Goal: Task Accomplishment & Management: Use online tool/utility

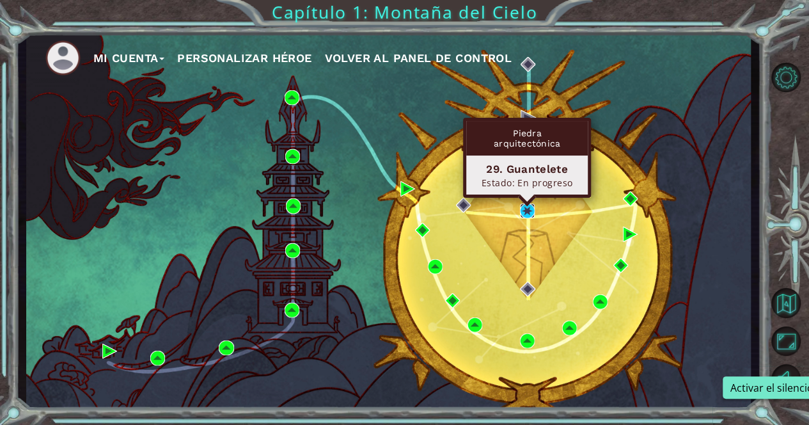
click at [530, 214] on img at bounding box center [527, 210] width 15 height 15
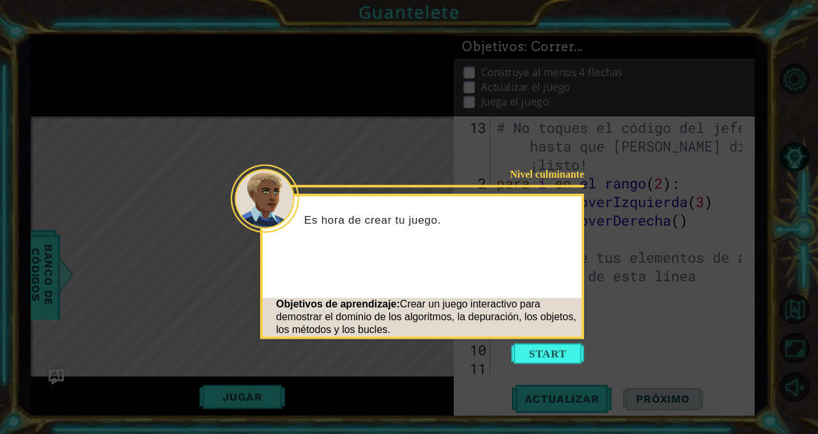
click at [530, 351] on button "Comenzar" at bounding box center [548, 353] width 73 height 20
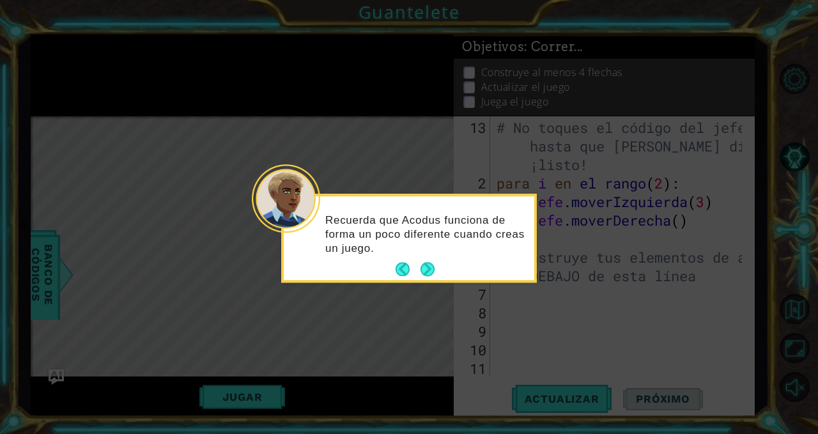
click at [426, 273] on button "Próximo" at bounding box center [427, 269] width 15 height 15
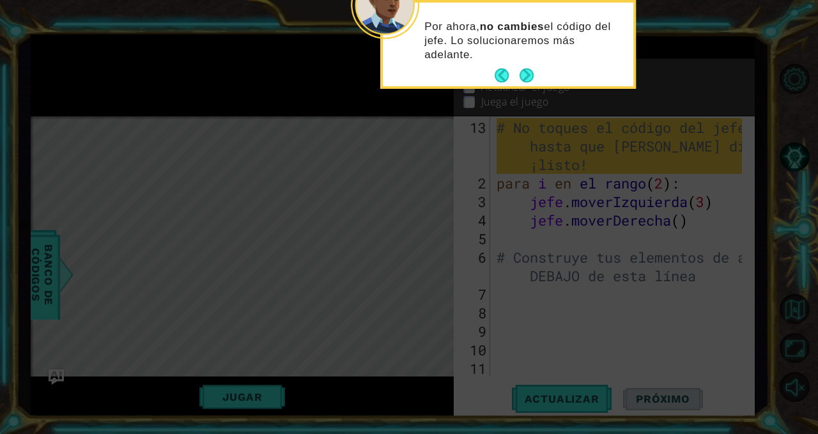
click at [524, 72] on button "Próximo" at bounding box center [526, 75] width 15 height 15
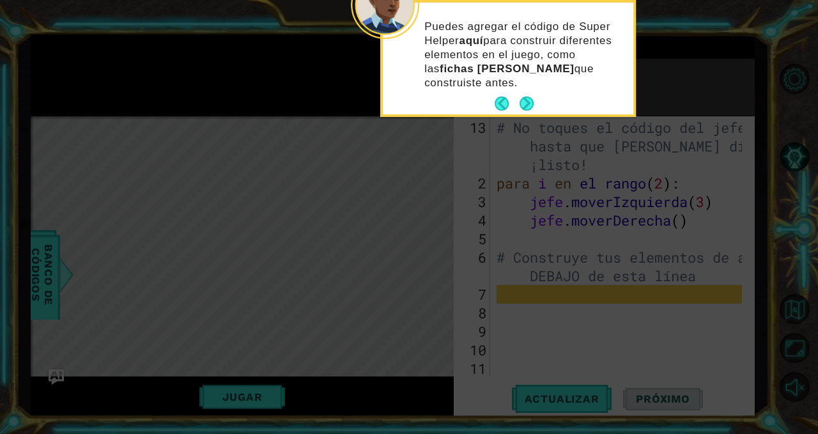
click at [521, 100] on button "Próximo" at bounding box center [526, 104] width 15 height 15
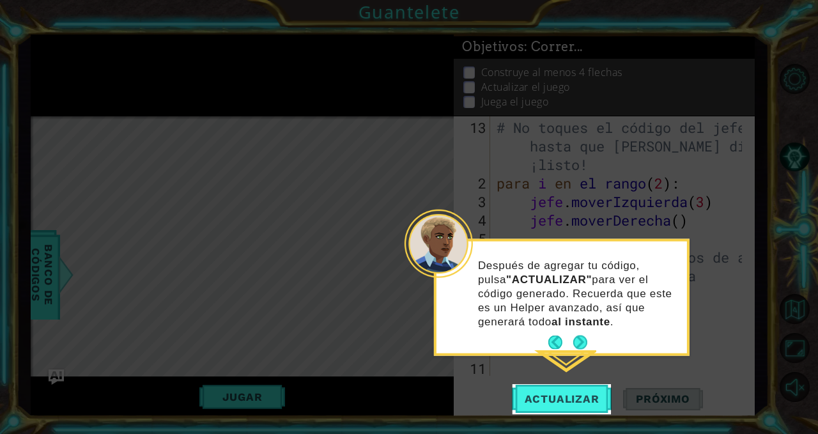
click at [588, 341] on button "Próximo" at bounding box center [580, 342] width 16 height 16
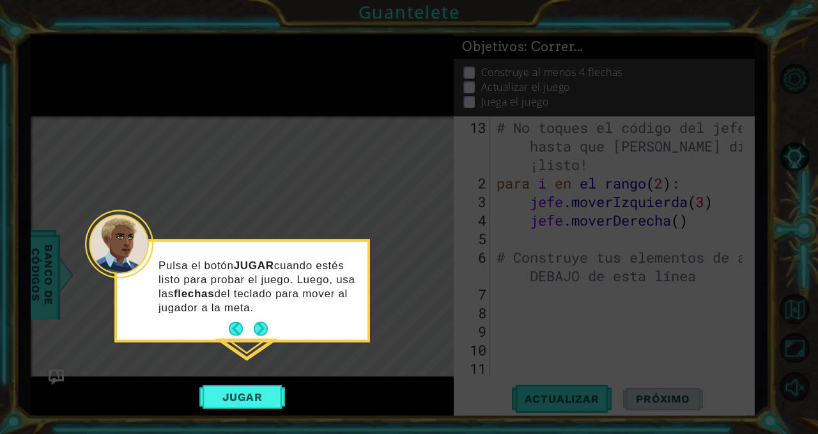
click at [228, 395] on font "Jugar" at bounding box center [243, 397] width 40 height 13
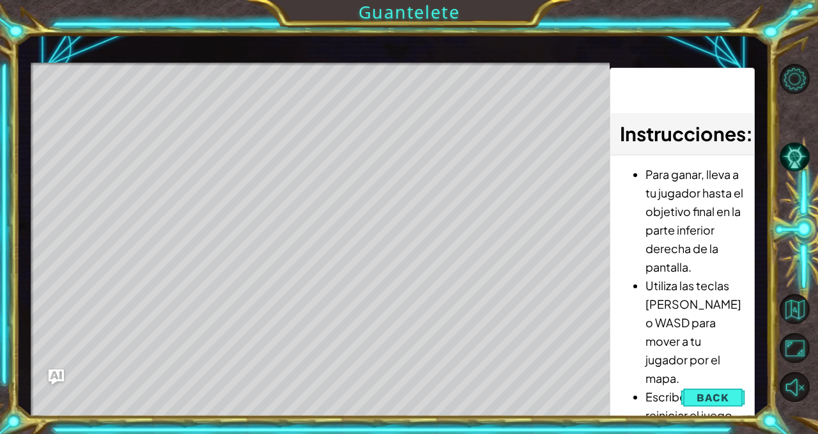
click at [93, 94] on div "Mapa de niveles" at bounding box center [326, 251] width 591 height 377
click at [110, 105] on div "Mapa de niveles" at bounding box center [326, 251] width 591 height 377
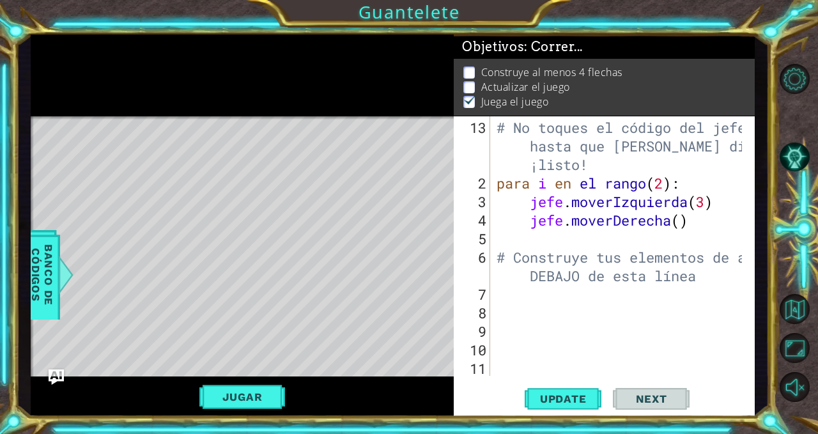
click at [213, 391] on button "Jugar" at bounding box center [243, 397] width 86 height 24
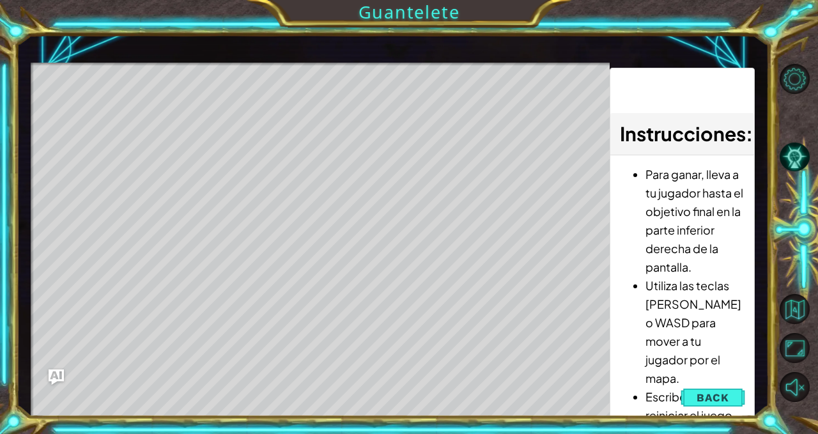
click at [717, 398] on span "Back" at bounding box center [713, 397] width 33 height 13
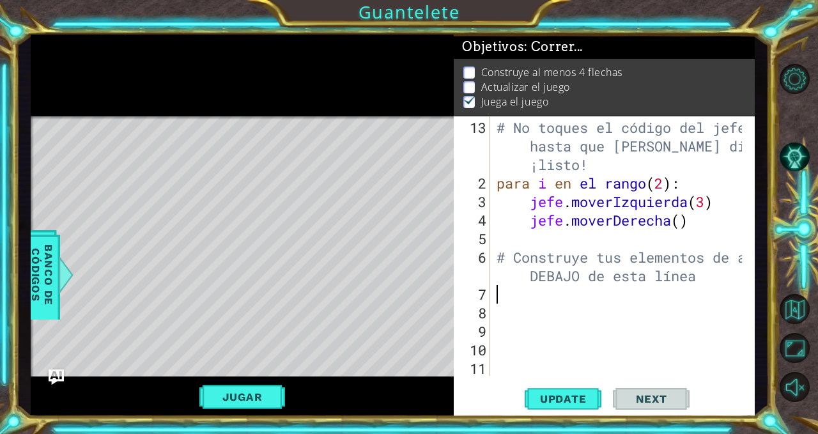
click at [509, 292] on div "# No toques el código del jefe hasta que [PERSON_NAME] diga que estás ¡listo! p…" at bounding box center [621, 285] width 254 height 334
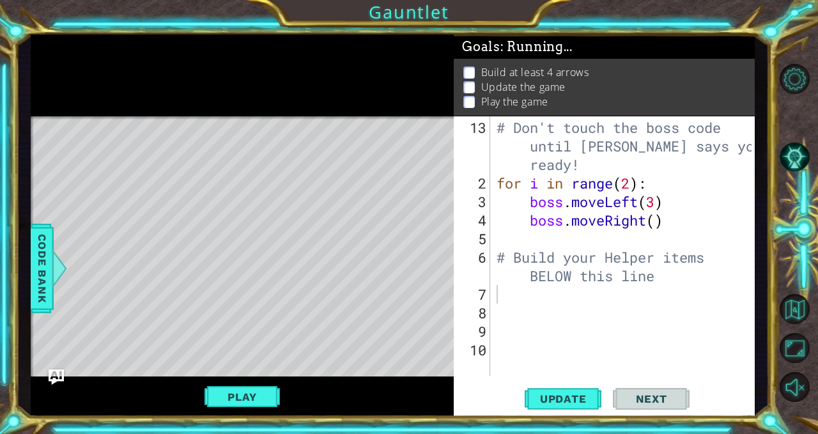
type textarea "for i in range(2):"
click at [694, 190] on div "# Don't touch the boss code until [PERSON_NAME] says you're ready! for i in ran…" at bounding box center [626, 285] width 264 height 334
click at [503, 301] on div "# Don't touch the boss code until [PERSON_NAME] says you're ready! for i in ran…" at bounding box center [626, 285] width 264 height 334
click at [494, 301] on div "# Don't touch the boss code until [PERSON_NAME] says you're ready! for i in ran…" at bounding box center [623, 246] width 258 height 260
click at [489, 297] on div "13 2 3 4 5 6 7 8 9 10 # Don't touch the boss code until [PERSON_NAME] says you'…" at bounding box center [603, 246] width 298 height 260
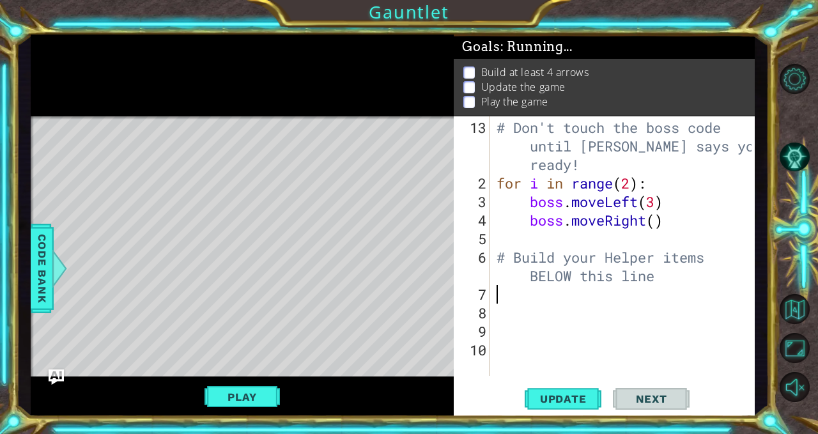
type textarea "# Build your Helper items BELOW this line"
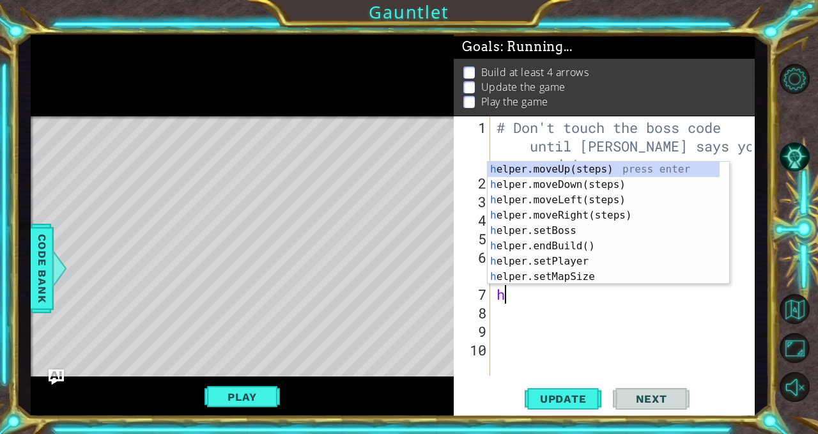
type textarea "he"
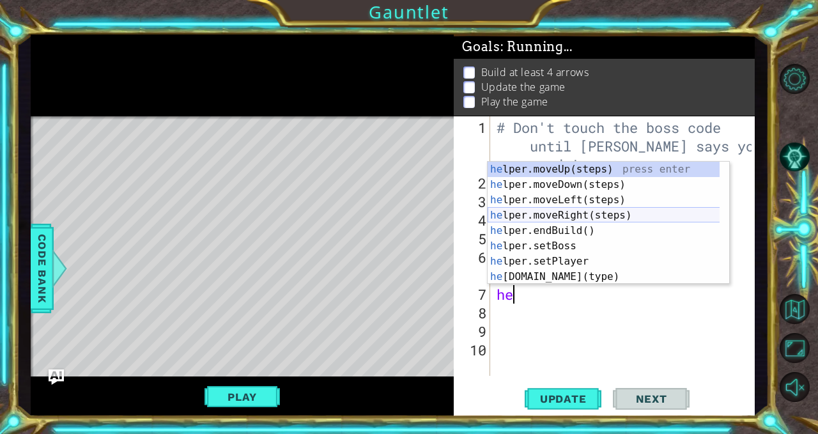
click at [555, 216] on div "he lper.moveUp(steps) press enter he lper.moveDown(steps) press enter he lper.m…" at bounding box center [604, 238] width 233 height 153
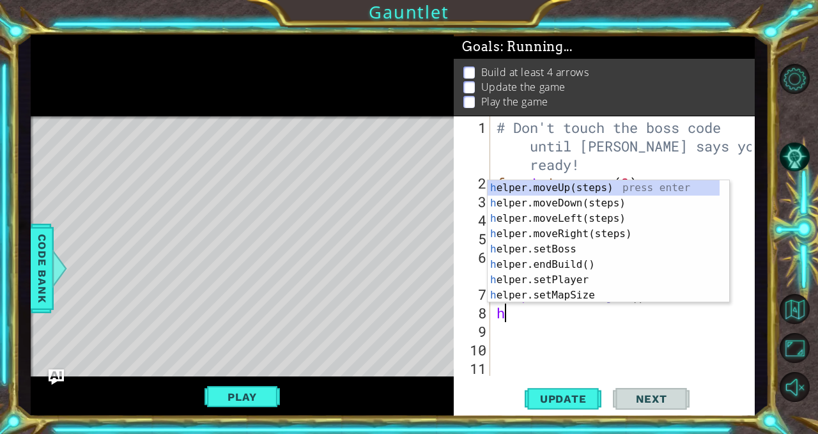
type textarea "he"
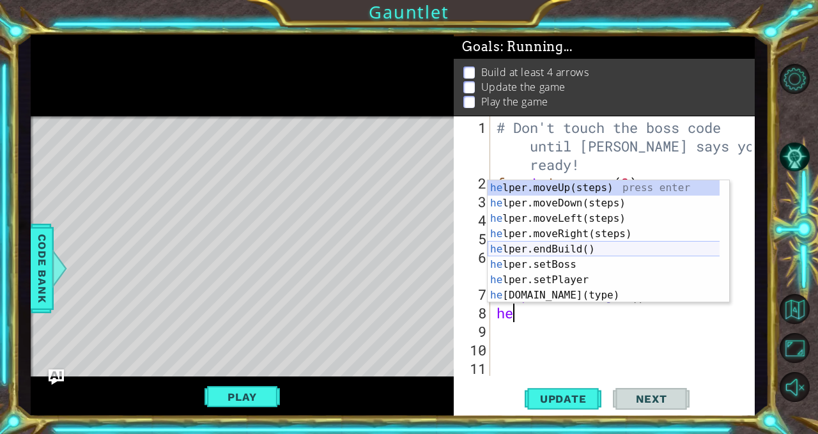
click at [581, 251] on div "he lper.moveUp(steps) press enter he lper.moveDown(steps) press enter he lper.m…" at bounding box center [604, 256] width 233 height 153
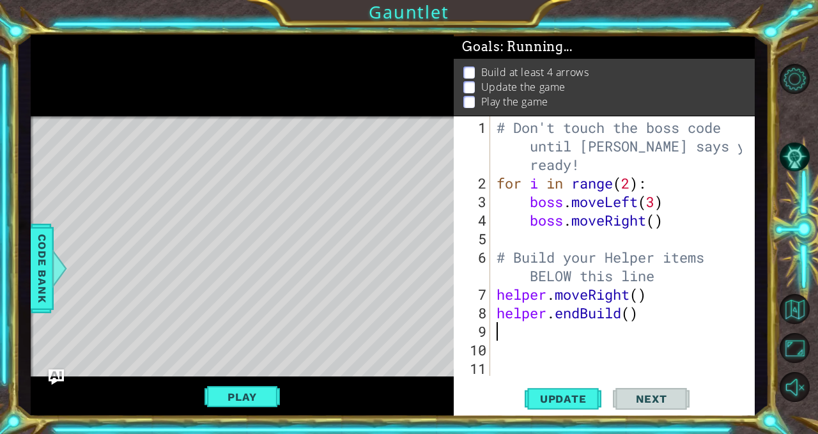
click at [630, 318] on div "# Don't touch the boss code until [PERSON_NAME] says you're ready! for i in ran…" at bounding box center [621, 285] width 254 height 334
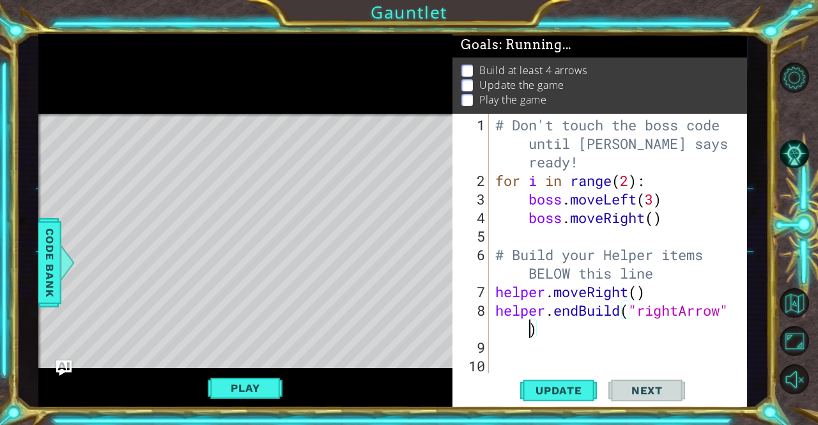
scroll to position [0, 10]
click at [536, 405] on button "Update" at bounding box center [558, 390] width 77 height 29
click at [538, 395] on span "Update" at bounding box center [559, 390] width 72 height 13
click at [239, 392] on button "Play" at bounding box center [245, 388] width 75 height 24
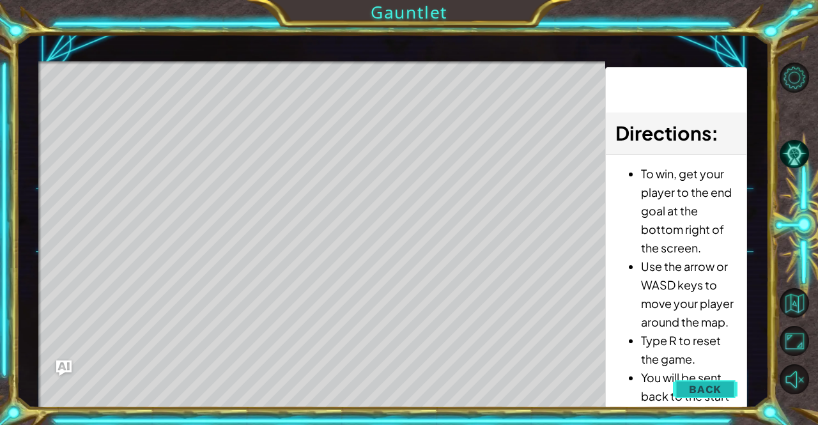
click at [694, 392] on span "Back" at bounding box center [705, 389] width 33 height 13
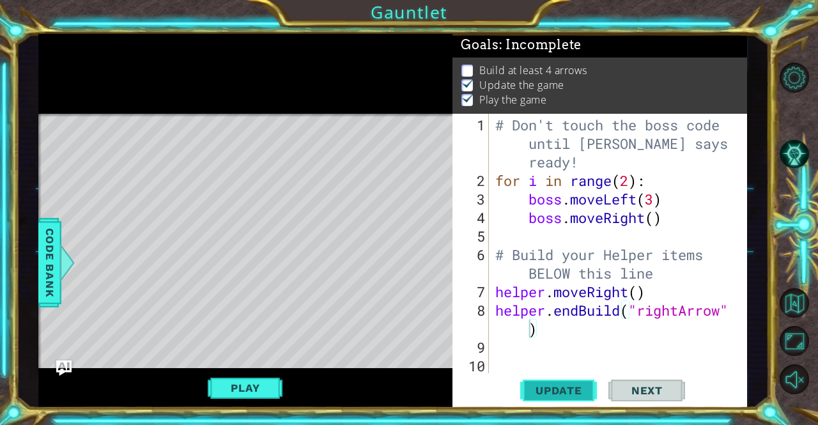
click at [569, 391] on span "Update" at bounding box center [559, 390] width 72 height 13
click at [140, 139] on div "Level Map" at bounding box center [333, 302] width 591 height 377
click at [148, 153] on div "Level Map" at bounding box center [333, 302] width 591 height 377
click at [203, 148] on div "Level Map" at bounding box center [333, 302] width 591 height 377
click at [550, 324] on div "# Don't touch the boss code until [PERSON_NAME] says you're ready! for i in ran…" at bounding box center [617, 283] width 248 height 334
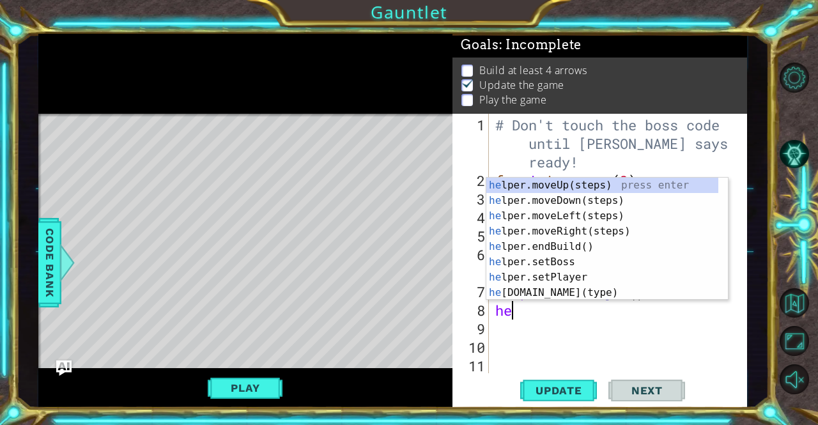
scroll to position [0, 0]
type textarea "h"
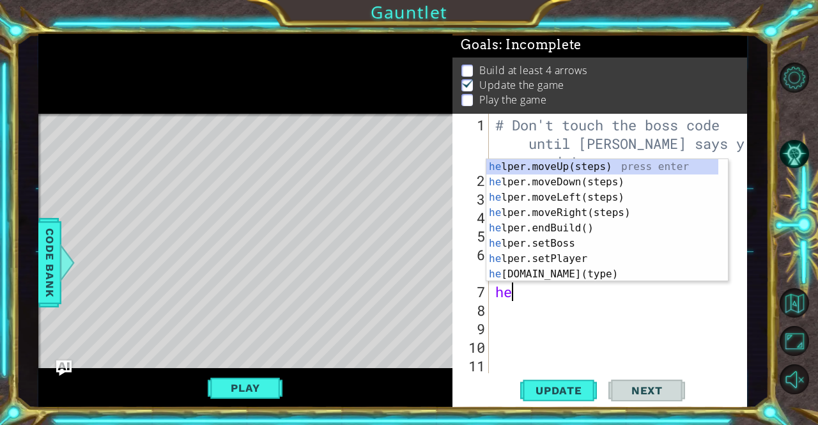
type textarea "h"
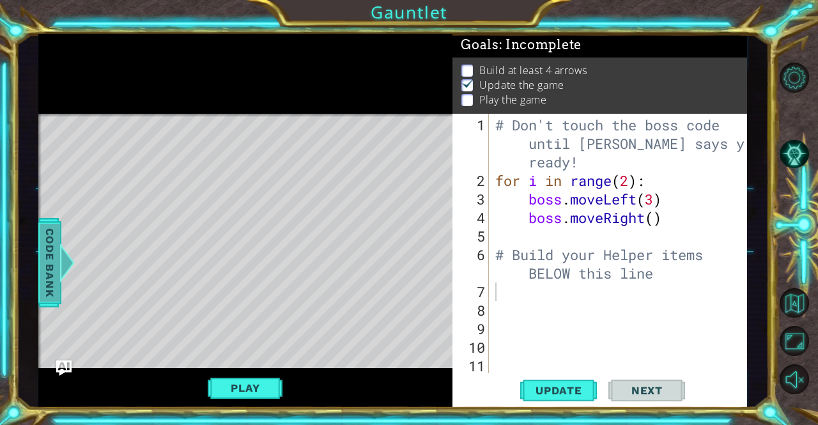
click at [42, 262] on span "Code Bank" at bounding box center [50, 263] width 20 height 78
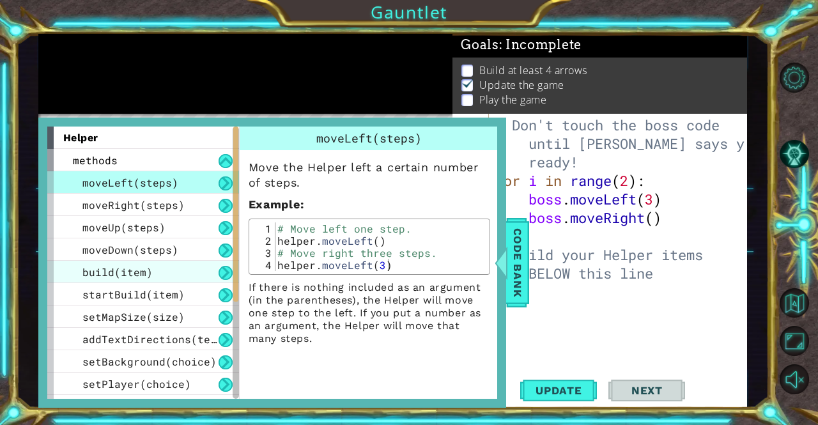
click at [98, 269] on span "build(item)" at bounding box center [117, 271] width 70 height 13
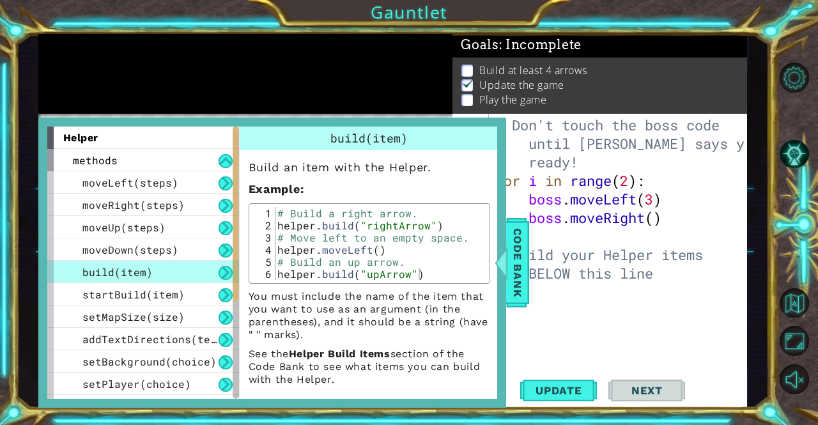
scroll to position [5, 0]
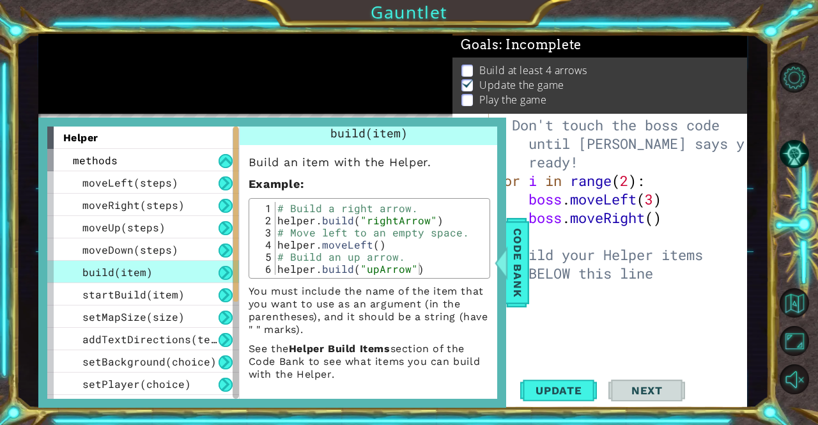
click at [647, 78] on li "Update the game" at bounding box center [602, 85] width 280 height 15
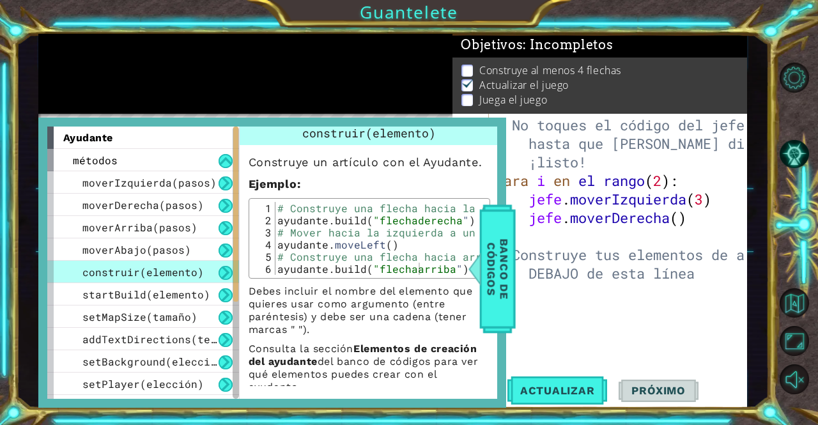
click at [423, 102] on div at bounding box center [245, 74] width 415 height 80
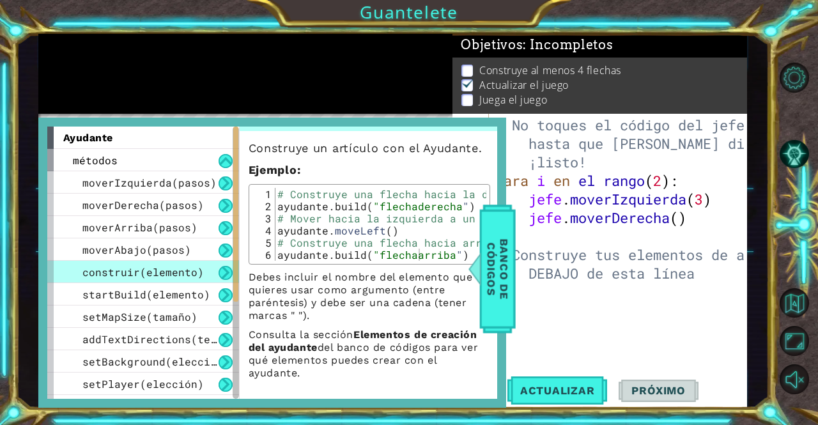
scroll to position [33, 0]
click at [101, 241] on div "moverAbajo(pasos)" at bounding box center [143, 250] width 192 height 22
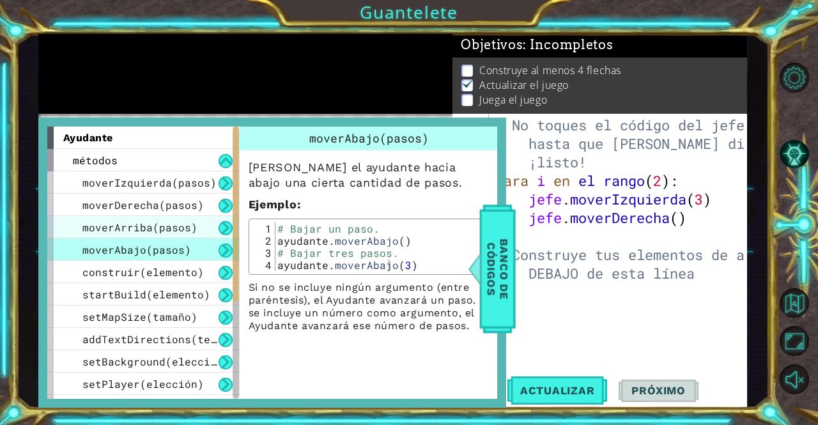
click at [109, 224] on font "moverArriba(pasos)" at bounding box center [139, 227] width 115 height 13
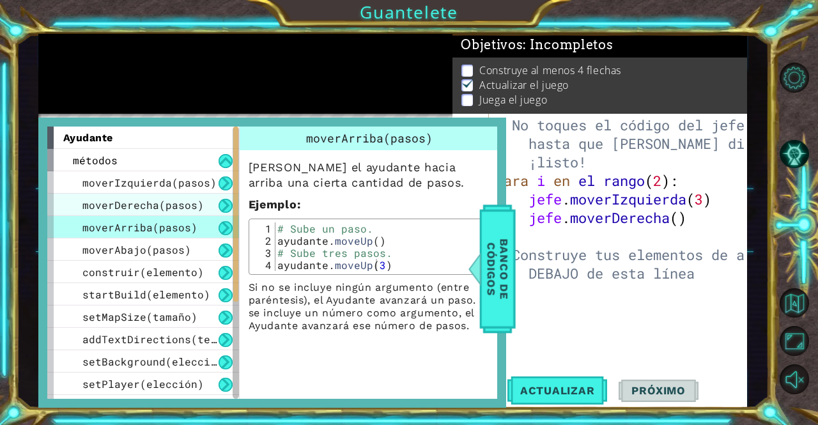
click at [118, 201] on font "moverDerecha(pasos)" at bounding box center [142, 204] width 121 height 13
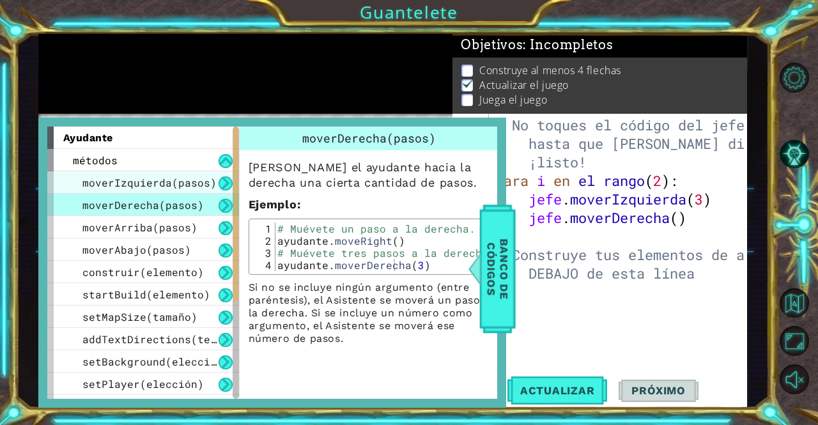
click at [125, 184] on font "moverIzquierda(pasos)" at bounding box center [149, 182] width 134 height 13
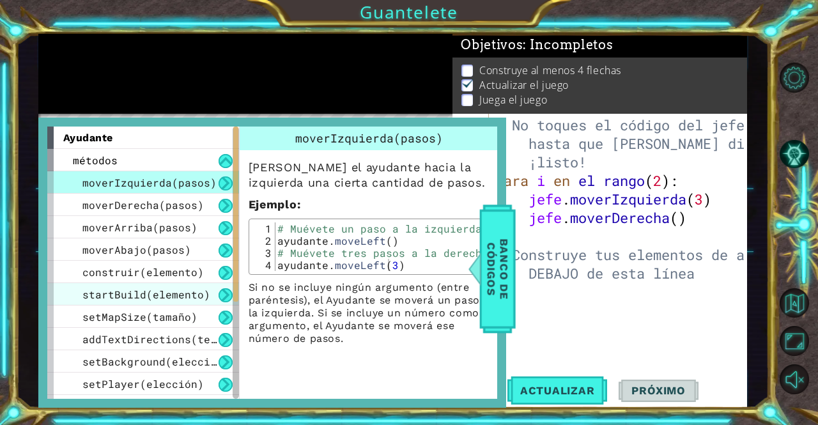
click at [118, 301] on div "startBuild(elemento)" at bounding box center [143, 294] width 192 height 22
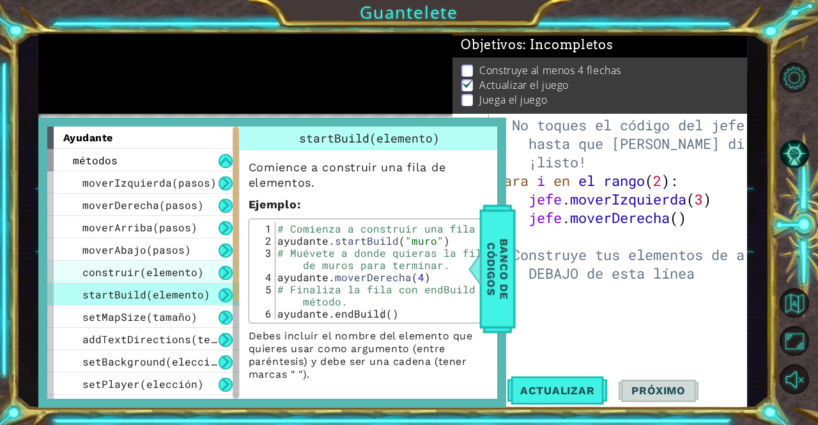
click at [107, 273] on font "construir(elemento)" at bounding box center [142, 271] width 121 height 13
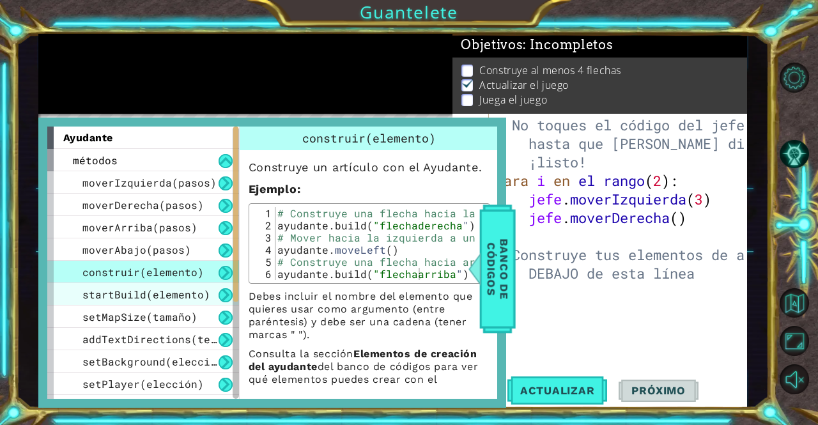
click at [104, 304] on div "startBuild(elemento)" at bounding box center [143, 294] width 192 height 22
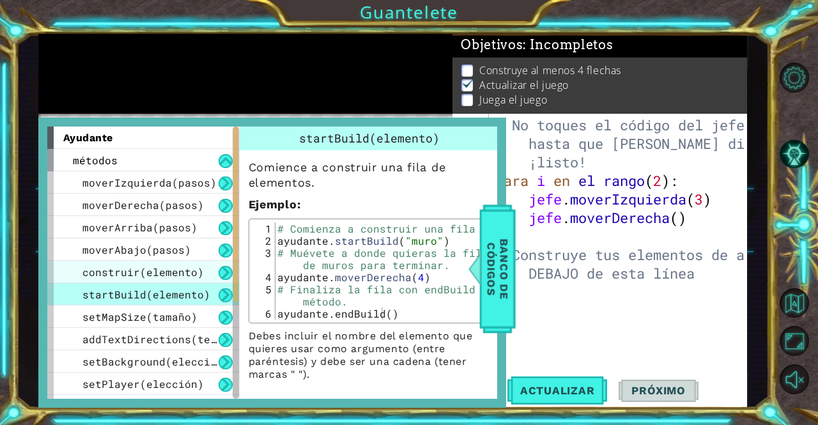
click at [123, 261] on div "construir(elemento)" at bounding box center [143, 272] width 192 height 22
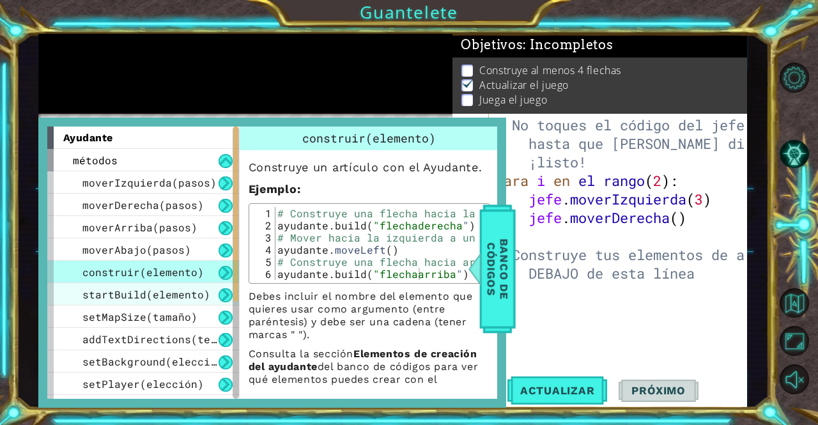
click at [109, 288] on font "startBuild(elemento)" at bounding box center [146, 294] width 128 height 13
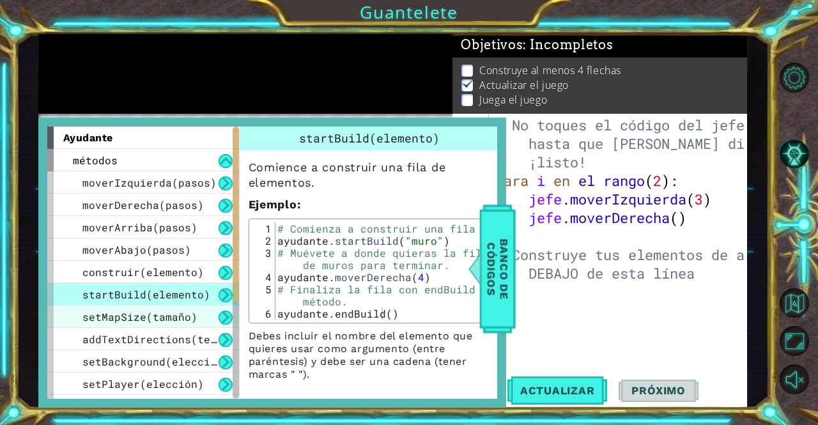
click at [118, 315] on font "setMapSize(tamaño)" at bounding box center [139, 316] width 115 height 13
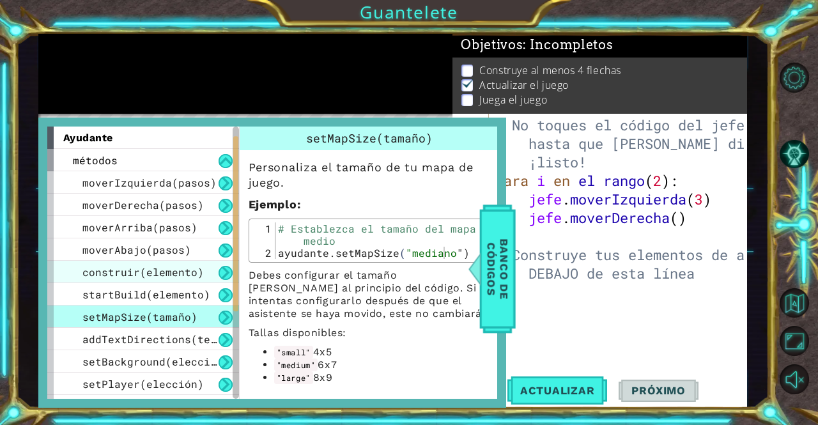
scroll to position [64, 0]
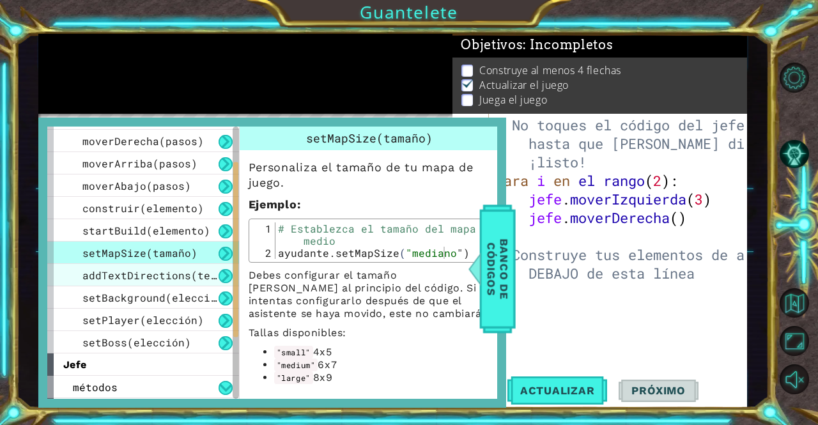
click at [129, 274] on font "addTextDirections(texto)" at bounding box center [158, 275] width 153 height 13
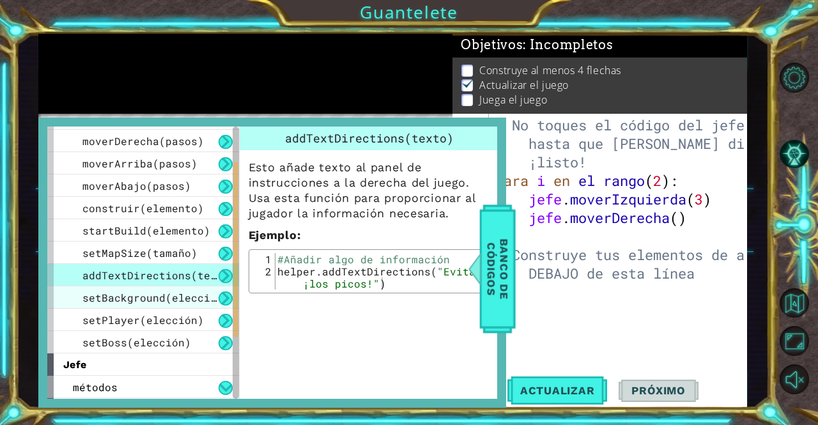
click at [141, 303] on font "setBackground(elección)" at bounding box center [155, 297] width 147 height 13
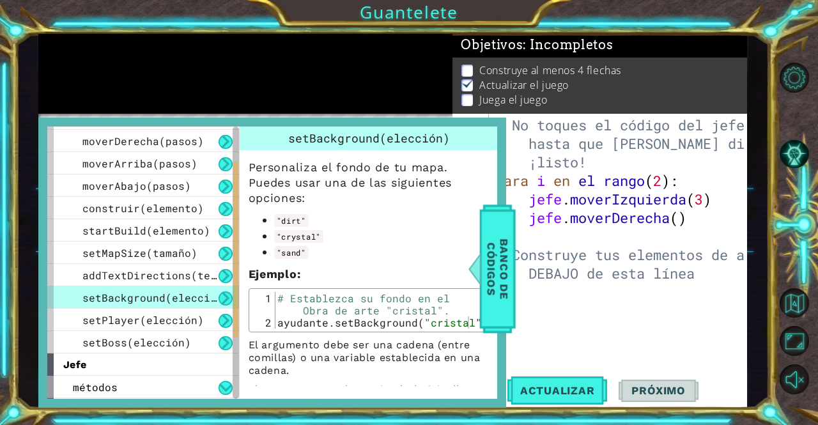
scroll to position [29, 0]
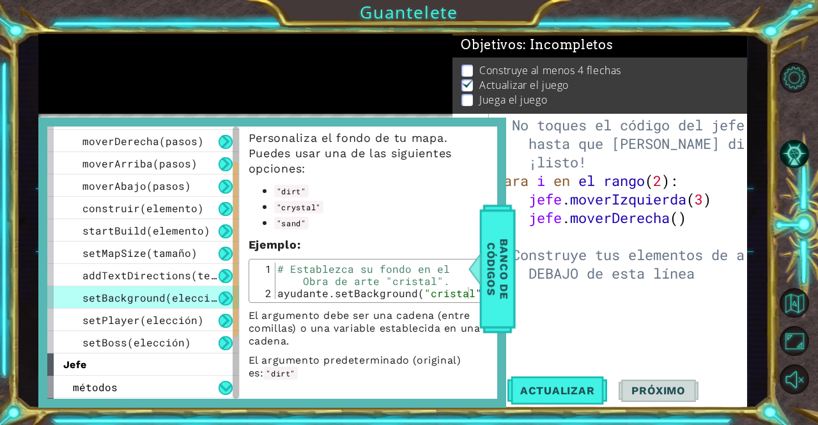
click at [135, 306] on div "setBackground(elección)" at bounding box center [143, 297] width 192 height 22
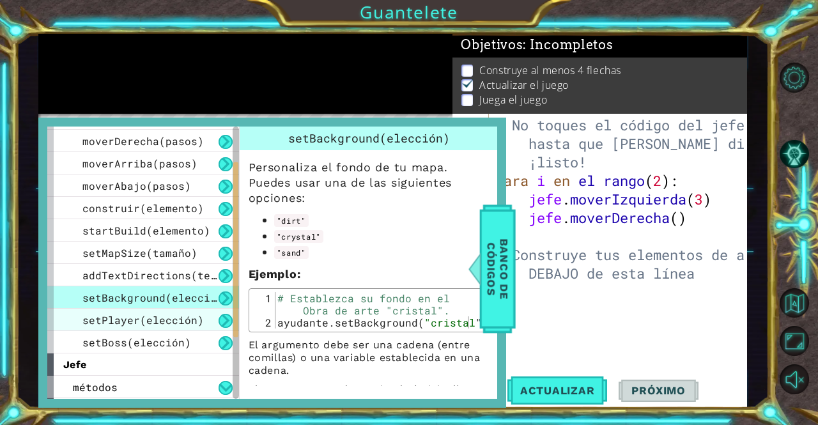
click at [145, 320] on font "setPlayer(elección)" at bounding box center [142, 319] width 121 height 13
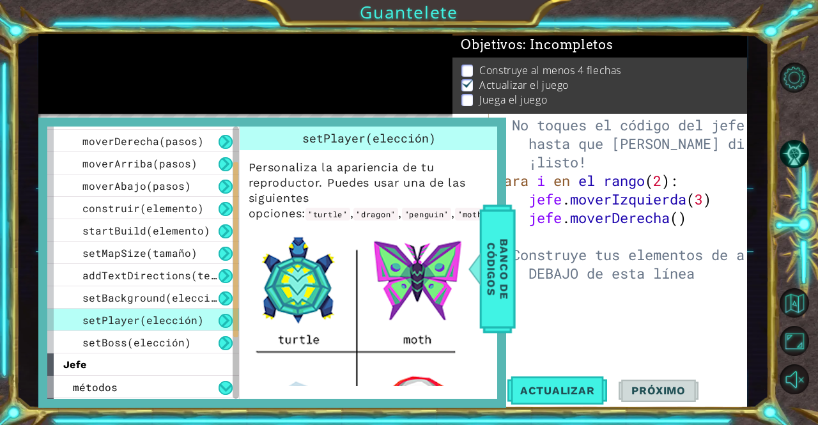
click at [539, 287] on div "# No toques el código del jefe hasta que [PERSON_NAME] diga que estás ¡listo! p…" at bounding box center [622, 283] width 258 height 334
click at [514, 295] on span "Banco de códigos" at bounding box center [497, 269] width 33 height 114
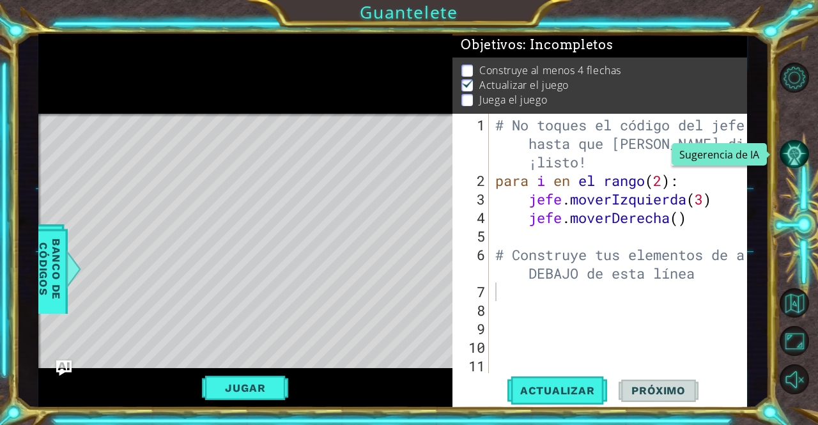
scroll to position [17, 0]
click at [789, 155] on button "Sugerencia de IA" at bounding box center [795, 154] width 30 height 30
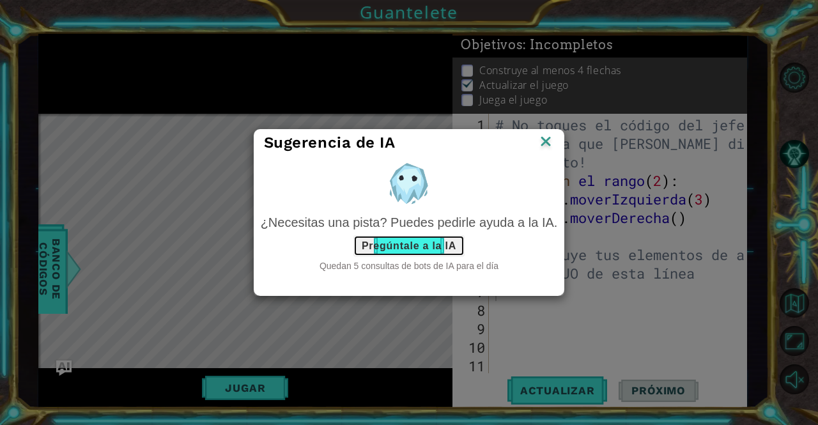
click at [400, 239] on button "Pregúntale a la IA" at bounding box center [409, 245] width 111 height 21
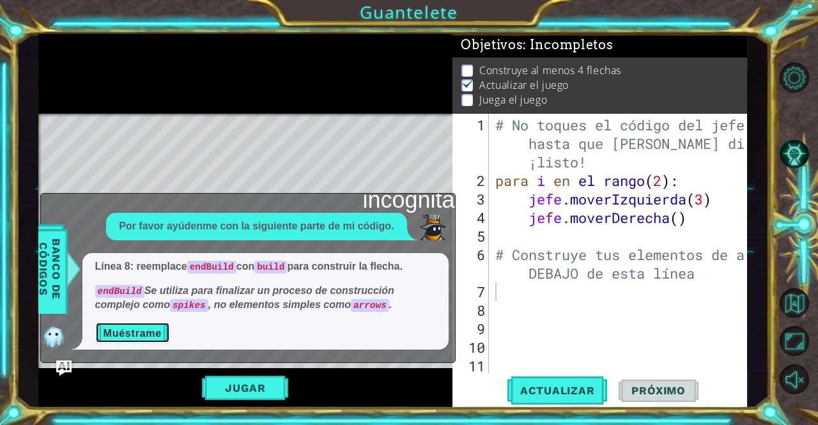
click at [120, 338] on font "Muéstrame" at bounding box center [133, 332] width 58 height 11
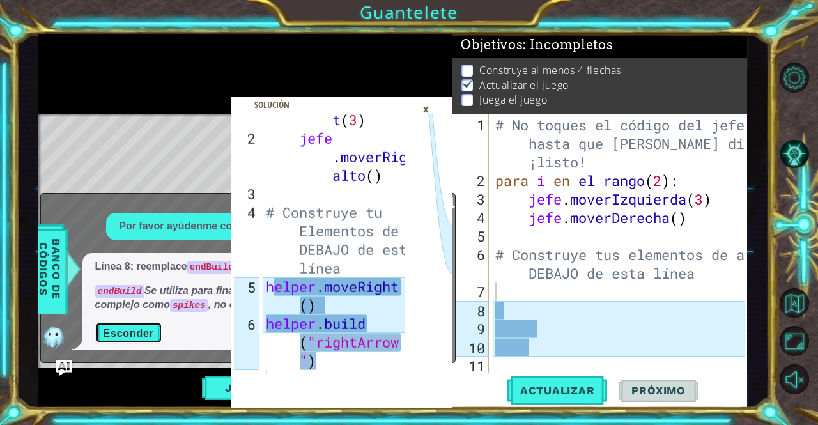
scroll to position [204, 0]
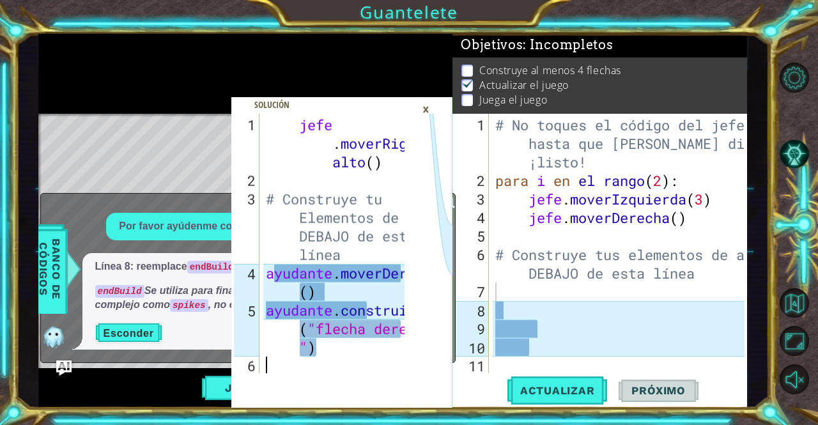
click at [328, 372] on div "jefe . moverRig alto ( ) # Construye tu Elementos de ayuda DEBAJO de esto línea…" at bounding box center [337, 283] width 148 height 334
type textarea "# Build your Helper items BELOW this line"
click at [563, 270] on div "# No toques el código del jefe hasta que [PERSON_NAME] diga que estás ¡listo! p…" at bounding box center [622, 283] width 258 height 334
click at [428, 112] on font "×" at bounding box center [426, 109] width 7 height 20
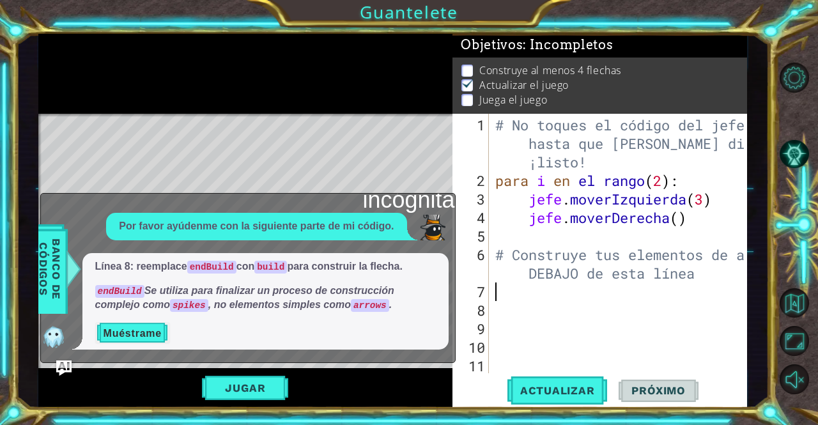
click at [503, 287] on div "# No toques el código del jefe hasta que [PERSON_NAME] diga que estás ¡listo! p…" at bounding box center [622, 283] width 258 height 334
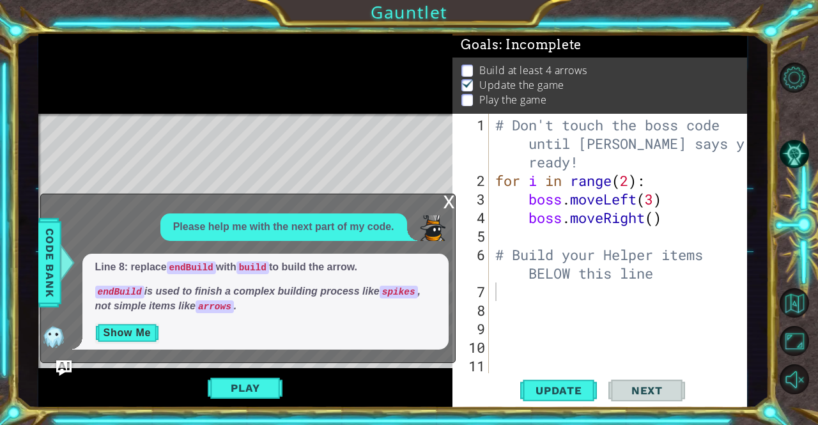
click at [526, 315] on div "# Don't touch the boss code until [PERSON_NAME] says you're ready! for i in ran…" at bounding box center [622, 283] width 258 height 334
click at [506, 290] on div "# Don't touch the boss code until [PERSON_NAME] says you're ready! for i in ran…" at bounding box center [622, 283] width 258 height 334
type textarea "h"
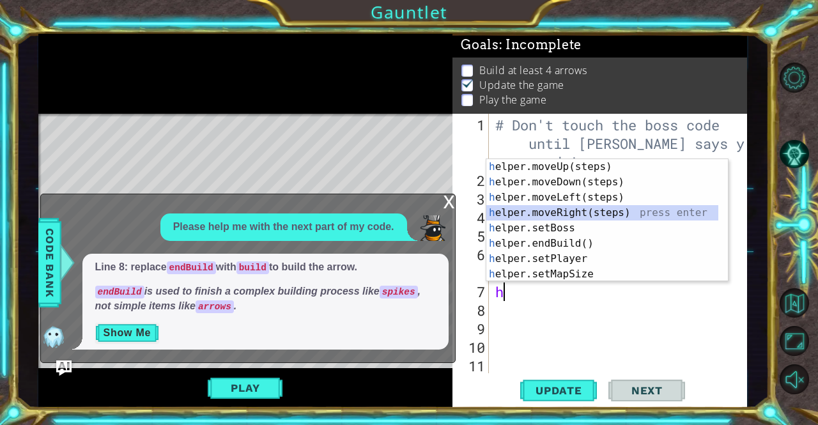
click at [577, 214] on div "h elper.moveUp(steps) press enter h elper.moveDown(steps) press enter h elper.m…" at bounding box center [603, 235] width 233 height 153
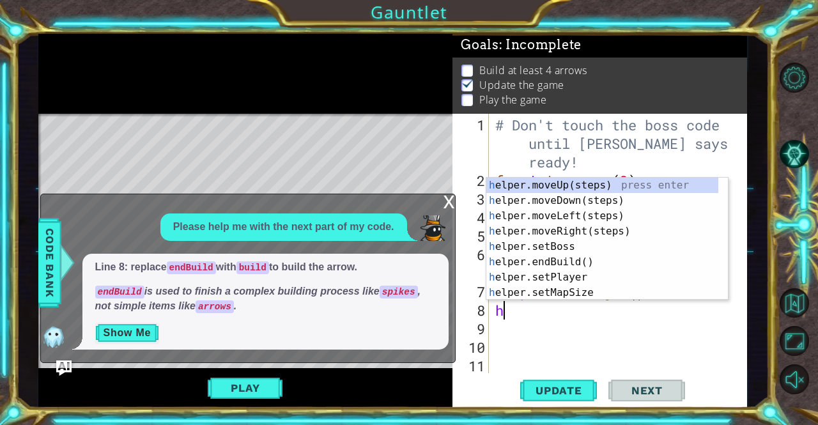
type textarea "he"
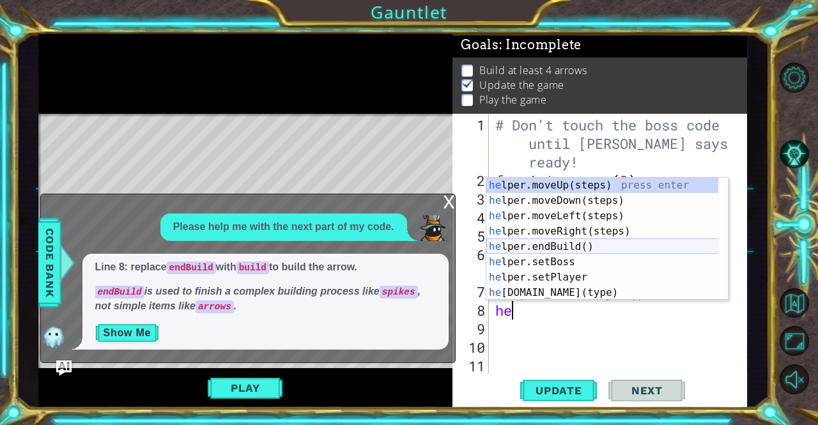
click at [574, 239] on div "he lper.moveUp(steps) press enter he lper.moveDown(steps) press enter he lper.m…" at bounding box center [603, 254] width 233 height 153
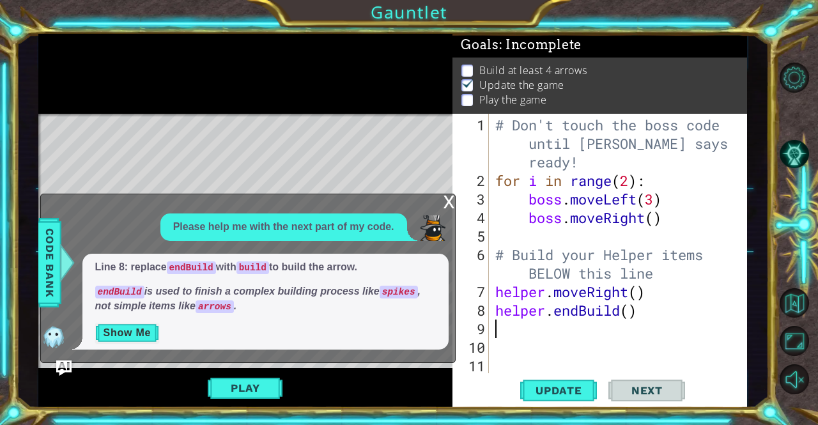
click at [580, 309] on div "# Don't touch the boss code until [PERSON_NAME] says you're ready! for i in ran…" at bounding box center [617, 283] width 248 height 334
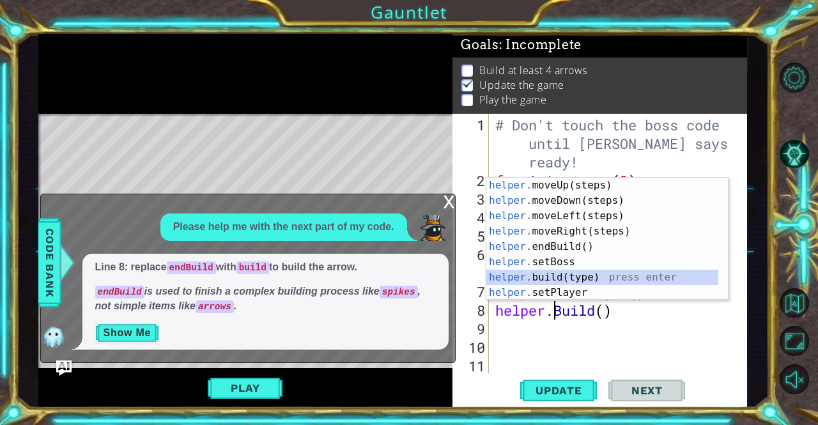
click at [552, 276] on div "helper. moveUp(steps) press enter helper. moveDown(steps) press enter helper. m…" at bounding box center [603, 254] width 233 height 153
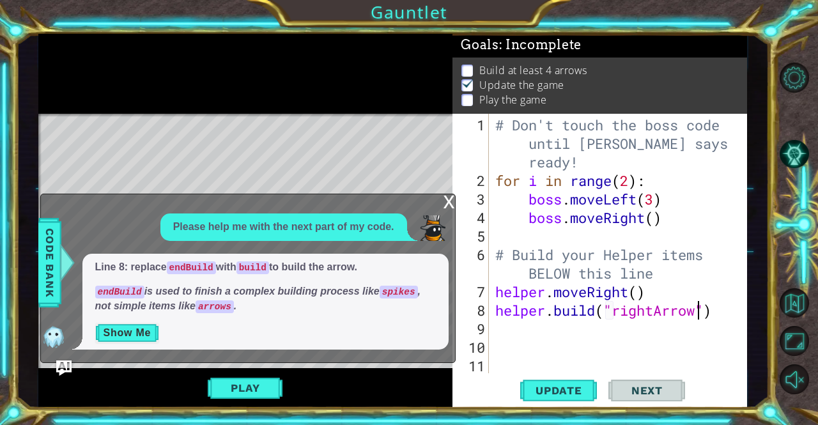
scroll to position [0, 9]
type textarea "[DOMAIN_NAME]("rightArrow")"
click at [444, 199] on div "x" at bounding box center [450, 200] width 12 height 13
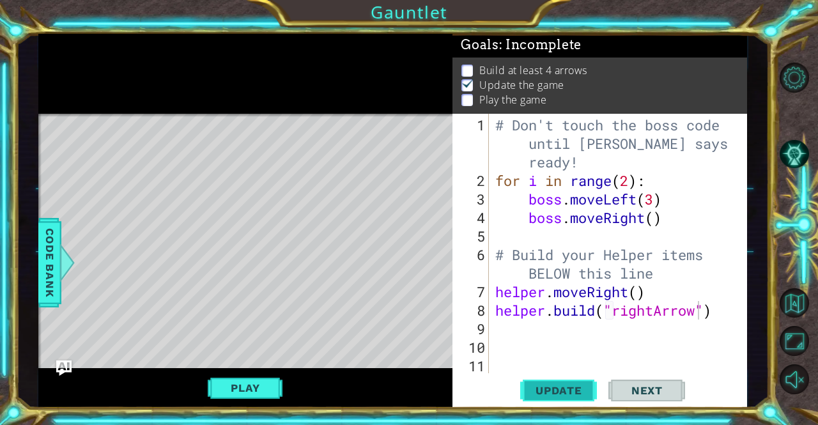
click at [560, 380] on button "Update" at bounding box center [558, 390] width 77 height 29
click at [499, 341] on div "# Don't touch the boss code until [PERSON_NAME] says you're ready! for i in ran…" at bounding box center [617, 283] width 248 height 334
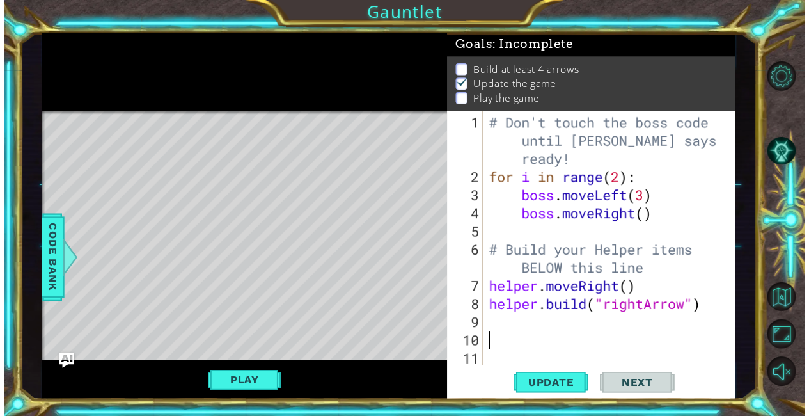
scroll to position [0, 0]
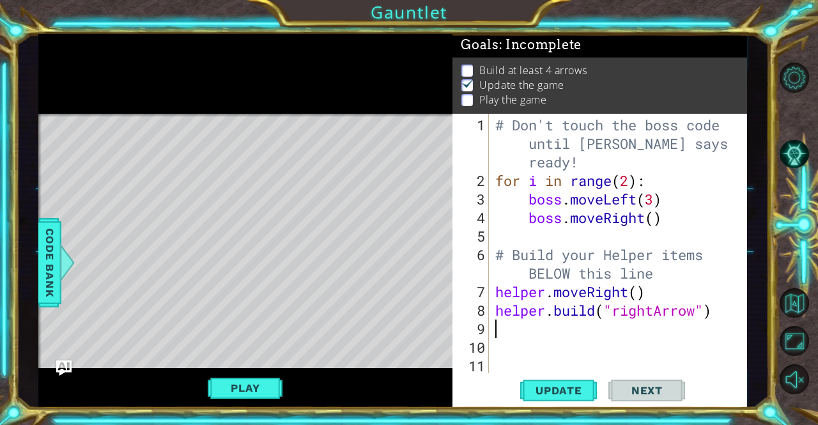
click at [496, 329] on div "# Don't touch the boss code until [PERSON_NAME] says you're ready! for i in ran…" at bounding box center [617, 283] width 248 height 334
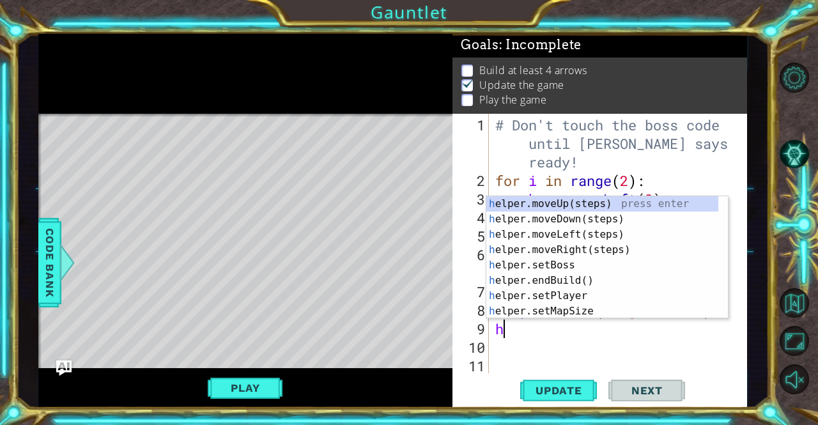
type textarea "he"
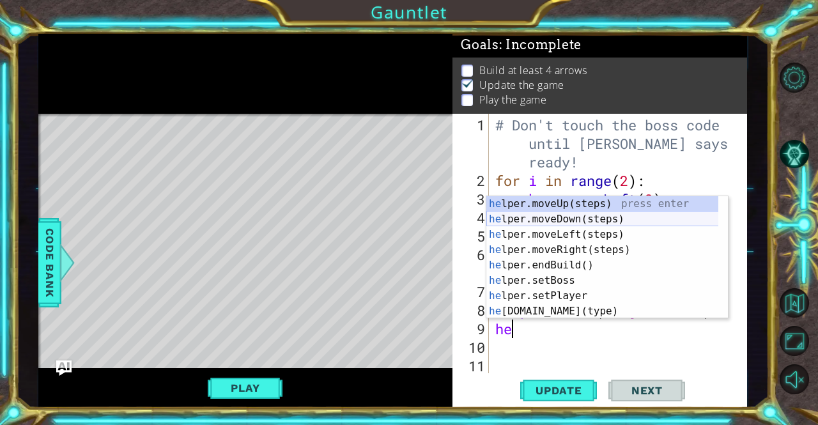
click at [552, 213] on div "he lper.moveUp(steps) press enter he lper.moveDown(steps) press enter he lper.m…" at bounding box center [603, 272] width 233 height 153
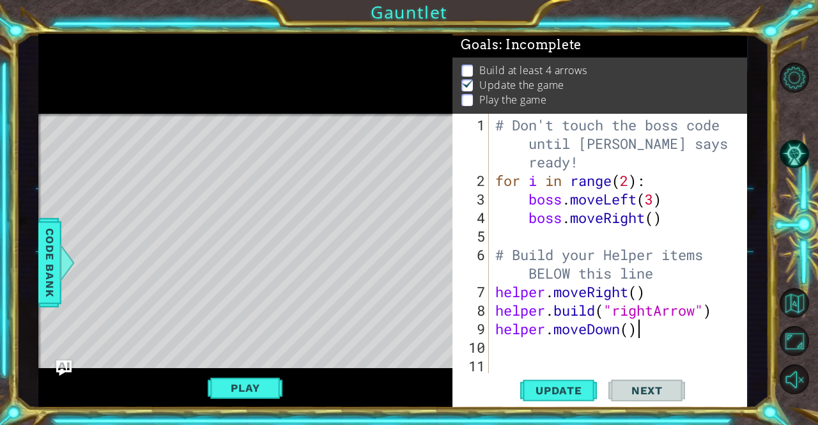
click at [655, 333] on div "# Don't touch the boss code until [PERSON_NAME] says you're ready! for i in ran…" at bounding box center [617, 283] width 248 height 334
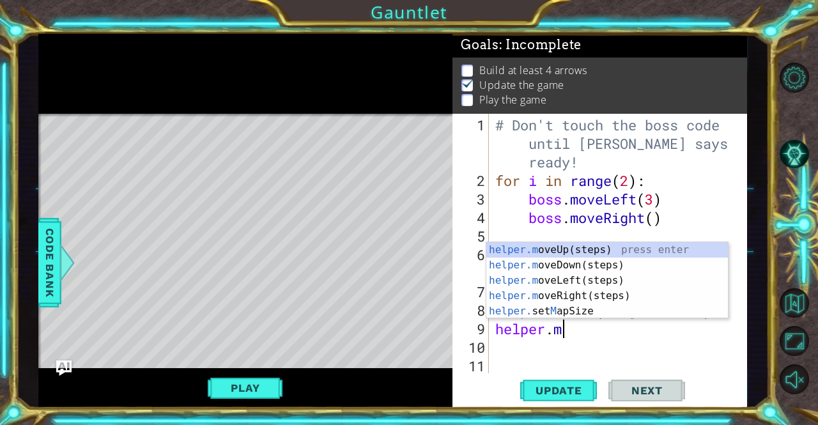
type textarea "helper."
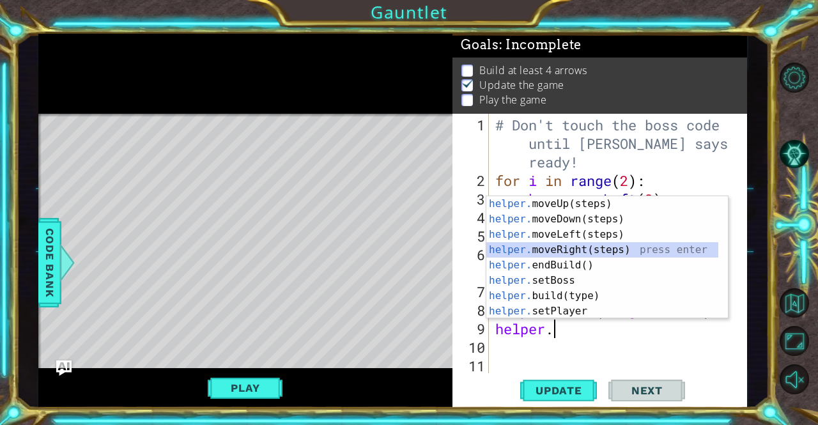
click at [572, 250] on div "helper. moveUp(steps) press enter helper. moveDown(steps) press enter helper. m…" at bounding box center [603, 272] width 233 height 153
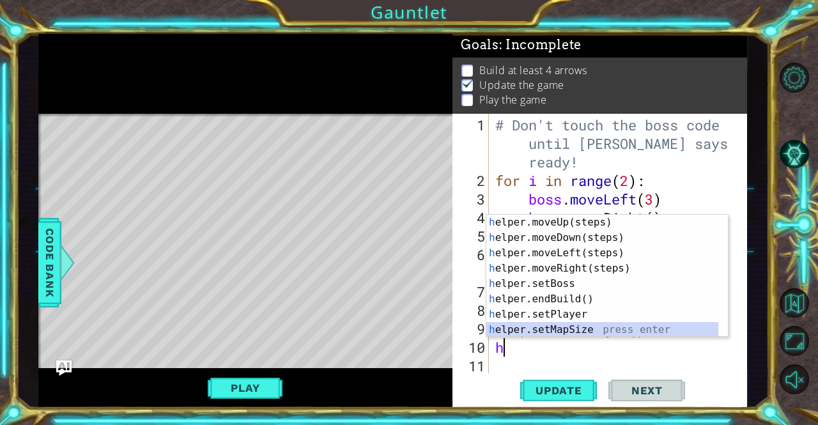
click at [579, 330] on div "h elper.moveUp(steps) press enter h elper.moveDown(steps) press enter h elper.m…" at bounding box center [603, 291] width 233 height 153
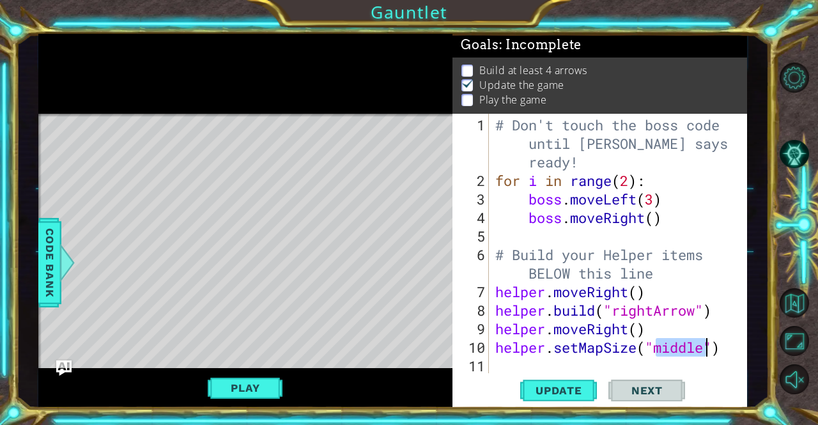
type textarea "helper.setMapSize("middle")"
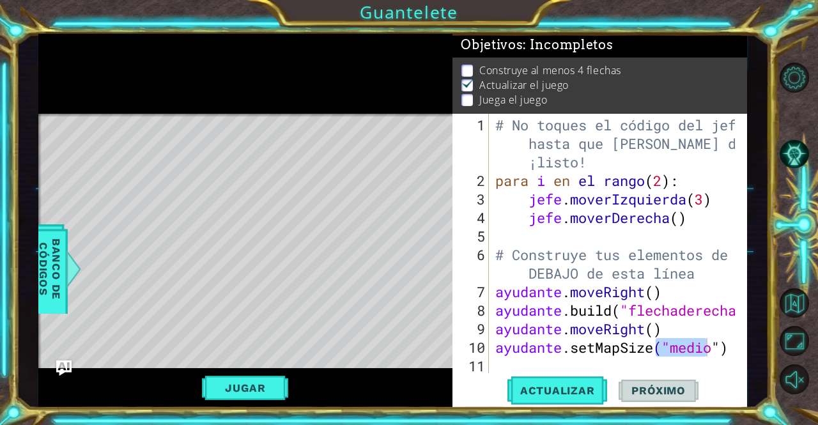
click at [563, 361] on div "# No toques el código del jefe hasta que [PERSON_NAME] diga que estás ¡listo! p…" at bounding box center [617, 283] width 248 height 334
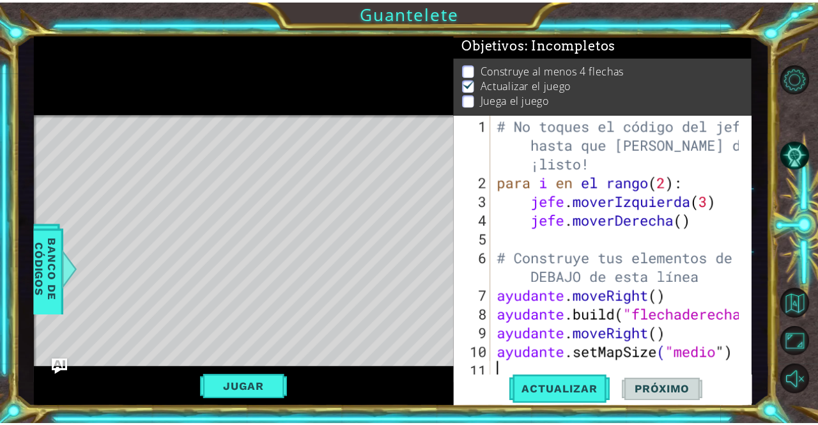
scroll to position [8, 0]
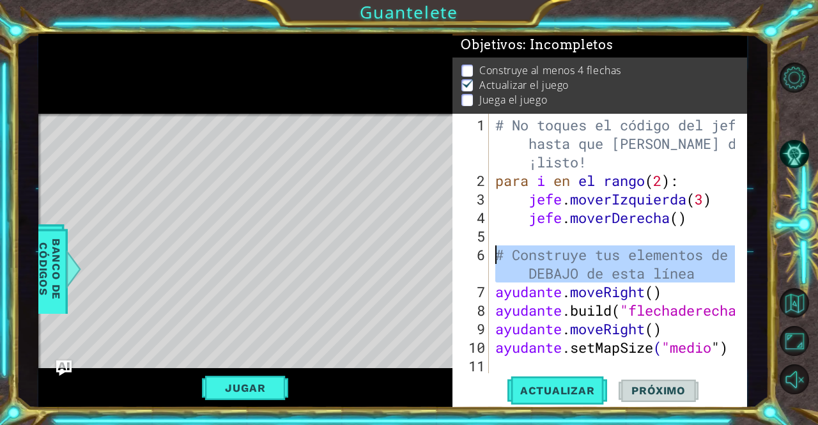
drag, startPoint x: 471, startPoint y: 268, endPoint x: 457, endPoint y: 253, distance: 21.3
click at [457, 253] on div "6" at bounding box center [472, 264] width 34 height 37
type textarea "# Build your Helper items BELOW this line"
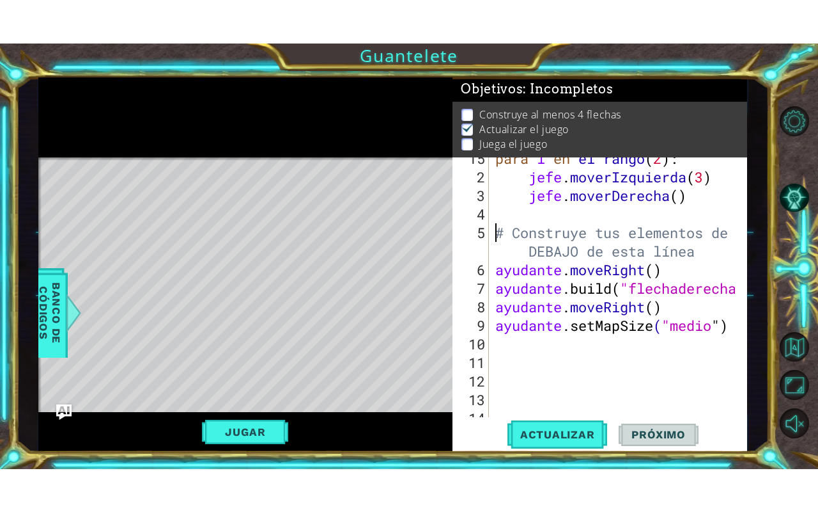
scroll to position [74, 0]
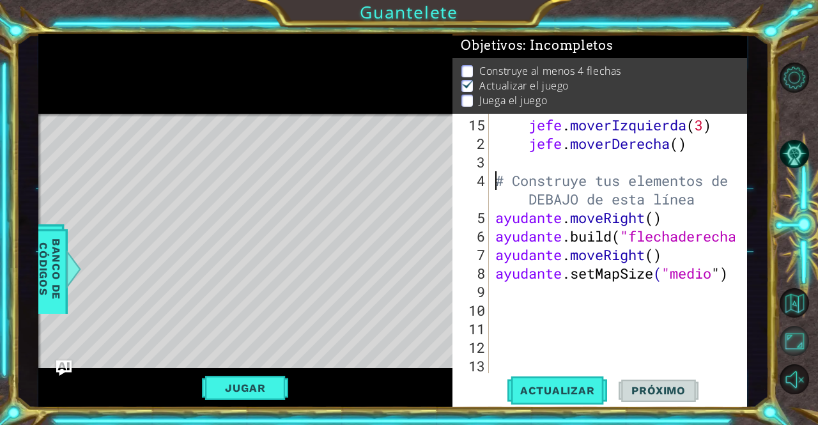
click at [802, 342] on button "Maximizar el navegador" at bounding box center [795, 341] width 30 height 30
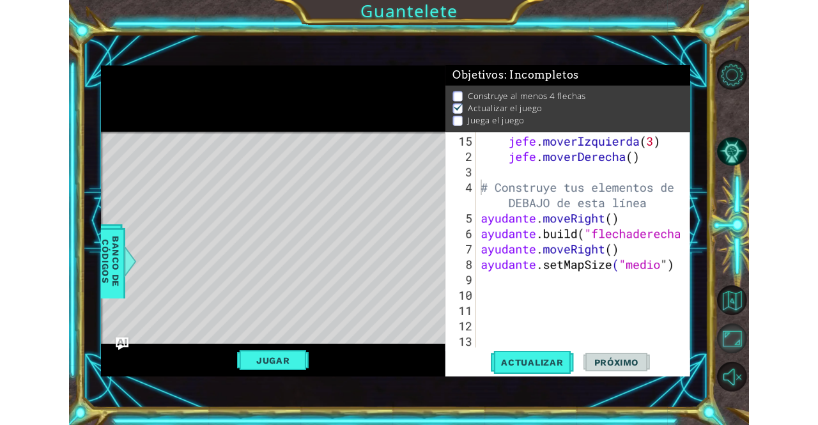
scroll to position [93, 0]
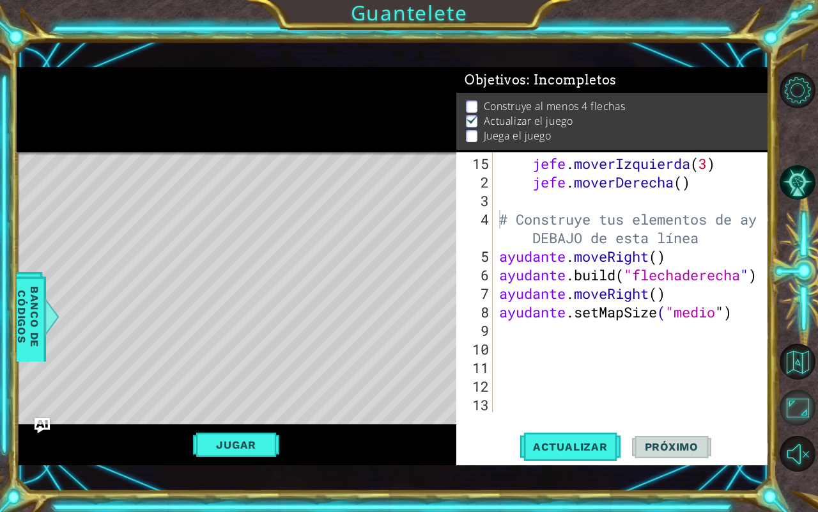
click at [801, 405] on button "Maximizar el navegador" at bounding box center [798, 407] width 36 height 36
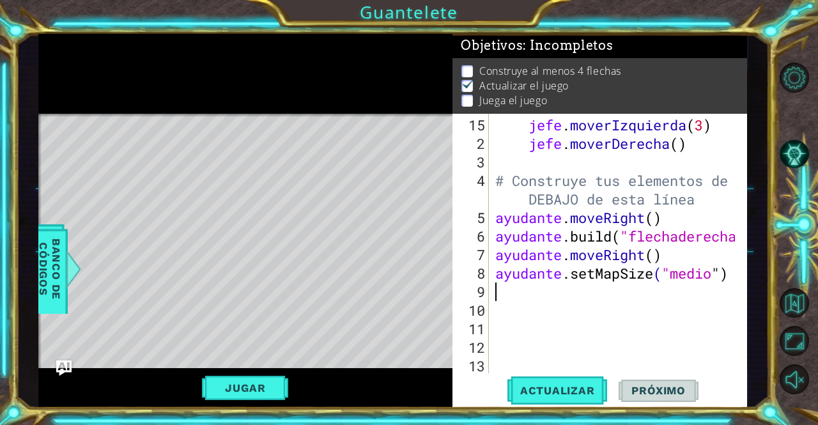
drag, startPoint x: 524, startPoint y: 281, endPoint x: 525, endPoint y: 288, distance: 6.4
click at [525, 283] on div "jefe . moverIzquierda ( 3 ) jefe . moverDerecha ( ) # Construye tus elementos d…" at bounding box center [617, 264] width 248 height 297
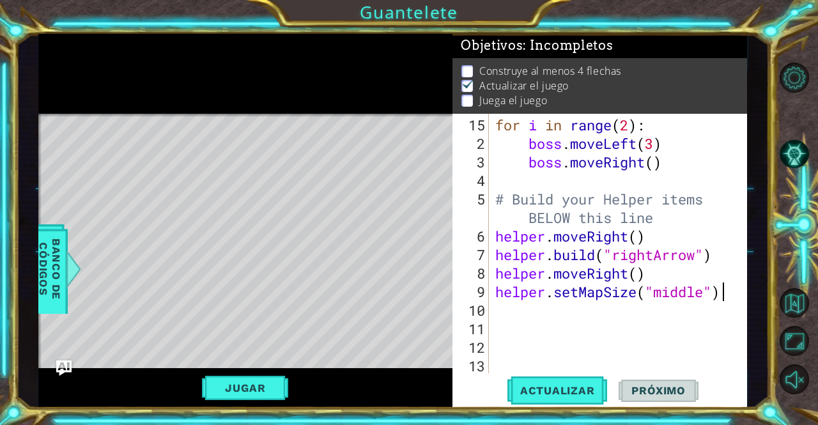
scroll to position [56, 0]
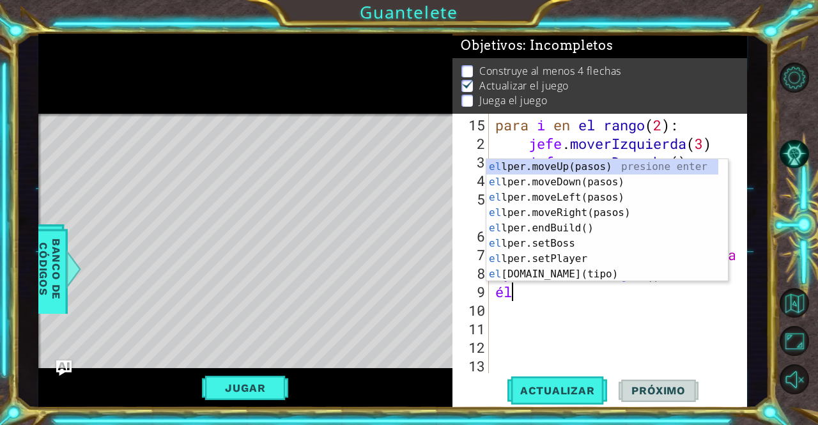
type textarea "h"
click at [558, 259] on div "el lper.moveUp(pasos) presione enter el lper.moveDown(pasos) presione enter el …" at bounding box center [603, 235] width 233 height 153
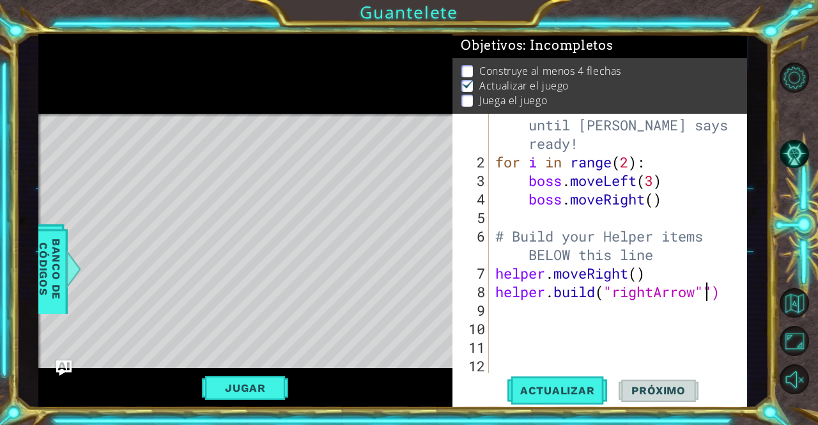
scroll to position [19, 0]
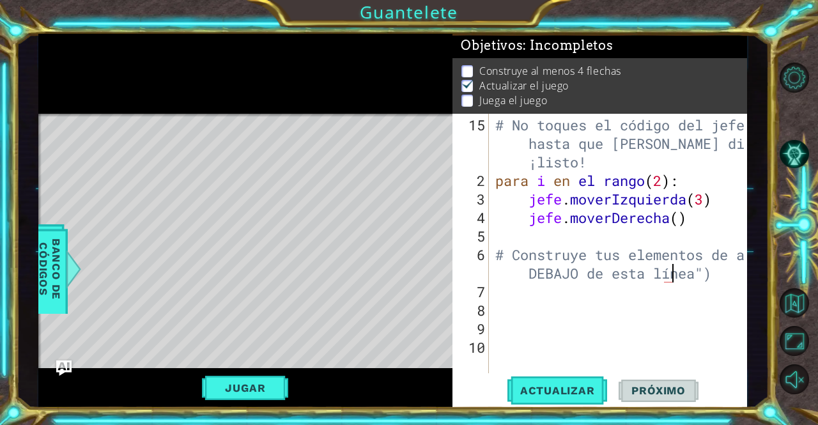
click at [722, 269] on div "# No toques el código del jefe hasta que [PERSON_NAME] diga que estás ¡listo! p…" at bounding box center [622, 283] width 258 height 334
click at [723, 269] on div "# No toques el código del jefe hasta que [PERSON_NAME] diga que estás ¡listo! p…" at bounding box center [622, 283] width 258 height 334
click at [724, 272] on div "# No toques el código del jefe hasta que [PERSON_NAME] diga que estás ¡listo! p…" at bounding box center [622, 283] width 258 height 334
type textarea "# Build your Helper items BELOW this line"
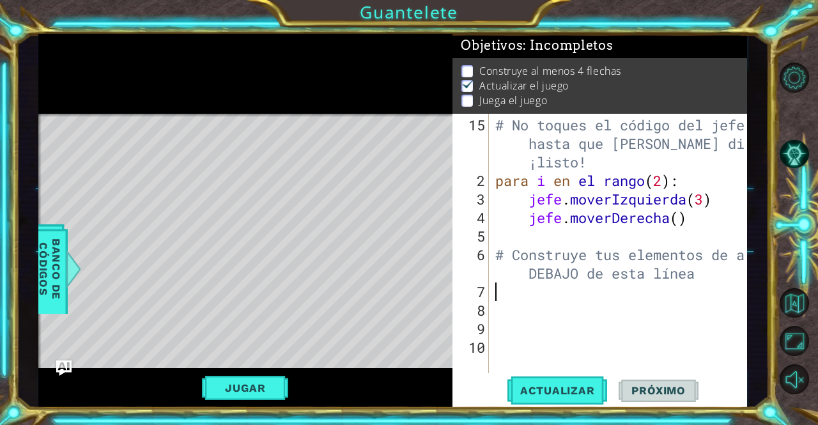
click at [497, 291] on div "# No toques el código del jefe hasta que [PERSON_NAME] diga que estás ¡listo! p…" at bounding box center [622, 283] width 258 height 334
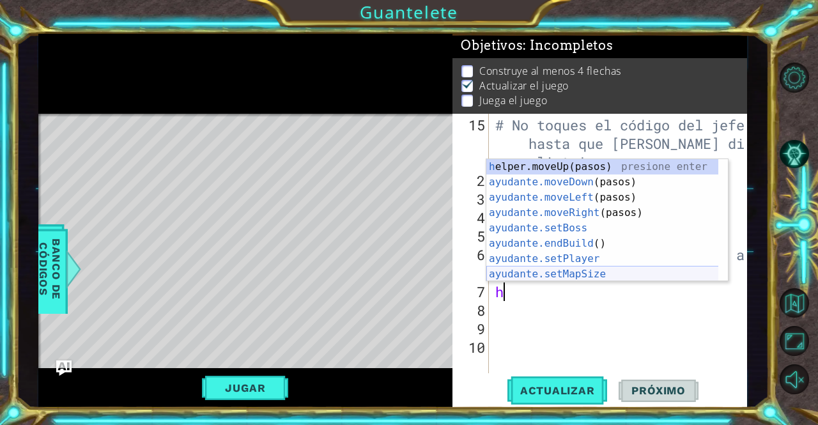
click at [588, 274] on div "h elper.moveUp(pasos) presione enter ayudante.moveDown (pasos) presione enter a…" at bounding box center [603, 235] width 233 height 153
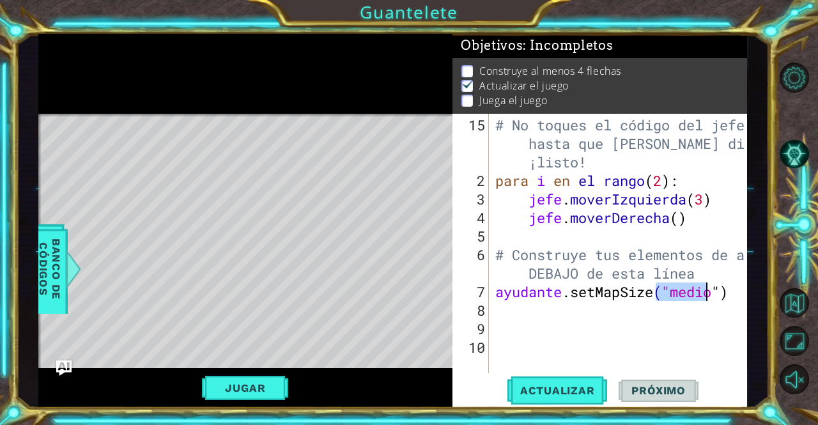
click at [681, 292] on div "# No toques el código del jefe hasta que [PERSON_NAME] diga que estás ¡listo! p…" at bounding box center [618, 244] width 251 height 260
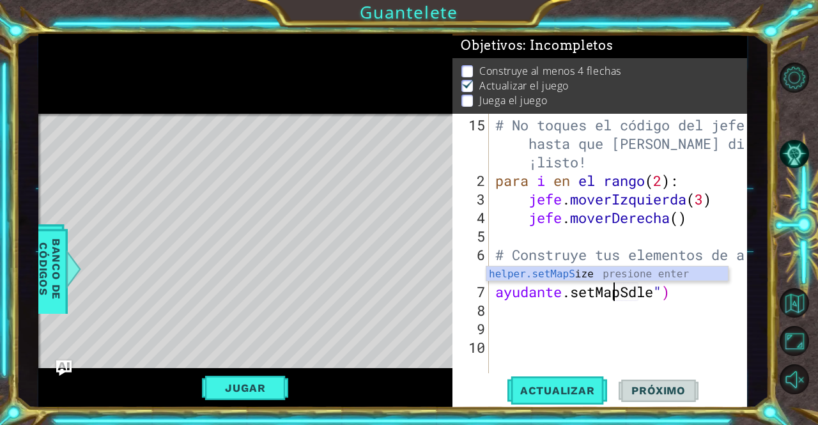
click at [681, 292] on div "# No toques el código del jefe hasta que [PERSON_NAME] diga que estás ¡listo! p…" at bounding box center [622, 283] width 258 height 334
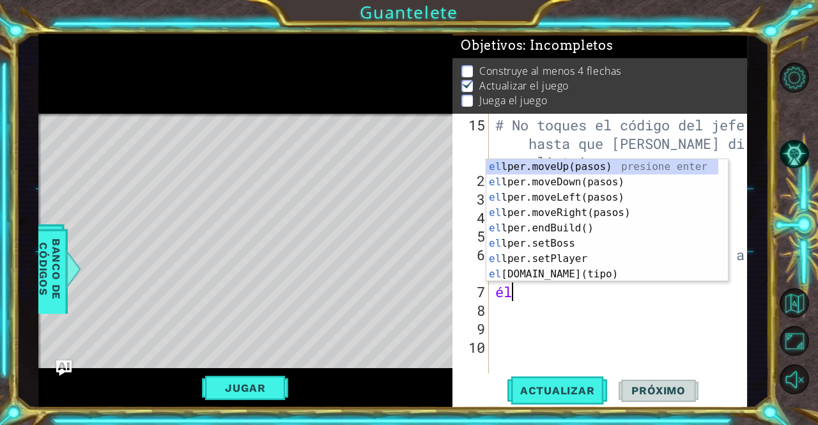
type textarea "h"
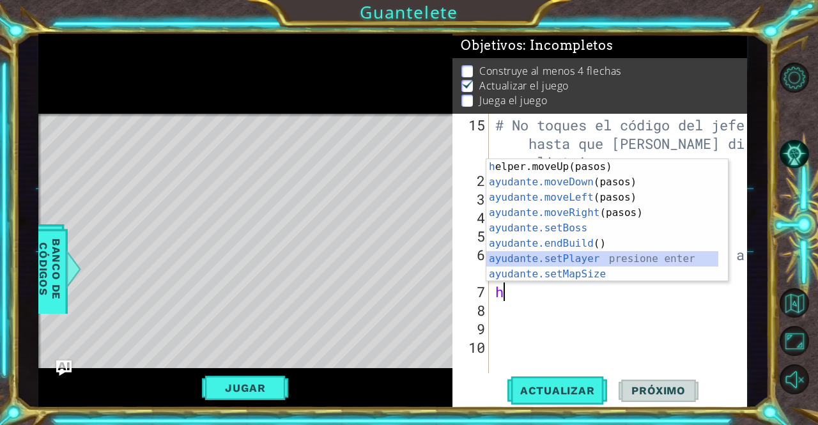
click at [623, 256] on div "h elper.moveUp(pasos) presione enter ayudante.moveDown (pasos) presione enter a…" at bounding box center [603, 235] width 233 height 153
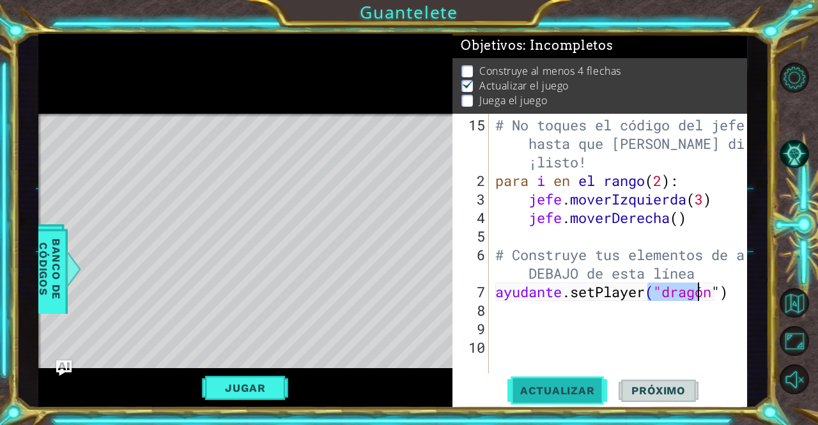
type textarea "helper.setPlayer("dragon")"
click at [552, 387] on font "Actualizar" at bounding box center [557, 390] width 75 height 13
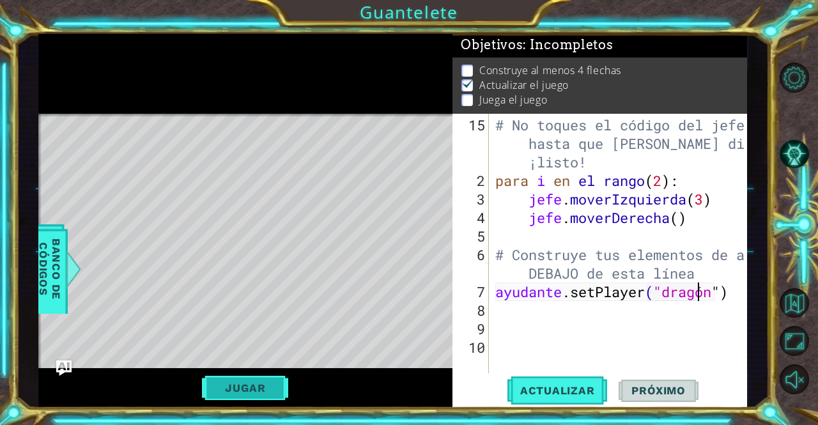
click at [246, 387] on font "Jugar" at bounding box center [245, 388] width 40 height 13
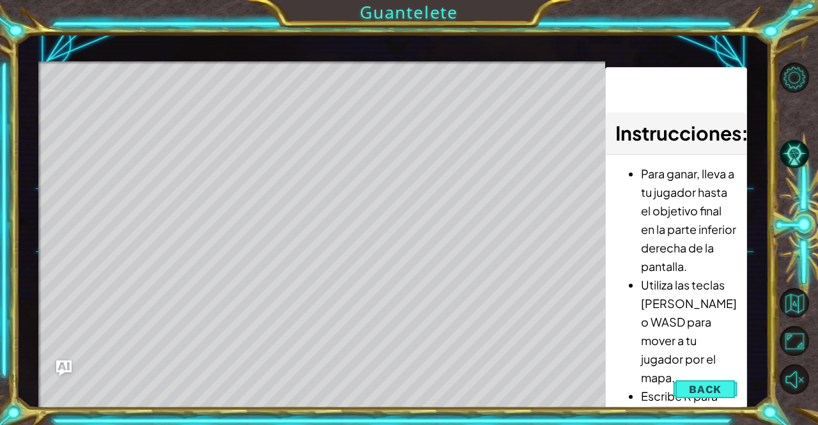
click at [106, 116] on div "Mapa de niveles" at bounding box center [333, 249] width 591 height 377
click at [696, 389] on span "Back" at bounding box center [705, 389] width 33 height 13
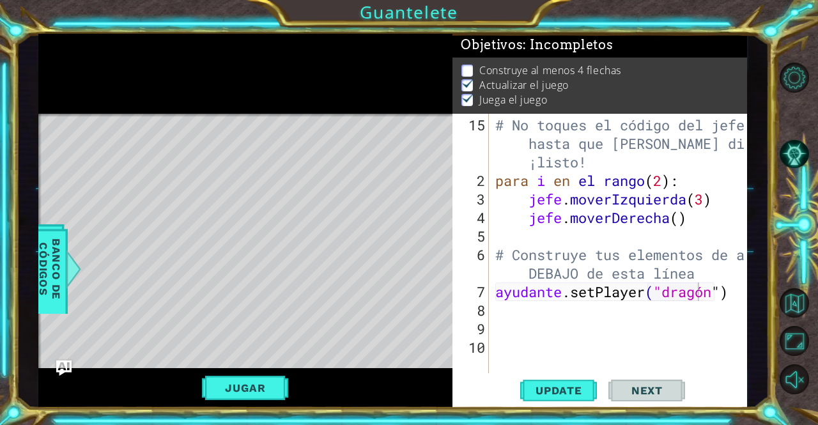
click at [593, 309] on div "# No toques el código del jefe hasta que [PERSON_NAME] diga que estás ¡listo! p…" at bounding box center [622, 283] width 258 height 334
click at [497, 311] on div "# No toques el código del jefe hasta que [PERSON_NAME] diga que estás ¡listo! p…" at bounding box center [622, 283] width 258 height 334
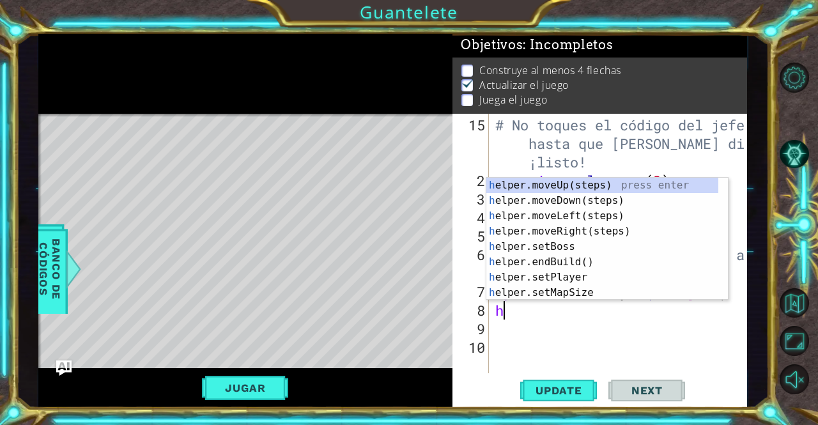
scroll to position [0, 0]
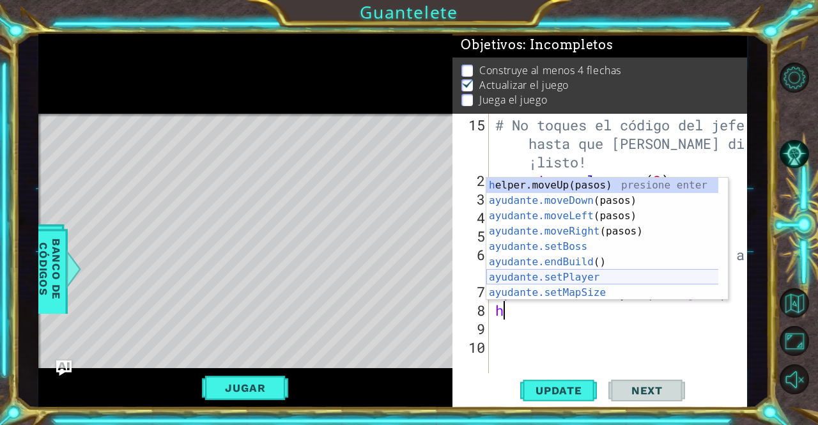
click at [568, 278] on div "h elper.moveUp(pasos) presione enter ayudante.moveDown (pasos) presione enter a…" at bounding box center [603, 254] width 233 height 153
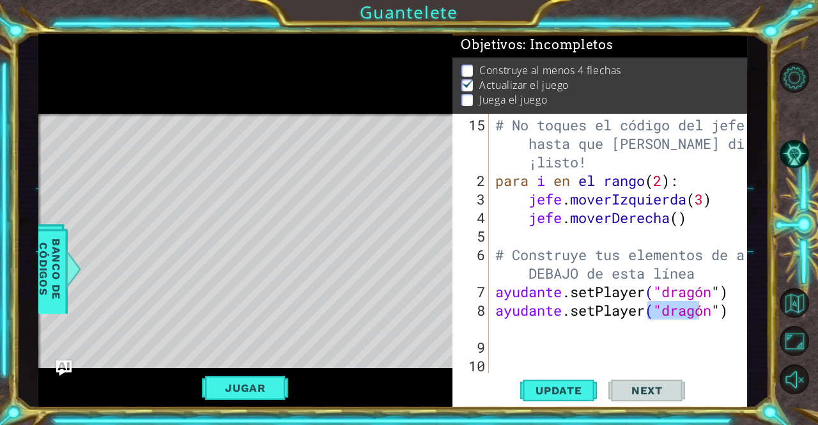
click at [710, 25] on div "4 5 6 7 8 9 8 9 9 # No tocar el jefe código hasta [PERSON_NAME] dice estás ¡lis…" at bounding box center [409, 212] width 818 height 425
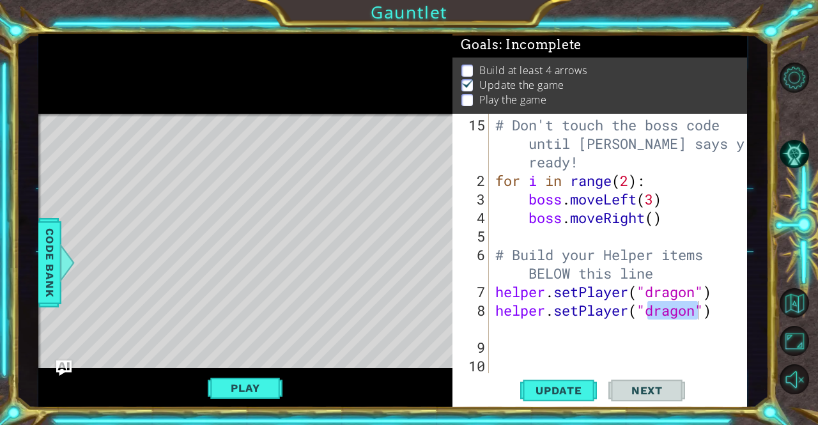
click at [700, 310] on div "# Don't touch the boss code until [PERSON_NAME] says you're ready! for i in ran…" at bounding box center [618, 244] width 251 height 260
click at [698, 292] on div "# Don't touch the boss code until [PERSON_NAME] says you're ready! for i in ran…" at bounding box center [622, 283] width 258 height 334
click at [528, 395] on span "Update" at bounding box center [559, 390] width 72 height 13
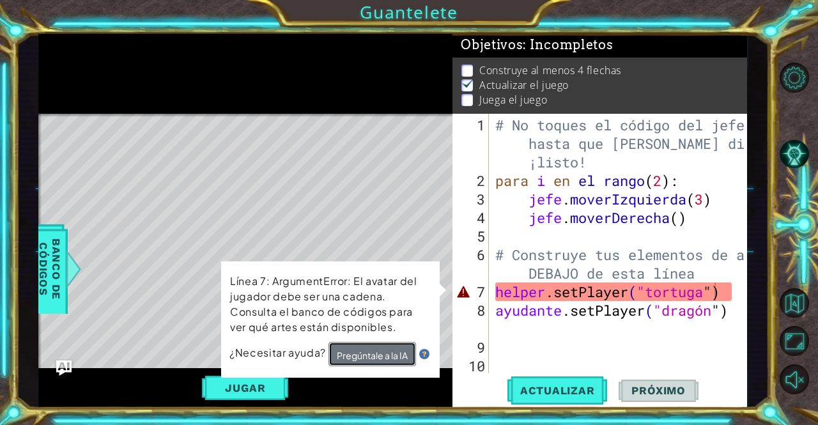
click at [384, 348] on font "Pregúntale a la IA" at bounding box center [372, 354] width 71 height 12
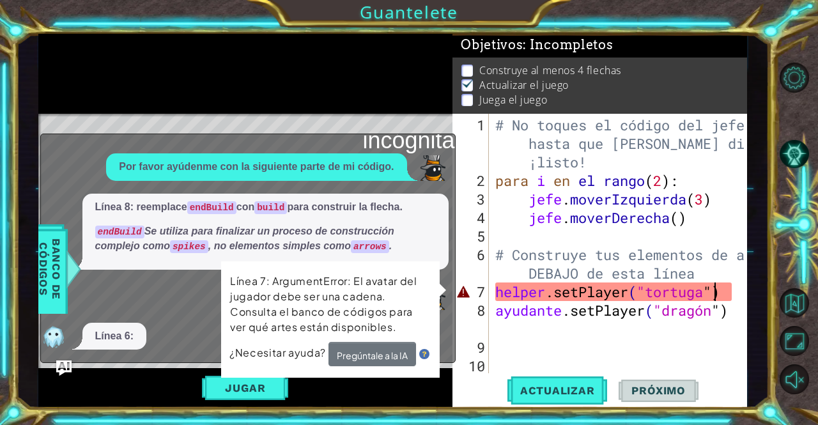
click at [166, 328] on div "Línea 6:" at bounding box center [245, 336] width 408 height 27
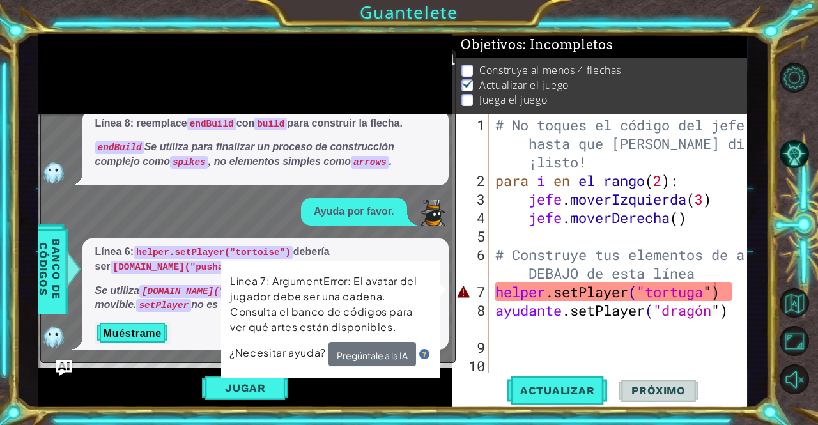
click at [361, 372] on div "Línea 7: ArgumentError: El avatar del jugador debe ser una cadena. Consulta el …" at bounding box center [330, 320] width 219 height 116
click at [461, 299] on div "7" at bounding box center [472, 292] width 34 height 19
click at [425, 356] on img at bounding box center [424, 354] width 10 height 10
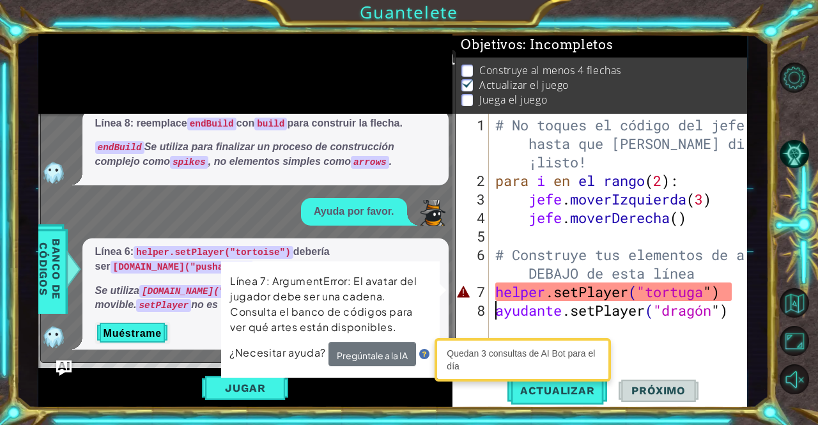
click at [421, 378] on div "Jugar" at bounding box center [245, 388] width 415 height 40
click at [425, 349] on img at bounding box center [424, 354] width 10 height 10
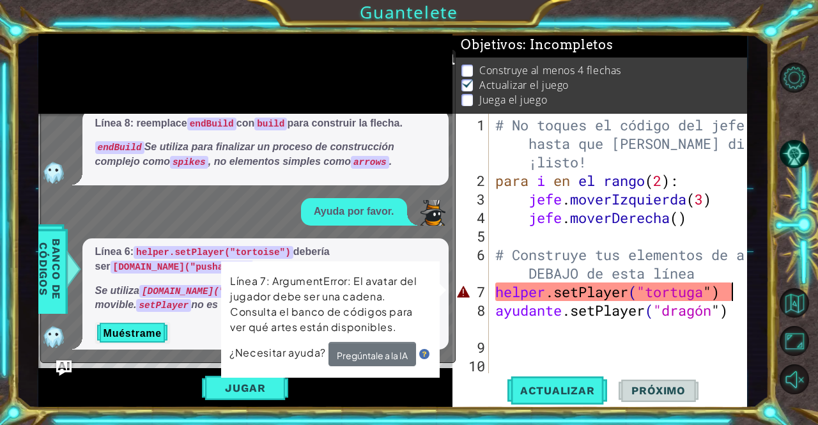
click at [740, 297] on div "# No toques el código del jefe hasta que [PERSON_NAME] diga que estás ¡listo! p…" at bounding box center [622, 283] width 258 height 334
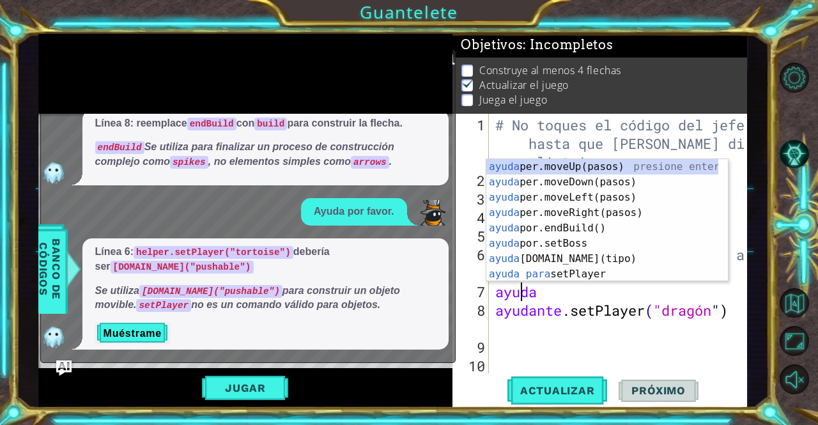
scroll to position [0, 0]
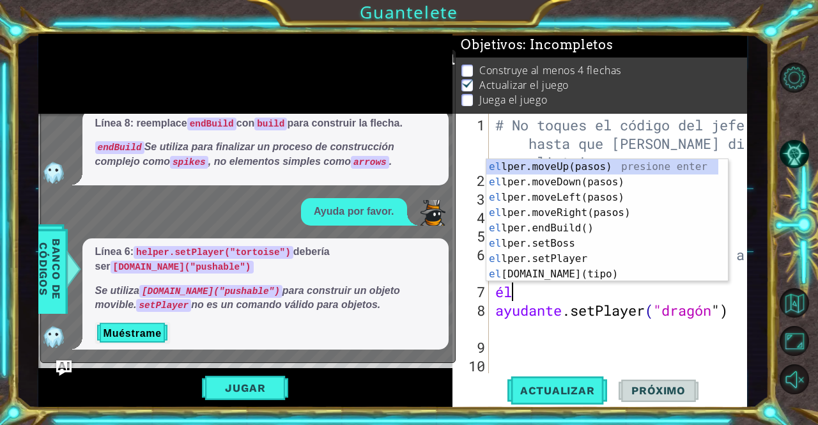
type textarea "h"
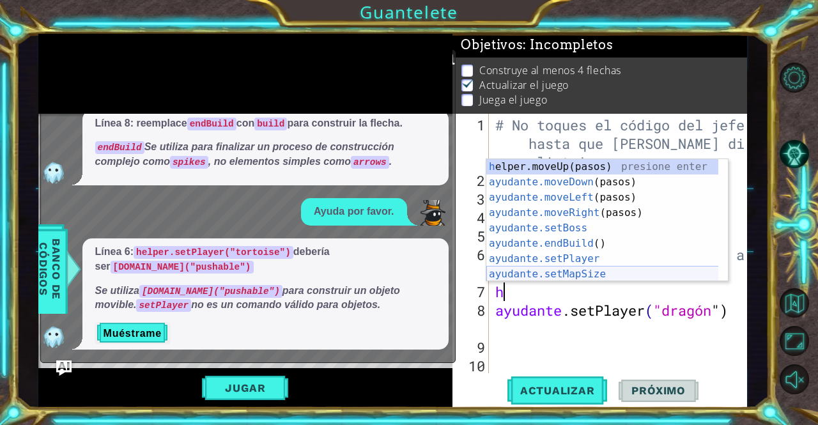
click at [641, 279] on div "h elper.moveUp(pasos) presione enter ayudante.moveDown (pasos) presione enter a…" at bounding box center [603, 235] width 233 height 153
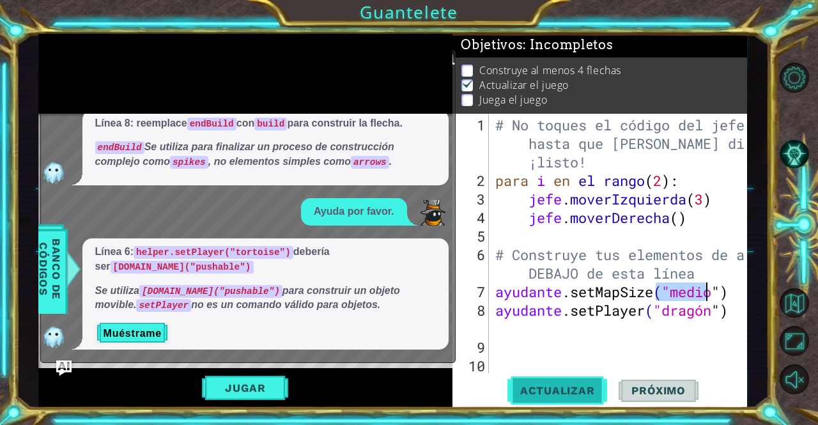
type textarea "helper.setMapSize("middle")"
click at [570, 402] on button "Actualizar" at bounding box center [558, 390] width 100 height 29
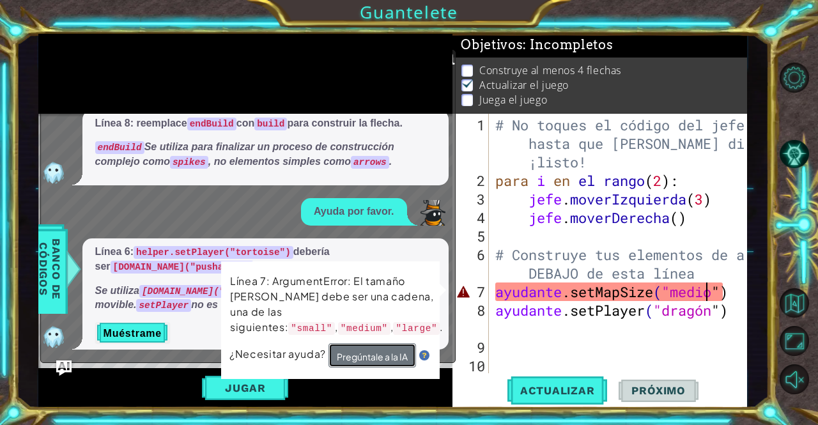
click at [399, 351] on font "Pregúntale a la IA" at bounding box center [371, 357] width 71 height 12
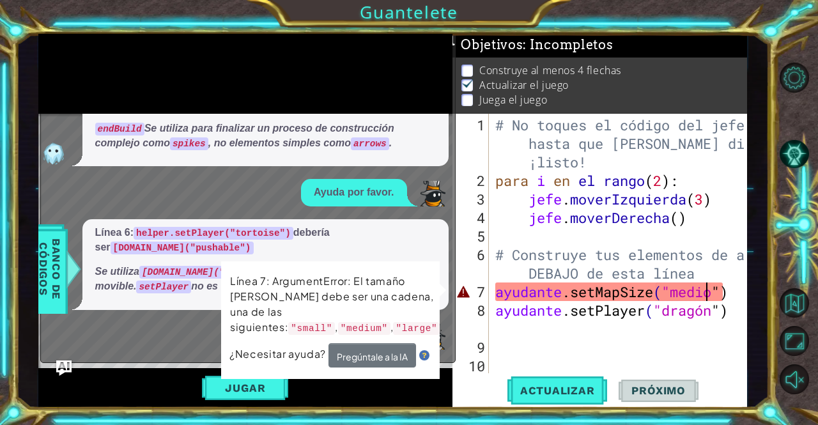
scroll to position [58, 0]
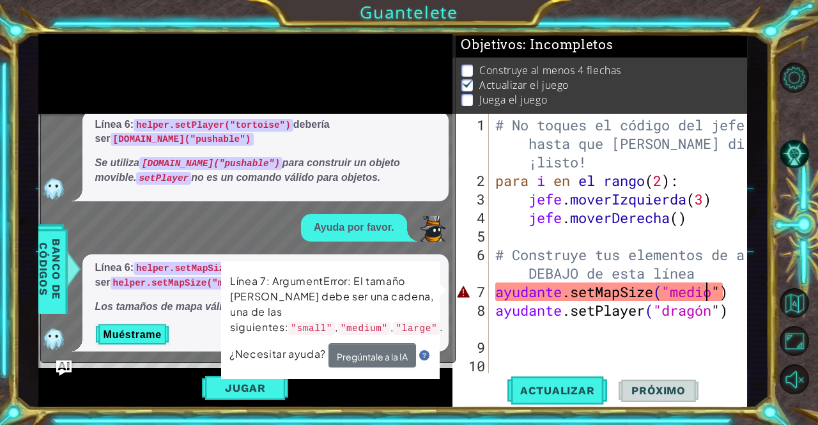
click at [593, 348] on div "# No toques el código del jefe hasta que [PERSON_NAME] diga que estás ¡listo! p…" at bounding box center [622, 283] width 258 height 334
click at [497, 325] on div "# No toques el código del jefe hasta que [PERSON_NAME] diga que estás ¡listo! p…" at bounding box center [622, 283] width 258 height 334
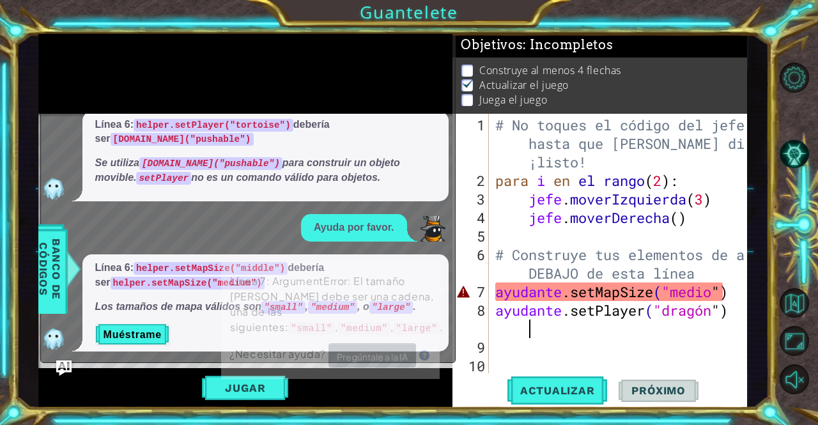
click at [497, 325] on div "# No toques el código del jefe hasta que [PERSON_NAME] diga que estás ¡listo! p…" at bounding box center [622, 283] width 258 height 334
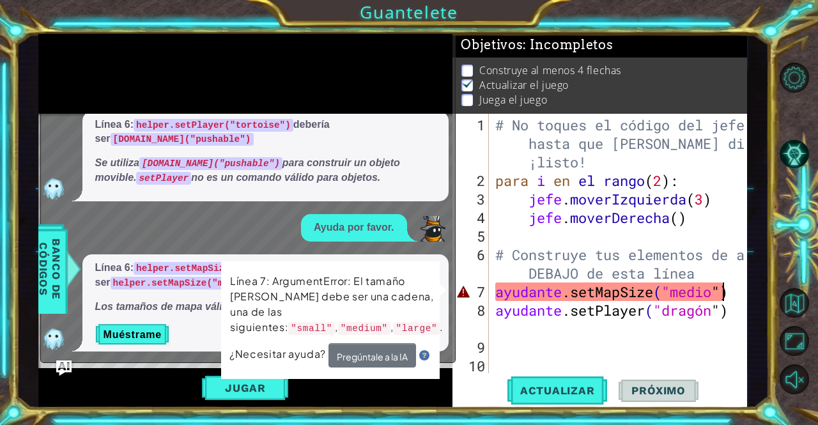
click at [730, 297] on div "# No toques el código del jefe hasta que [PERSON_NAME] diga que estás ¡listo! p…" at bounding box center [622, 283] width 258 height 334
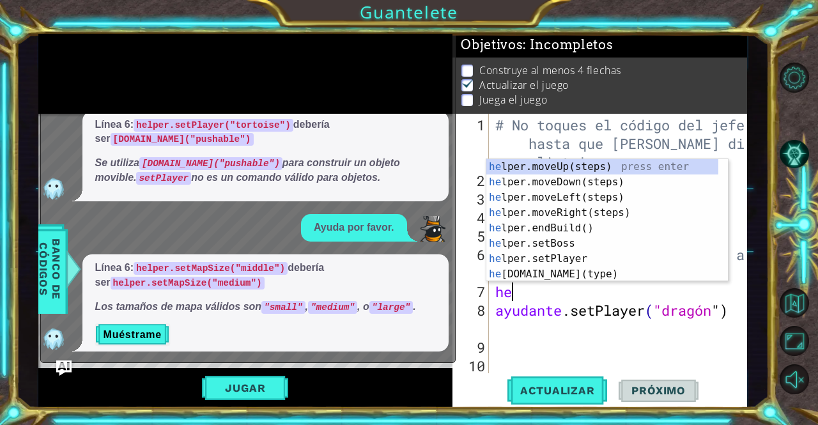
type textarea "h"
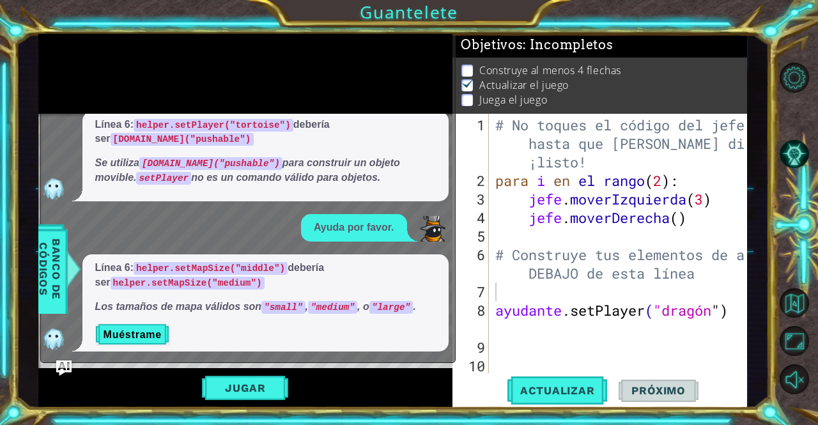
click at [380, 181] on p "Se utiliza [DOMAIN_NAME]("pushable") para construir un objeto movible. setPlaye…" at bounding box center [265, 170] width 341 height 29
click at [150, 336] on font "Muéstrame" at bounding box center [133, 334] width 58 height 11
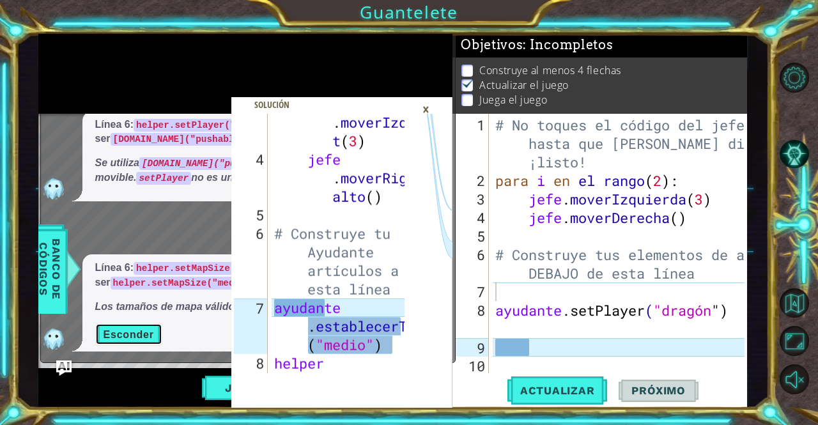
scroll to position [246, 0]
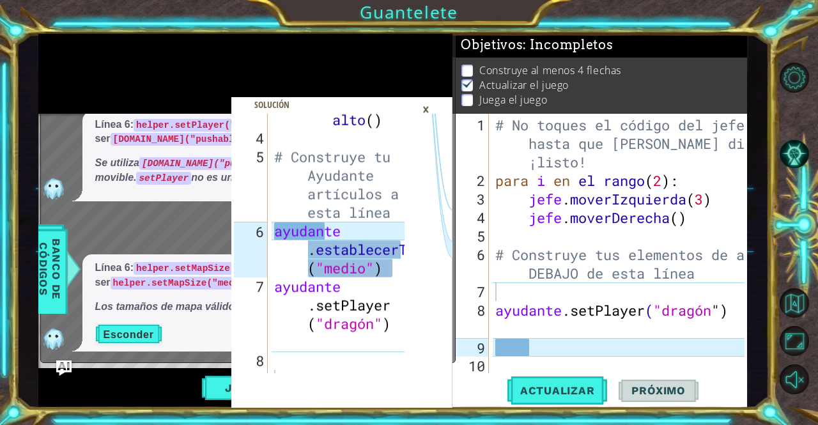
click at [431, 114] on div "×" at bounding box center [426, 109] width 20 height 22
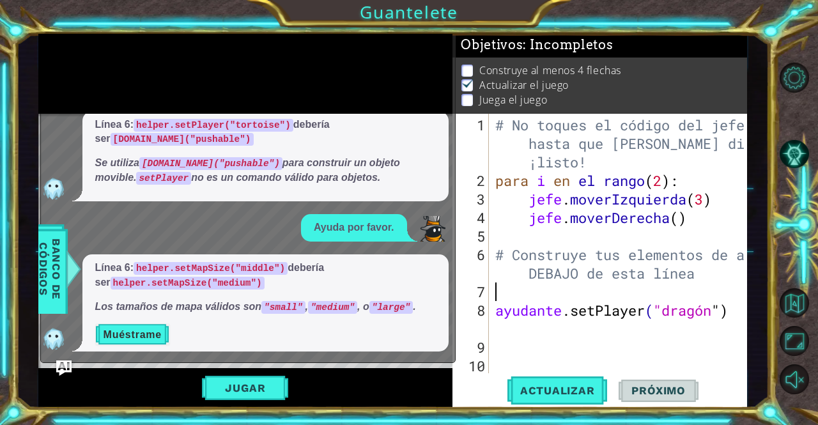
click at [512, 294] on div "# No toques el código del jefe hasta que [PERSON_NAME] diga que estás ¡listo! p…" at bounding box center [622, 283] width 258 height 334
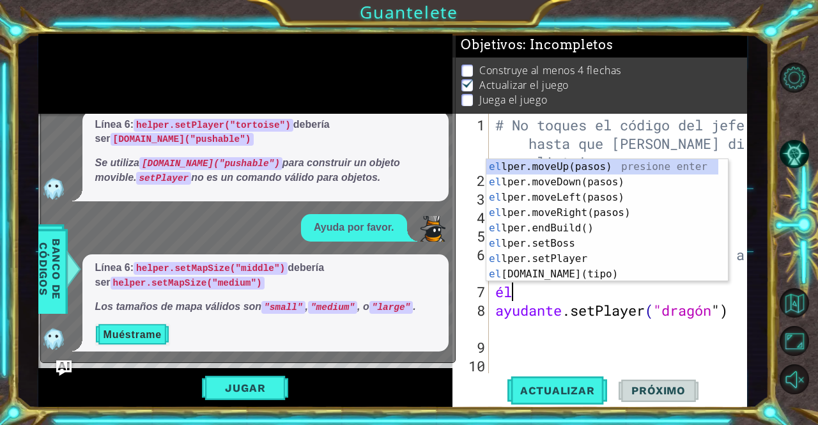
scroll to position [0, 0]
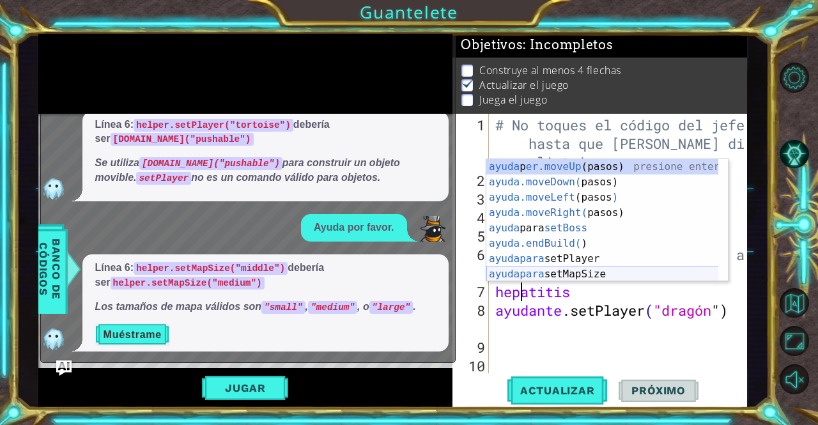
click at [532, 279] on div "ayuda p er.moveUp (pasos) presione enter ayuda.moveDown ( pasos ) presione ente…" at bounding box center [603, 235] width 233 height 153
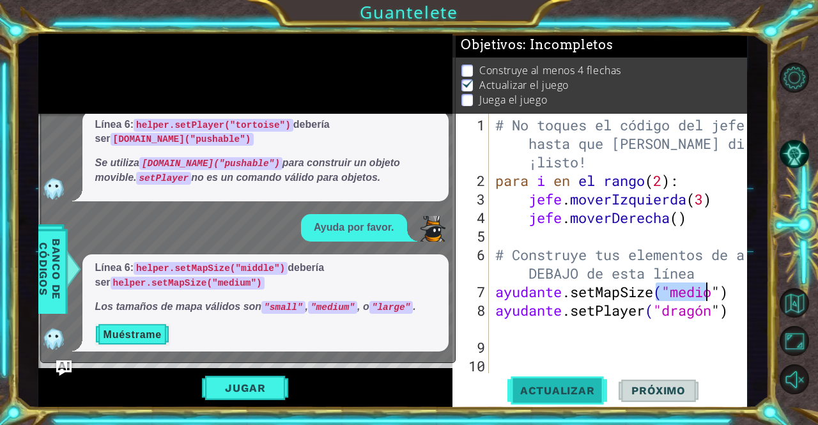
click at [579, 390] on font "Actualizar" at bounding box center [557, 390] width 75 height 13
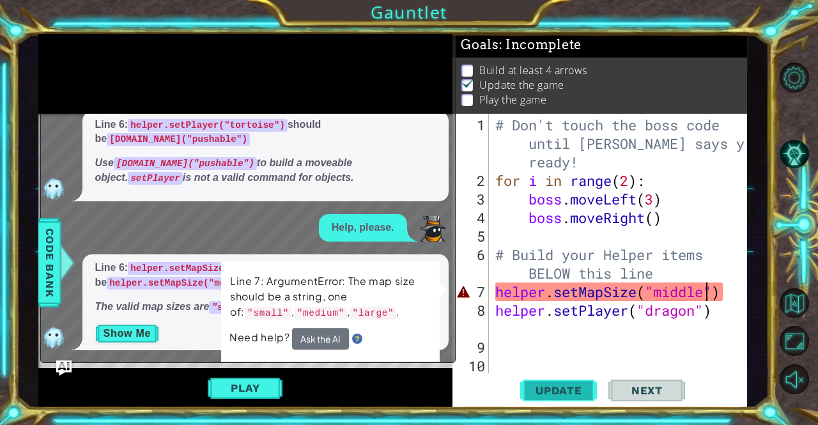
click at [705, 295] on div "# Don't touch the boss code until [PERSON_NAME] says you're ready! for i in ran…" at bounding box center [622, 283] width 258 height 334
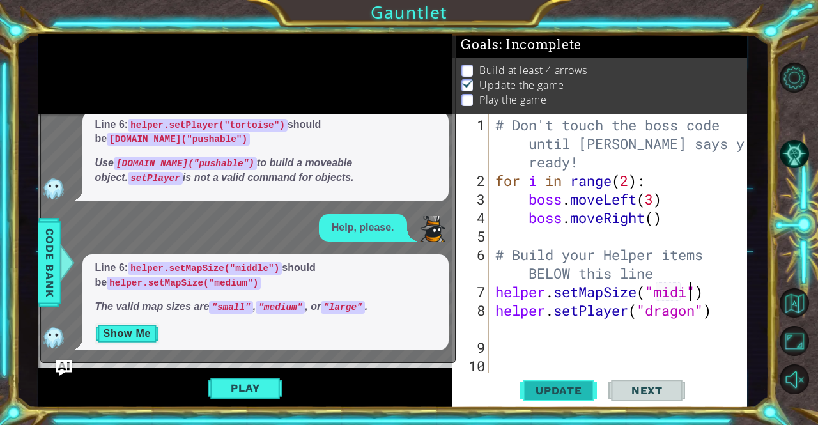
scroll to position [0, 9]
click at [730, 313] on div "# Don't touch the boss code until [PERSON_NAME] says you're ready! for i in ran…" at bounding box center [622, 283] width 258 height 334
click at [217, 393] on button "Play" at bounding box center [245, 388] width 75 height 24
click at [217, 385] on button "Play" at bounding box center [245, 388] width 75 height 24
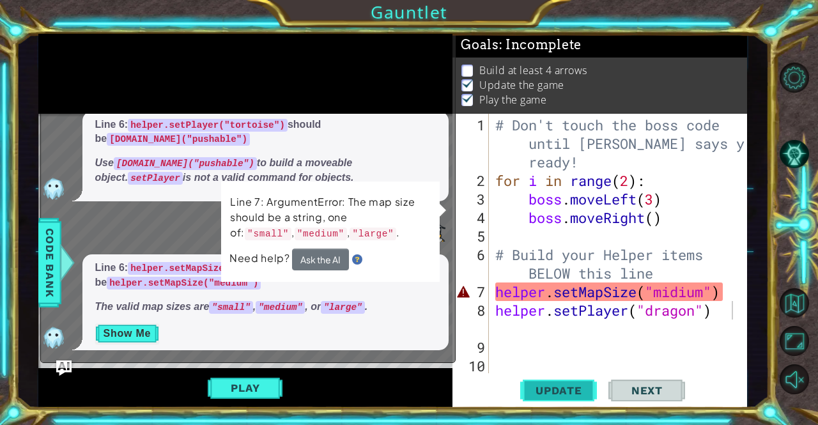
scroll to position [8, 0]
click at [675, 292] on div "# Don't touch the boss code until [PERSON_NAME] says you're ready! for i in ran…" at bounding box center [622, 283] width 258 height 334
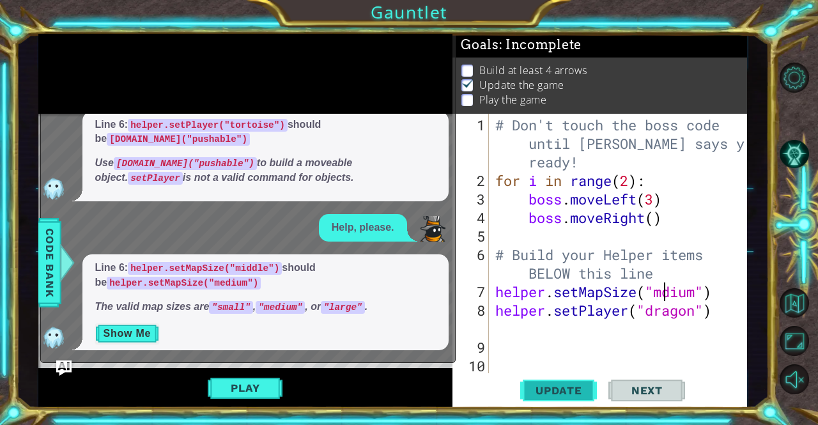
scroll to position [0, 8]
click at [243, 382] on button "Play" at bounding box center [245, 388] width 75 height 24
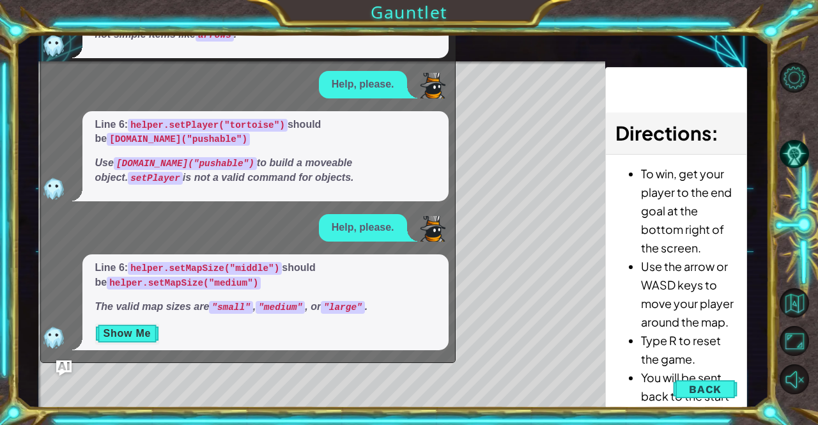
click at [448, 199] on div "Line 6: helper.setPlayer("tortoise") should be [DOMAIN_NAME]("pushable") Use [D…" at bounding box center [245, 156] width 408 height 90
click at [527, 288] on div "Level Map" at bounding box center [333, 249] width 591 height 377
click at [67, 366] on img "Ask AI" at bounding box center [63, 368] width 17 height 17
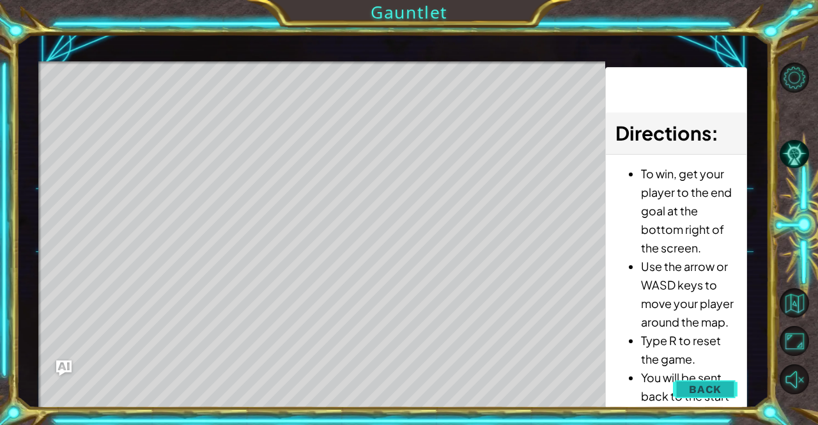
click at [675, 379] on button "Back" at bounding box center [705, 390] width 65 height 26
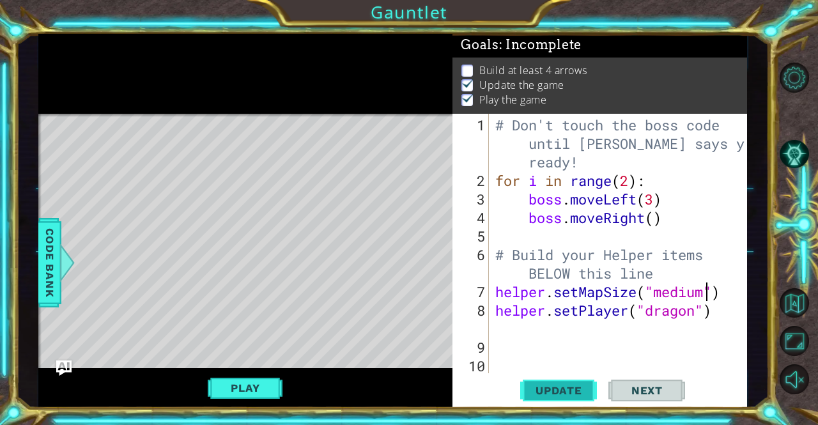
click at [705, 293] on div "# Don't touch the boss code until [PERSON_NAME] says you're ready! for i in ran…" at bounding box center [622, 283] width 258 height 334
click at [569, 402] on button "Update" at bounding box center [558, 390] width 77 height 29
click at [531, 393] on span "Update" at bounding box center [559, 390] width 72 height 13
type textarea "helper.setMapSize("medium")"
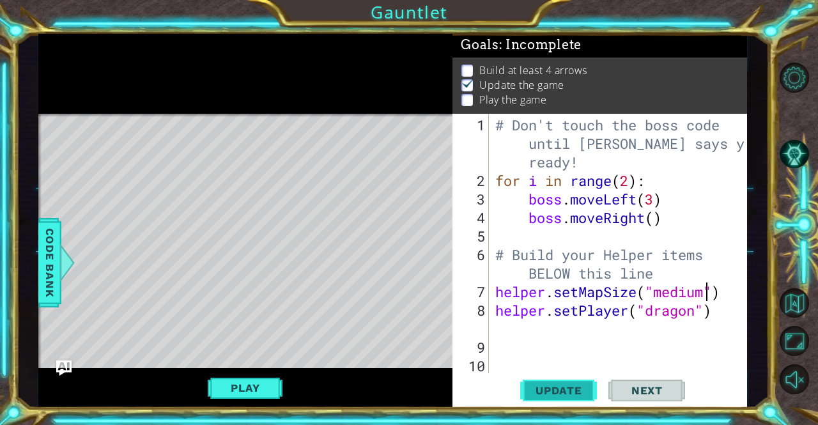
click at [533, 396] on span "Update" at bounding box center [559, 390] width 72 height 13
click at [526, 395] on span "Update" at bounding box center [559, 390] width 72 height 13
click at [522, 347] on div "# Don't touch the boss code until [PERSON_NAME] says you're ready! for i in ran…" at bounding box center [622, 283] width 258 height 334
click at [502, 325] on div "# Don't touch the boss code until [PERSON_NAME] says you're ready! for i in ran…" at bounding box center [622, 283] width 258 height 334
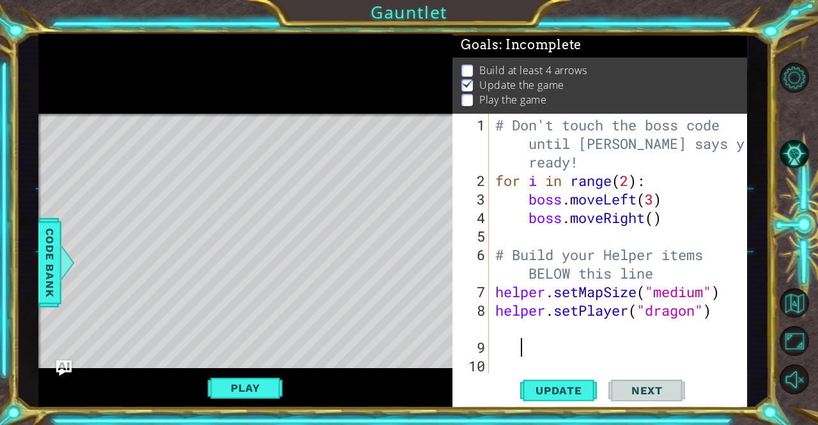
type textarea "helper.setPlayer("dragon")"
click at [501, 325] on div "# Don't touch the boss code until [PERSON_NAME] says you're ready! for i in ran…" at bounding box center [622, 283] width 258 height 334
click at [497, 352] on div "# Don't touch the boss code until [PERSON_NAME] says you're ready! for i in ran…" at bounding box center [622, 283] width 258 height 334
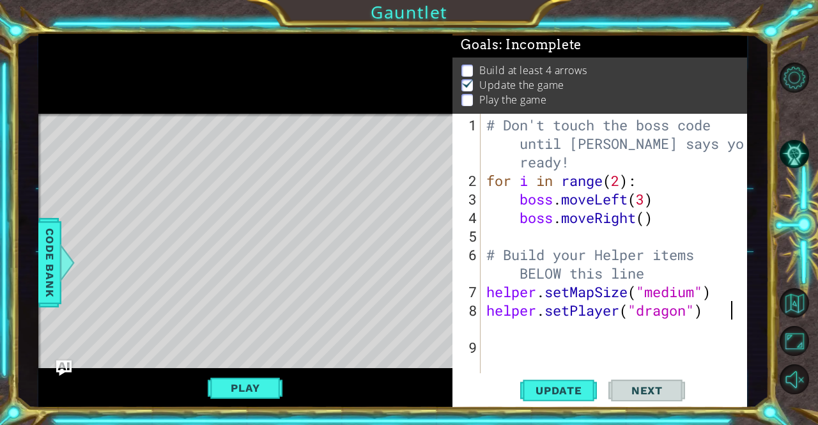
type textarea "helper.setPlayer("dragon")"
click at [497, 352] on div "# Don't touch the boss code until [PERSON_NAME] says you're ready! for i in ran…" at bounding box center [617, 283] width 267 height 334
type textarea "}"
type textarea "helper.setPlayer("dragon")"
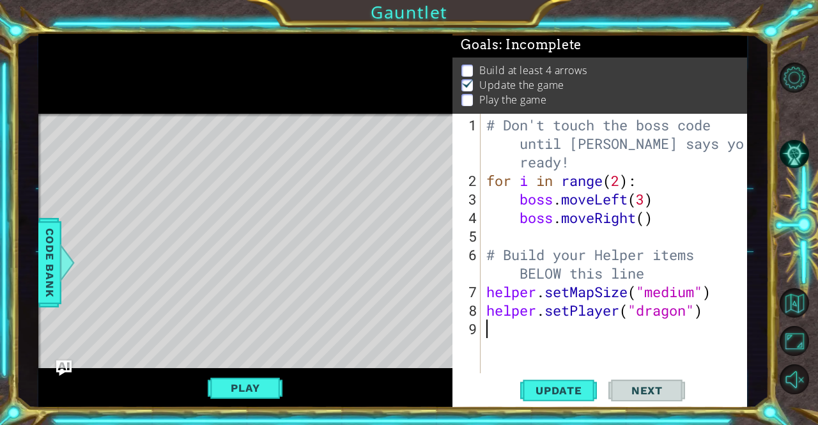
click at [497, 327] on div "# Don't touch the boss code until [PERSON_NAME] says you're ready! for i in ran…" at bounding box center [617, 283] width 267 height 334
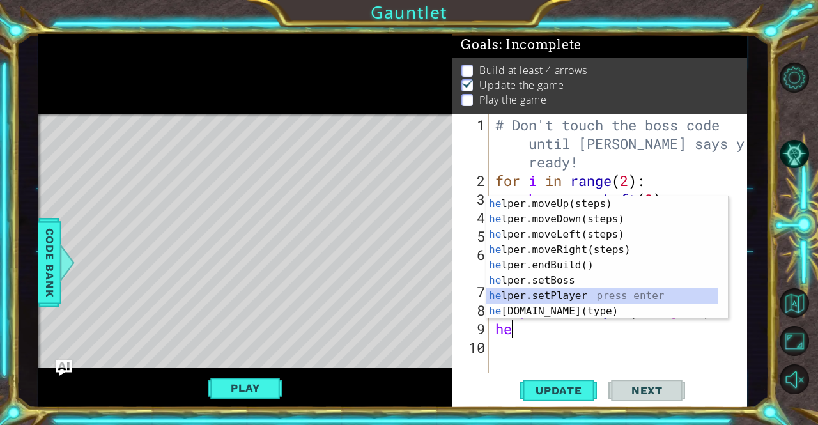
click at [547, 292] on div "he lper.moveUp(steps) press enter he lper.moveDown(steps) press enter he lper.m…" at bounding box center [603, 272] width 233 height 153
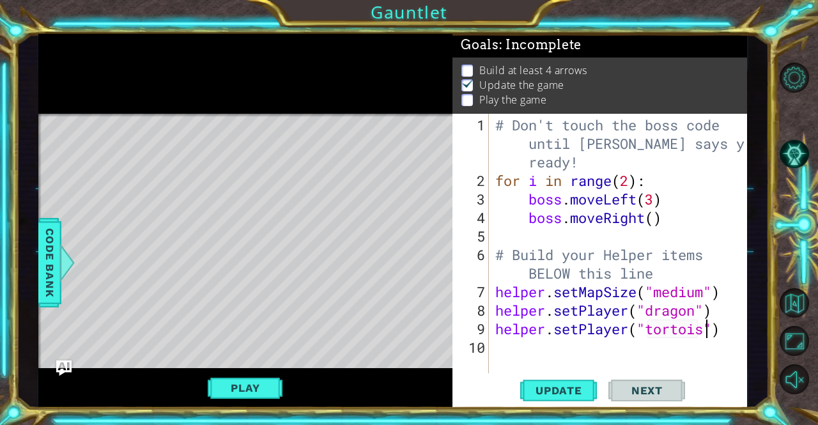
scroll to position [0, 10]
click at [573, 386] on span "Update" at bounding box center [559, 390] width 72 height 13
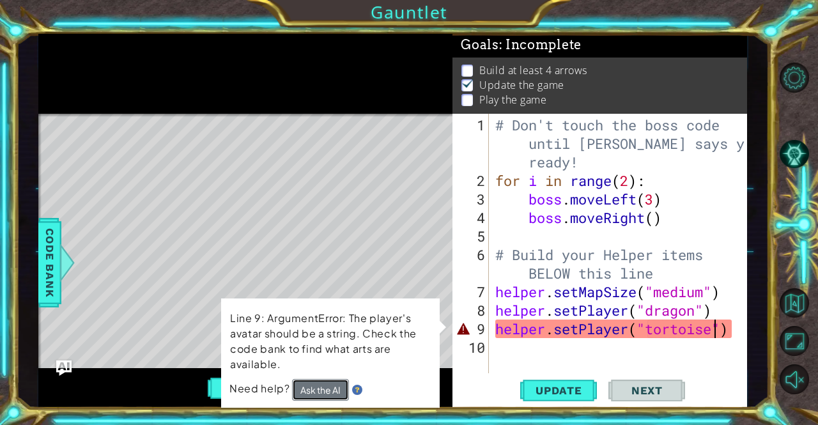
click at [314, 388] on button "Ask the AI" at bounding box center [321, 390] width 58 height 23
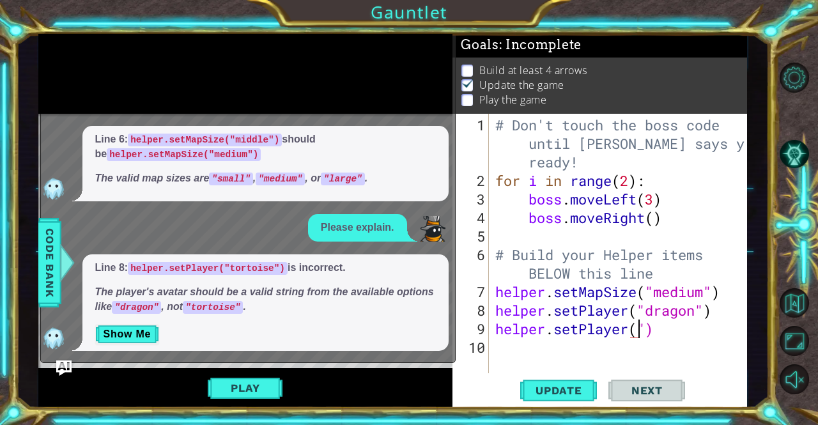
scroll to position [0, 6]
click at [699, 38] on div "Goals : Incomplete" at bounding box center [600, 45] width 295 height 24
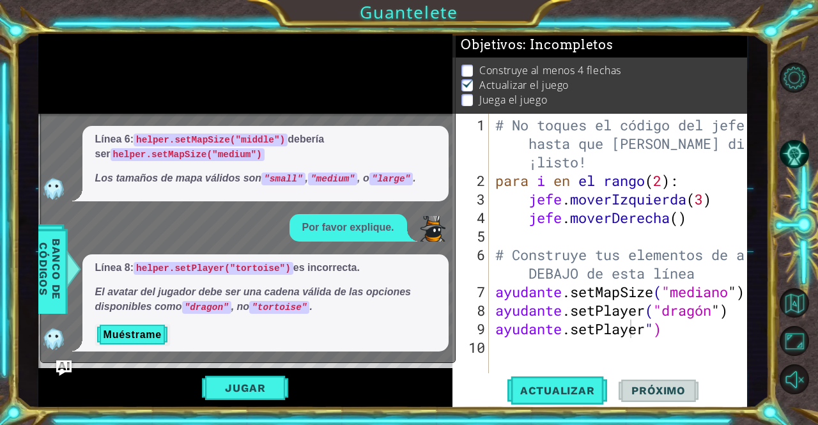
click at [419, 68] on div at bounding box center [245, 74] width 415 height 80
click at [725, 336] on div "# No toques el código del jefe hasta que [PERSON_NAME] diga que estás ¡listo! p…" at bounding box center [622, 283] width 258 height 334
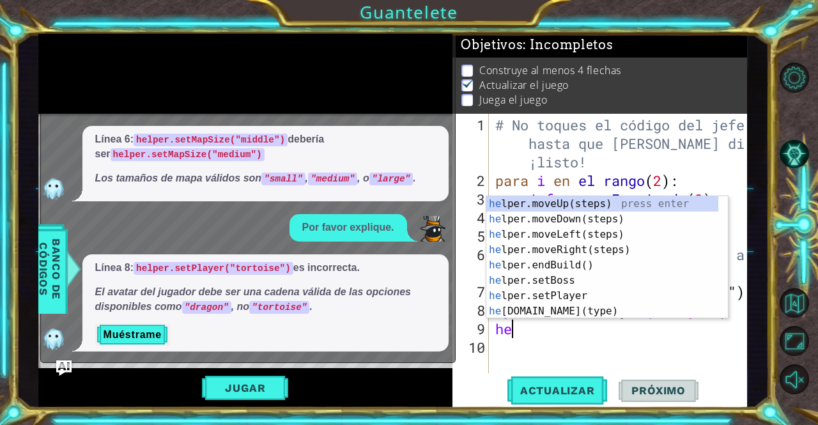
scroll to position [0, 0]
type textarea "h"
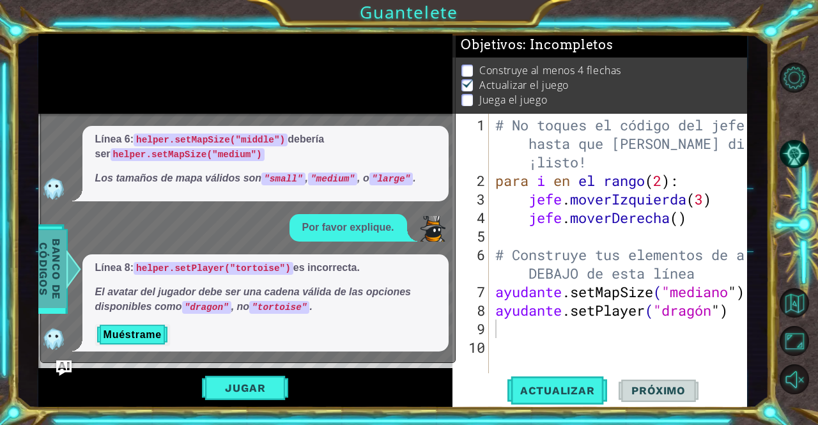
click at [41, 263] on font "Banco de códigos" at bounding box center [50, 269] width 26 height 61
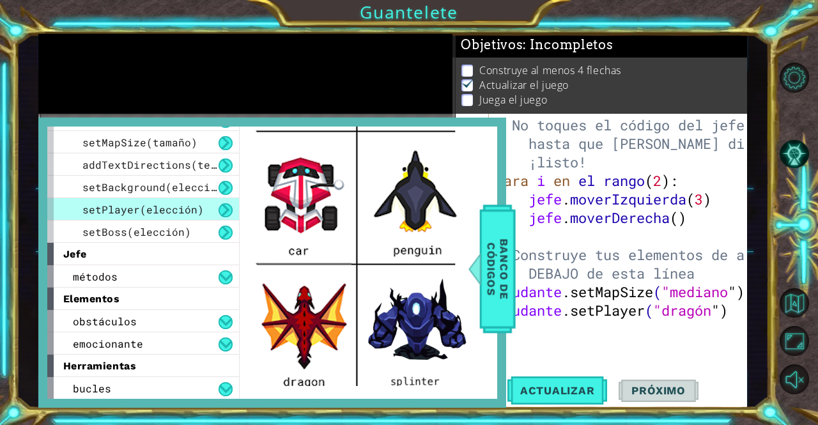
scroll to position [547, 0]
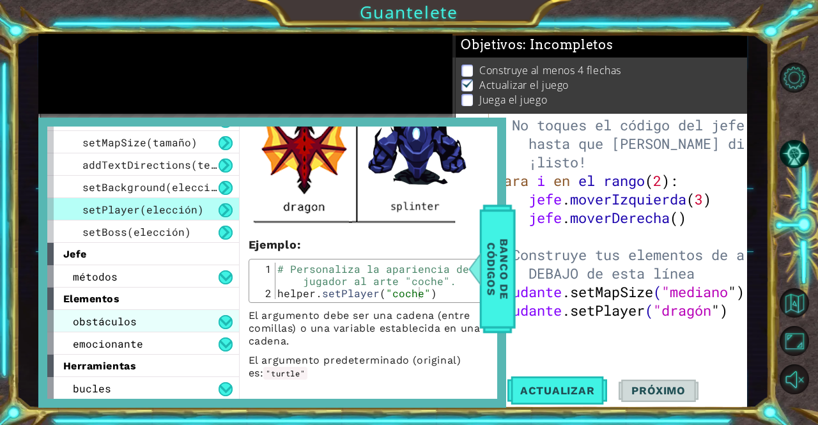
click at [156, 323] on div "obstáculos" at bounding box center [143, 321] width 192 height 22
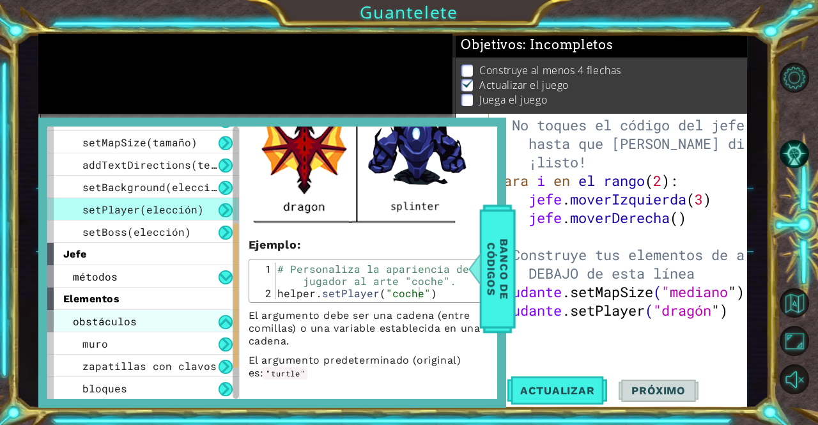
click at [156, 323] on div "obstáculos" at bounding box center [143, 321] width 192 height 22
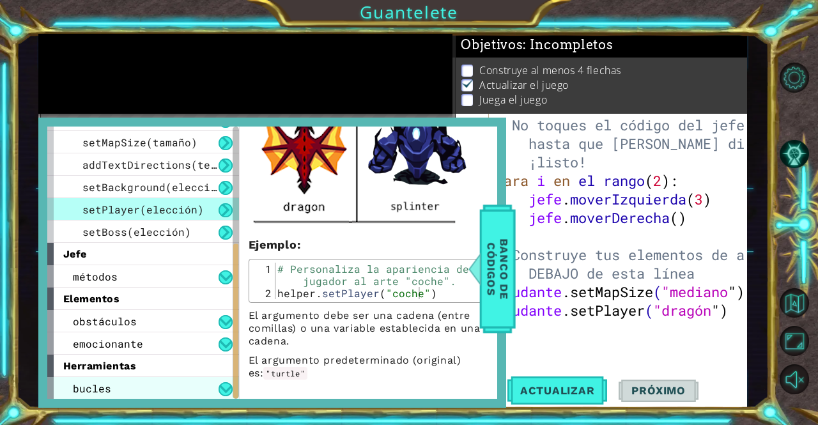
click at [131, 384] on div "bucles" at bounding box center [143, 388] width 192 height 22
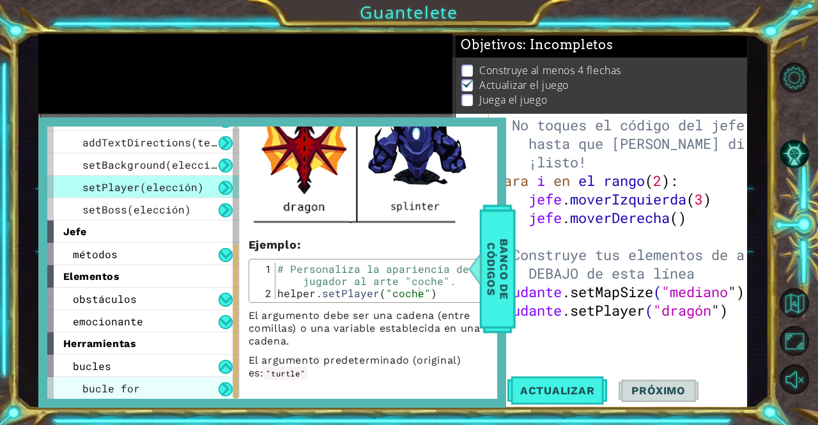
click at [130, 386] on font "bucle for" at bounding box center [111, 388] width 58 height 13
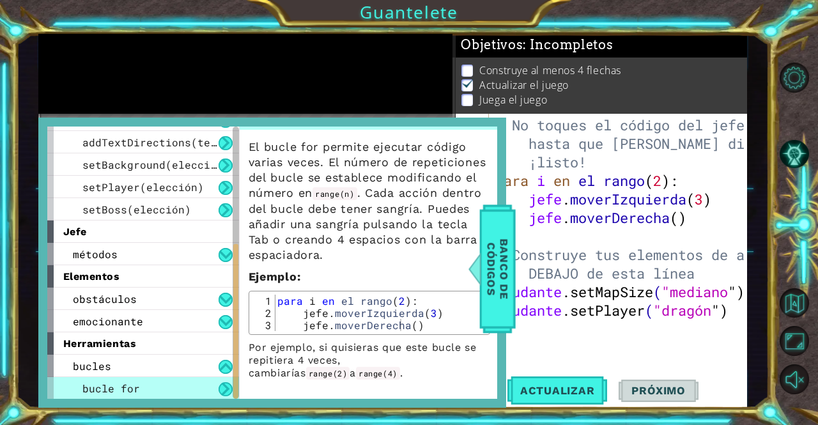
scroll to position [36, 0]
click at [218, 375] on div "bucles" at bounding box center [143, 366] width 192 height 22
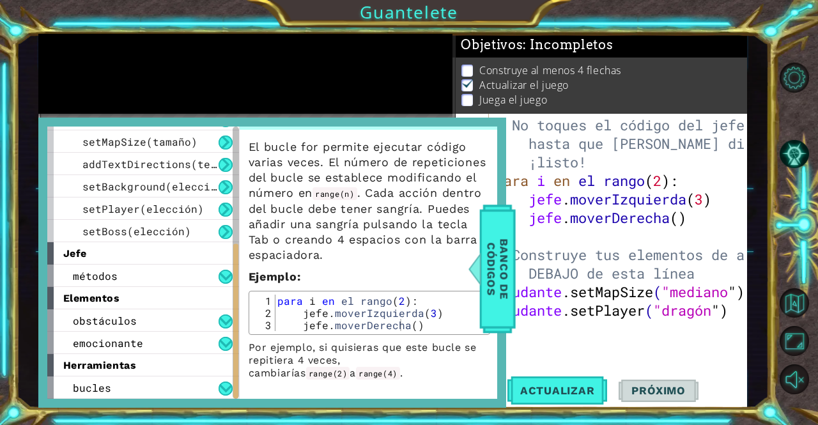
scroll to position [175, 0]
click at [187, 343] on div "emocionante" at bounding box center [143, 344] width 192 height 22
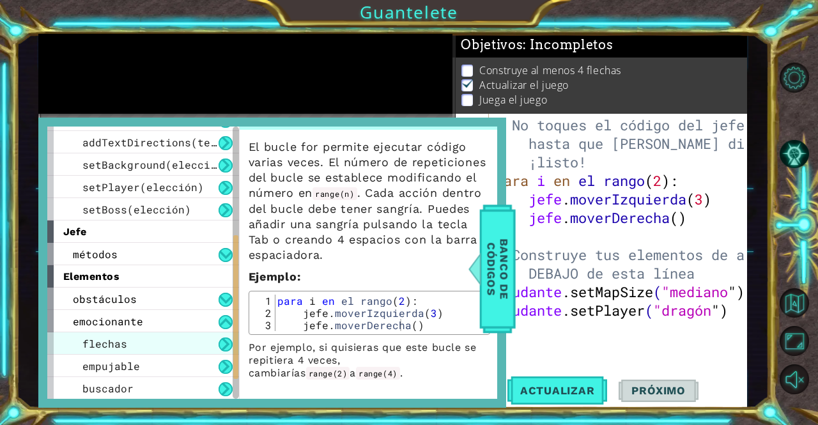
click at [188, 339] on div "flechas" at bounding box center [143, 344] width 192 height 22
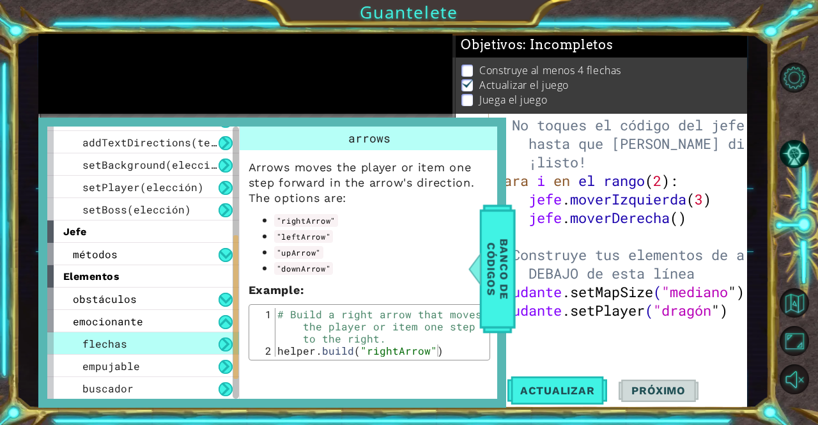
scroll to position [0, 0]
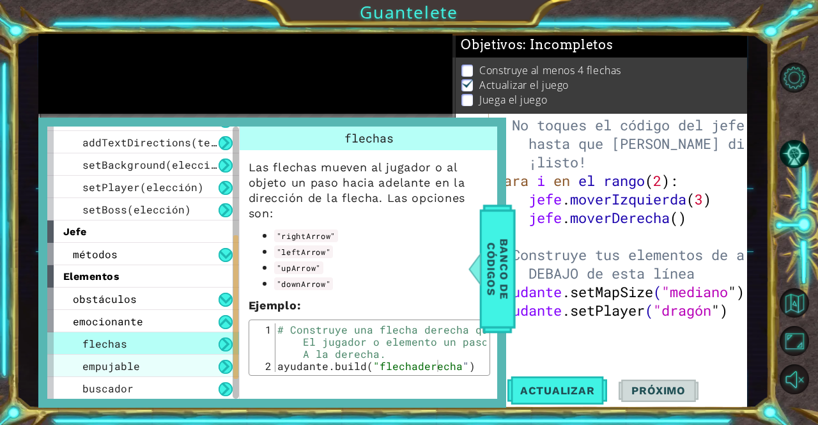
click at [178, 368] on div "empujable" at bounding box center [143, 366] width 192 height 22
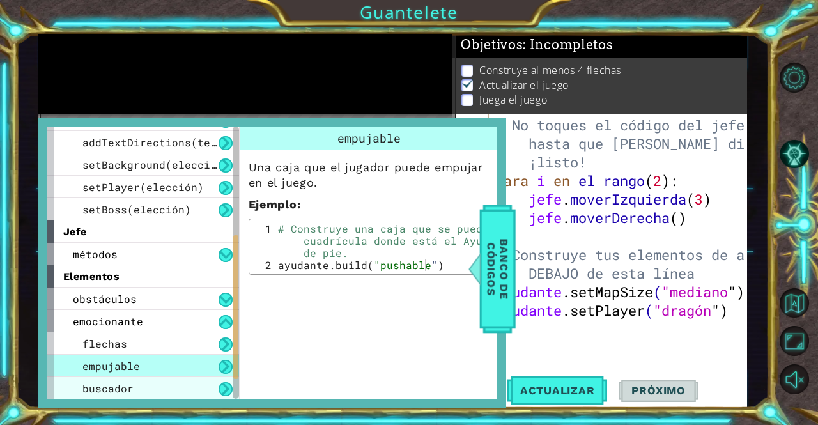
click at [168, 382] on div "buscador" at bounding box center [143, 388] width 192 height 22
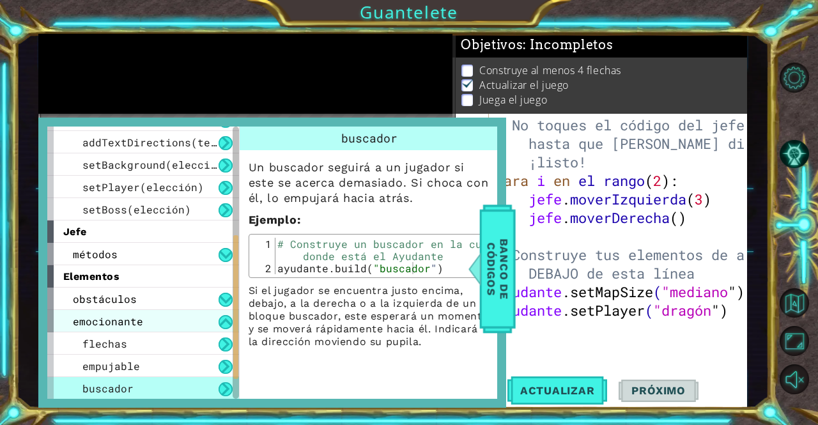
click at [171, 322] on div "emocionante" at bounding box center [143, 321] width 192 height 22
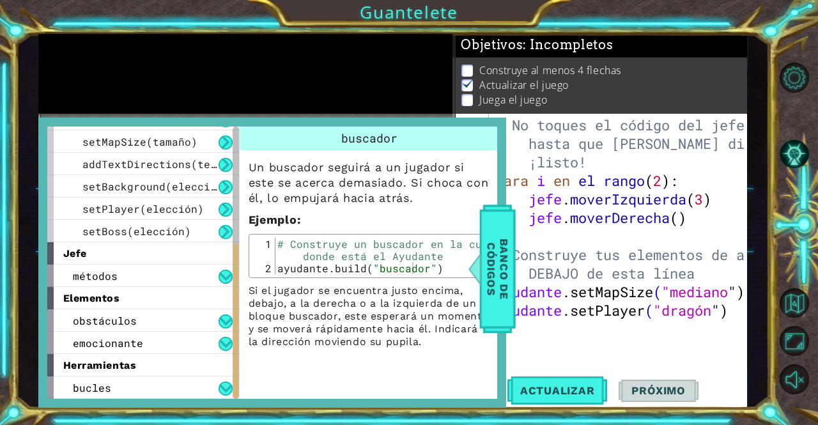
scroll to position [175, 0]
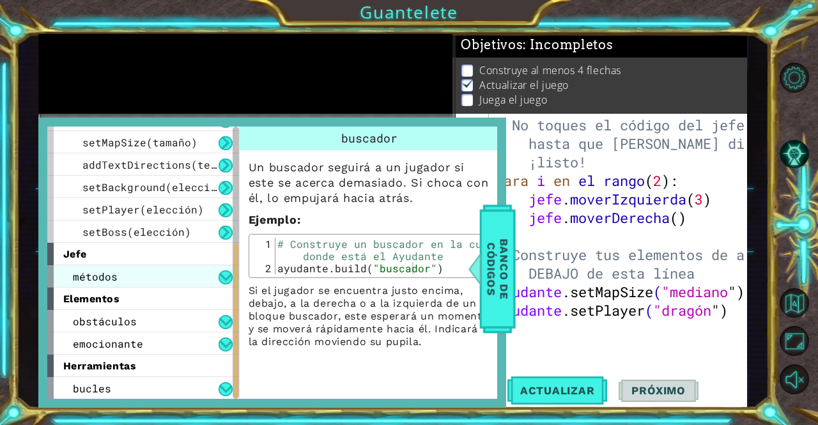
click at [179, 279] on div "métodos" at bounding box center [143, 276] width 192 height 22
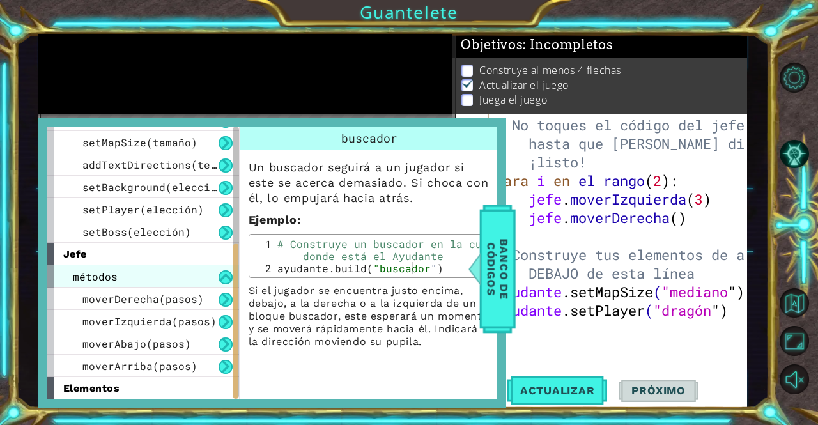
scroll to position [197, 0]
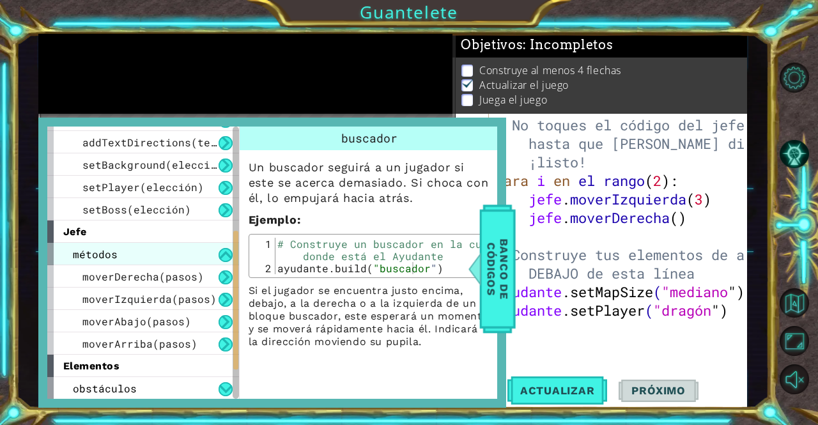
click at [179, 244] on div "métodos" at bounding box center [143, 254] width 192 height 22
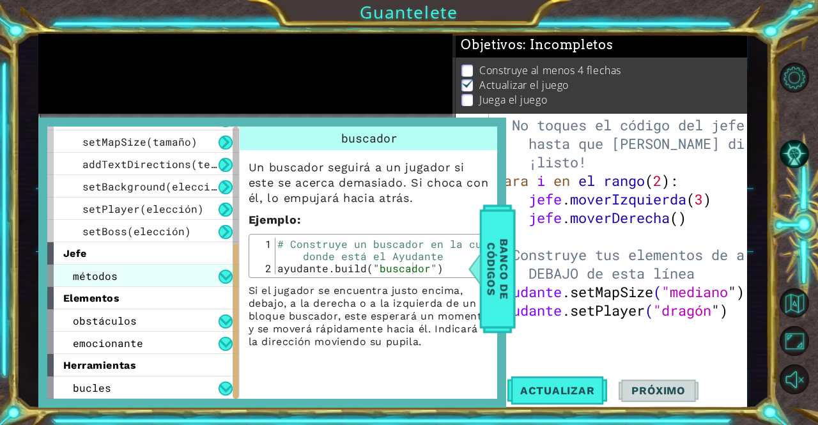
scroll to position [175, 0]
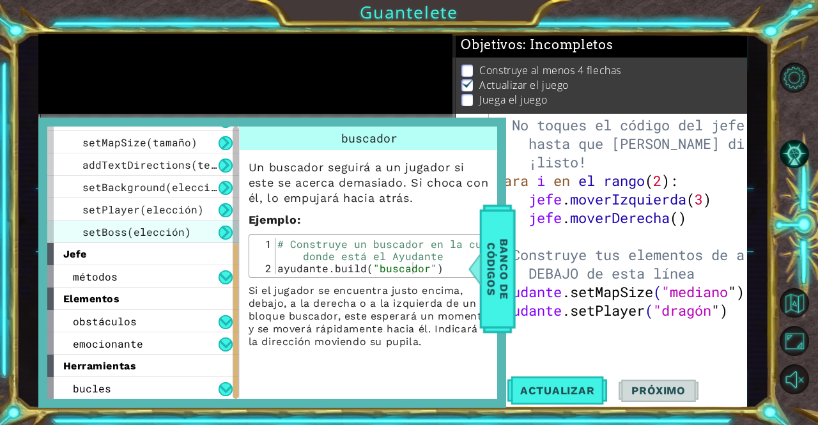
click at [185, 229] on font "setBoss(elección)" at bounding box center [136, 231] width 109 height 13
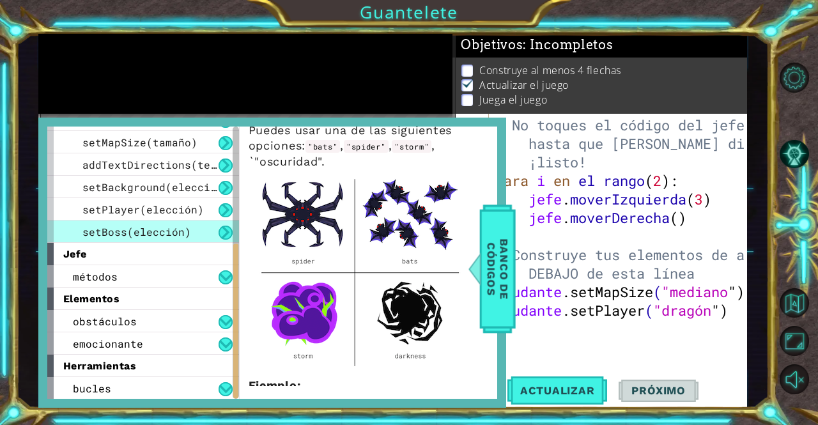
scroll to position [0, 0]
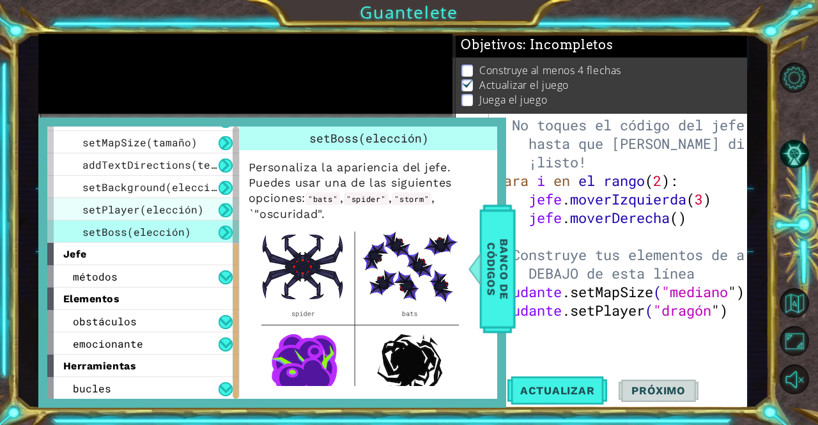
click at [165, 217] on div "setPlayer(elección)" at bounding box center [143, 209] width 192 height 22
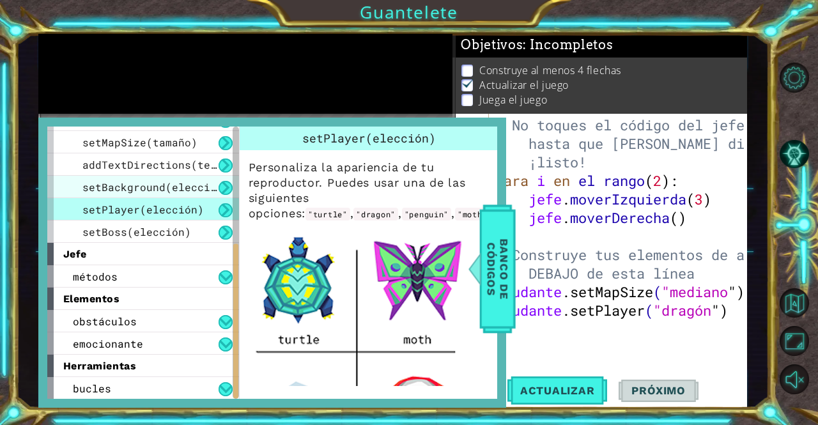
click at [158, 187] on font "setBackground(elección)" at bounding box center [155, 186] width 147 height 13
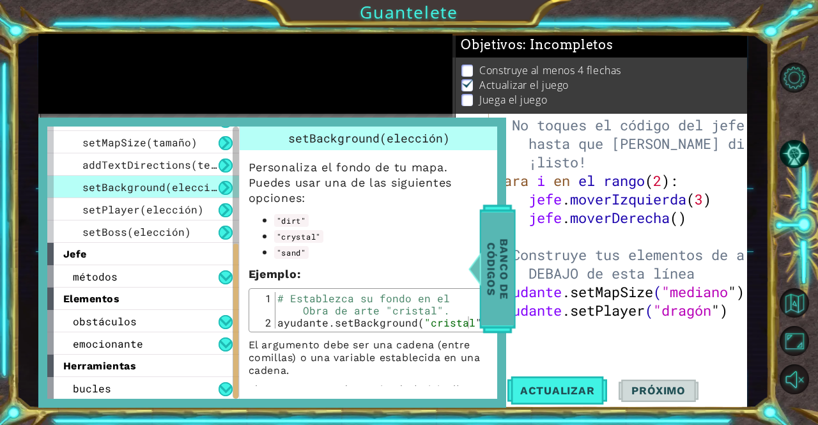
click at [506, 247] on font "Banco de códigos" at bounding box center [498, 269] width 26 height 61
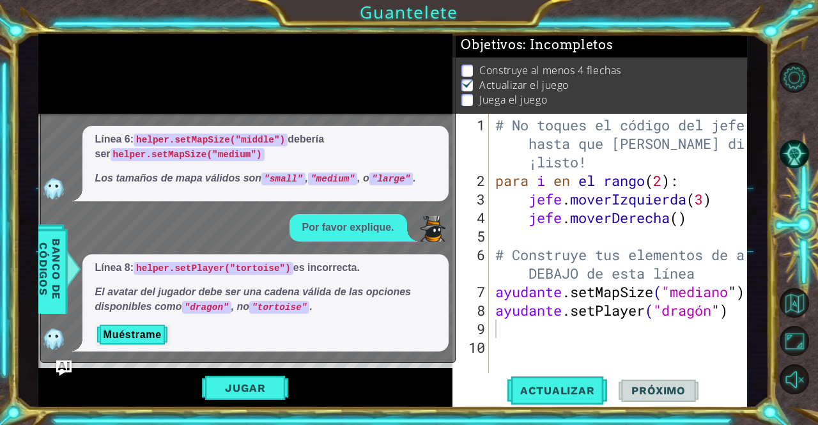
type textarea "helper.setMapSize("medium")"
click at [496, 291] on div "# No toques el código del jefe hasta que [PERSON_NAME] diga que estás ¡listo! p…" at bounding box center [622, 283] width 258 height 334
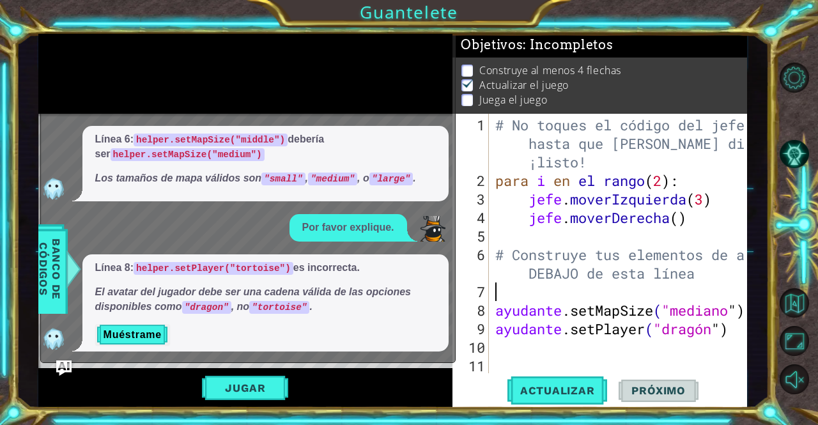
click at [495, 291] on div "# No toques el código del jefe hasta que [PERSON_NAME] diga que estás ¡listo! p…" at bounding box center [622, 283] width 258 height 334
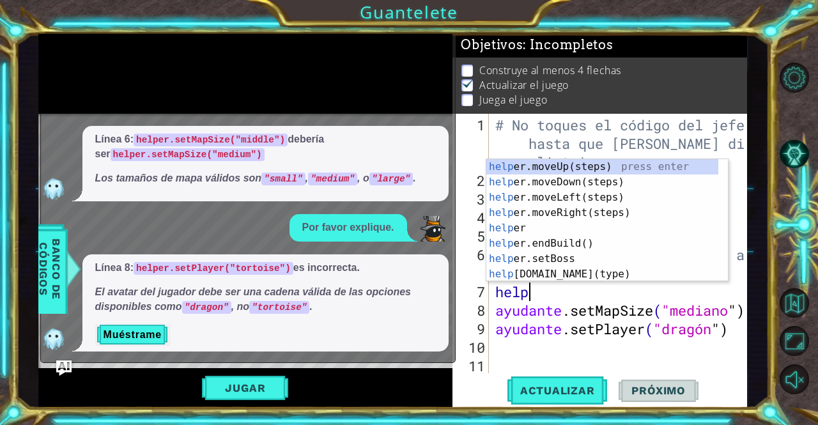
scroll to position [0, 1]
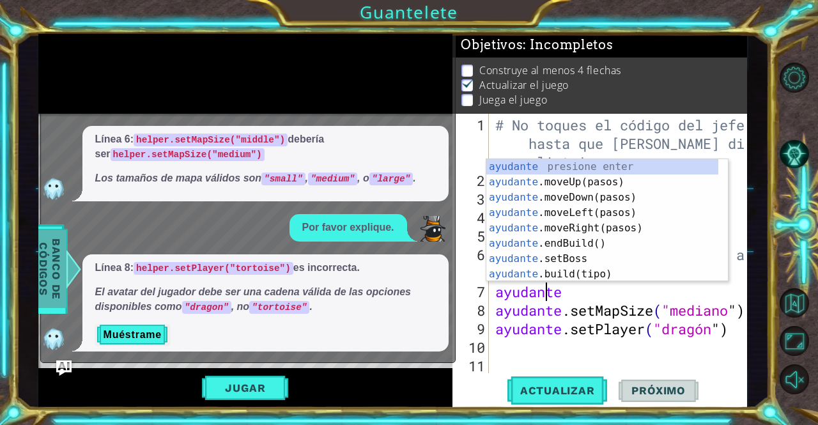
click at [56, 251] on font "Banco de códigos" at bounding box center [50, 269] width 26 height 61
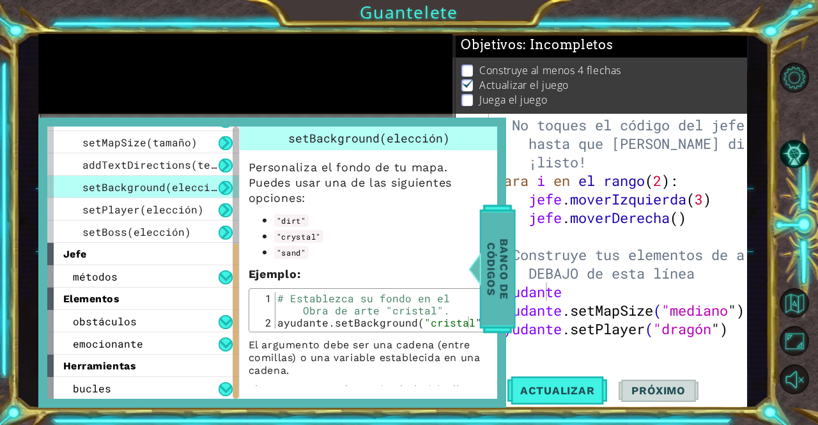
click at [482, 281] on div at bounding box center [475, 269] width 16 height 38
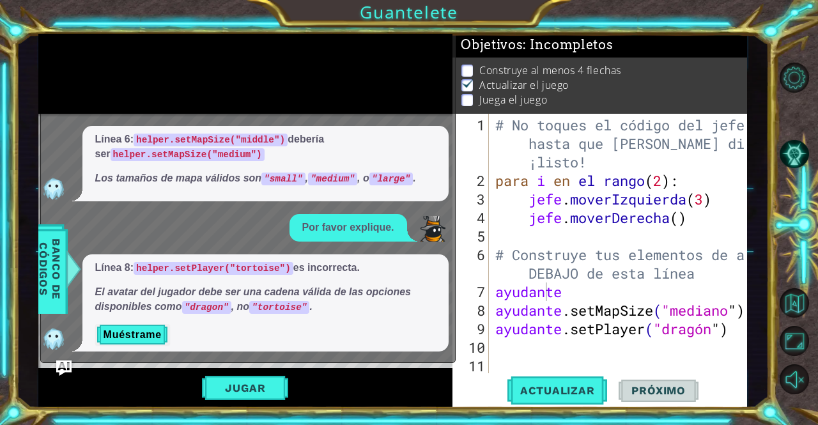
click at [551, 290] on div "# No toques el código del jefe hasta que [PERSON_NAME] diga que estás ¡listo! p…" at bounding box center [622, 283] width 258 height 334
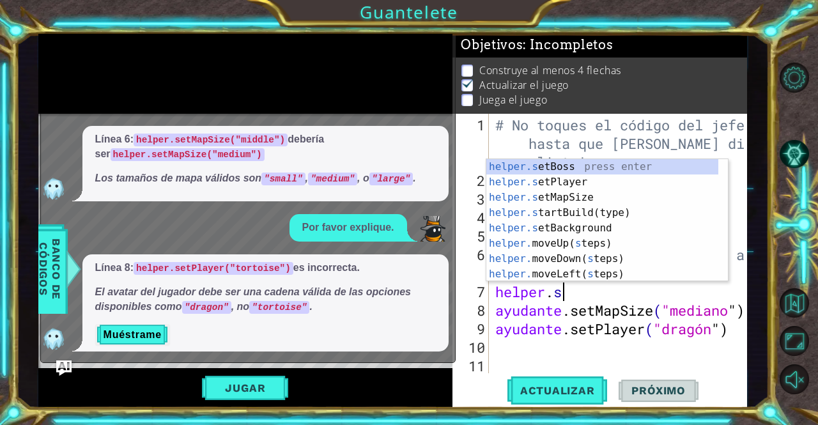
scroll to position [0, 3]
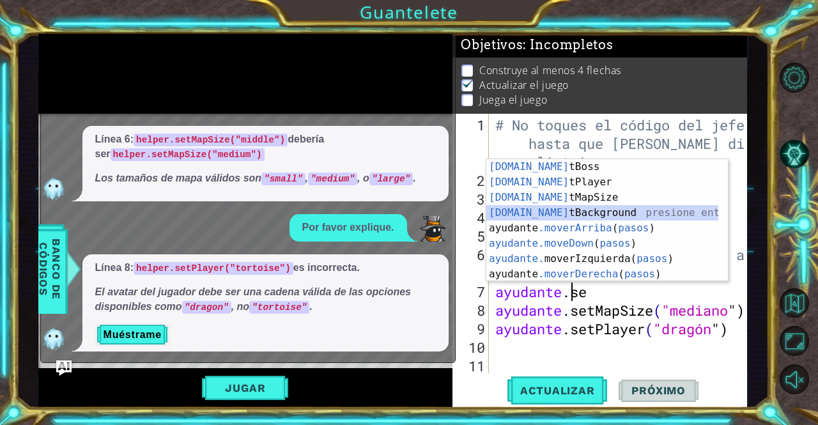
click at [555, 215] on div "[DOMAIN_NAME] tBoss presione enter [DOMAIN_NAME] tPlayer presione enter [DOMAIN…" at bounding box center [603, 235] width 233 height 153
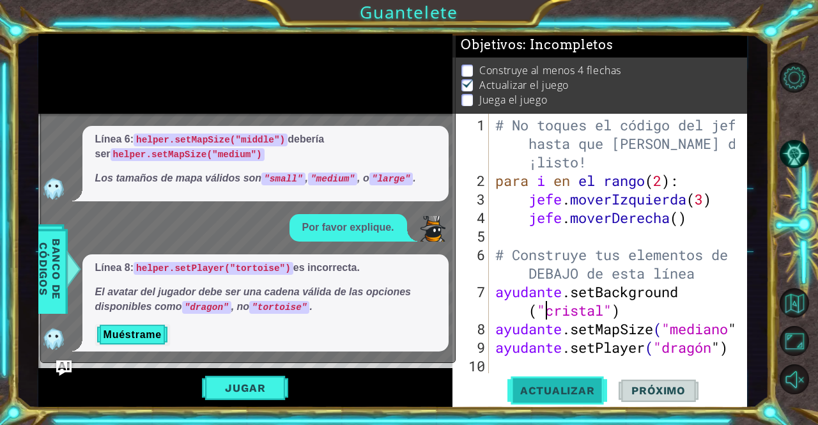
type textarea "helper.setBackground("crystal")"
click at [559, 386] on font "Actualizar" at bounding box center [557, 390] width 75 height 13
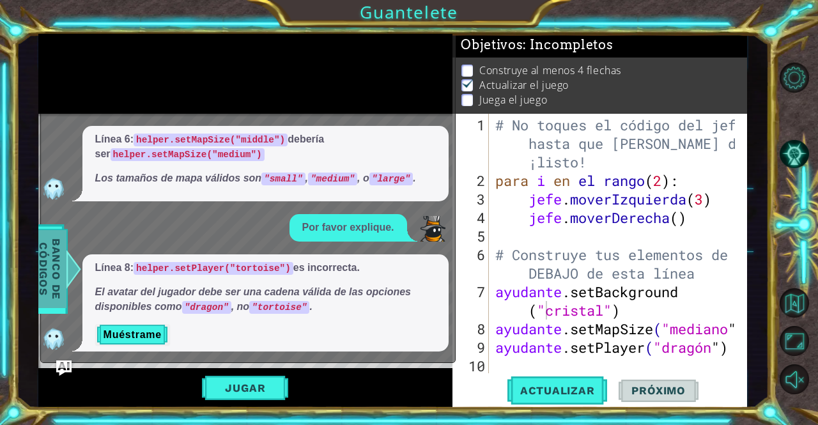
click at [57, 253] on font "Banco de códigos" at bounding box center [50, 269] width 26 height 61
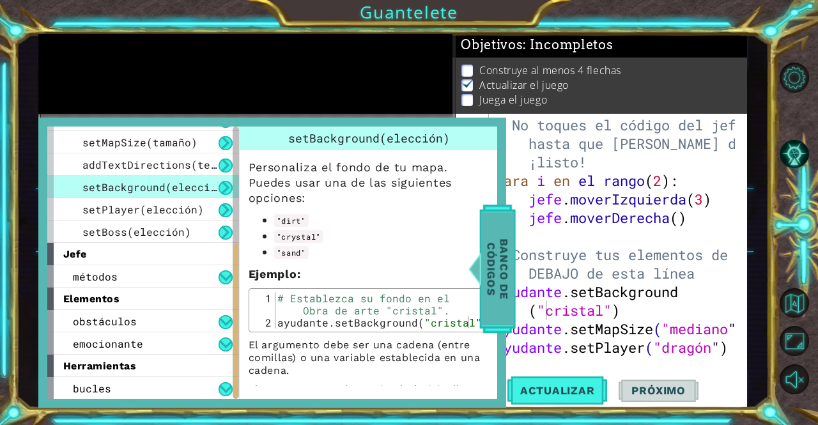
click at [493, 264] on font "Banco de códigos" at bounding box center [498, 269] width 26 height 61
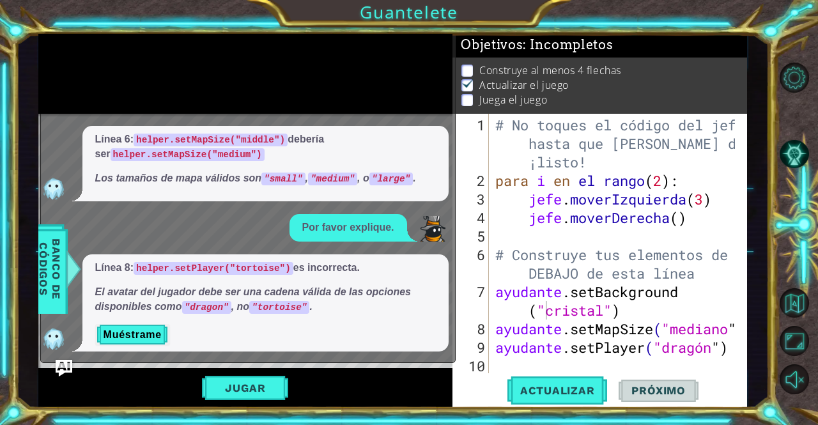
click at [59, 371] on img "Pregúntale a la IA" at bounding box center [63, 368] width 17 height 17
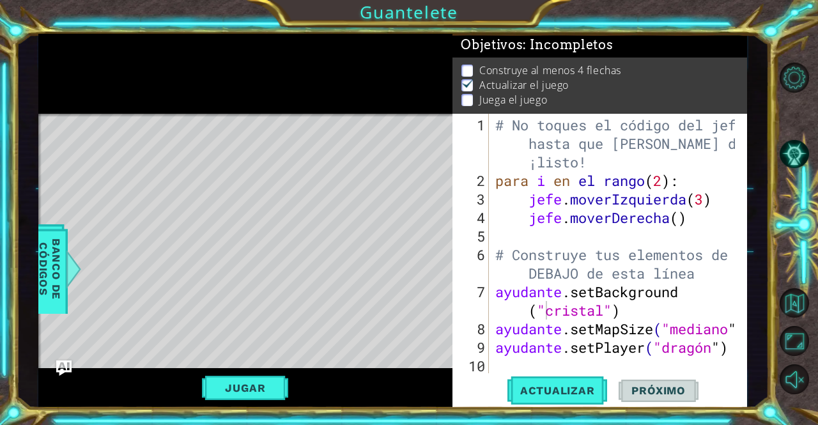
click at [238, 380] on button "Jugar" at bounding box center [245, 388] width 86 height 24
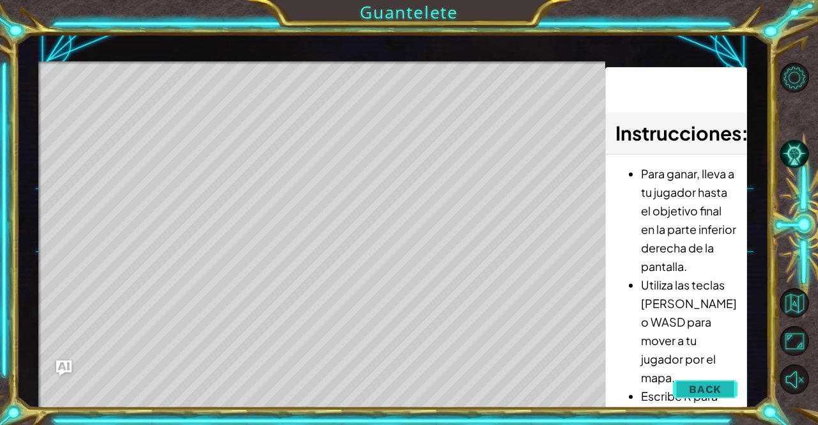
click at [706, 378] on button "Back" at bounding box center [705, 390] width 65 height 26
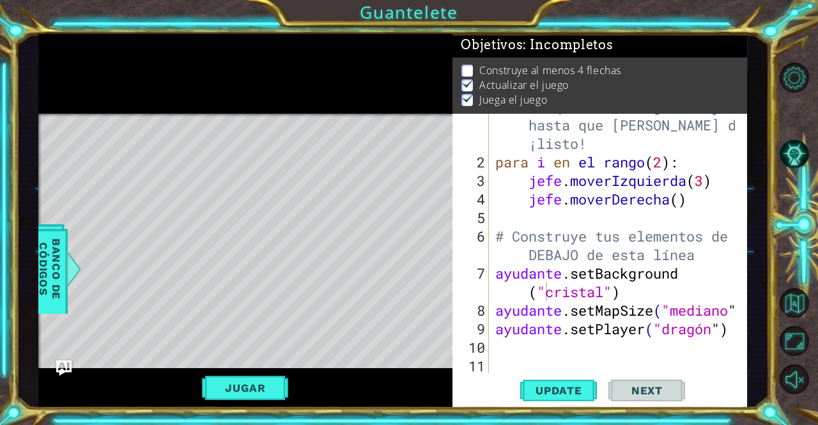
scroll to position [19, 0]
click at [497, 355] on div "# No toques el código del jefe hasta que [PERSON_NAME] diga que estás ¡listo! p…" at bounding box center [617, 264] width 248 height 334
click at [496, 347] on div "# No toques el código del jefe hasta que [PERSON_NAME] diga que estás ¡listo! p…" at bounding box center [617, 264] width 248 height 334
click at [24, 269] on div "4 5 6 7 8 9 jefe . moverRig alto ( ) # Construye tu Elementos de ayuda DEBAJO d…" at bounding box center [393, 221] width 753 height 374
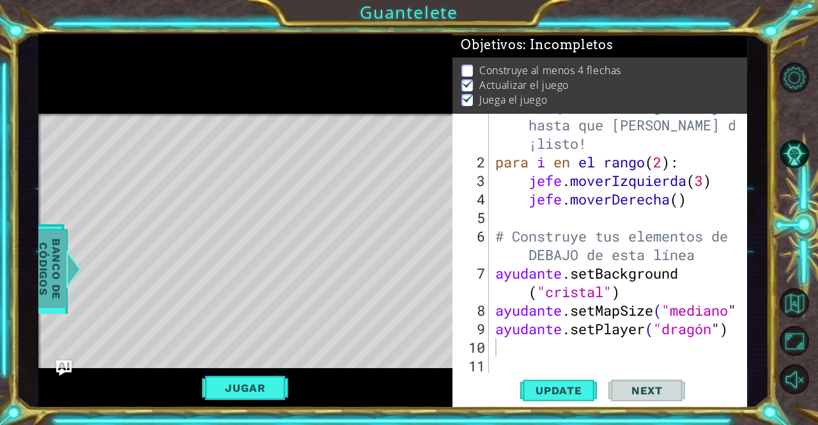
click at [42, 264] on font "Banco de códigos" at bounding box center [50, 269] width 26 height 61
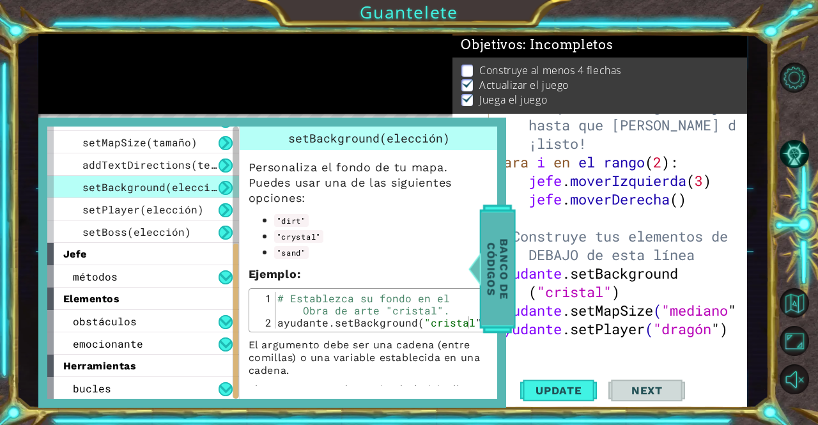
click at [498, 265] on font "Banco de códigos" at bounding box center [498, 269] width 26 height 61
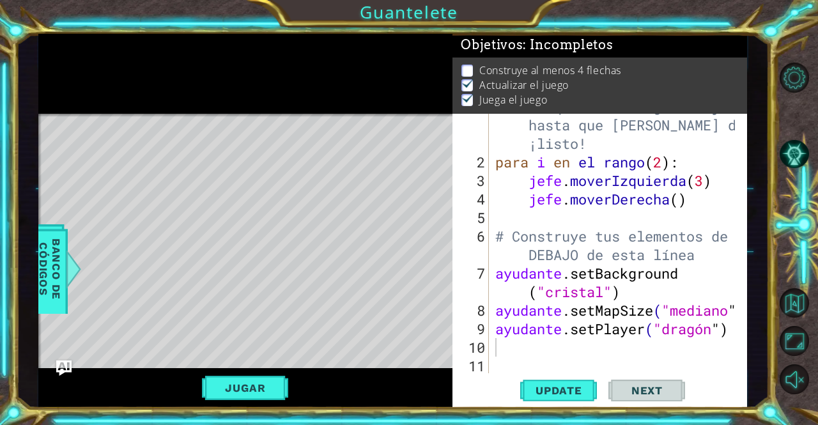
click at [617, 291] on div "# No toques el código del jefe hasta que [PERSON_NAME] diga que estás ¡listo! p…" at bounding box center [617, 264] width 248 height 334
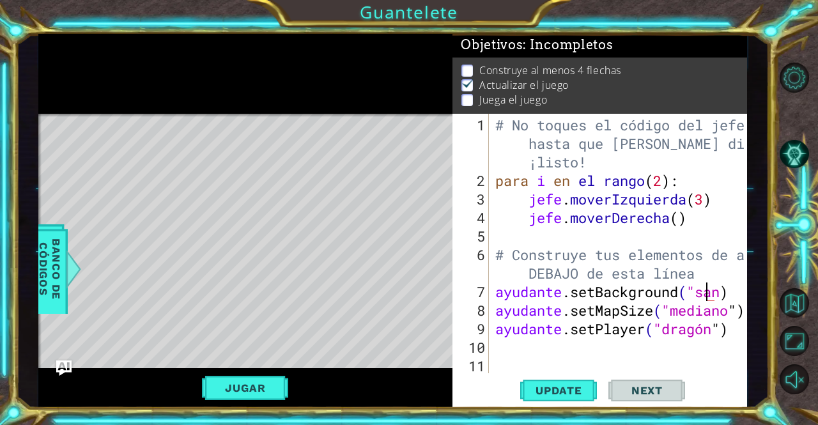
scroll to position [0, 10]
click at [555, 403] on button "Update" at bounding box center [558, 390] width 77 height 29
click at [552, 402] on button "Update" at bounding box center [558, 390] width 77 height 29
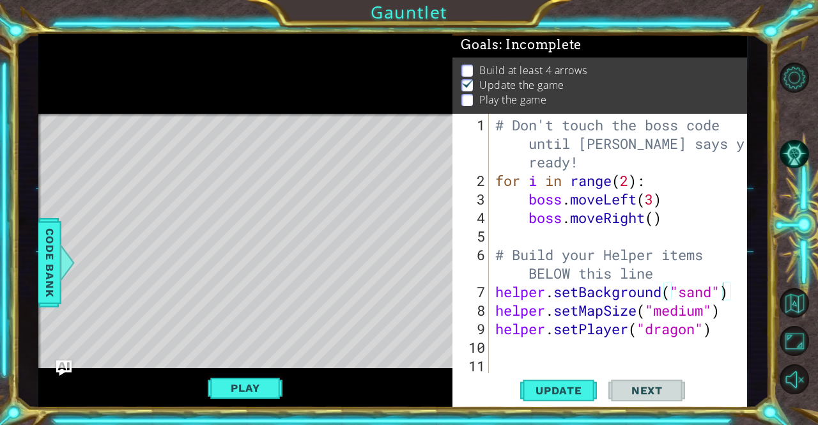
click at [715, 288] on div "# Don't touch the boss code until [PERSON_NAME] says you're ready! for i in ran…" at bounding box center [622, 283] width 258 height 334
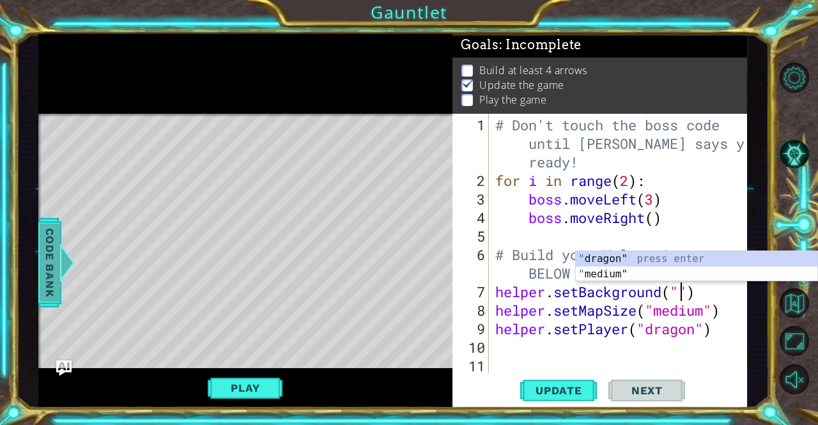
click at [43, 276] on span "Code Bank" at bounding box center [50, 263] width 20 height 78
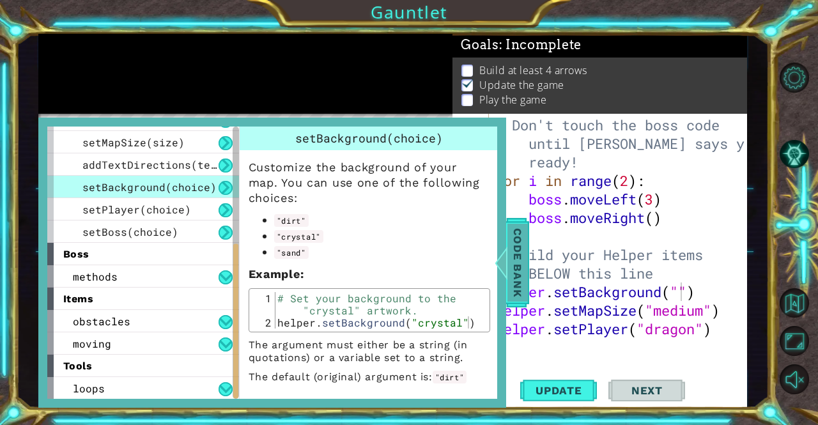
click at [509, 269] on span "Code Bank" at bounding box center [518, 263] width 20 height 78
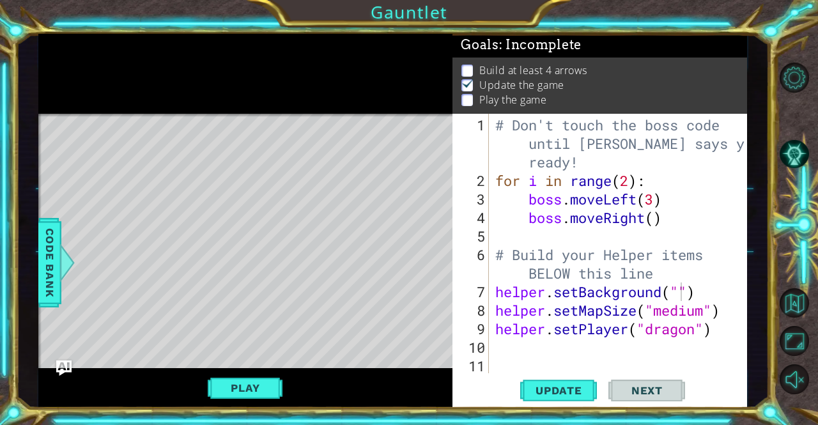
click at [680, 293] on div "# Don't touch the boss code until [PERSON_NAME] says you're ready! for i in ran…" at bounding box center [622, 283] width 258 height 334
click at [565, 395] on span "Update" at bounding box center [559, 390] width 72 height 13
click at [714, 291] on div "# Don't touch the boss code until [PERSON_NAME] says you're ready! for i in ran…" at bounding box center [622, 283] width 258 height 334
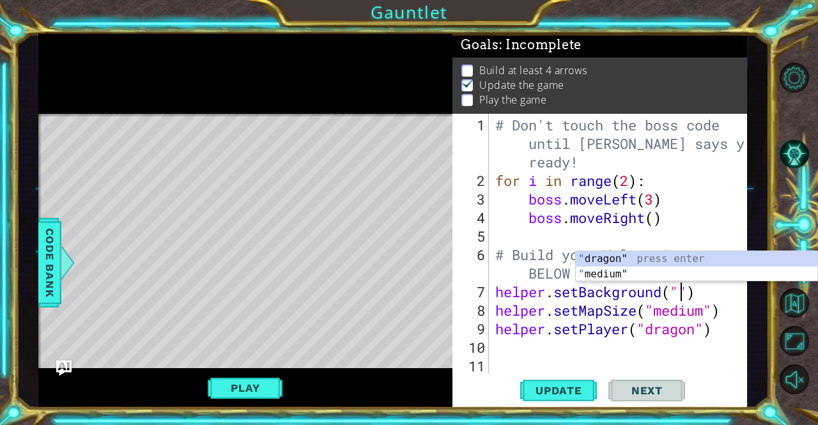
scroll to position [0, 8]
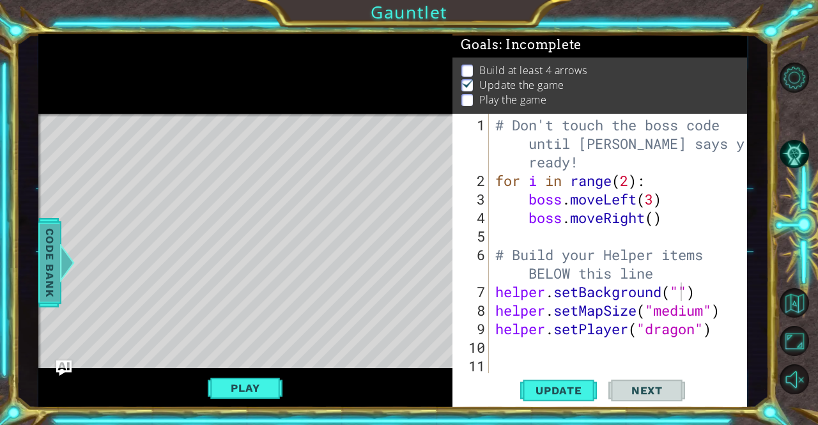
click at [47, 240] on span "Code Bank" at bounding box center [50, 263] width 20 height 78
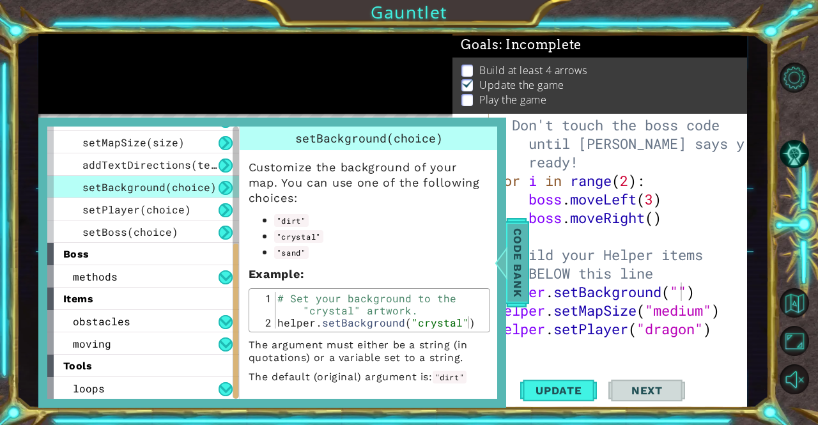
click at [526, 265] on span "Code Bank" at bounding box center [518, 263] width 20 height 78
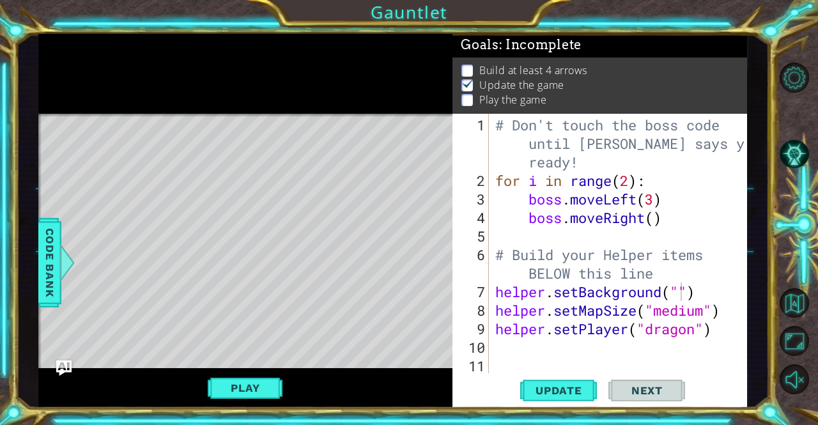
click at [678, 297] on div "# Don't touch the boss code until [PERSON_NAME] says you're ready! for i in ran…" at bounding box center [622, 283] width 258 height 334
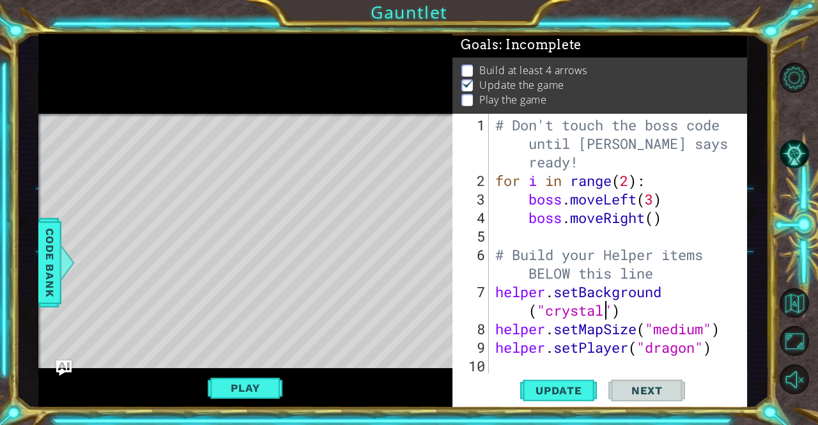
scroll to position [0, 11]
type textarea "helper.setBackground("crystal")"
click at [558, 398] on button "Update" at bounding box center [558, 390] width 77 height 29
click at [268, 378] on button "Play" at bounding box center [245, 388] width 75 height 24
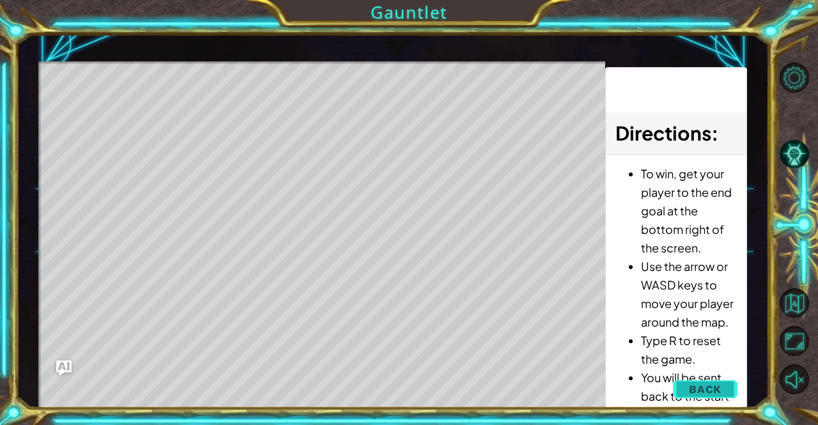
click at [707, 388] on span "Back" at bounding box center [705, 389] width 33 height 13
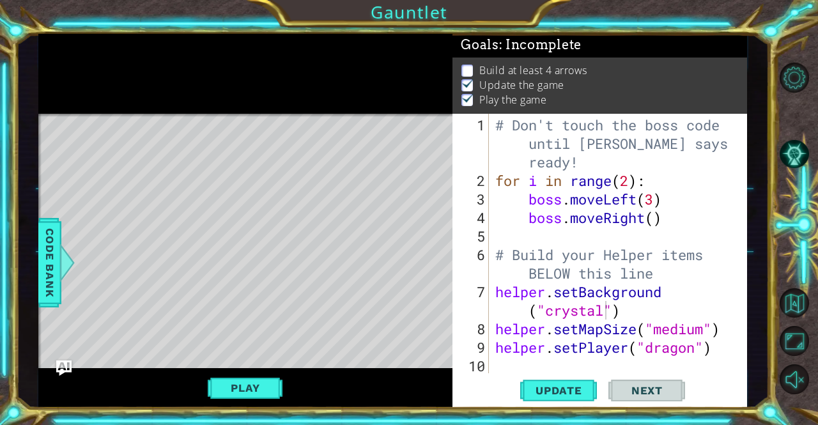
scroll to position [19, 0]
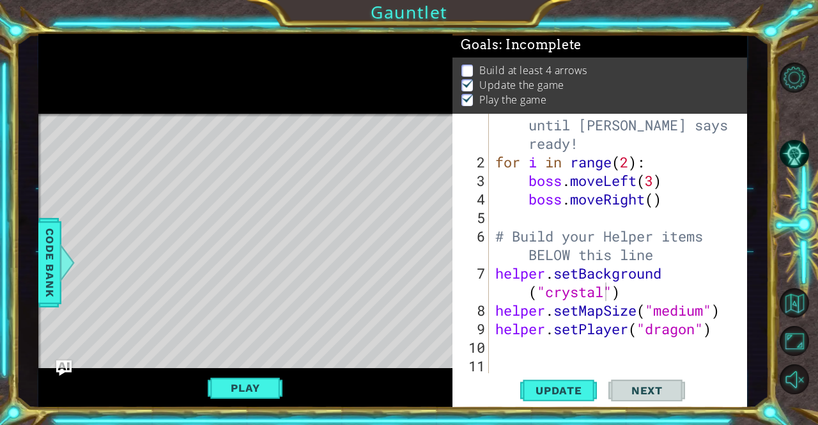
click at [497, 350] on div "# Don't touch the boss code until [PERSON_NAME] says you're ready! for i in ran…" at bounding box center [617, 264] width 248 height 334
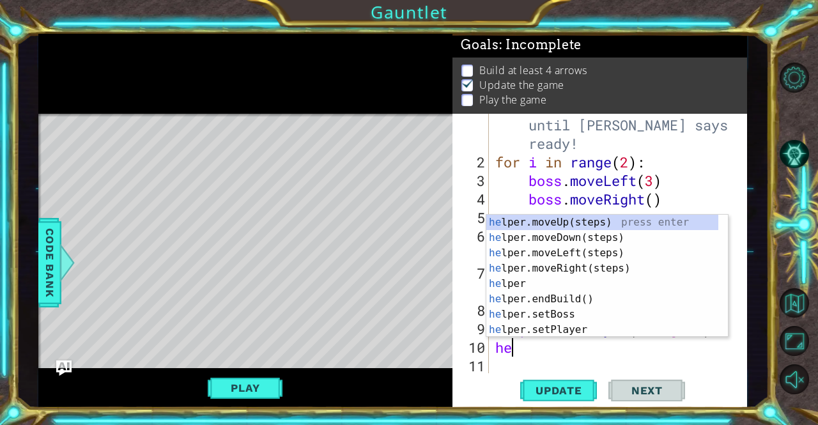
click at [488, 341] on div "10" at bounding box center [472, 347] width 34 height 19
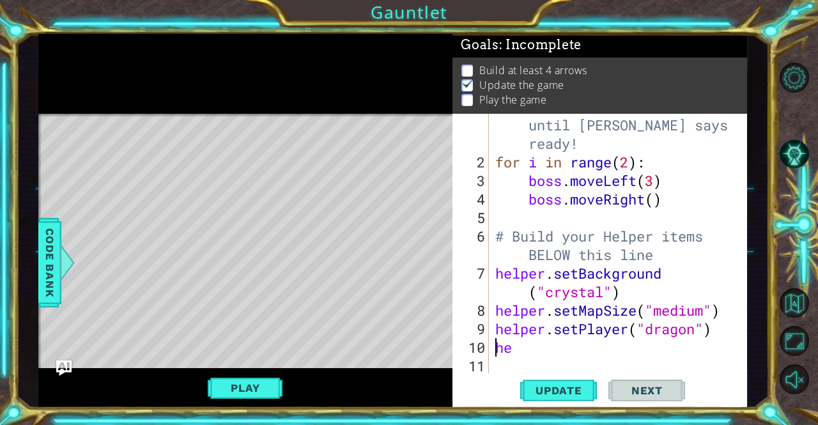
click at [517, 349] on div "# Don't touch the boss code until [PERSON_NAME] says you're ready! for i in ran…" at bounding box center [617, 264] width 248 height 334
type textarea "h"
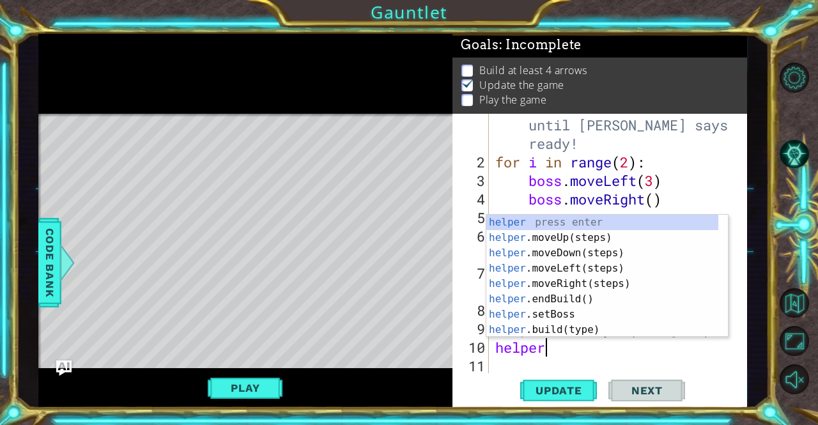
scroll to position [0, 1]
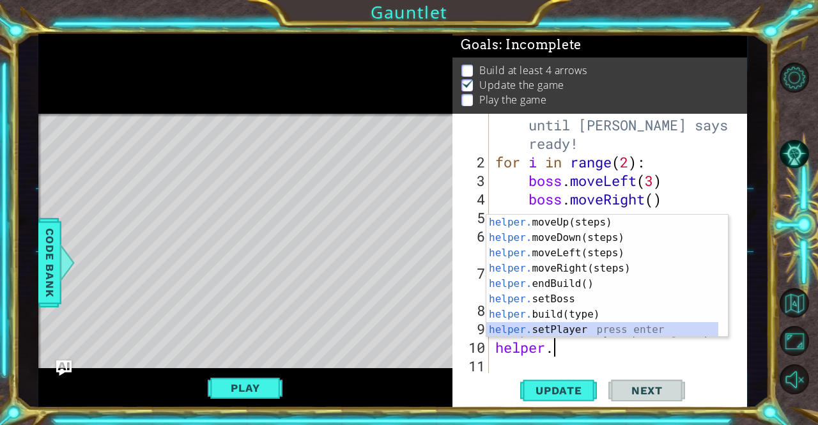
click at [559, 333] on div "helper. moveUp(steps) press enter helper. moveDown(steps) press enter helper. m…" at bounding box center [603, 291] width 233 height 153
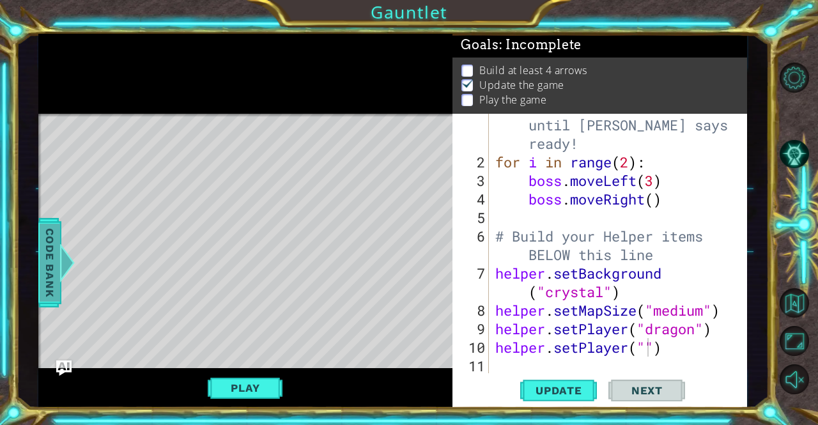
click at [60, 281] on div at bounding box center [67, 263] width 16 height 38
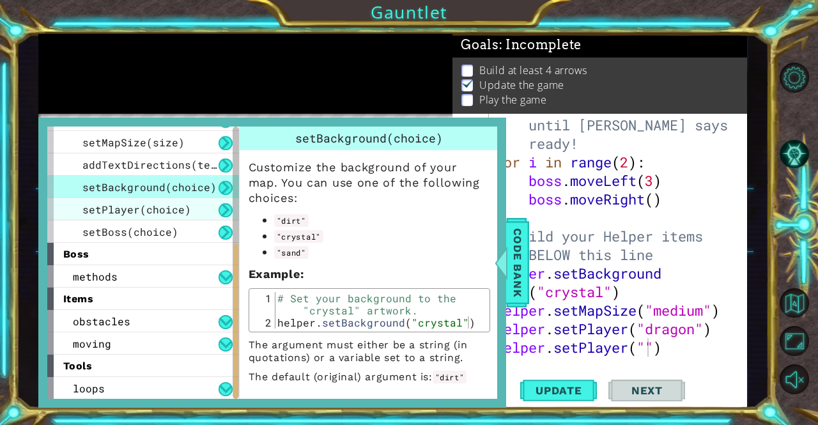
click at [163, 209] on span "setPlayer(choice)" at bounding box center [136, 209] width 109 height 13
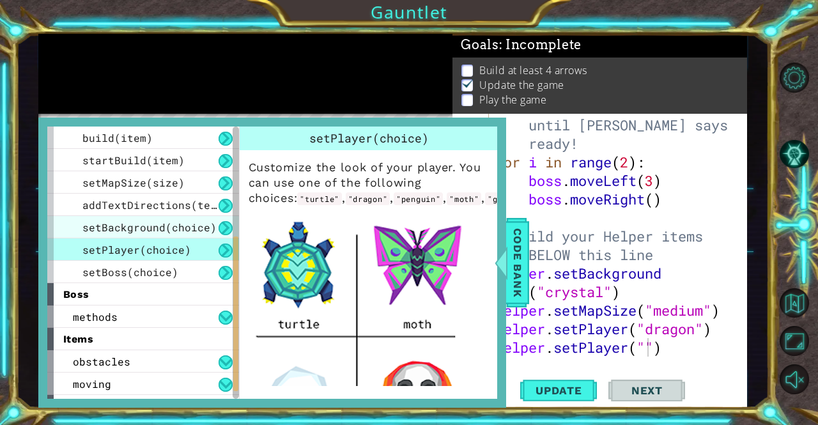
scroll to position [111, 0]
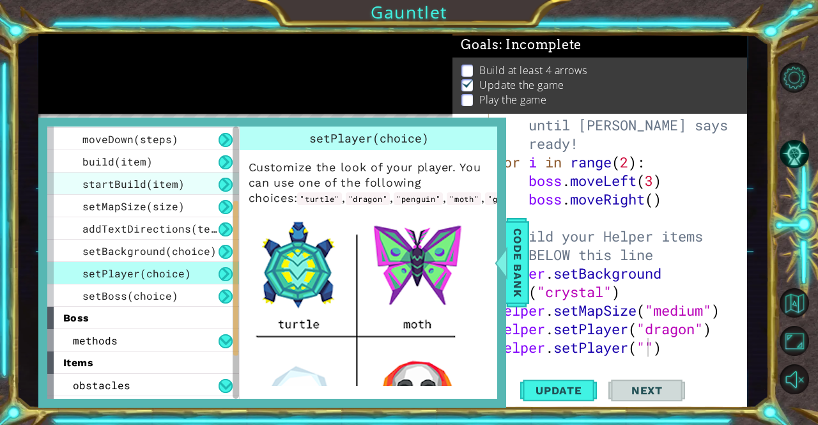
click at [141, 194] on div "startBuild(item)" at bounding box center [143, 184] width 192 height 22
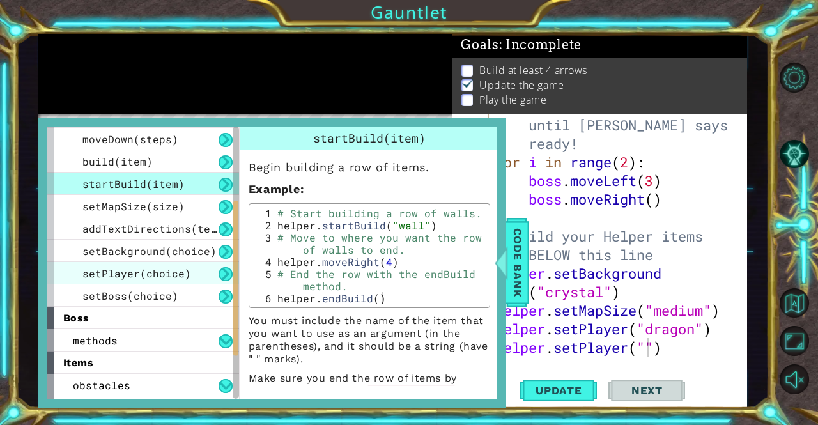
click at [141, 267] on span "setPlayer(choice)" at bounding box center [136, 273] width 109 height 13
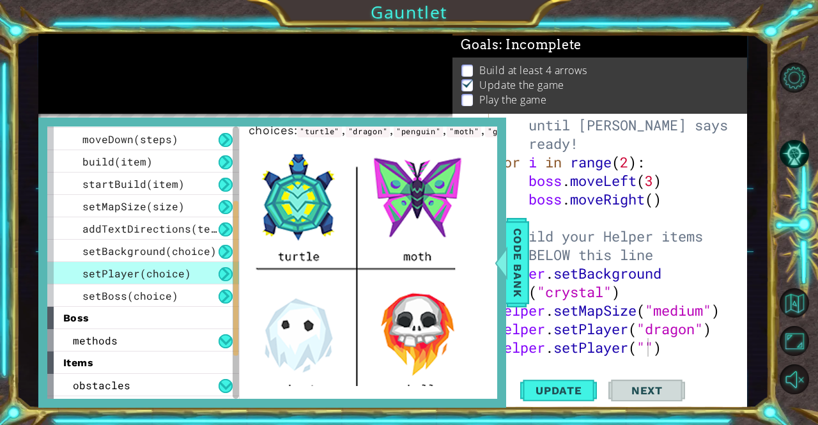
scroll to position [64, 0]
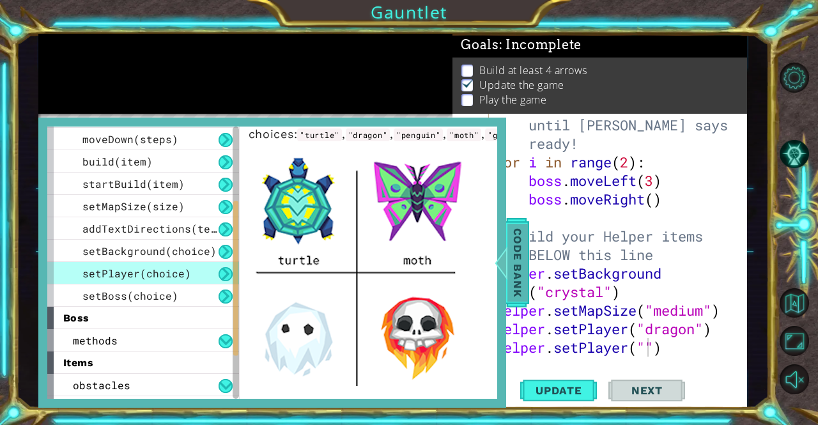
click at [524, 260] on span "Code Bank" at bounding box center [518, 263] width 20 height 78
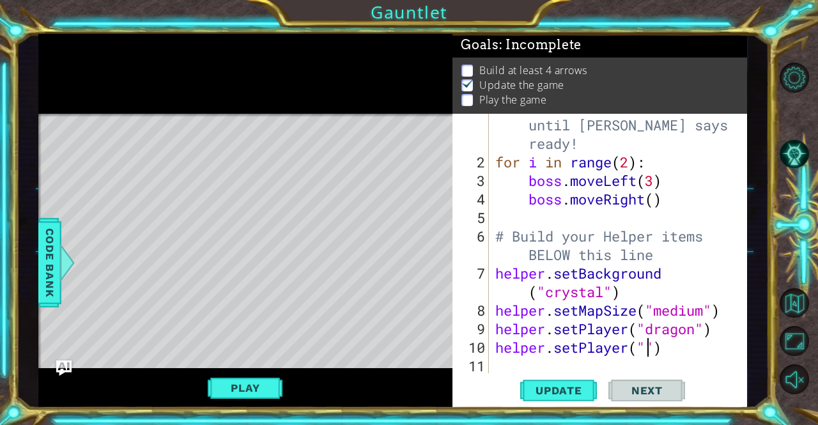
click at [646, 351] on div "# Don't touch the boss code until [PERSON_NAME] says you're ready! for i in ran…" at bounding box center [617, 264] width 248 height 334
type textarea "helper.setPlayer("turtle")"
click at [572, 402] on button "Update" at bounding box center [558, 390] width 77 height 29
click at [551, 395] on span "Update" at bounding box center [559, 390] width 72 height 13
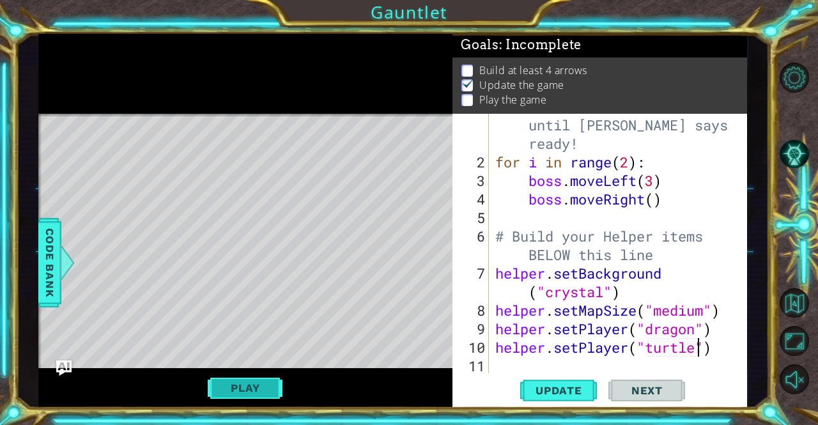
click at [264, 386] on button "Play" at bounding box center [245, 388] width 75 height 24
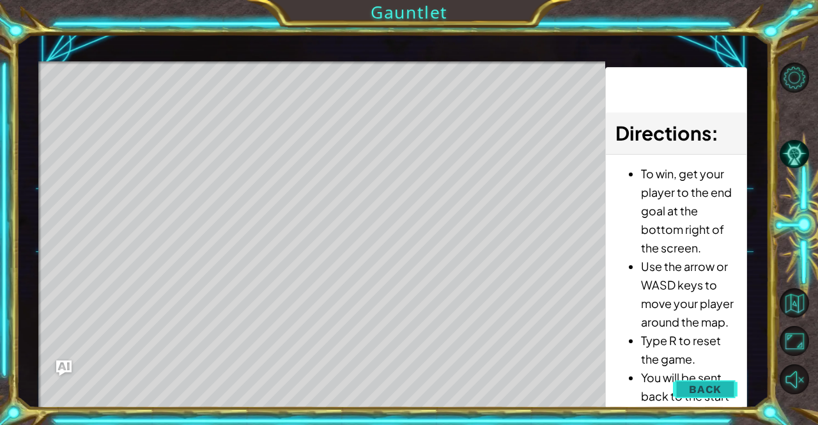
click at [692, 386] on span "Back" at bounding box center [705, 389] width 33 height 13
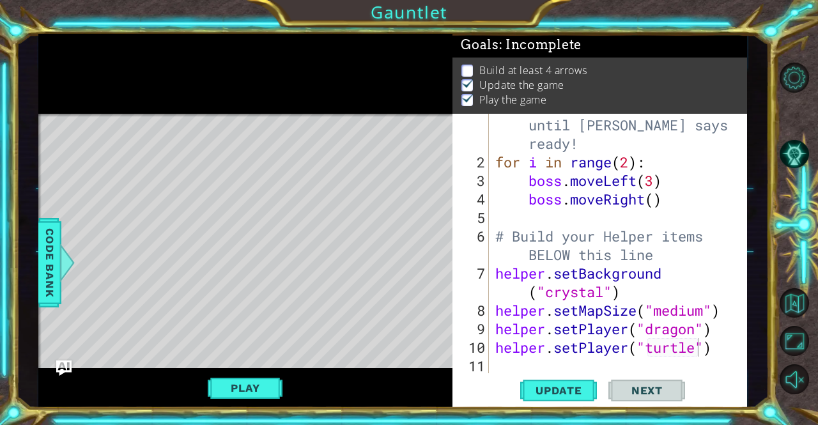
scroll to position [0, 0]
click at [496, 372] on div "# Don't touch the boss code until [PERSON_NAME] says you're ready! for i in ran…" at bounding box center [617, 264] width 248 height 334
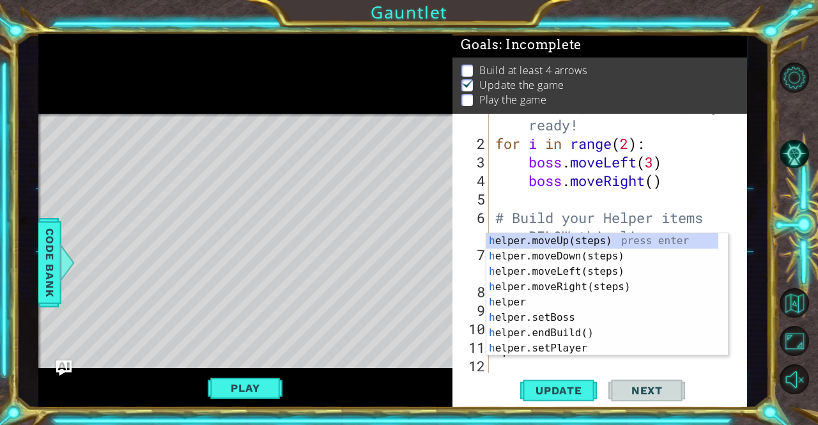
scroll to position [37, 0]
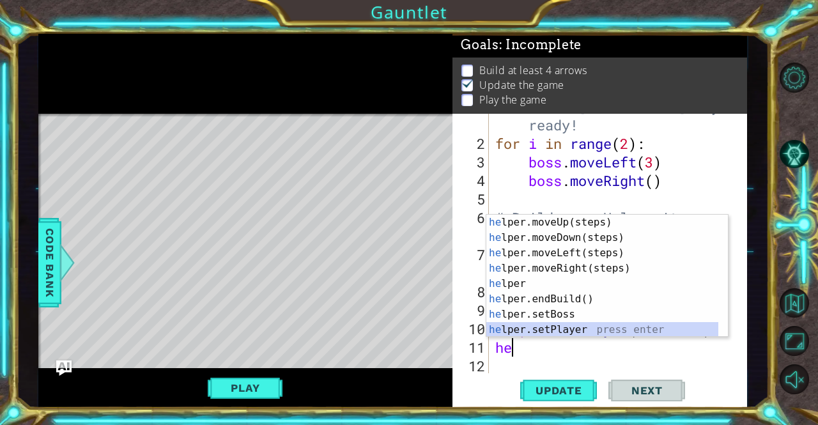
click at [568, 330] on div "he lper.moveUp(steps) press enter he lper.moveDown(steps) press enter he lper.m…" at bounding box center [603, 291] width 233 height 153
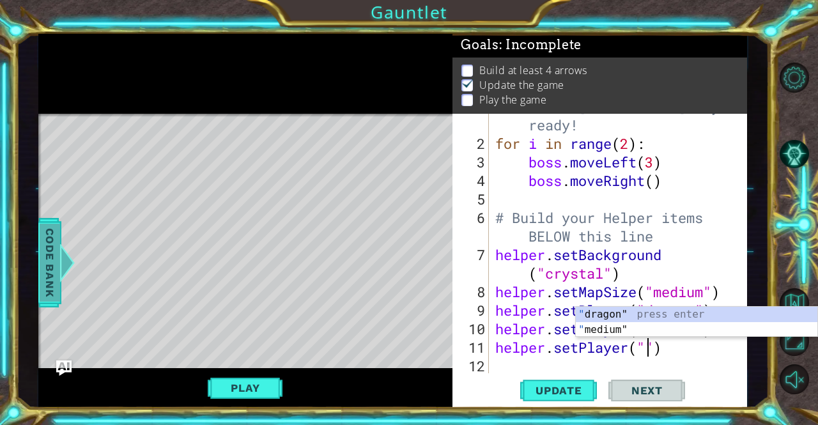
click at [41, 225] on span "Code Bank" at bounding box center [50, 263] width 20 height 78
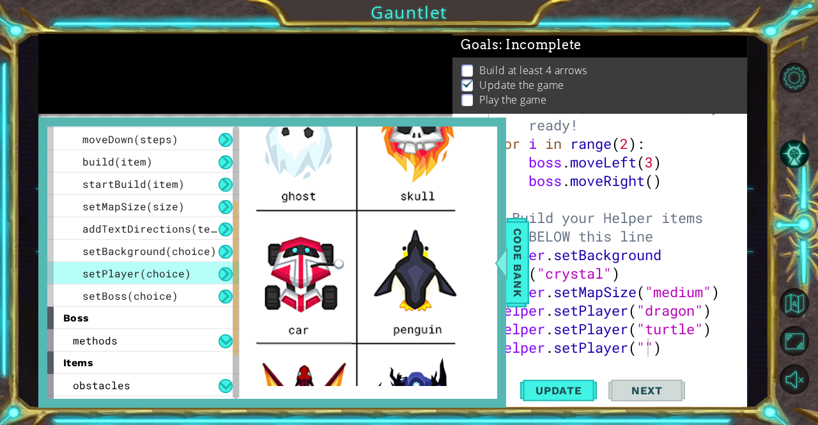
scroll to position [256, 0]
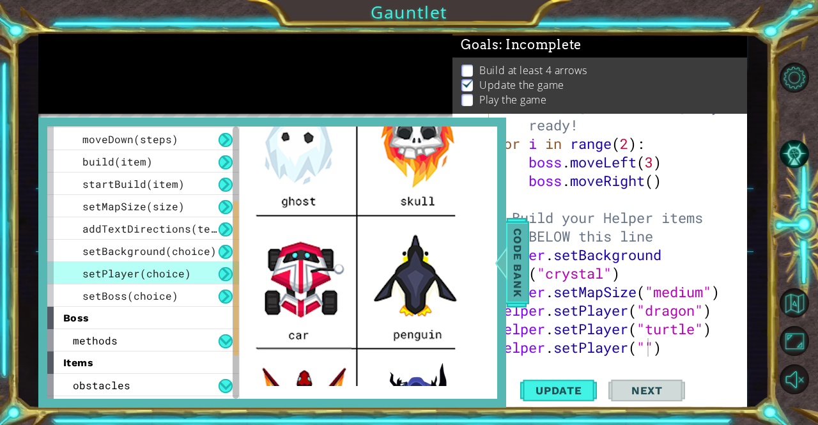
click at [499, 258] on div at bounding box center [501, 263] width 16 height 38
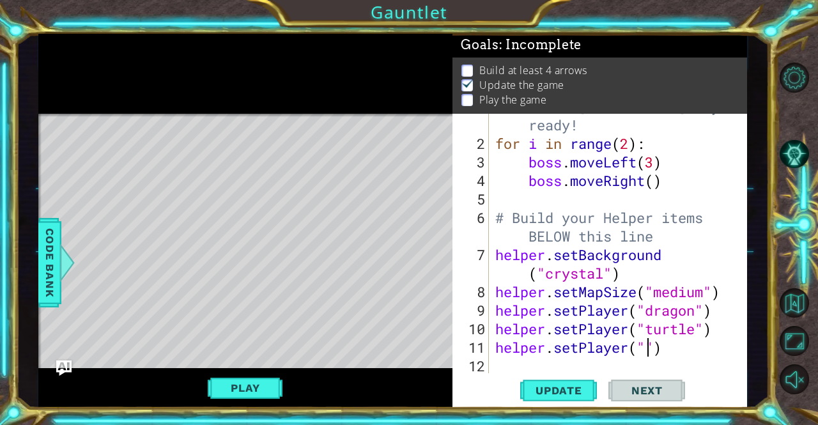
click at [650, 351] on div "# Don't touch the boss code until [PERSON_NAME] says you're ready! for i in ran…" at bounding box center [617, 246] width 248 height 334
type textarea "helper.setPlayer("penguin")"
click at [492, 370] on div "helper.setPlayer("penguin") 1 2 3 4 5 6 7 8 9 10 11 12 # Don't touch the boss c…" at bounding box center [599, 244] width 292 height 260
click at [507, 359] on div "# Don't touch the boss code until [PERSON_NAME] says you're ready! for i in ran…" at bounding box center [617, 246] width 248 height 334
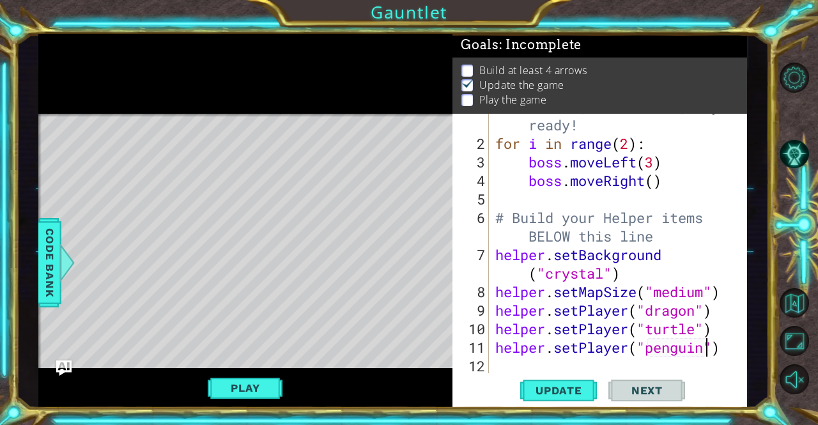
scroll to position [0, 0]
click at [548, 397] on span "Update" at bounding box center [559, 390] width 72 height 13
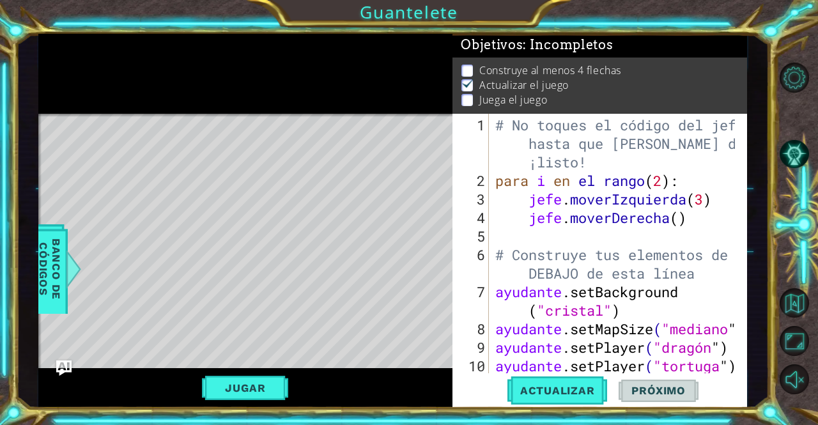
click at [761, 143] on div "4 5 6 7 8 9 jefe . moverRig alto ( ) # Construye tu Elementos de ayuda DEBAJO d…" at bounding box center [393, 221] width 753 height 374
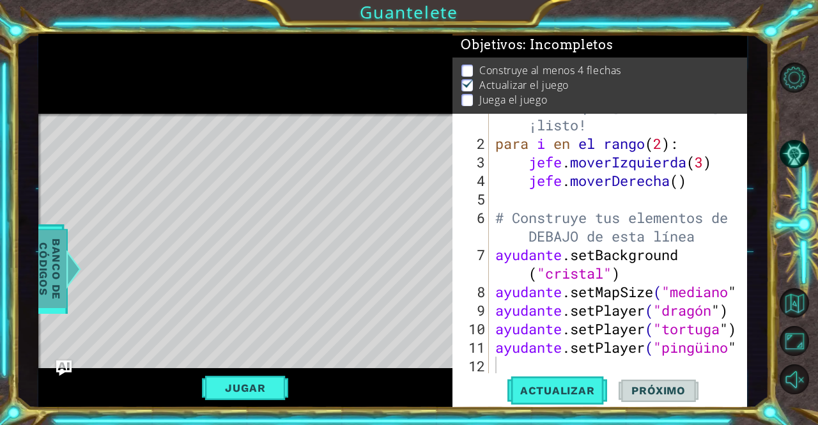
click at [45, 301] on span "Banco de códigos" at bounding box center [49, 269] width 33 height 78
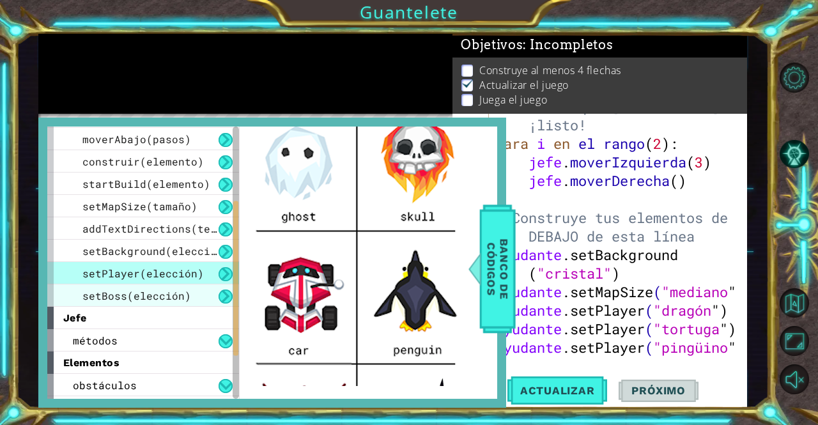
click at [96, 289] on font "setBoss(elección)" at bounding box center [136, 295] width 109 height 13
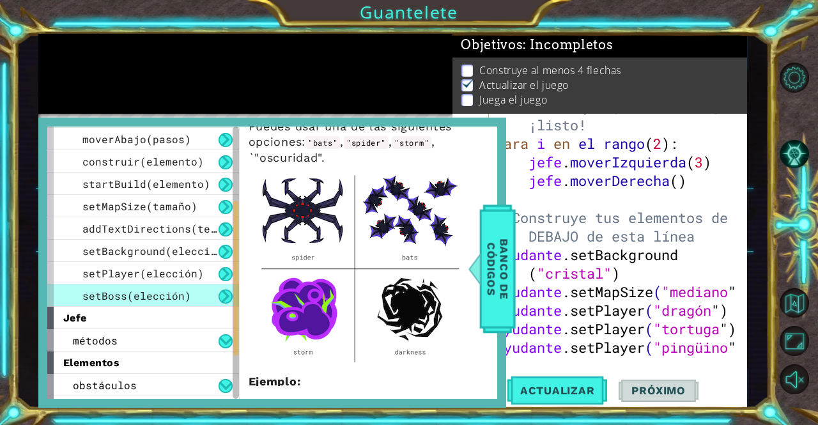
scroll to position [64, 0]
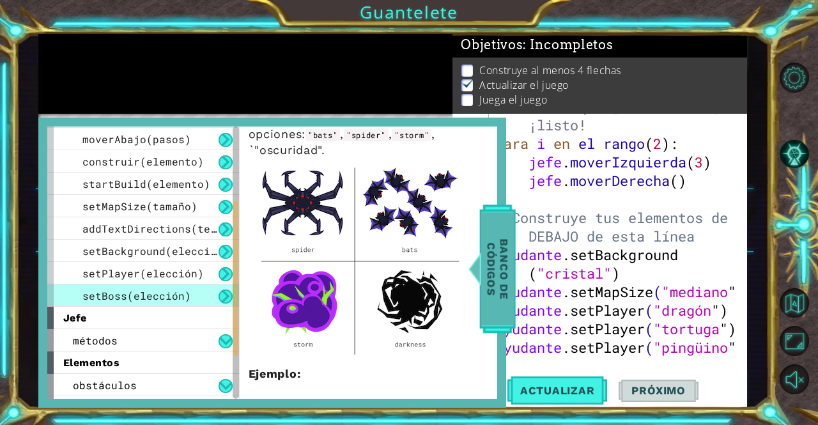
click at [489, 255] on font "Banco de códigos" at bounding box center [498, 269] width 26 height 61
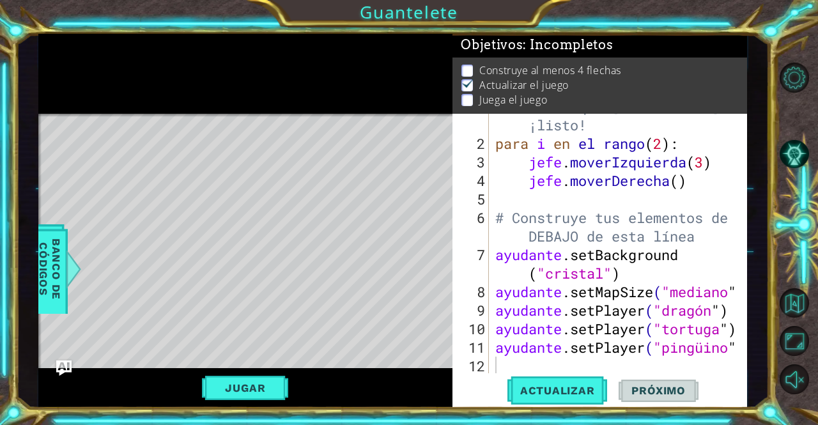
click at [517, 368] on div "# No toques el código del jefe hasta que [PERSON_NAME] diga que estás ¡listo! p…" at bounding box center [617, 246] width 248 height 334
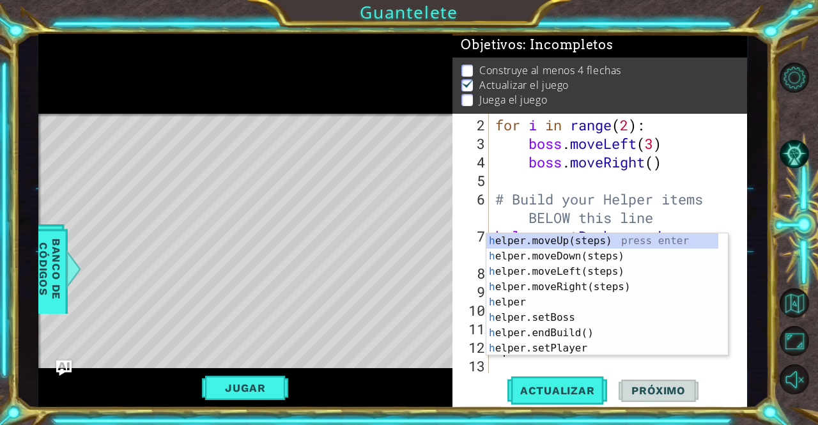
scroll to position [56, 0]
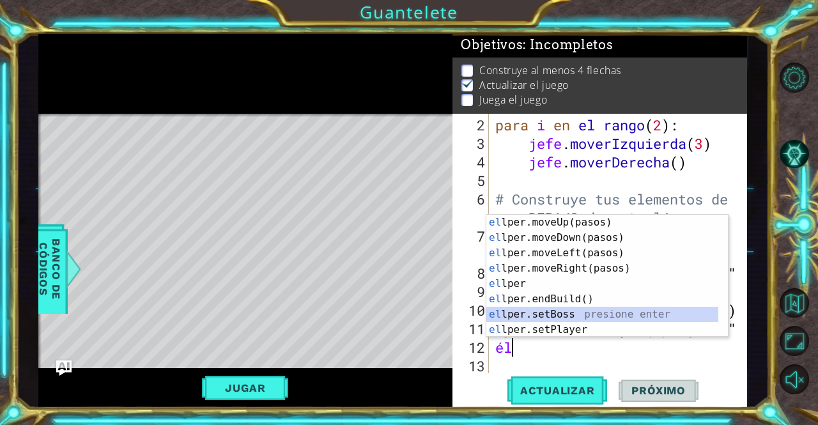
click at [560, 317] on div "el lper.moveUp(pasos) presione enter el lper.moveDown(pasos) presione enter el …" at bounding box center [603, 291] width 233 height 153
type textarea "helper.setBoss("bats")"
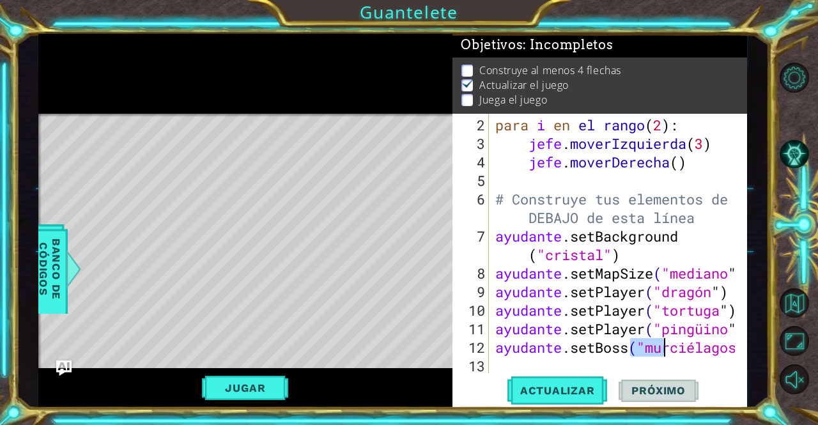
click at [638, 370] on div "para i en el rango ( 2 ) : jefe . moverIzquierda ( 3 ) jefe . moverDerecha ( ) …" at bounding box center [617, 264] width 248 height 297
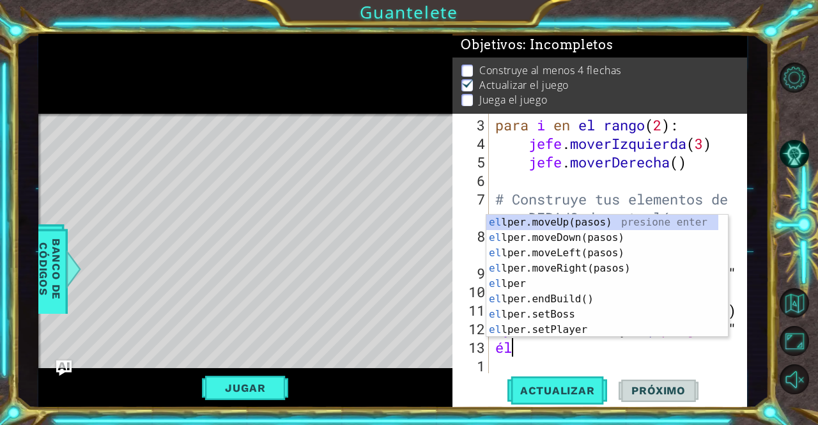
type textarea "h"
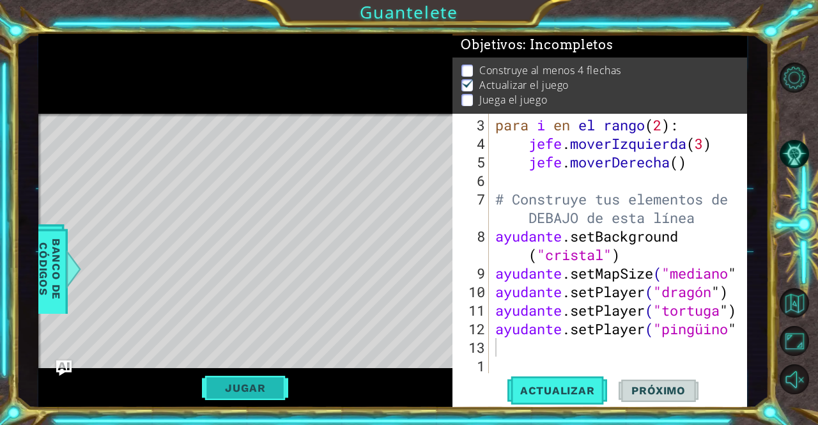
click at [215, 395] on button "Jugar" at bounding box center [245, 388] width 86 height 24
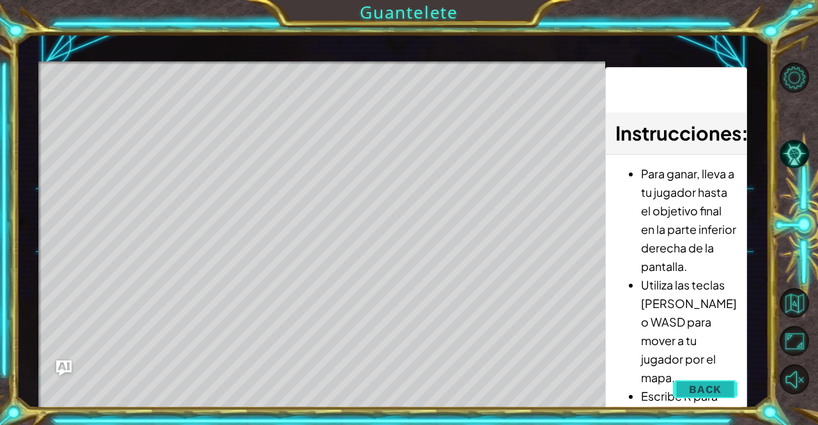
click at [690, 384] on button "Back" at bounding box center [705, 390] width 65 height 26
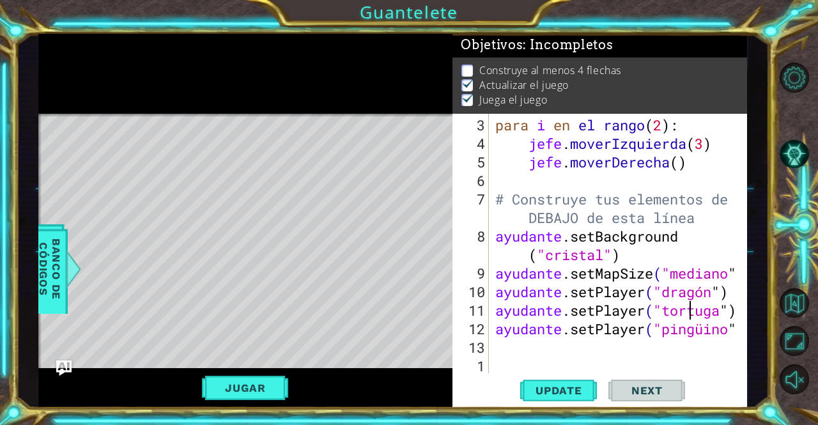
click at [689, 310] on div "para i en el rango ( 2 ) : jefe . moverIzquierda ( 3 ) jefe . moverDerecha ( ) …" at bounding box center [617, 264] width 248 height 297
click at [726, 315] on div "para i en el rango ( 2 ) : jefe . moverIzquierda ( 3 ) jefe . moverDerecha ( ) …" at bounding box center [617, 264] width 248 height 297
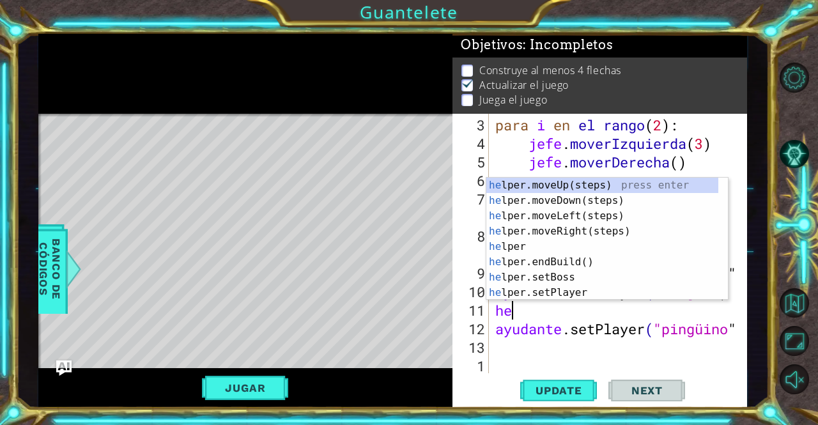
type textarea "h"
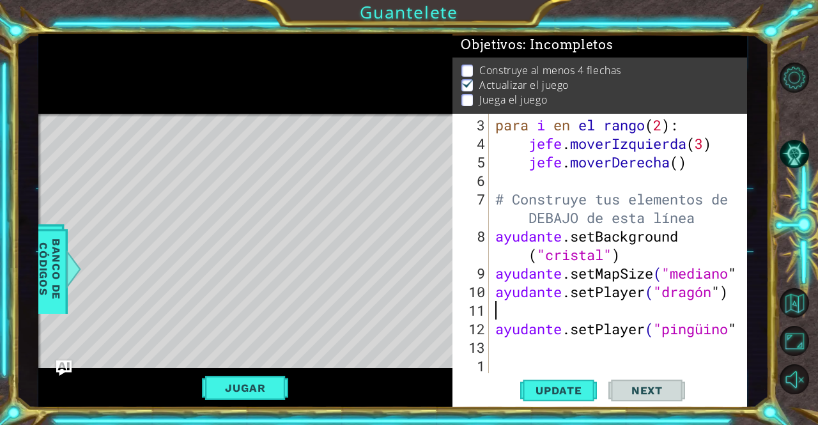
scroll to position [37, 0]
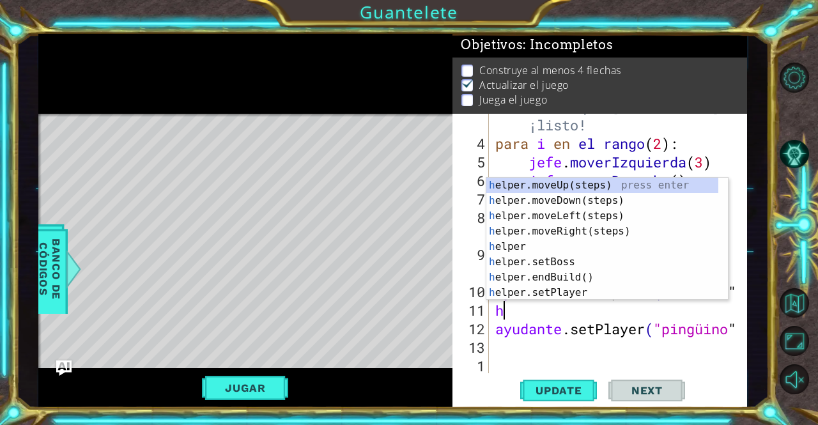
type textarea "h"
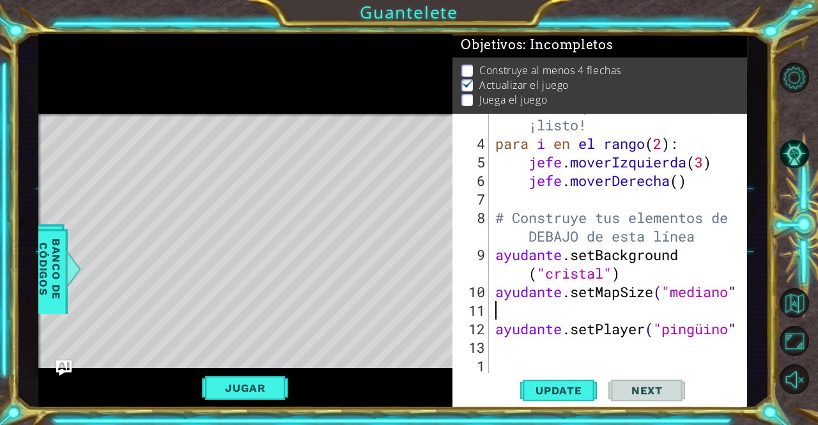
type textarea "helper.setMapSize("medium")"
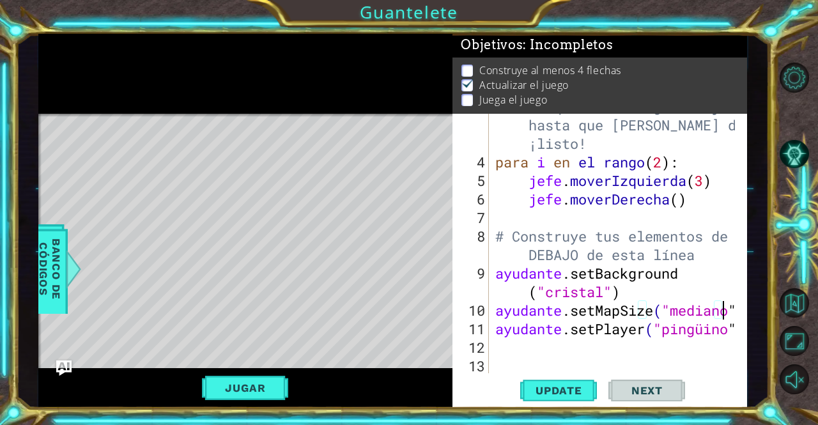
click at [503, 353] on div "# No toques el código del jefe hasta que [PERSON_NAME] diga que estás ¡listo! p…" at bounding box center [617, 264] width 248 height 334
click at [263, 387] on font "Jugar" at bounding box center [245, 388] width 40 height 13
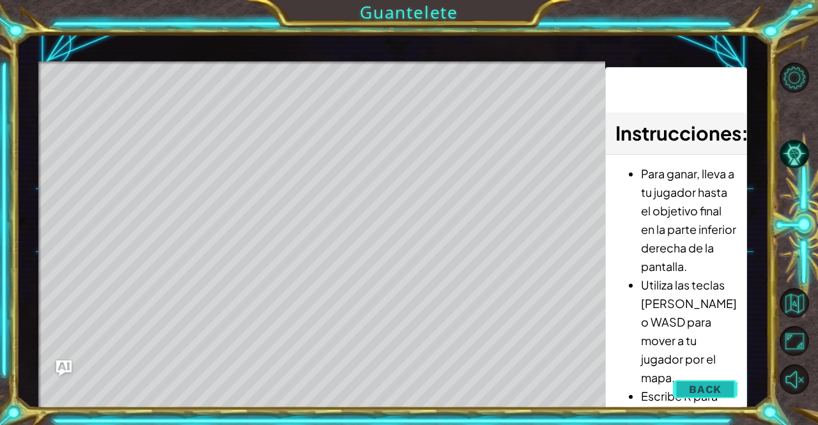
click at [723, 389] on button "Back" at bounding box center [705, 390] width 65 height 26
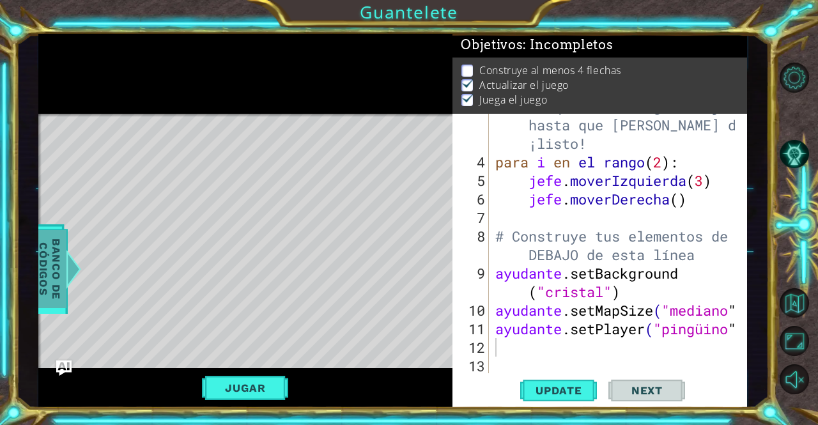
click at [45, 277] on font "Banco de códigos" at bounding box center [50, 269] width 26 height 61
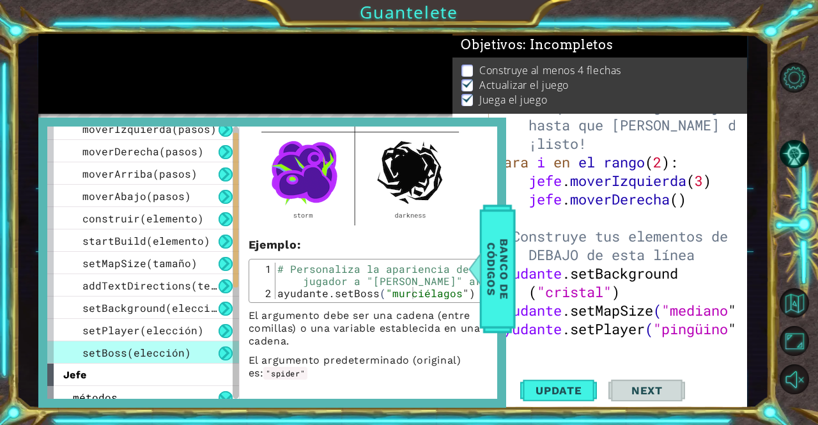
scroll to position [0, 0]
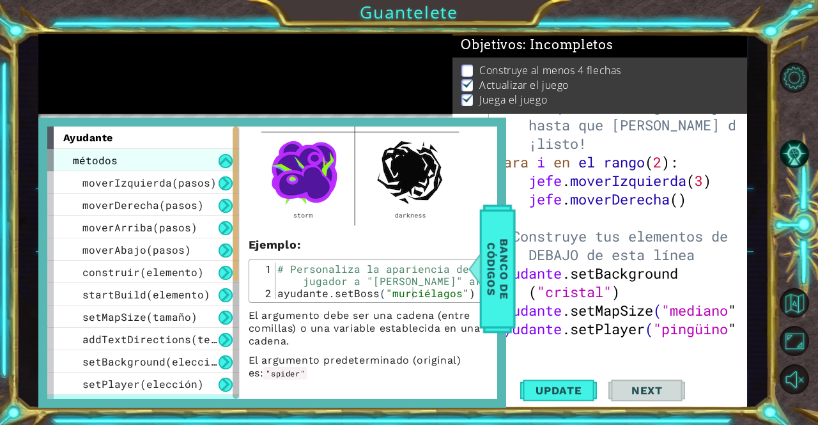
click at [131, 164] on div "métodos" at bounding box center [143, 160] width 192 height 22
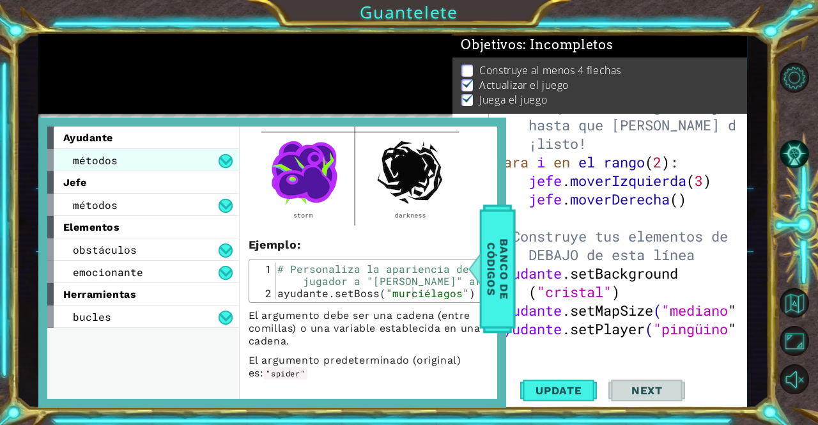
click at [131, 164] on div "métodos" at bounding box center [143, 160] width 192 height 22
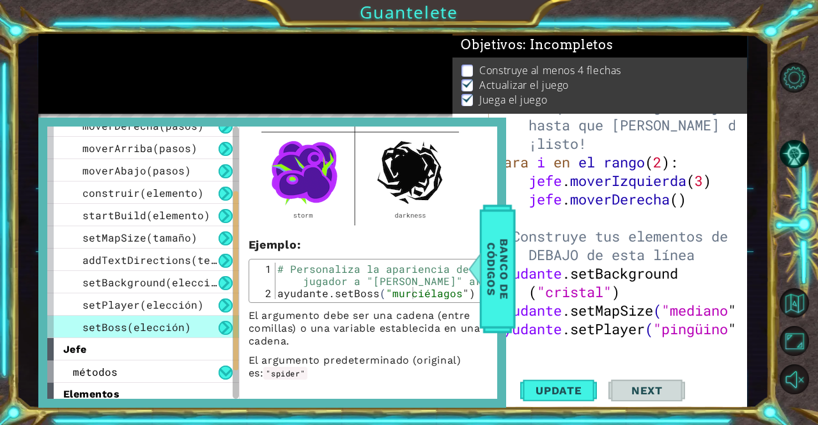
scroll to position [128, 0]
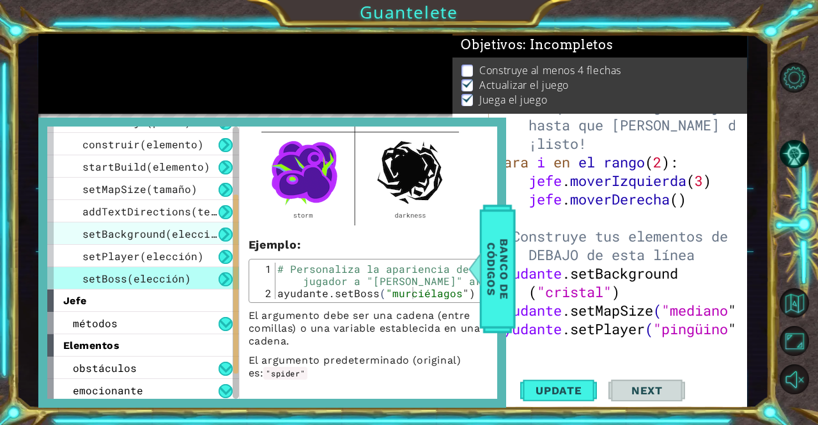
click at [157, 230] on font "setBackground(elección)" at bounding box center [155, 233] width 147 height 13
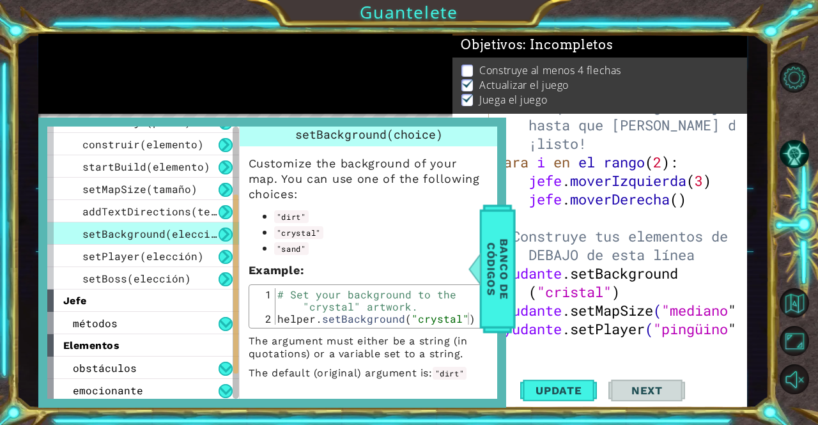
scroll to position [0, 0]
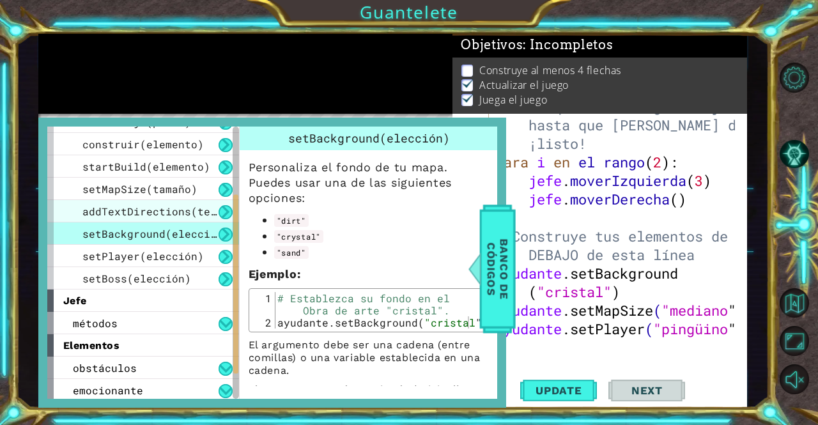
click at [148, 212] on font "addTextDirections(texto)" at bounding box center [158, 211] width 153 height 13
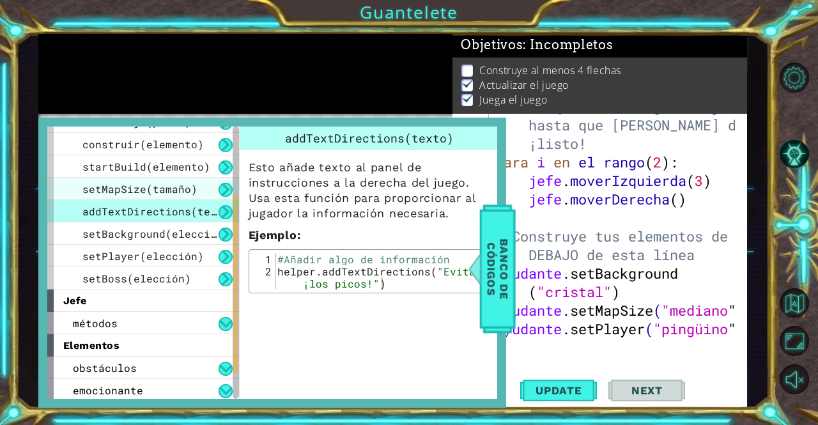
click at [141, 182] on font "setMapSize(tamaño)" at bounding box center [139, 188] width 115 height 13
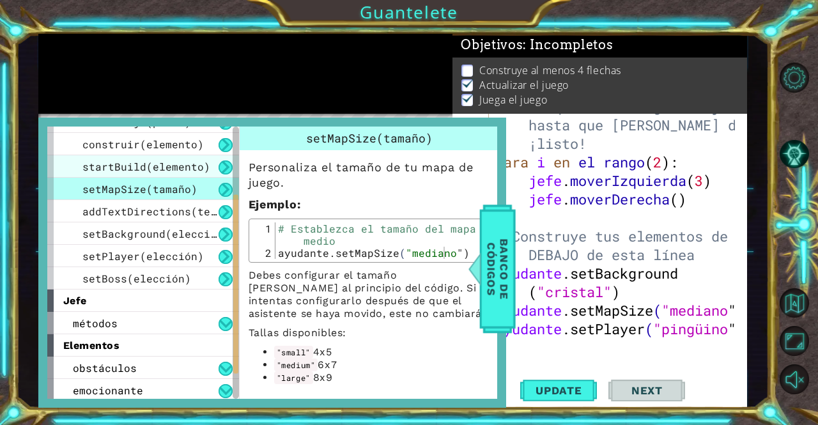
click at [148, 168] on font "startBuild(elemento)" at bounding box center [146, 166] width 128 height 13
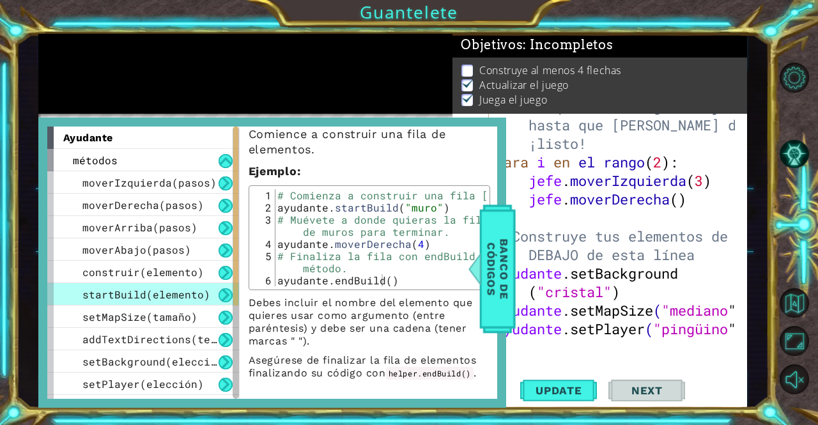
scroll to position [45, 0]
click at [143, 192] on div "moverIzquierda(pasos)" at bounding box center [143, 182] width 192 height 22
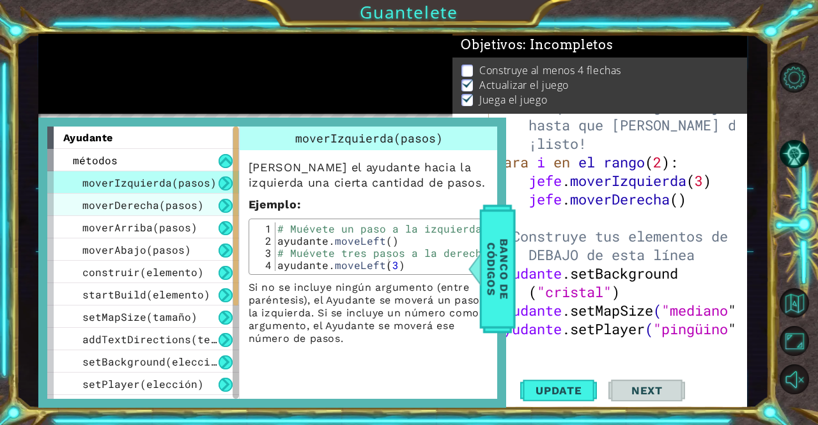
click at [130, 206] on font "moverDerecha(pasos)" at bounding box center [142, 204] width 121 height 13
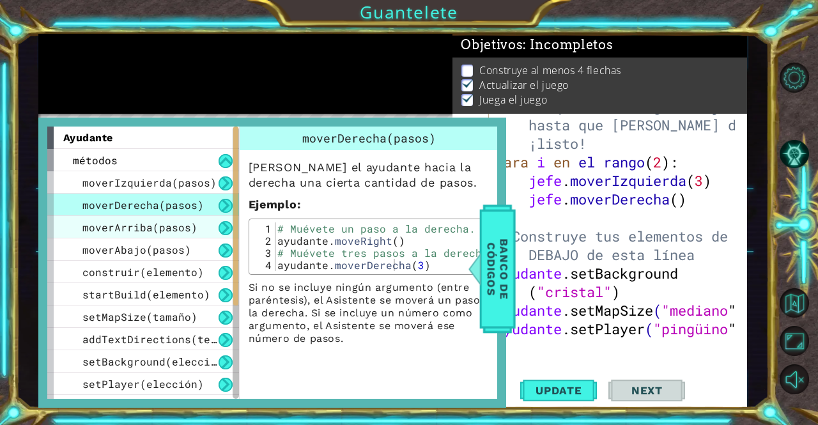
click at [133, 233] on font "moverArriba(pasos)" at bounding box center [139, 227] width 115 height 13
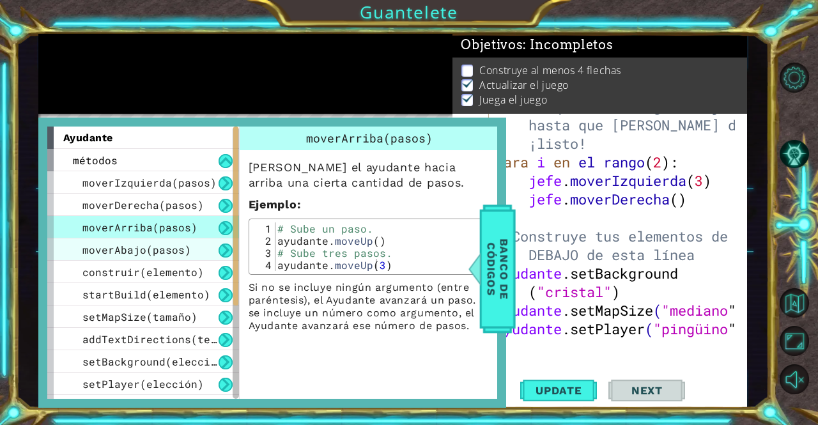
click at [143, 255] on font "moverAbajo(pasos)" at bounding box center [136, 249] width 109 height 13
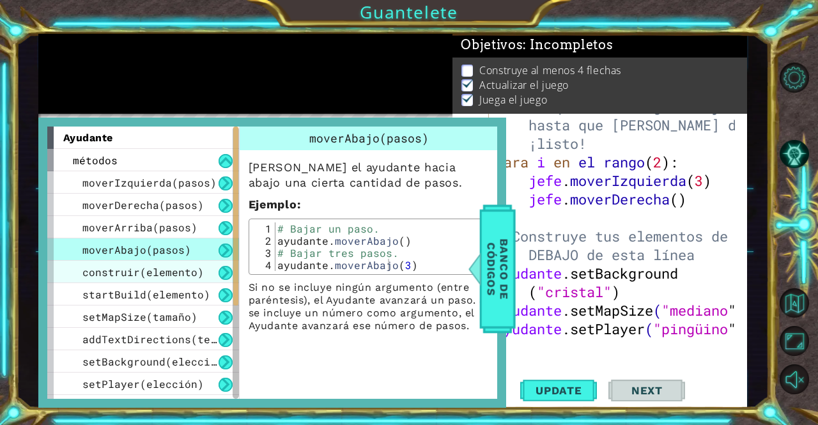
click at [132, 271] on font "construir(elemento)" at bounding box center [142, 271] width 121 height 13
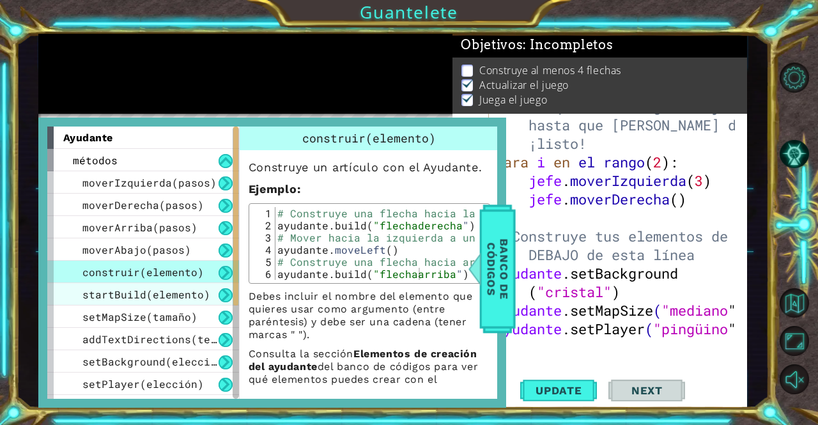
click at [121, 293] on font "startBuild(elemento)" at bounding box center [146, 294] width 128 height 13
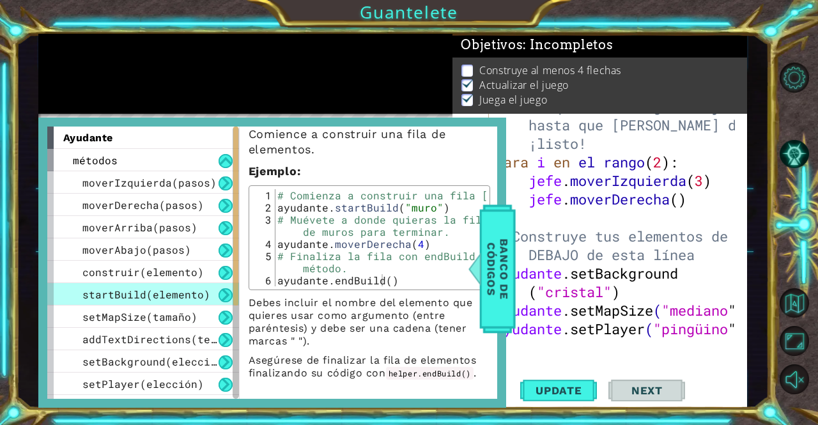
scroll to position [45, 0]
click at [157, 270] on font "construir(elemento)" at bounding box center [142, 271] width 121 height 13
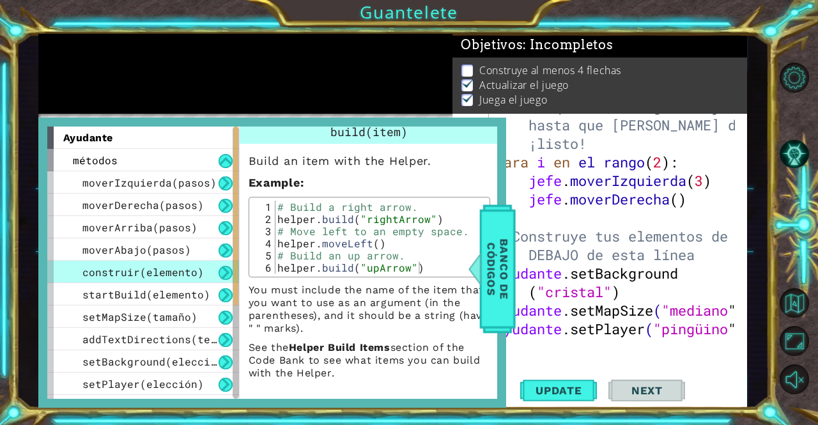
scroll to position [0, 0]
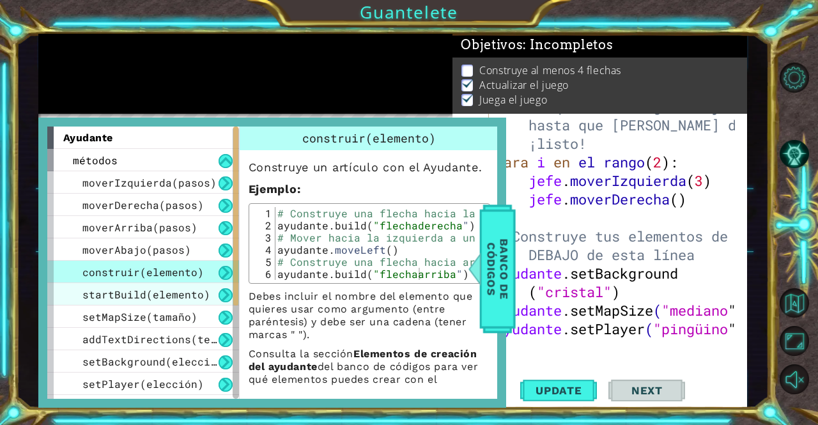
click at [123, 288] on font "startBuild(elemento)" at bounding box center [146, 294] width 128 height 13
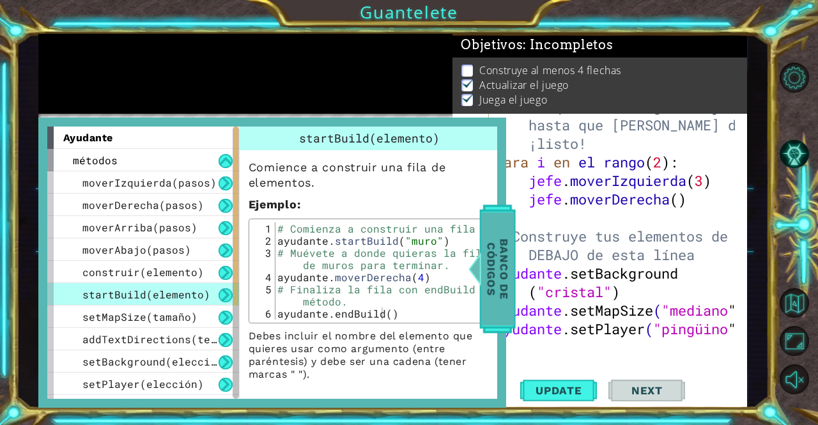
click at [488, 230] on span "Banco de códigos" at bounding box center [497, 269] width 33 height 114
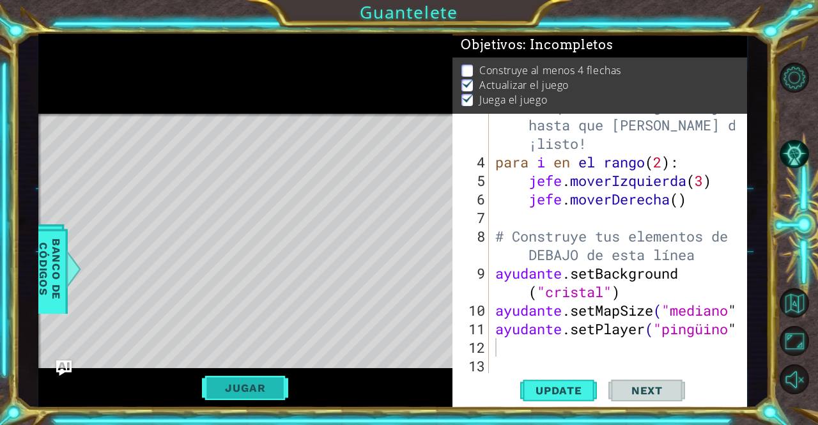
click at [244, 383] on font "Jugar" at bounding box center [245, 388] width 40 height 13
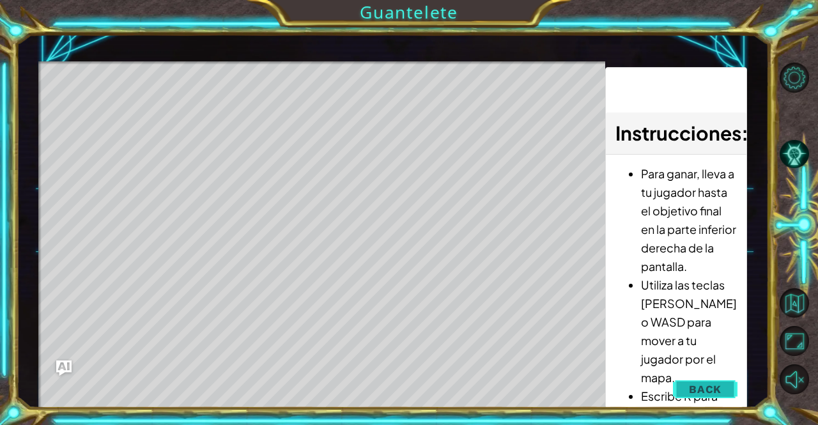
click at [732, 384] on button "Back" at bounding box center [705, 390] width 65 height 26
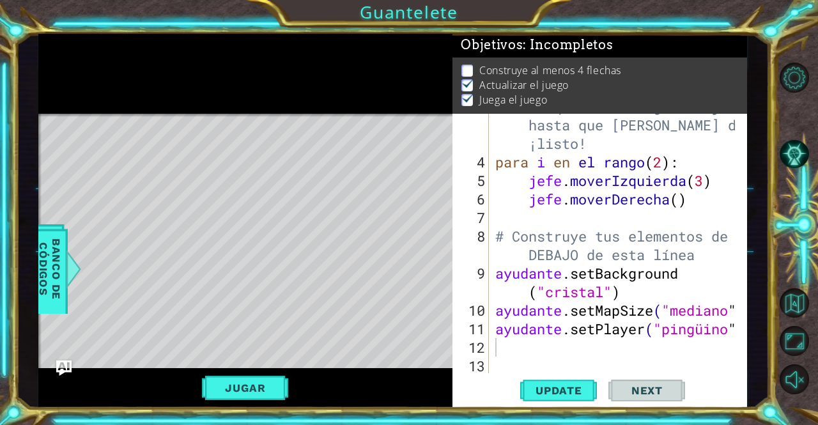
click at [391, 281] on div "Mapa de niveles" at bounding box center [333, 302] width 591 height 377
click at [392, 345] on div "Mapa de niveles" at bounding box center [333, 302] width 591 height 377
click at [233, 308] on div "Mapa de niveles" at bounding box center [333, 302] width 591 height 377
click at [515, 352] on div "# No toques el código del jefe hasta que [PERSON_NAME] diga que estás ¡listo! p…" at bounding box center [617, 264] width 248 height 334
type textarea "he"
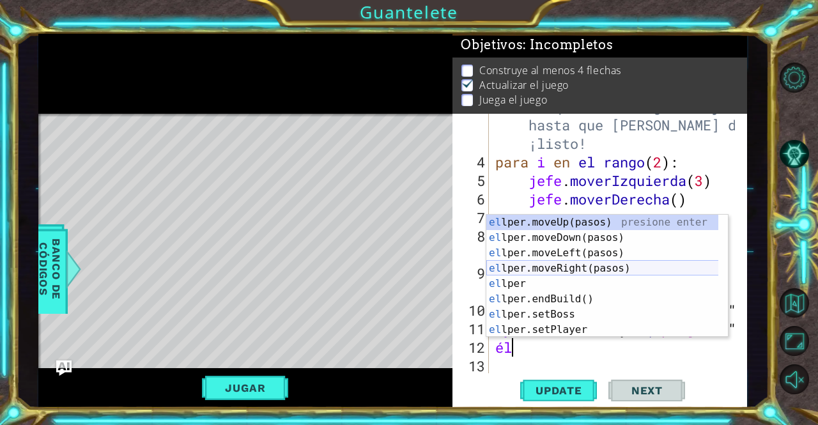
click at [561, 265] on div "el lper.moveUp(pasos) presione enter el lper.moveDown(pasos) presione enter el …" at bounding box center [603, 291] width 233 height 153
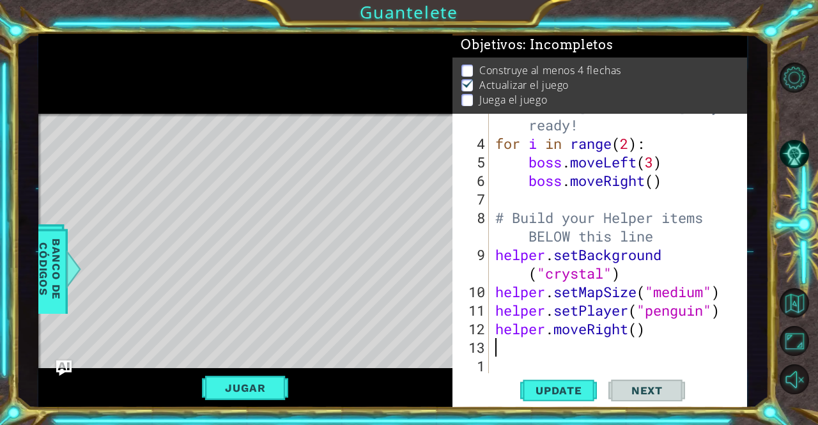
scroll to position [37, 0]
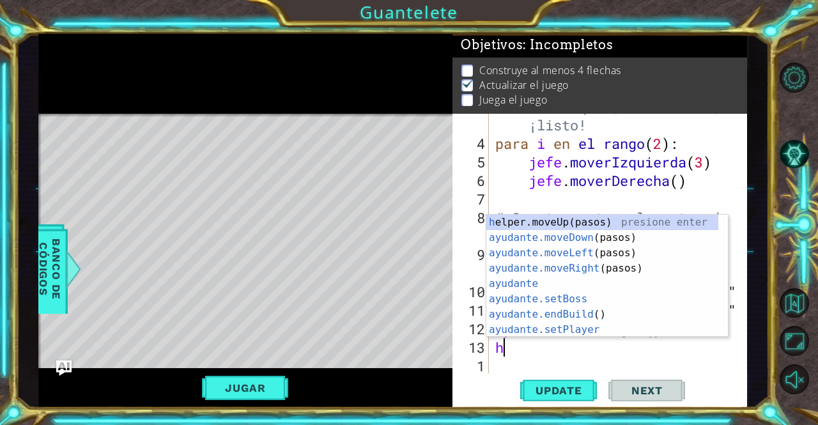
type textarea "he"
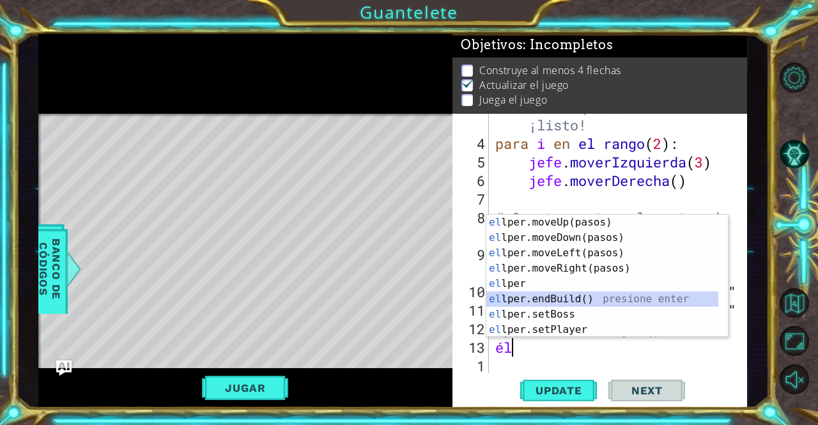
click at [563, 303] on div "el lper.moveUp(pasos) presione enter el lper.moveDown(pasos) presione enter el …" at bounding box center [603, 291] width 233 height 153
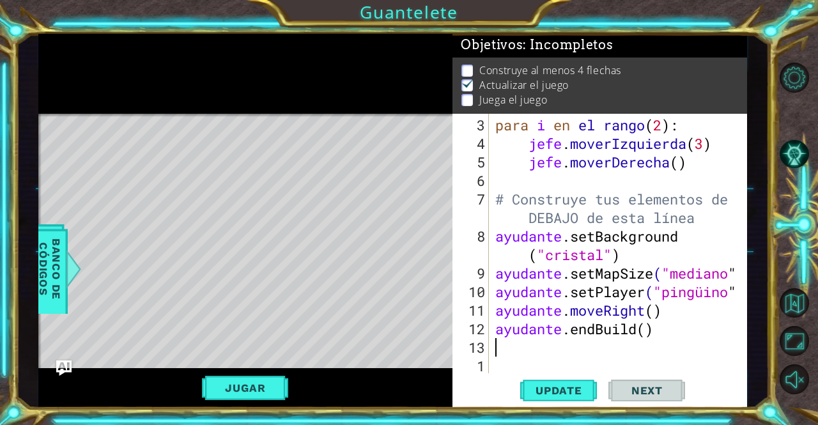
scroll to position [56, 0]
click at [602, 329] on div "para i en el rango ( 2 ) : jefe . moverIzquierda ( 3 ) jefe . moverDerecha ( ) …" at bounding box center [617, 264] width 248 height 297
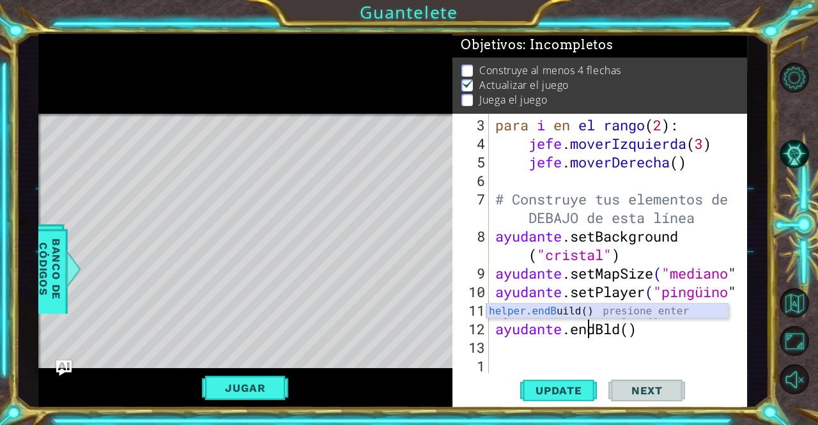
type textarea "helper.endld()"
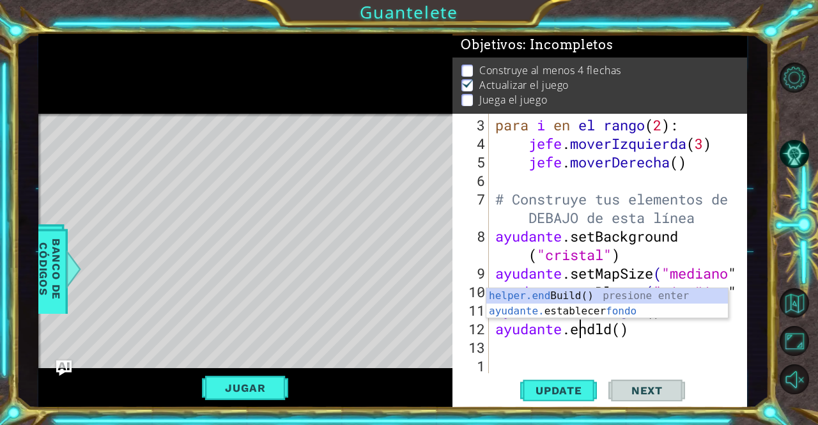
click at [591, 343] on div "para i en el rango ( 2 ) : jefe . moverIzquierda ( 3 ) jefe . moverDerecha ( ) …" at bounding box center [617, 264] width 248 height 297
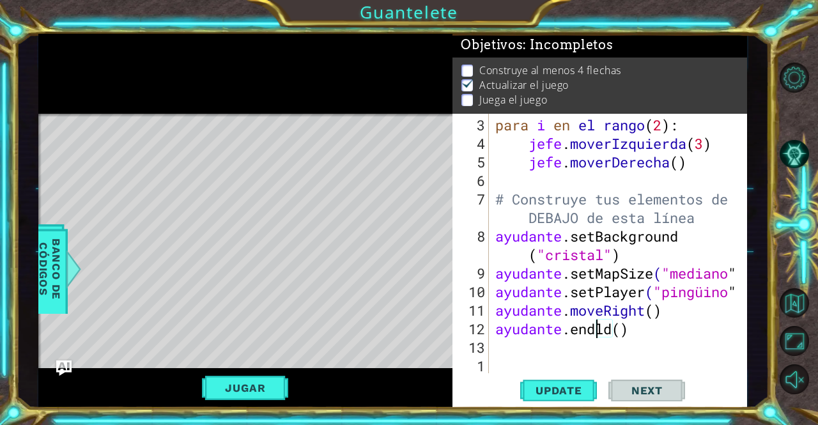
click at [597, 326] on div "para i en el rango ( 2 ) : jefe . moverIzquierda ( 3 ) jefe . moverDerecha ( ) …" at bounding box center [617, 264] width 248 height 297
click at [666, 332] on div "para i en el rango ( 2 ) : jefe . moverIzquierda ( 3 ) jefe . moverDerecha ( ) …" at bounding box center [617, 264] width 248 height 297
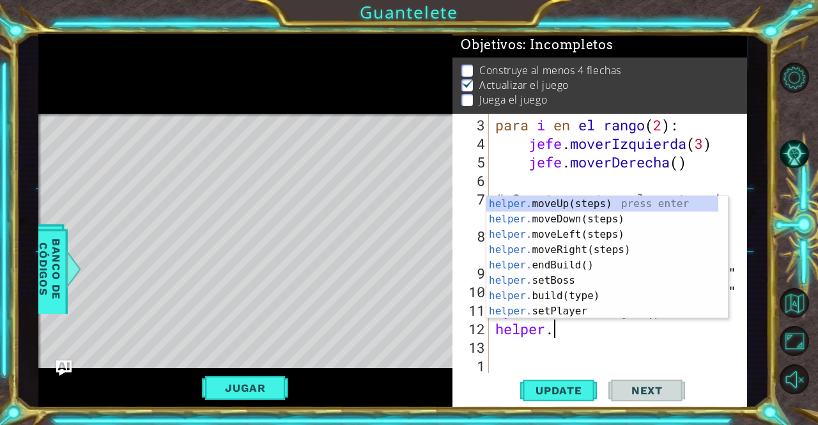
scroll to position [0, 1]
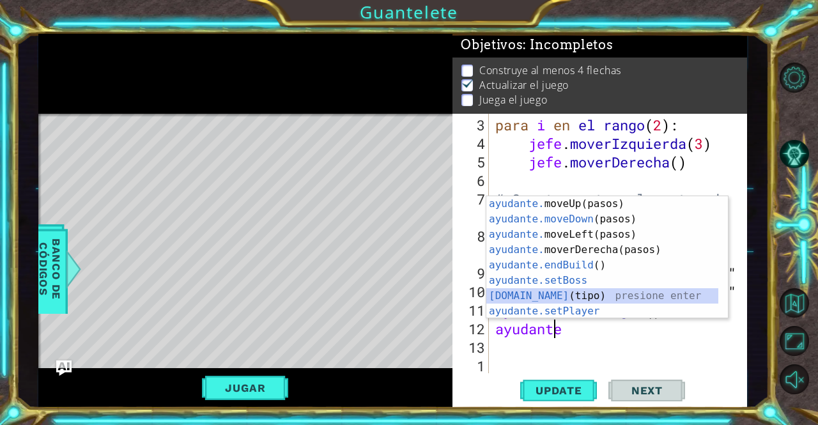
click at [648, 301] on div "ayudante. moveUp(pasos) presione enter ayudante.moveDown (pasos) presione enter…" at bounding box center [603, 272] width 233 height 153
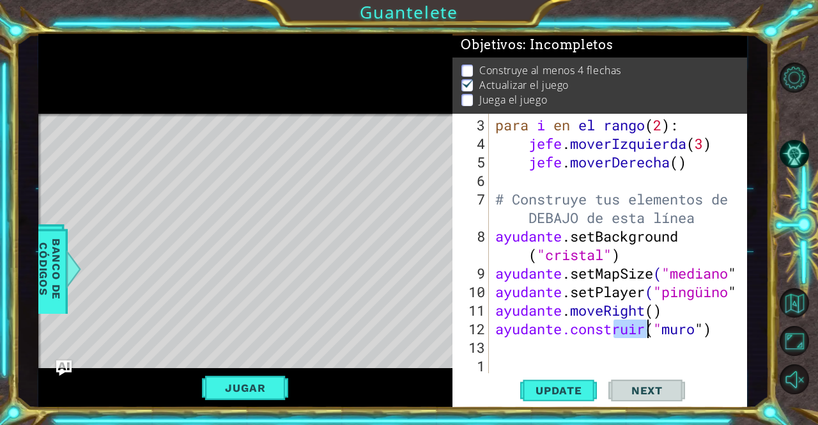
click at [721, 333] on div "para i en el rango ( 2 ) : jefe . moverIzquierda ( 3 ) jefe . moverDerecha ( ) …" at bounding box center [617, 264] width 248 height 297
click at [728, 330] on div "para i en el rango ( 2 ) : jefe . moverIzquierda ( 3 ) jefe . moverDerecha ( ) …" at bounding box center [617, 264] width 248 height 297
click at [631, 347] on div "para i en el rango ( 2 ) : jefe . moverIzquierda ( 3 ) jefe . moverDerecha ( ) …" at bounding box center [617, 264] width 248 height 297
click at [403, 95] on div at bounding box center [245, 74] width 415 height 80
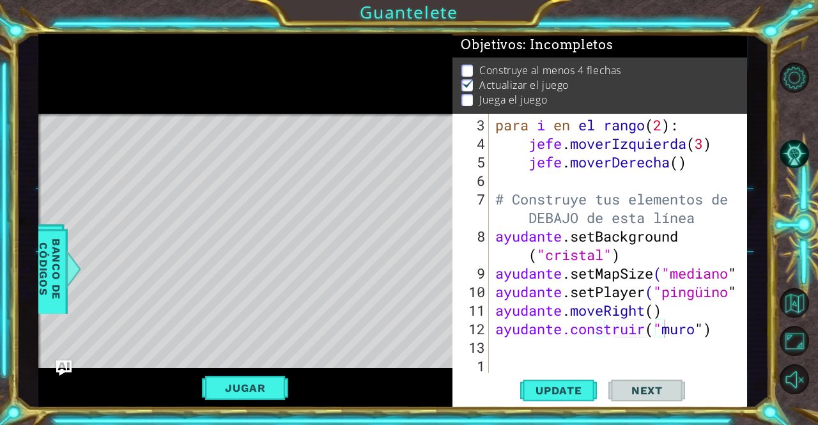
click at [402, 97] on div at bounding box center [245, 74] width 415 height 80
click at [718, 320] on div "para i en el rango ( 2 ) : jefe . moverIzquierda ( 3 ) jefe . moverDerecha ( ) …" at bounding box center [617, 264] width 248 height 297
click at [675, 331] on div "para i en el rango ( 2 ) : jefe . moverIzquierda ( 3 ) jefe . moverDerecha ( ) …" at bounding box center [617, 264] width 248 height 297
click at [664, 323] on div "para i en el rango ( 2 ) : jefe . moverIzquierda ( 3 ) jefe . moverDerecha ( ) …" at bounding box center [617, 264] width 248 height 297
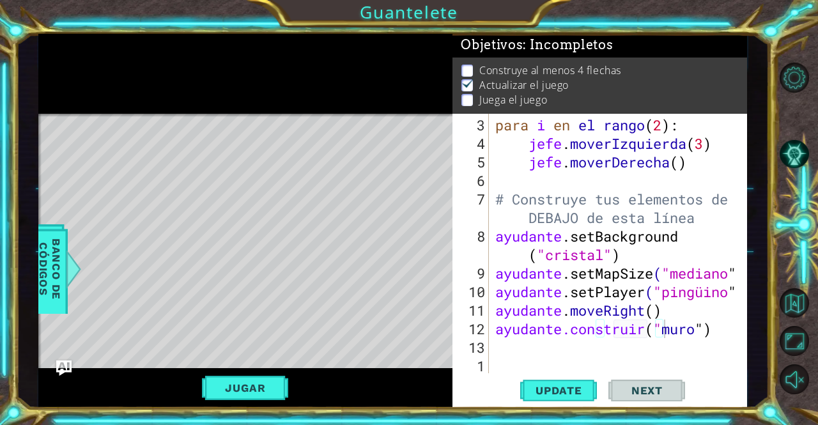
click at [499, 341] on div "para i en el rango ( 2 ) : jefe . moverIzquierda ( 3 ) jefe . moverDerecha ( ) …" at bounding box center [617, 264] width 248 height 297
click at [638, 335] on div "para i en el rango ( 2 ) : jefe . moverIzquierda ( 3 ) jefe . moverDerecha ( ) …" at bounding box center [617, 264] width 248 height 297
click at [679, 323] on div "para i en el rango ( 2 ) : jefe . moverIzquierda ( 3 ) jefe . moverDerecha ( ) …" at bounding box center [617, 264] width 248 height 297
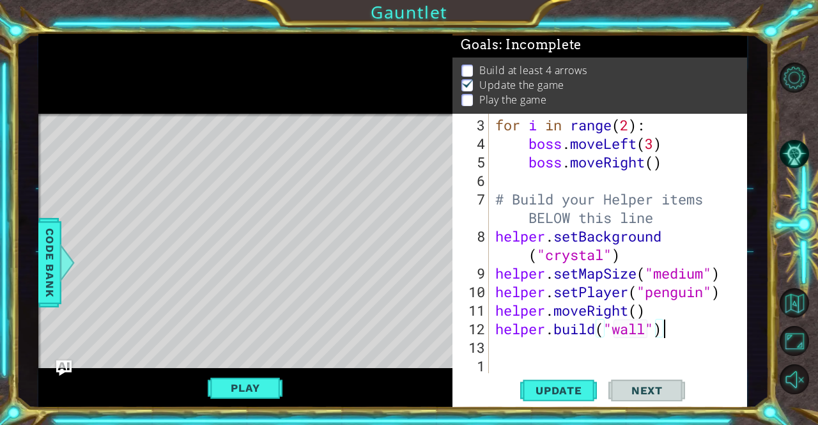
scroll to position [0, 0]
click at [432, 88] on div at bounding box center [245, 74] width 415 height 80
click at [646, 324] on div "for i in range ( 2 ) : boss . moveLeft ( 3 ) boss . moveRight ( ) # Build your …" at bounding box center [617, 264] width 248 height 297
type textarea "[DOMAIN_NAME]("rightArrow")"
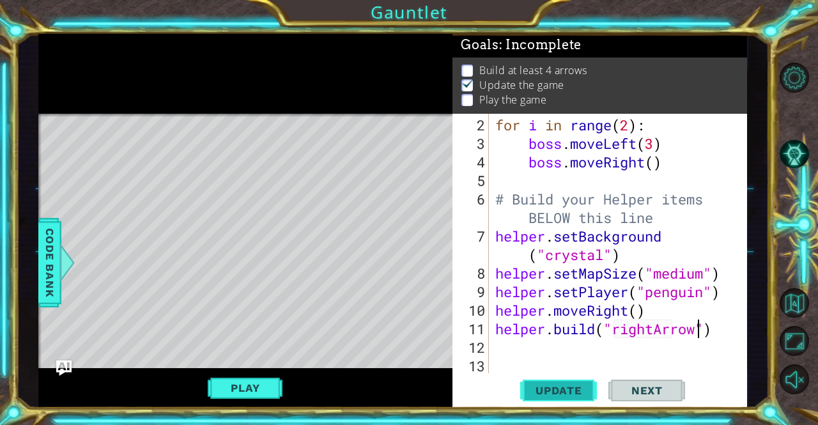
click at [565, 389] on span "Update" at bounding box center [559, 390] width 72 height 13
click at [564, 389] on span "Update" at bounding box center [559, 390] width 72 height 13
click at [512, 351] on div "for i in range ( 2 ) : boss . moveLeft ( 3 ) boss . moveRight ( ) # Build your …" at bounding box center [617, 264] width 248 height 297
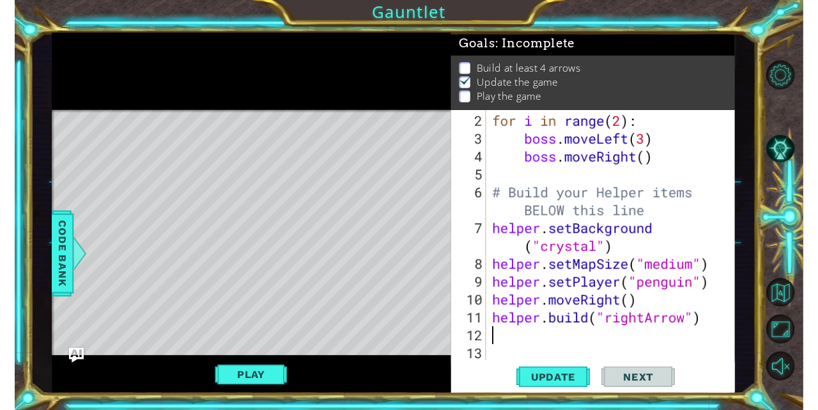
scroll to position [0, 0]
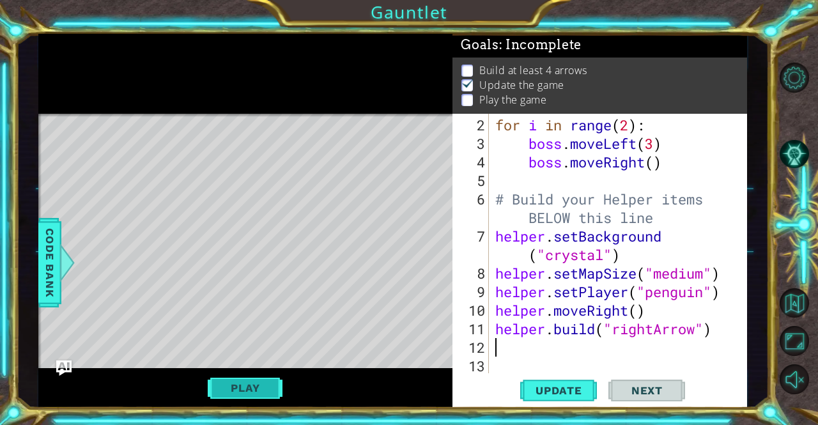
click at [267, 389] on button "Play" at bounding box center [245, 388] width 75 height 24
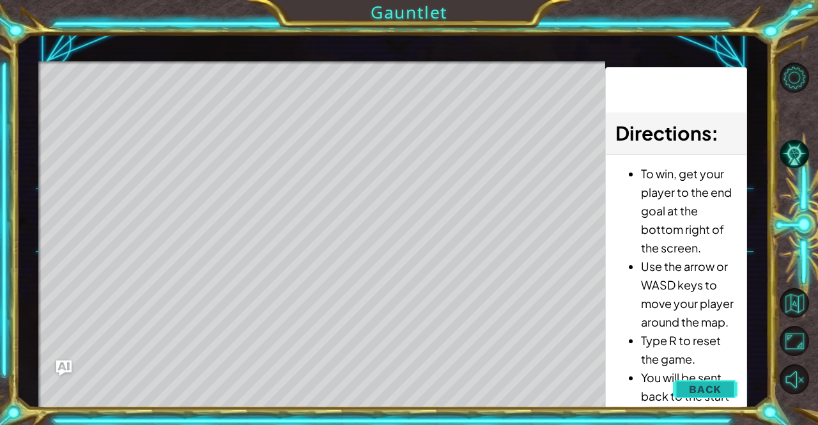
click at [726, 395] on button "Back" at bounding box center [705, 390] width 65 height 26
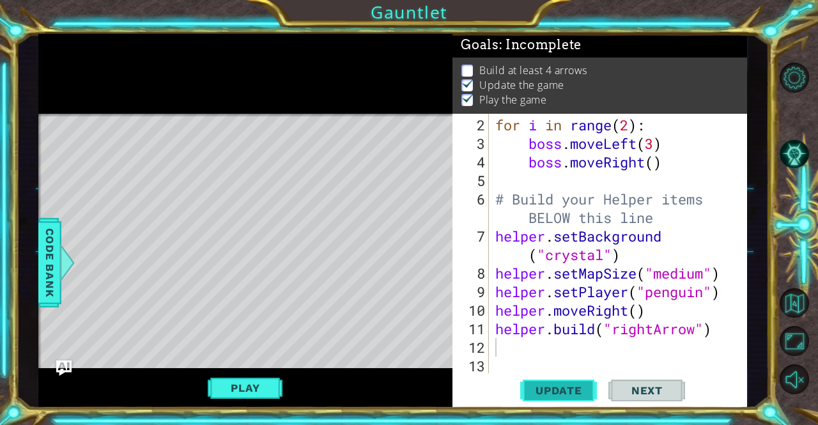
click at [567, 398] on button "Update" at bounding box center [558, 390] width 77 height 29
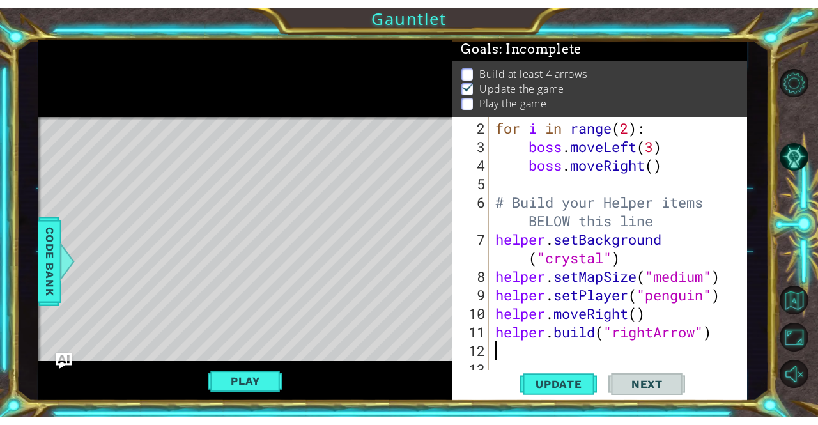
scroll to position [8, 0]
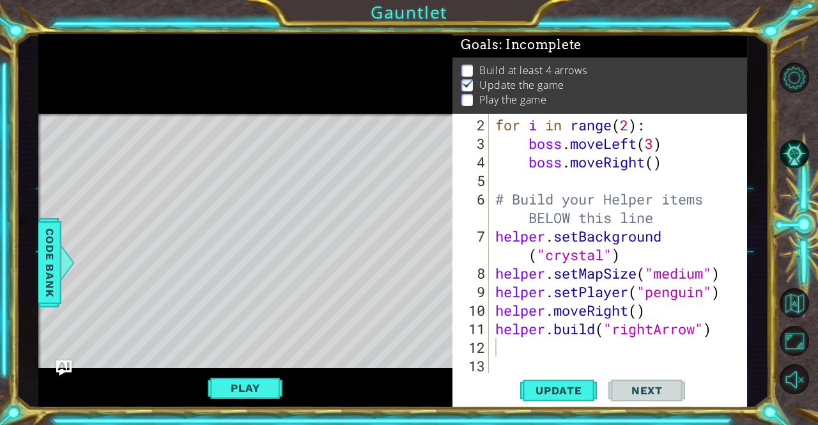
click at [240, 405] on div "Play" at bounding box center [245, 388] width 415 height 40
click at [248, 382] on button "Play" at bounding box center [245, 388] width 75 height 24
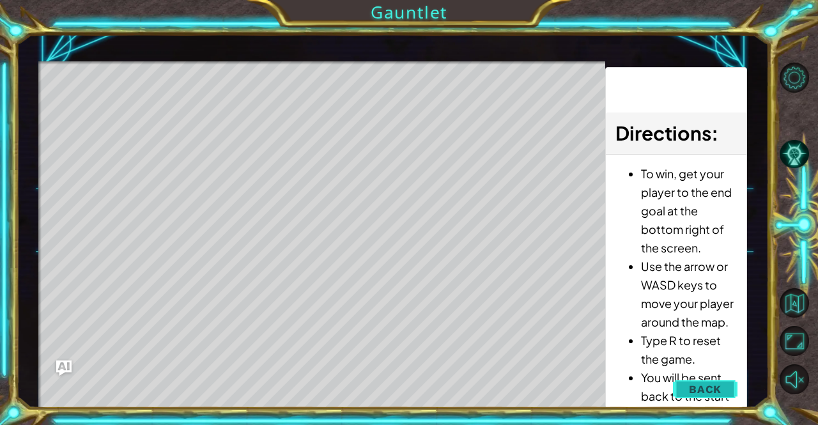
click at [699, 378] on button "Back" at bounding box center [705, 390] width 65 height 26
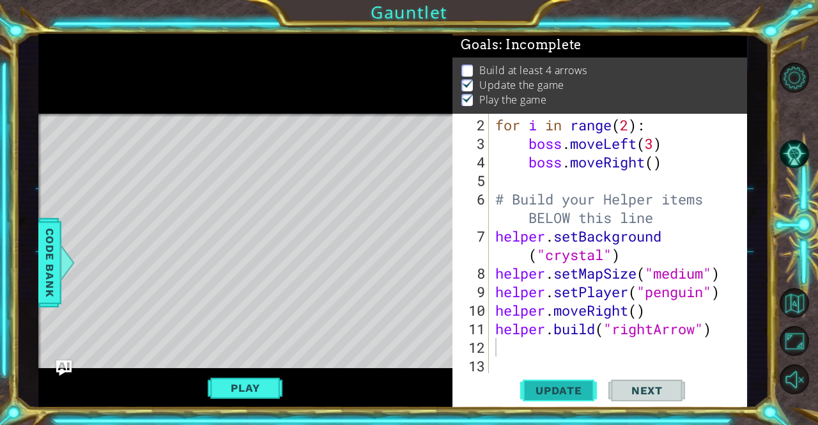
click at [564, 384] on span "Update" at bounding box center [559, 390] width 72 height 13
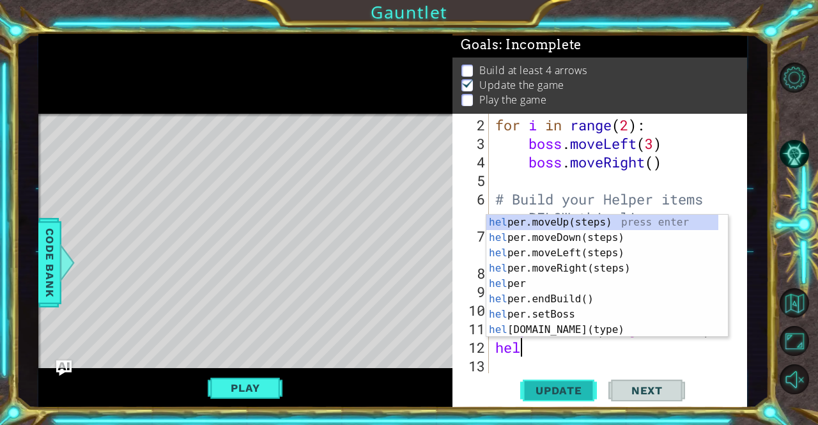
scroll to position [0, 0]
type textarea "helper"
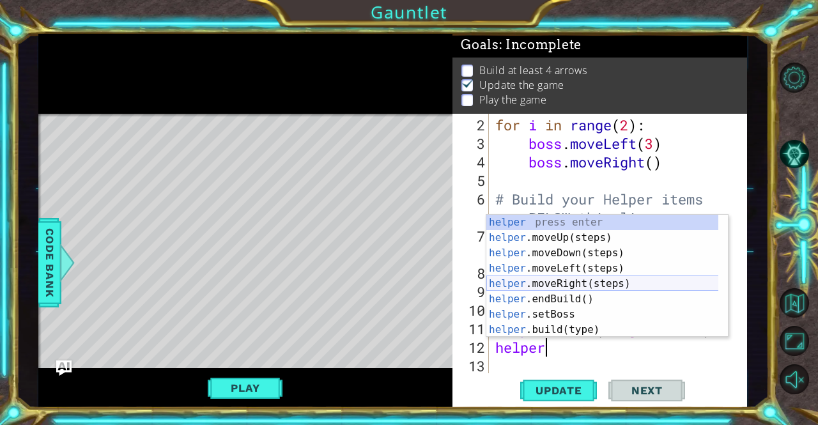
click at [544, 281] on div "helper press enter helper .moveUp(steps) press enter helper .moveDown(steps) pr…" at bounding box center [603, 291] width 233 height 153
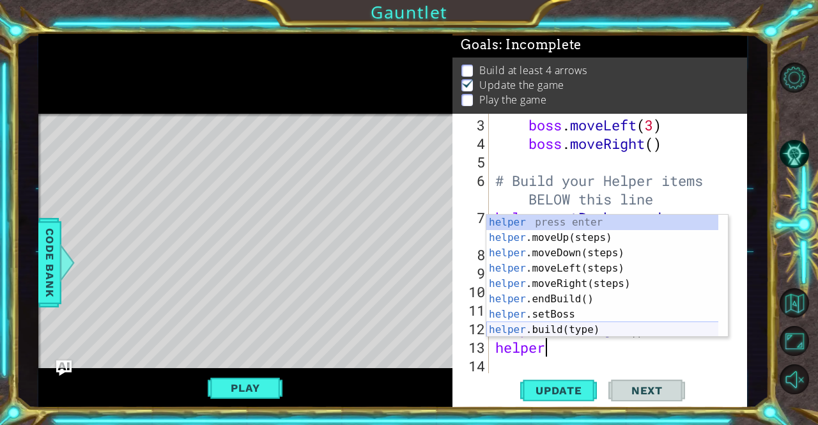
click at [581, 332] on div "helper press enter helper .moveUp(steps) press enter helper .moveDown(steps) pr…" at bounding box center [603, 291] width 233 height 153
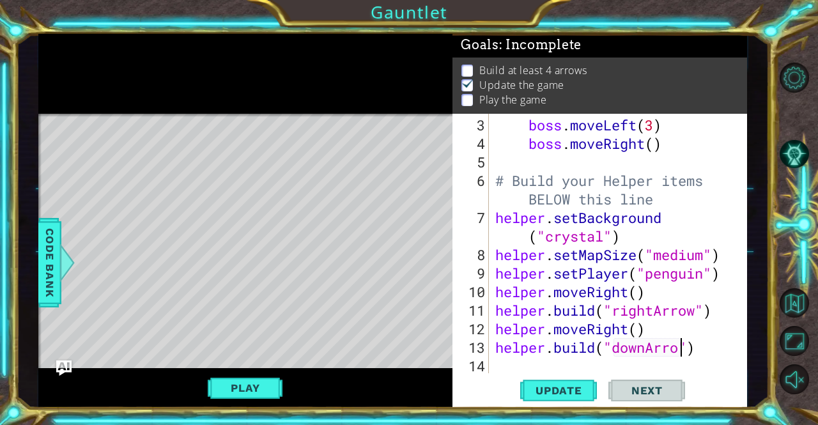
scroll to position [0, 9]
type textarea "[DOMAIN_NAME]("downArrow")"
click at [577, 390] on span "Update" at bounding box center [559, 390] width 72 height 13
click at [540, 356] on div "boss . moveLeft ( 3 ) boss . moveRight ( ) # Build your Helper items BELOW this…" at bounding box center [617, 264] width 248 height 297
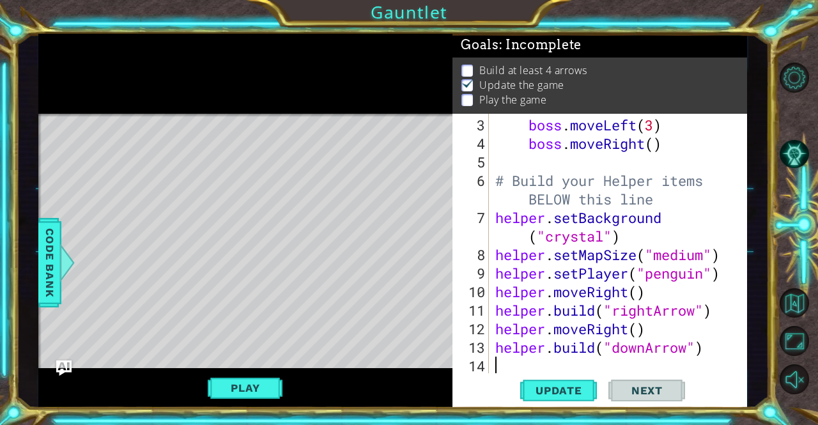
type textarea "g"
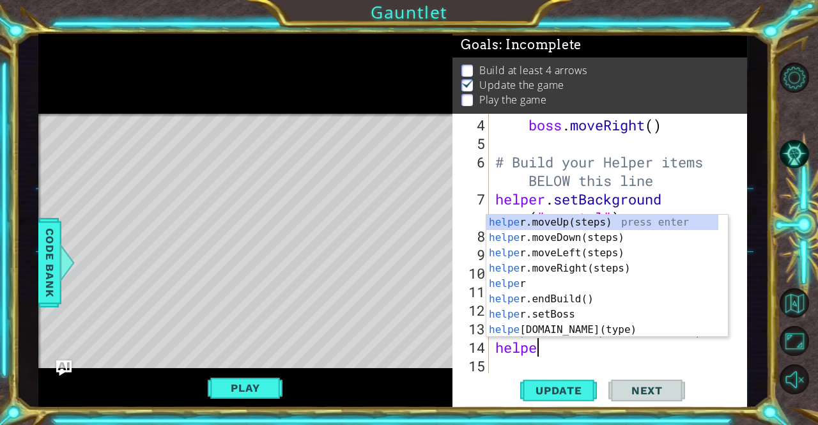
type textarea "helper"
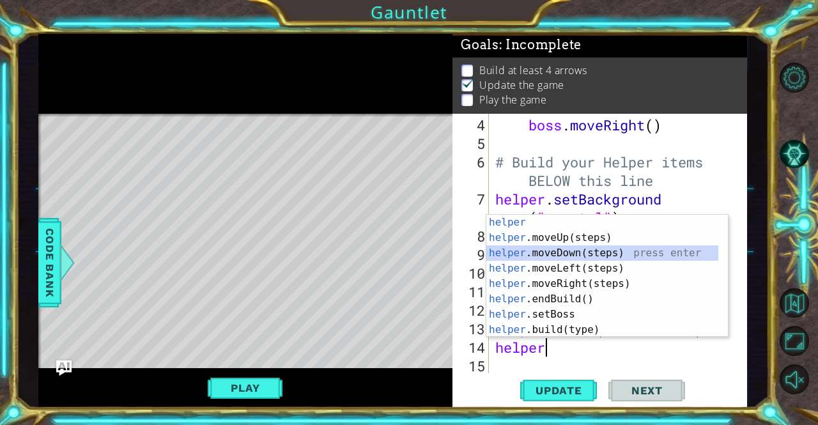
click at [561, 249] on div "helper press enter helper .moveUp(steps) press enter helper .moveDown(steps) pr…" at bounding box center [603, 291] width 233 height 153
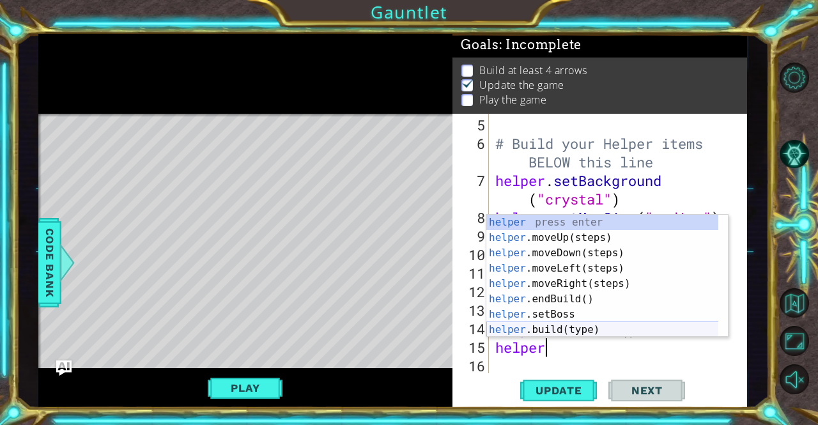
click at [567, 324] on div "helper press enter helper .moveUp(steps) press enter helper .moveDown(steps) pr…" at bounding box center [603, 291] width 233 height 153
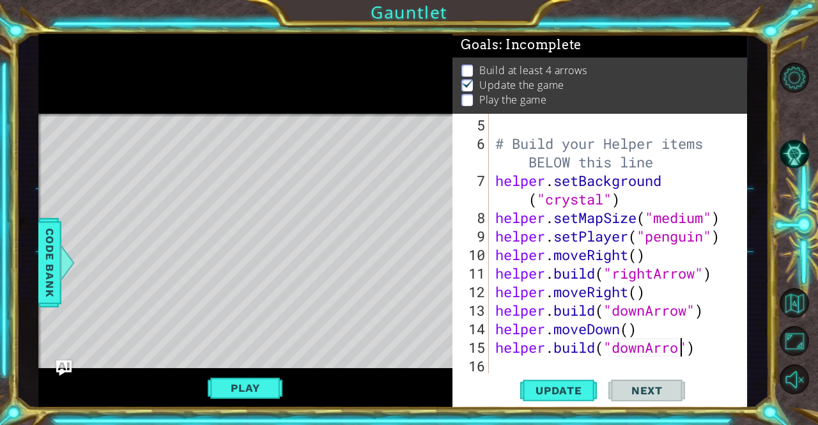
scroll to position [0, 9]
type textarea "[DOMAIN_NAME]("downArrow")"
click at [540, 383] on button "Update" at bounding box center [558, 390] width 77 height 29
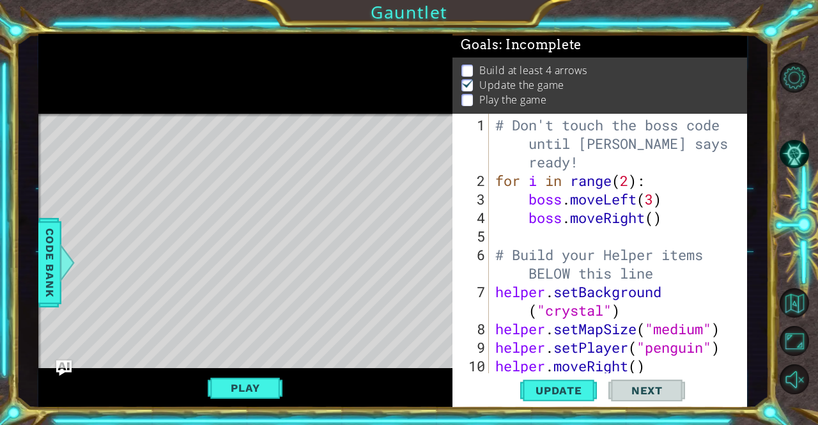
scroll to position [111, 0]
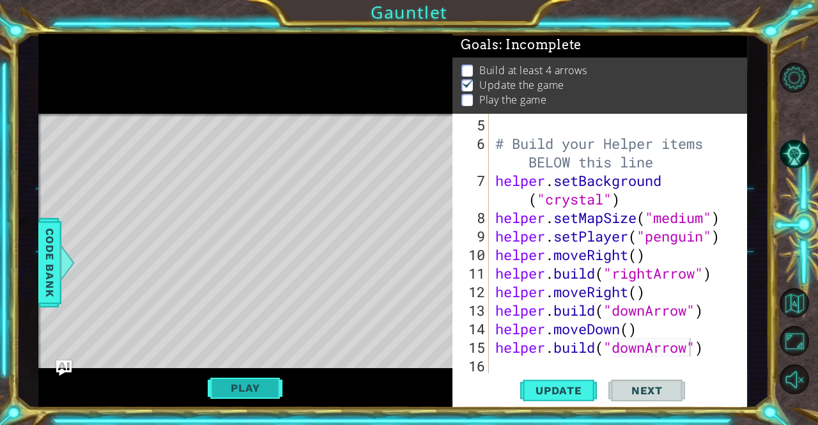
click at [233, 387] on button "Play" at bounding box center [245, 388] width 75 height 24
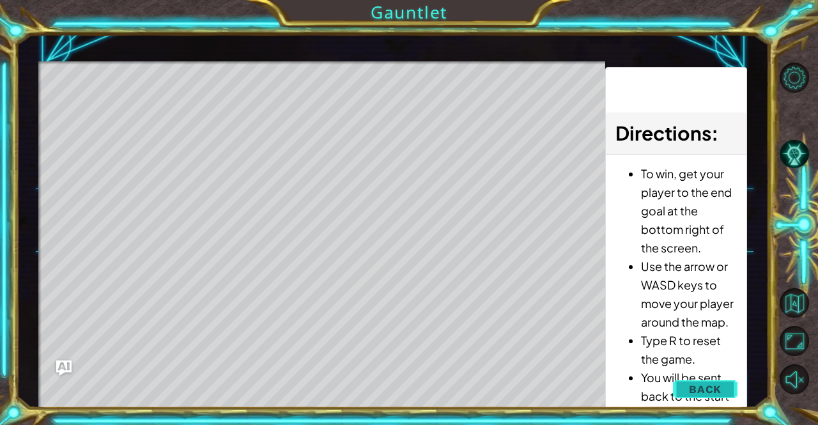
click at [716, 386] on span "Back" at bounding box center [705, 389] width 33 height 13
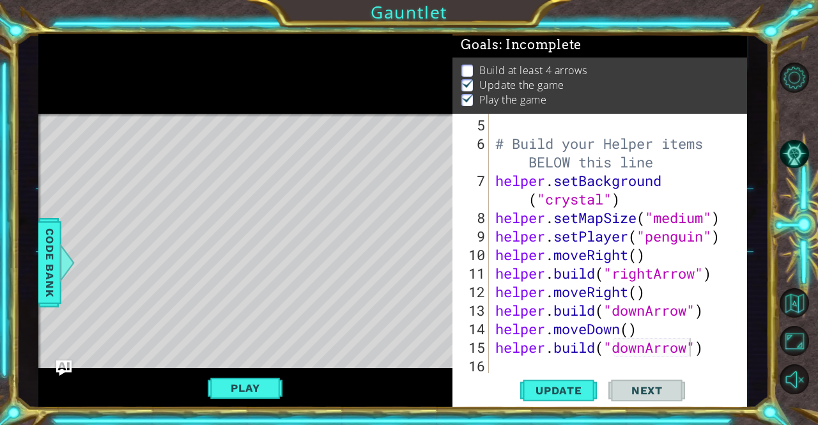
scroll to position [0, 0]
click at [544, 361] on div "# Build your Helper items BELOW this line helper . setBackground ( "crystal" ) …" at bounding box center [617, 264] width 248 height 297
click at [531, 391] on span "Update" at bounding box center [559, 390] width 72 height 13
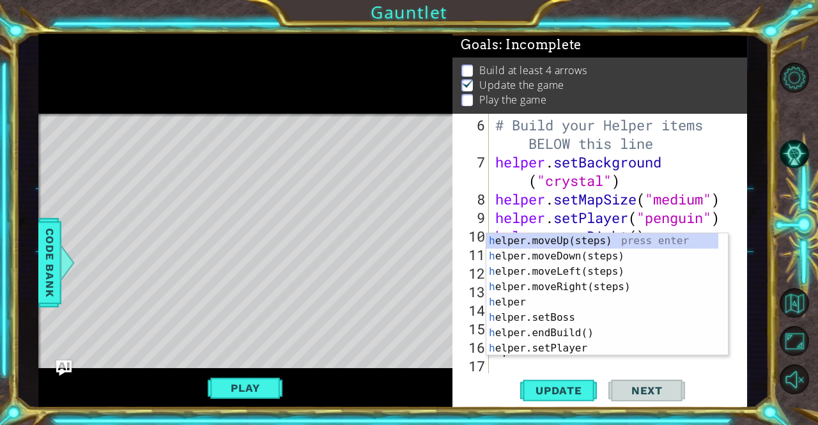
scroll to position [130, 0]
type textarea "he"
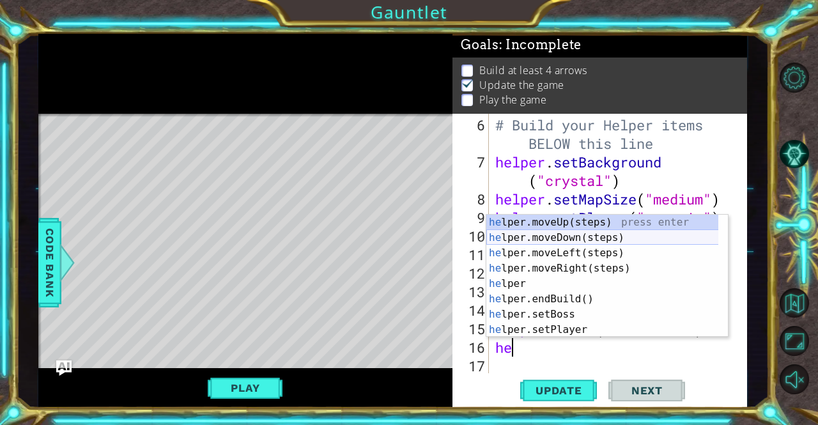
click at [528, 240] on div "he lper.moveUp(steps) press enter he lper.moveDown(steps) press enter he lper.m…" at bounding box center [603, 291] width 233 height 153
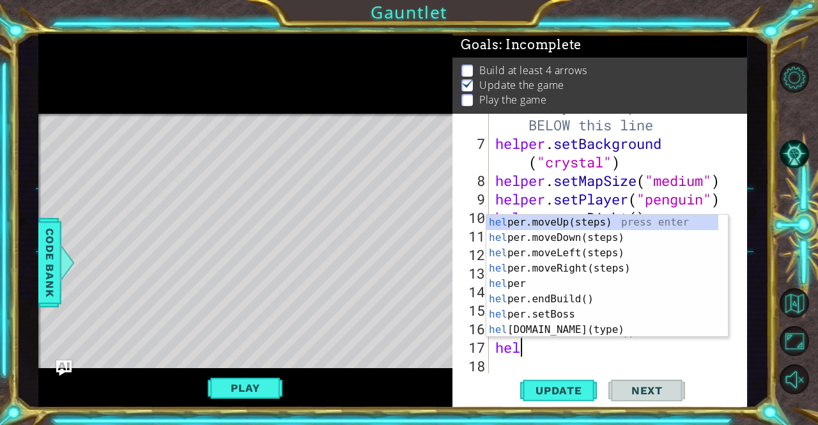
scroll to position [0, 0]
click at [574, 329] on div "hel per.moveUp(steps) press enter hel per.moveDown(steps) press enter hel per.m…" at bounding box center [603, 291] width 233 height 153
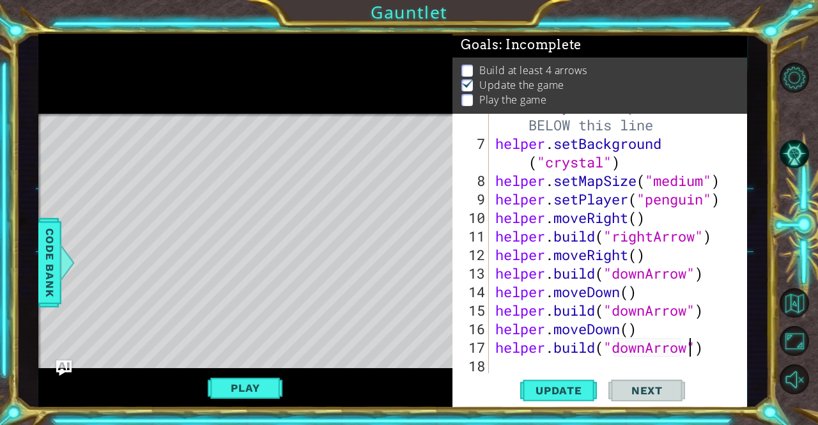
scroll to position [0, 9]
type textarea "[DOMAIN_NAME]("downArrow")"
click at [585, 384] on button "Update" at bounding box center [558, 390] width 77 height 29
click at [549, 400] on button "Update" at bounding box center [558, 390] width 77 height 29
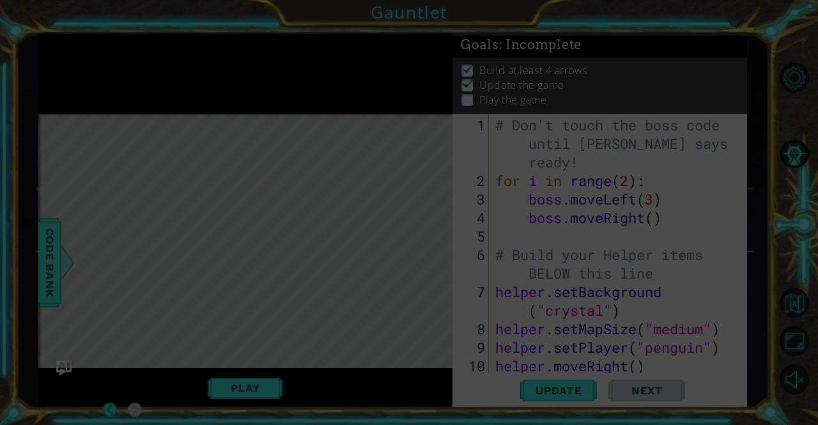
scroll to position [0, 0]
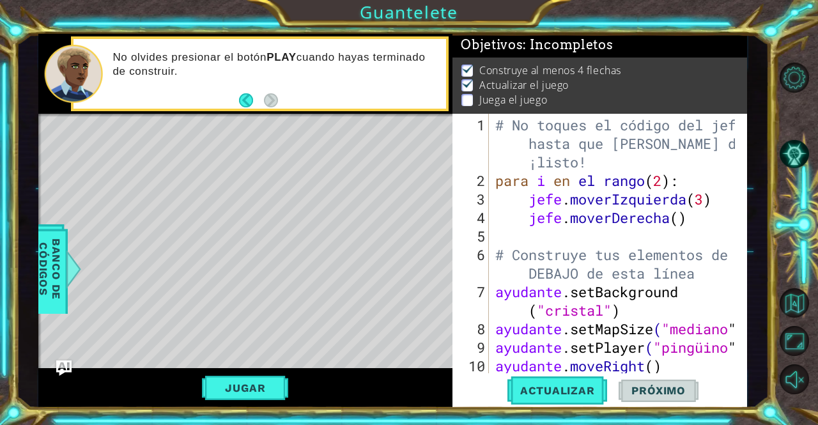
click at [488, 147] on div "1" at bounding box center [472, 144] width 34 height 56
click at [248, 382] on font "Jugar" at bounding box center [245, 388] width 40 height 13
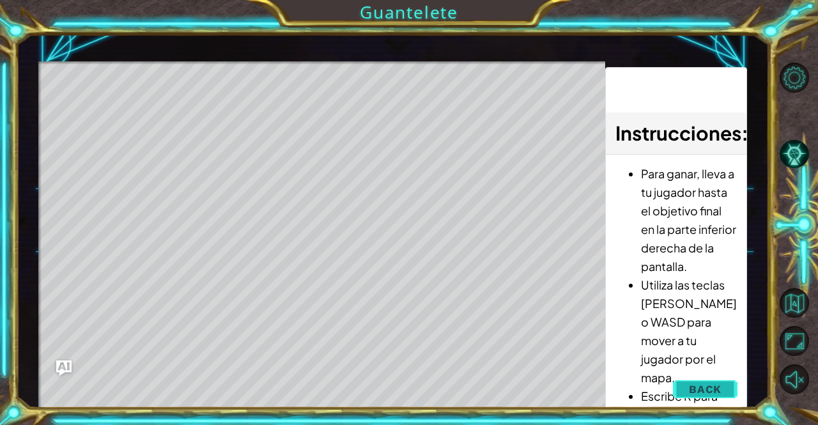
click at [701, 389] on span "Back" at bounding box center [705, 389] width 33 height 13
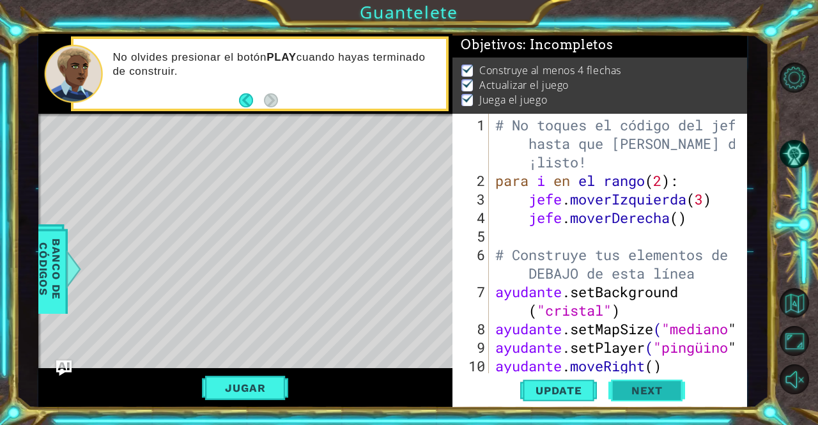
click at [620, 393] on span "Next" at bounding box center [647, 390] width 57 height 13
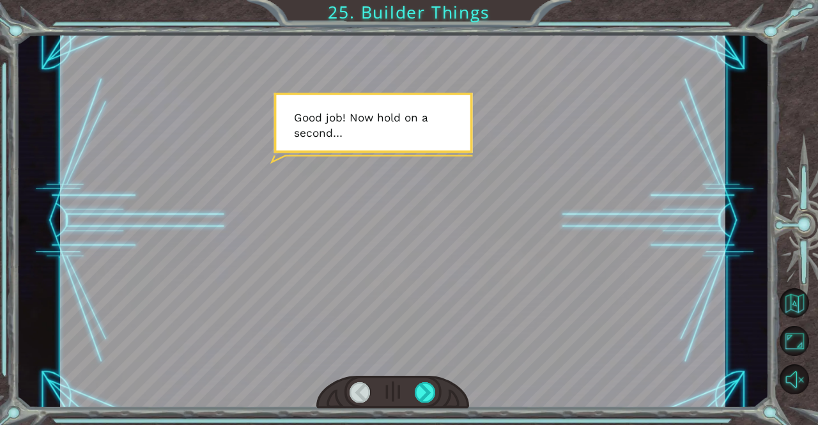
click at [510, 241] on div at bounding box center [393, 221] width 666 height 375
click at [422, 395] on div at bounding box center [425, 392] width 21 height 20
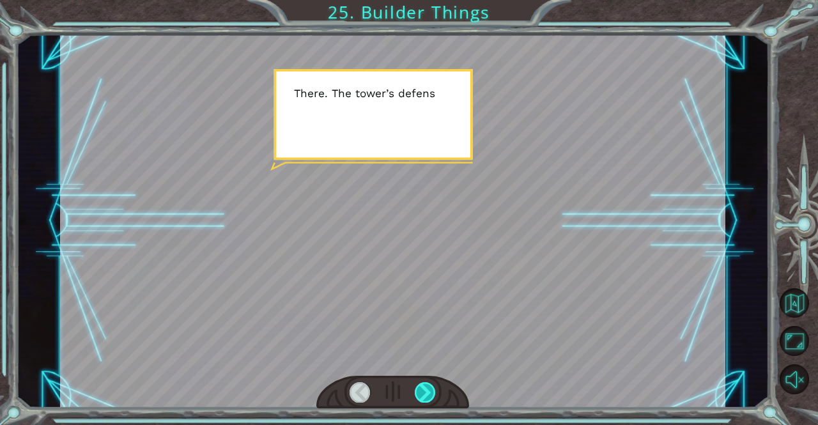
click at [422, 395] on div at bounding box center [425, 392] width 21 height 20
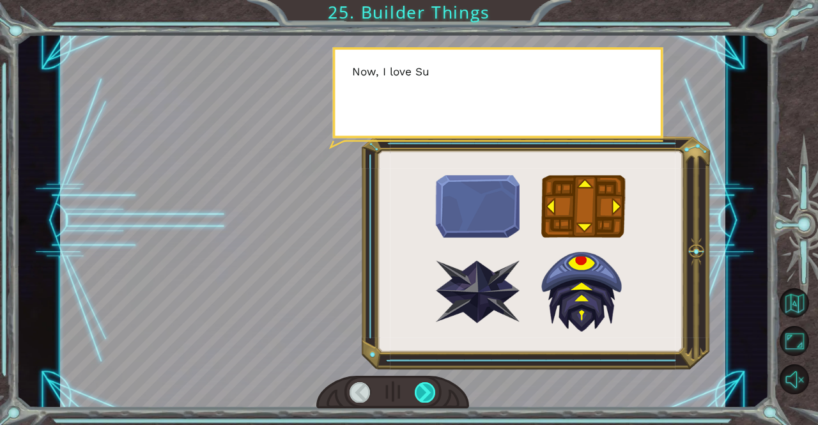
click at [422, 395] on div at bounding box center [425, 392] width 21 height 20
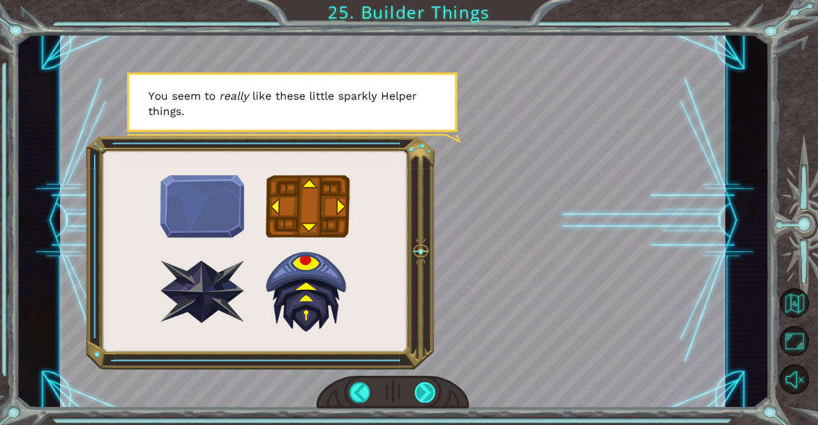
click at [427, 385] on div at bounding box center [425, 392] width 21 height 20
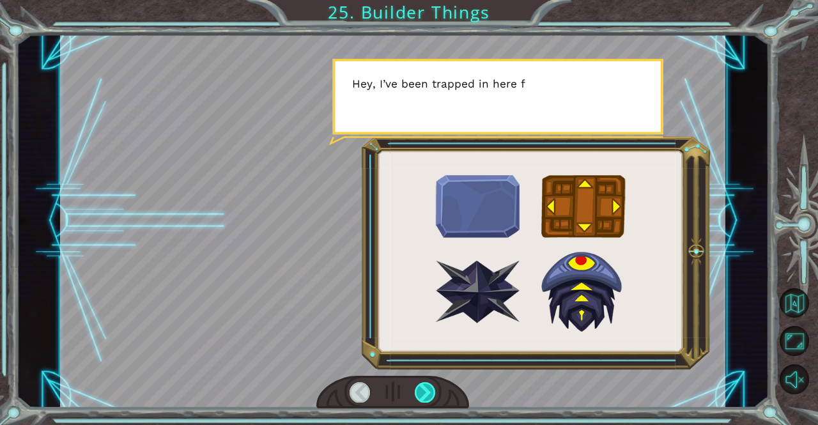
click at [427, 385] on div at bounding box center [425, 392] width 21 height 20
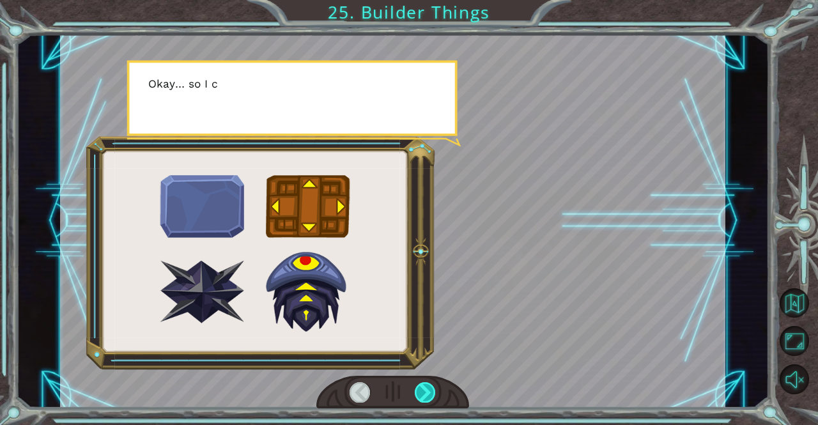
click at [427, 385] on div at bounding box center [425, 392] width 21 height 20
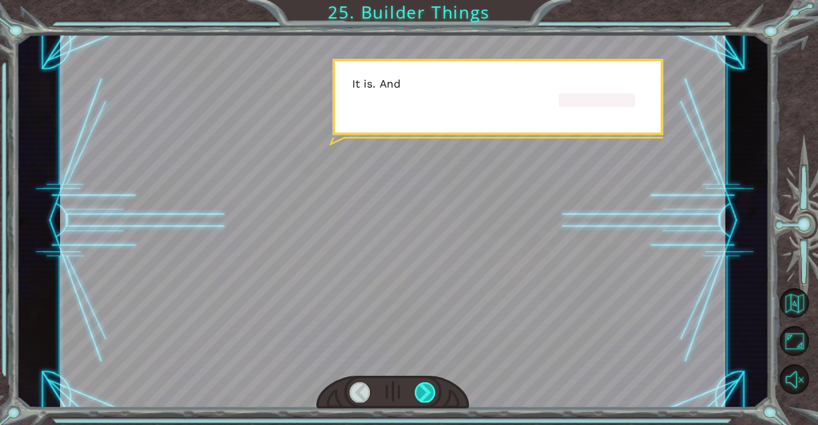
click at [427, 385] on div at bounding box center [425, 392] width 21 height 20
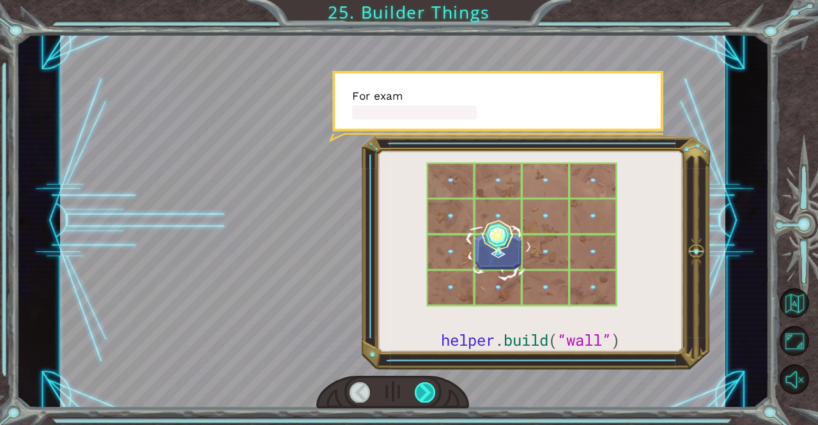
click at [427, 385] on div at bounding box center [425, 392] width 21 height 20
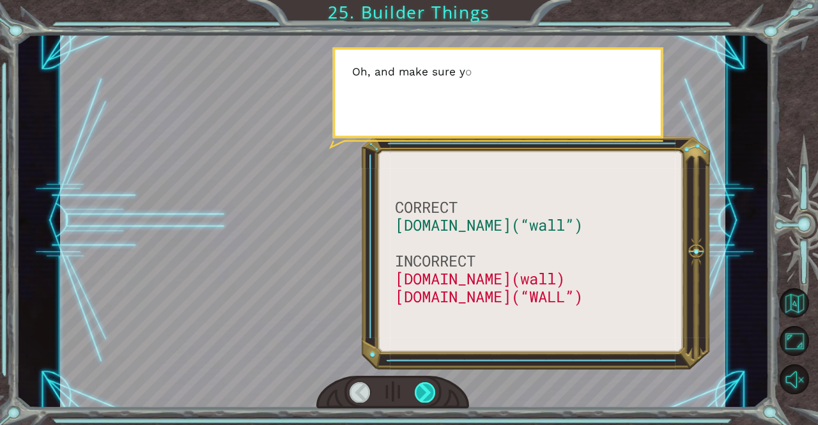
click at [427, 385] on div at bounding box center [425, 392] width 21 height 20
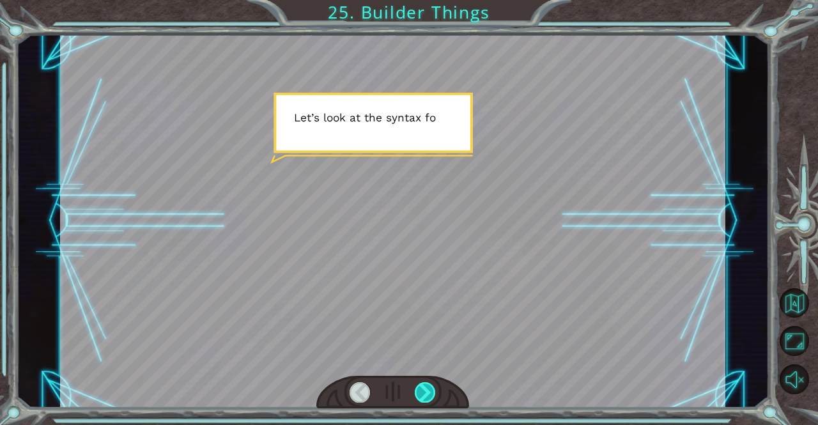
click at [427, 385] on div at bounding box center [425, 392] width 21 height 20
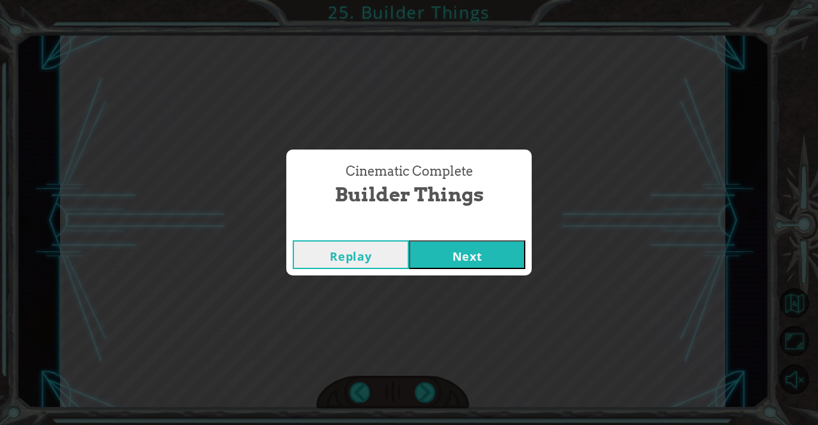
click at [456, 256] on button "Next" at bounding box center [467, 254] width 116 height 29
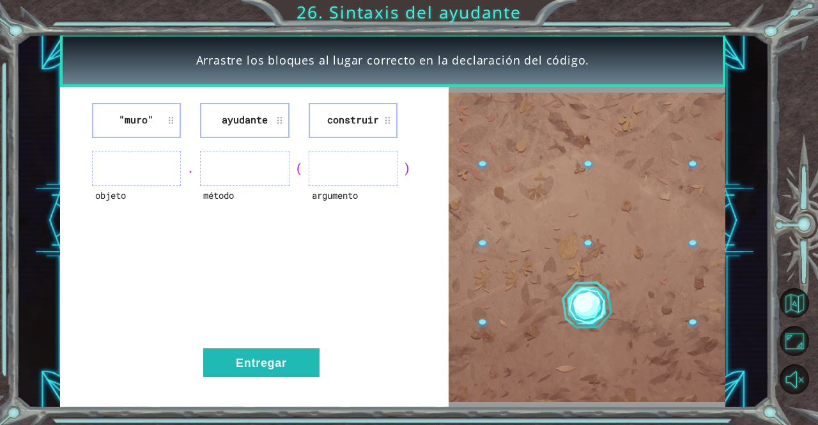
click at [439, 129] on div ""muro" ayudante construir objeto . método ( argumento ) Entregar" at bounding box center [254, 248] width 389 height 322
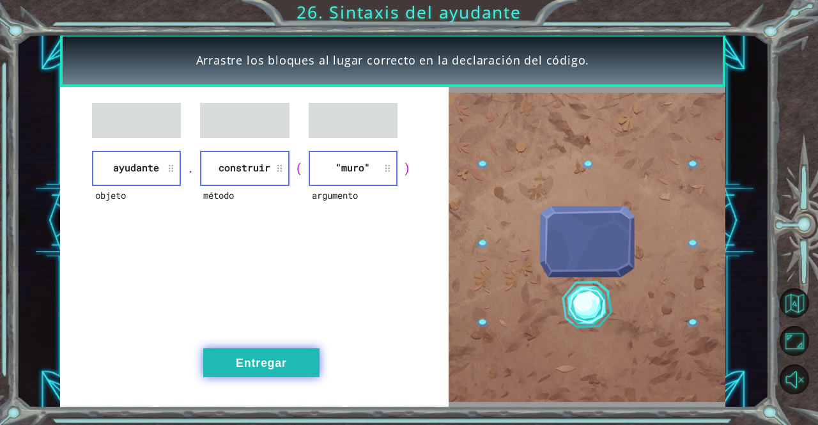
click at [257, 360] on font "Entregar" at bounding box center [261, 363] width 51 height 13
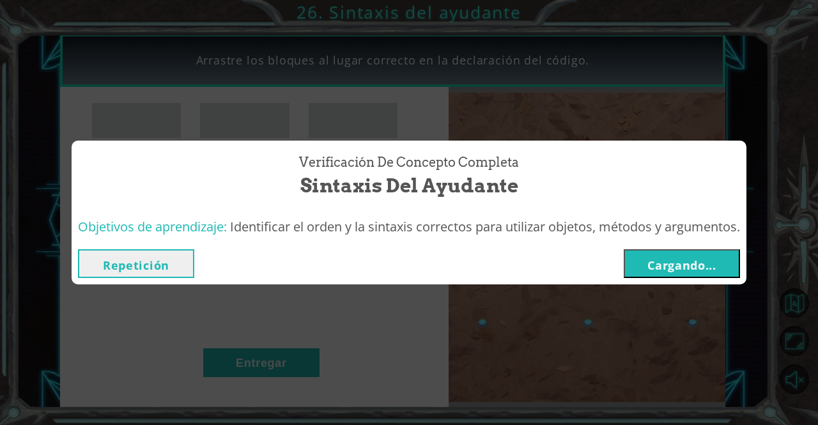
click at [705, 274] on button "Cargando..." at bounding box center [682, 263] width 116 height 29
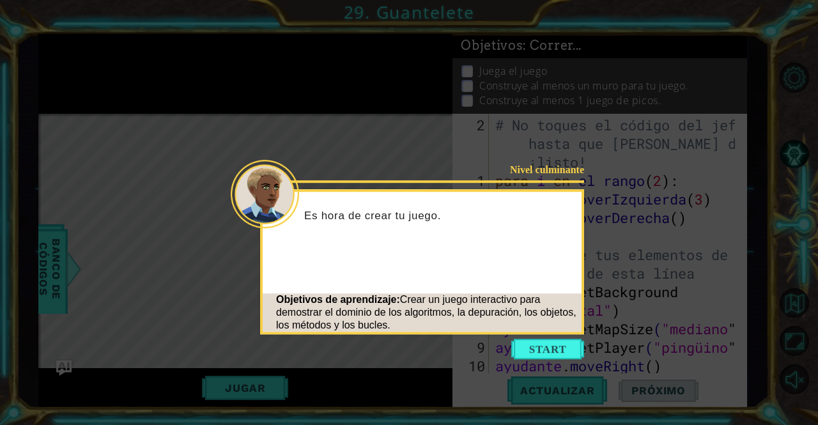
click at [436, 93] on icon at bounding box center [409, 212] width 818 height 425
click at [526, 348] on button "Comenzar" at bounding box center [548, 349] width 73 height 20
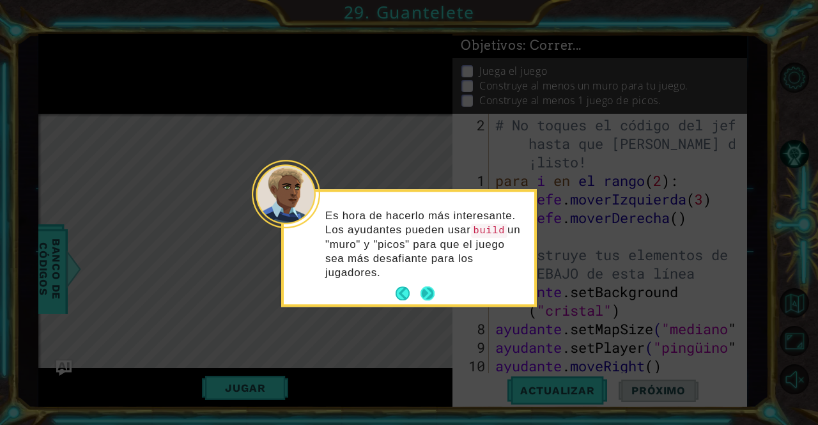
click at [430, 290] on button "Próximo" at bounding box center [427, 293] width 15 height 15
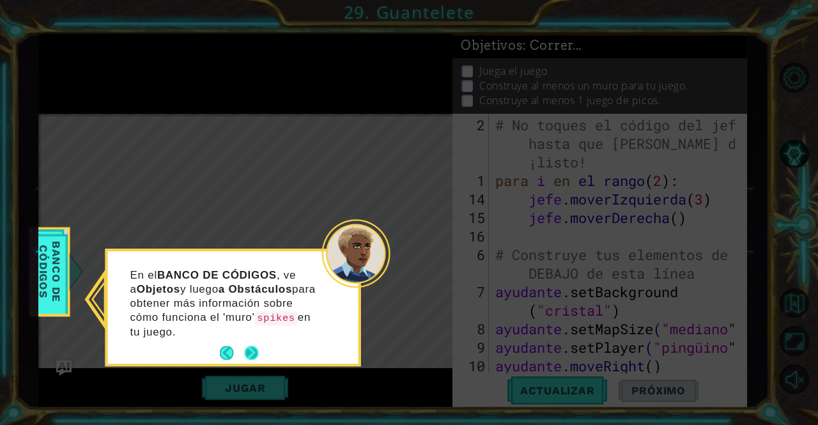
click at [248, 356] on button "Próximo" at bounding box center [252, 353] width 24 height 24
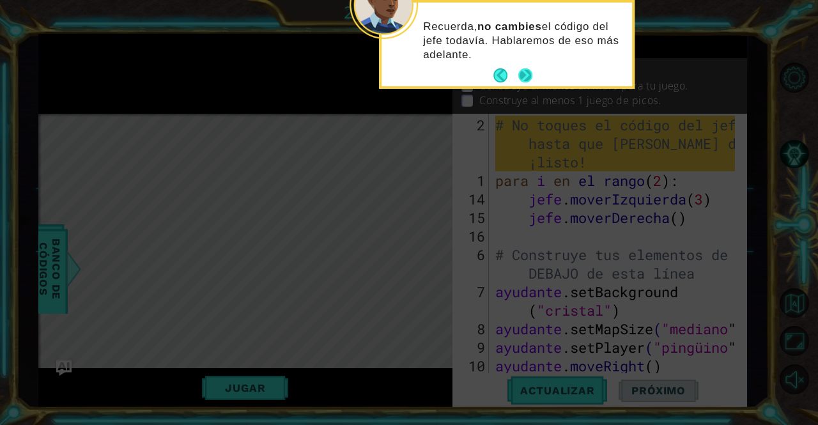
click at [523, 74] on button "Próximo" at bounding box center [525, 75] width 15 height 15
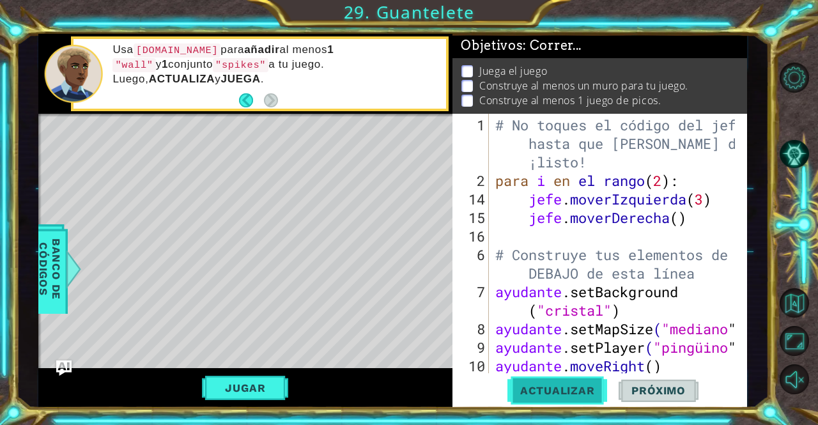
click at [528, 382] on button "Actualizar" at bounding box center [558, 390] width 100 height 29
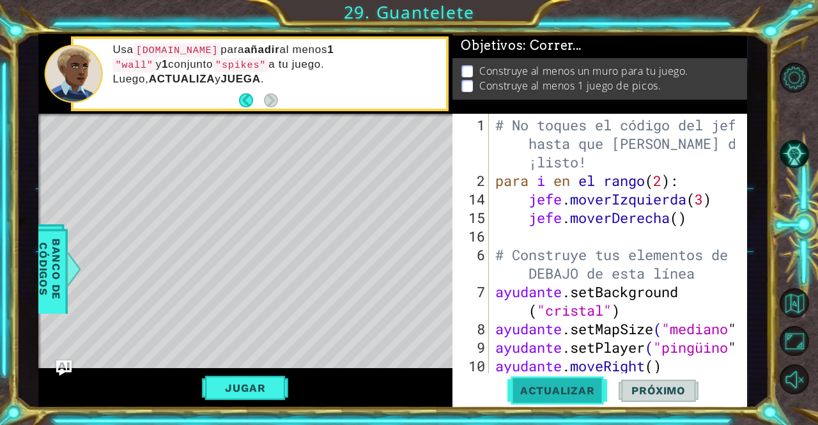
click at [528, 382] on button "Actualizar" at bounding box center [558, 390] width 100 height 29
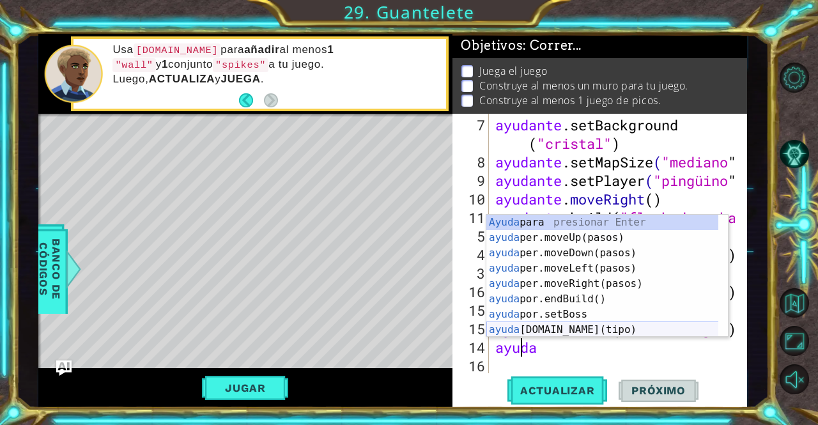
click at [586, 329] on div "[PERSON_NAME] para presionar Enter ayuda per.moveUp(pasos) presione enter ayuda…" at bounding box center [603, 291] width 233 height 153
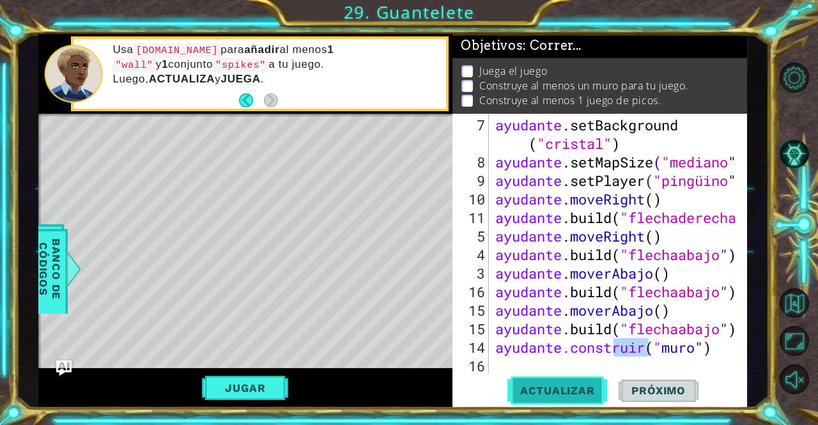
click at [590, 391] on font "Actualizar" at bounding box center [557, 390] width 75 height 13
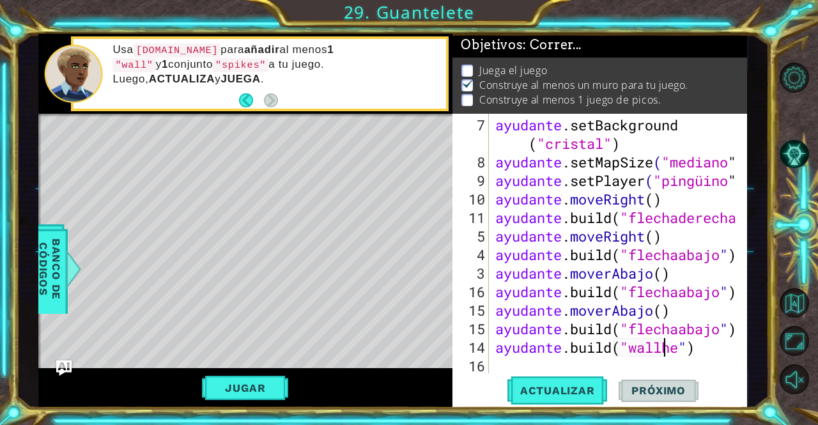
scroll to position [0, 7]
type textarea "[DOMAIN_NAME]("wall")"
click at [510, 363] on div "ayudante .setBackground ​ ( "cristal" ) ayudante .setMapSize ( "mediano " ) ayu…" at bounding box center [617, 273] width 248 height 315
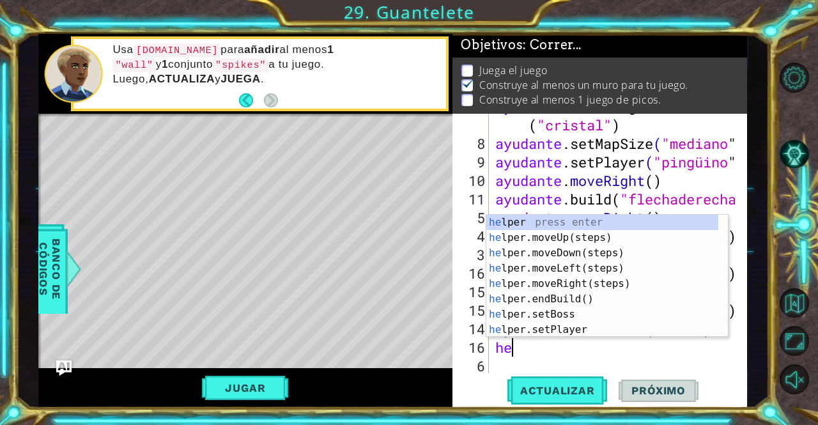
type textarea "hel"
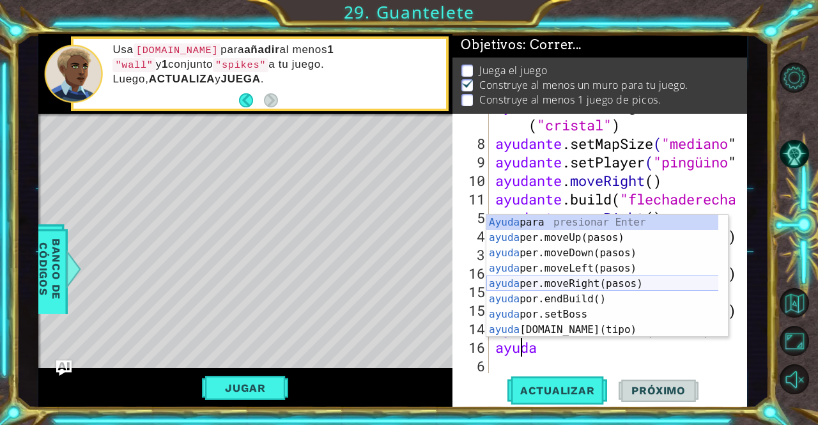
click at [610, 276] on div "[PERSON_NAME] para presionar Enter ayuda per.moveUp(pasos) presione enter ayuda…" at bounding box center [603, 291] width 233 height 153
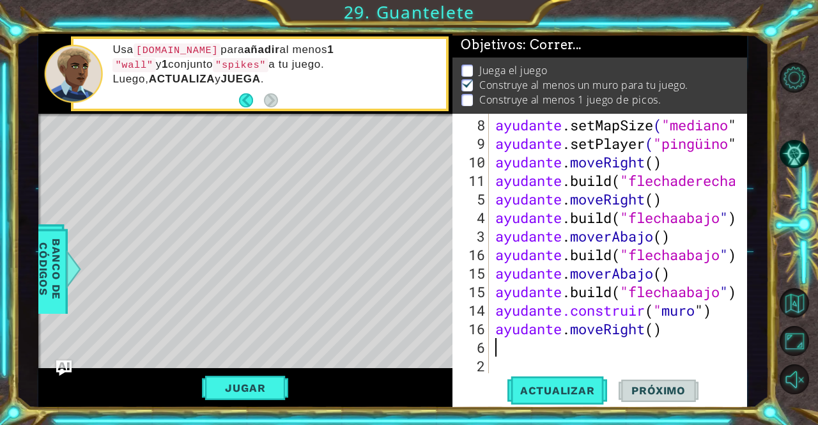
scroll to position [204, 0]
click at [551, 391] on font "Actualizar" at bounding box center [557, 390] width 75 height 13
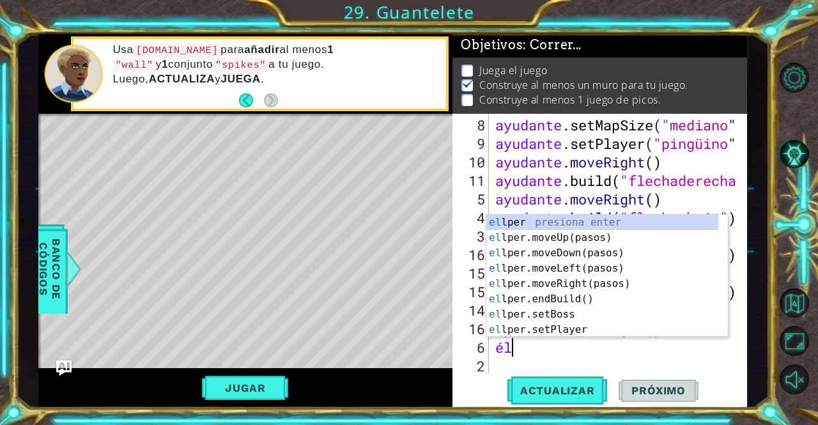
scroll to position [0, 0]
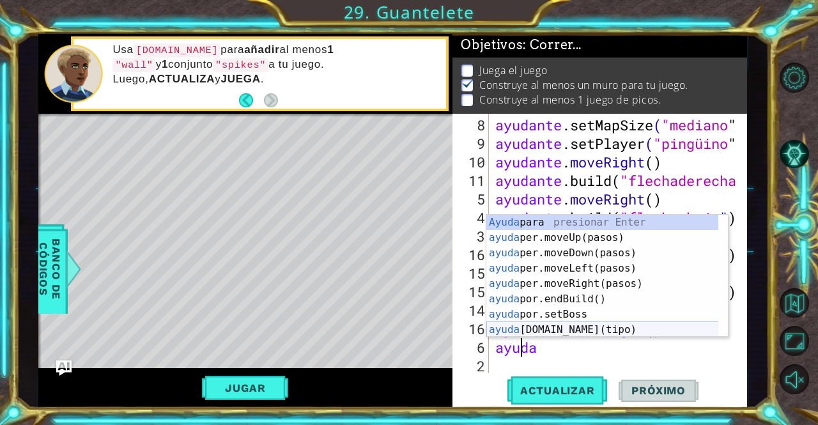
click at [578, 329] on div "[PERSON_NAME] para presionar Enter ayuda per.moveUp(pasos) presione enter ayuda…" at bounding box center [603, 291] width 233 height 153
type textarea "[DOMAIN_NAME]("wall")"
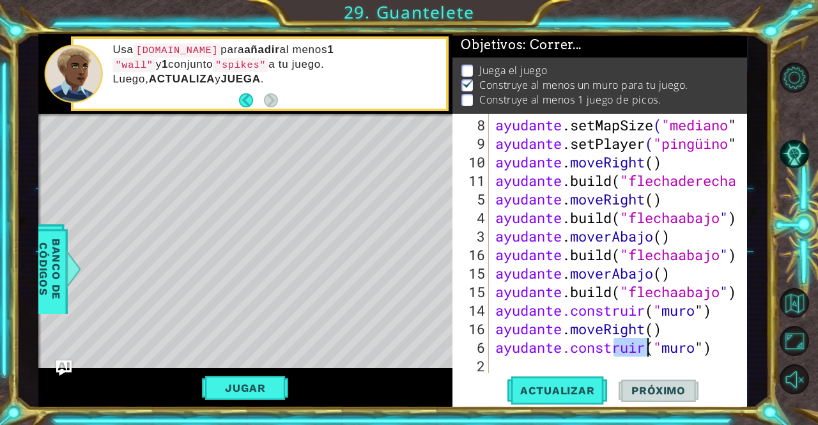
click at [725, 356] on div "ayudante .setMapSize ( "mediano " ) ayudante .setPlayer ( "pingüino " ) ayudant…" at bounding box center [617, 264] width 248 height 297
click at [726, 350] on div "ayudante .setMapSize ( "mediano " ) ayudante .setPlayer ( "pingüino " ) ayudant…" at bounding box center [617, 264] width 248 height 297
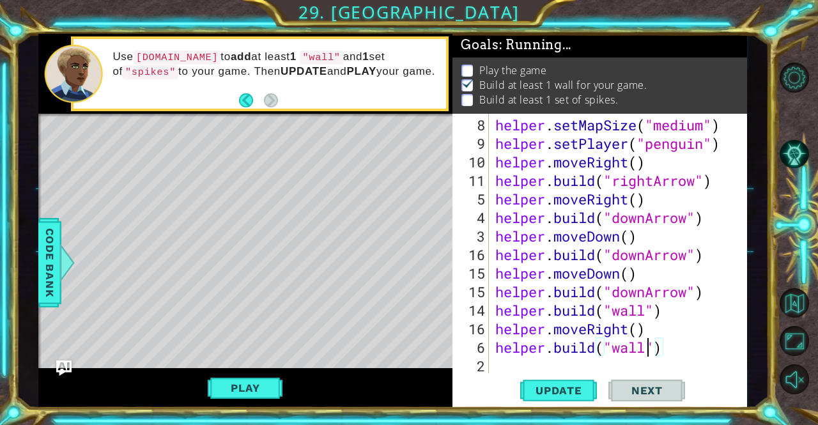
click at [646, 349] on div "helper . setMapSize ( "medium" ) helper . setPlayer ( "penguin" ) helper . move…" at bounding box center [617, 264] width 248 height 297
click at [568, 388] on span "Update" at bounding box center [559, 390] width 72 height 13
click at [221, 398] on button "Play" at bounding box center [245, 388] width 75 height 24
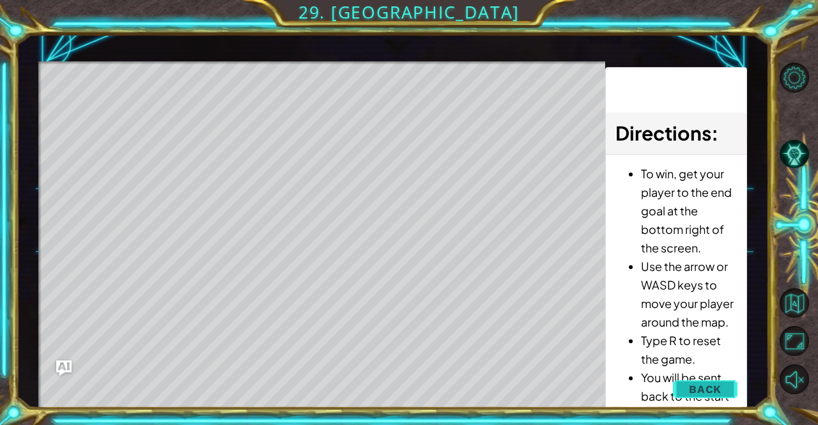
click at [714, 391] on span "Back" at bounding box center [705, 389] width 33 height 13
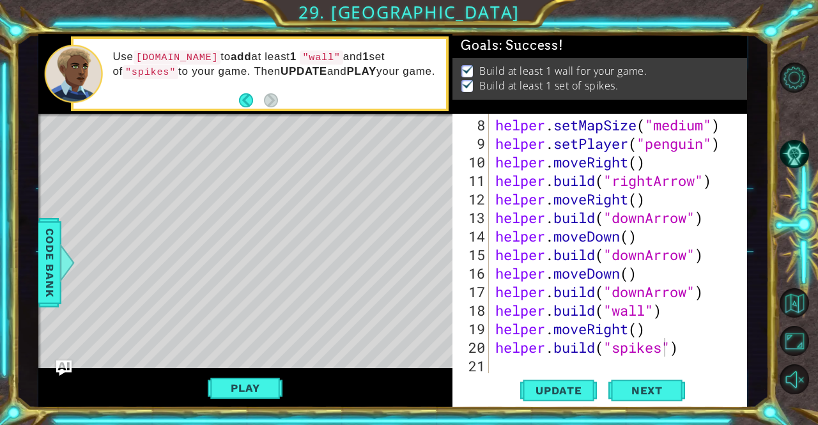
scroll to position [3, 0]
click at [624, 396] on span "Next" at bounding box center [647, 393] width 57 height 13
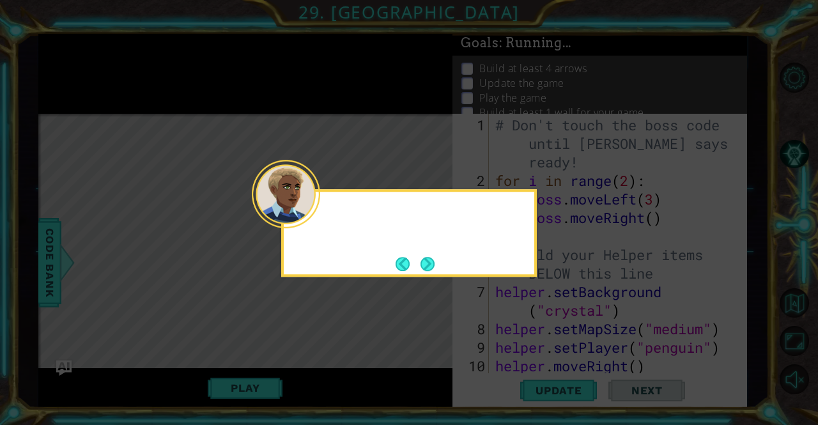
scroll to position [0, 0]
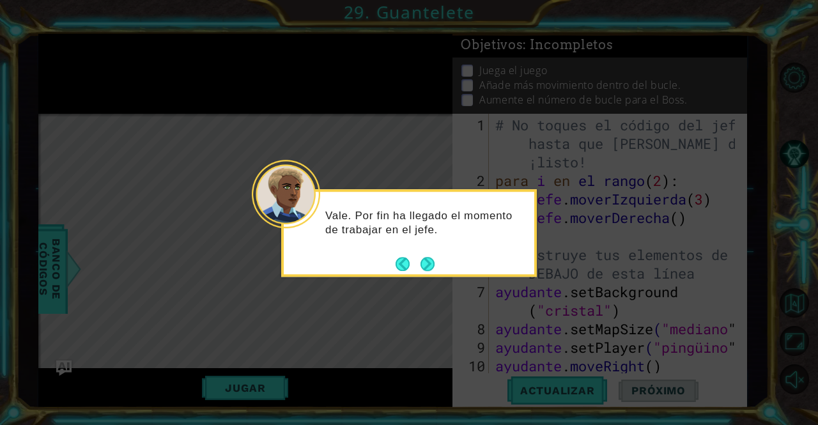
click at [431, 116] on icon at bounding box center [409, 212] width 818 height 425
click at [435, 265] on button "Próximo" at bounding box center [427, 263] width 15 height 15
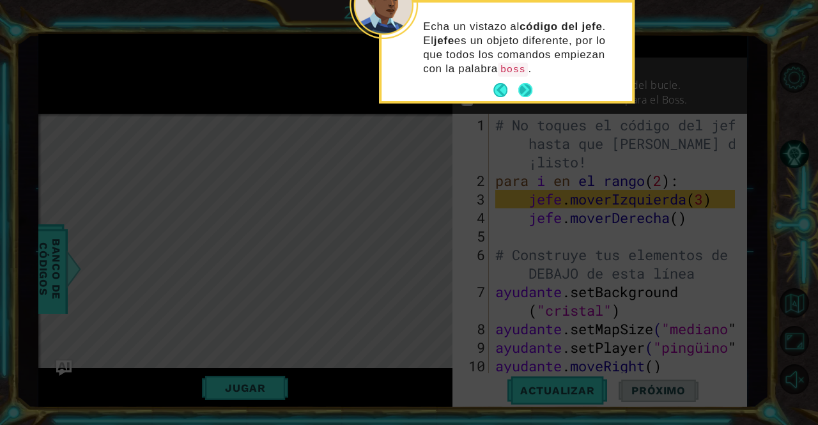
click at [519, 90] on button "Próximo" at bounding box center [526, 90] width 15 height 15
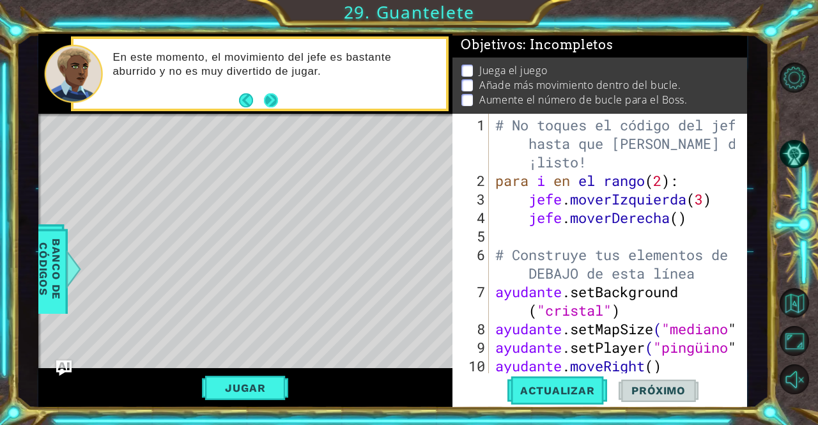
click at [269, 102] on button "Próximo" at bounding box center [271, 100] width 15 height 15
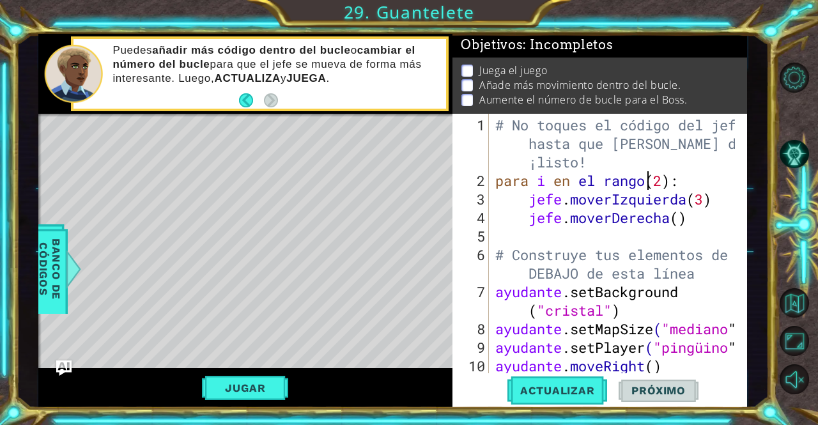
click at [710, 187] on div "# No toques el código del jefe hasta que [PERSON_NAME] diga que estás ¡listo! p…" at bounding box center [617, 283] width 248 height 334
click at [714, 178] on div "# No toques el código del jefe hasta que [PERSON_NAME] diga que estás ¡listo! p…" at bounding box center [617, 283] width 248 height 334
click at [715, 189] on div "# No toques el código del jefe hasta que [PERSON_NAME] diga que estás ¡listo! p…" at bounding box center [617, 283] width 248 height 334
click at [716, 182] on div "# No toques el código del jefe hasta que [PERSON_NAME] diga que estás ¡listo! p…" at bounding box center [617, 283] width 248 height 334
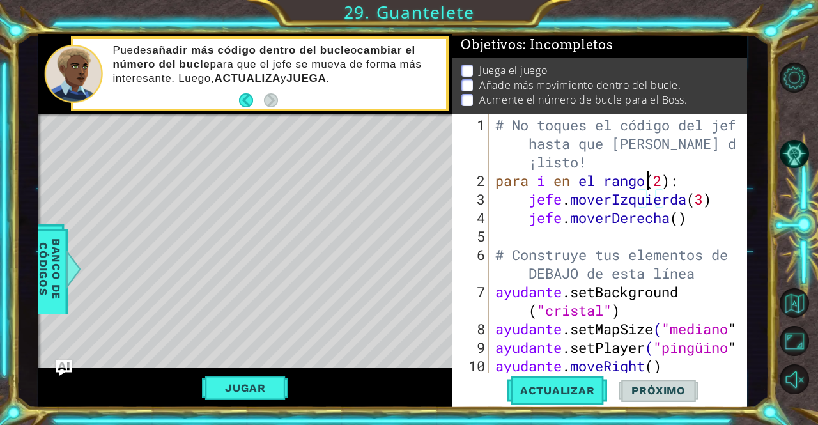
type textarea "for i in range(2):"
click at [716, 182] on div "# No toques el código del jefe hasta que [PERSON_NAME] diga que estás ¡listo! p…" at bounding box center [617, 283] width 248 height 334
click at [716, 182] on div "# No toques el código del jefe hasta que [PERSON_NAME] diga que estás ¡listo! p…" at bounding box center [614, 244] width 242 height 260
click at [716, 182] on div "# No toques el código del jefe hasta que [PERSON_NAME] diga que estás ¡listo! p…" at bounding box center [617, 283] width 248 height 334
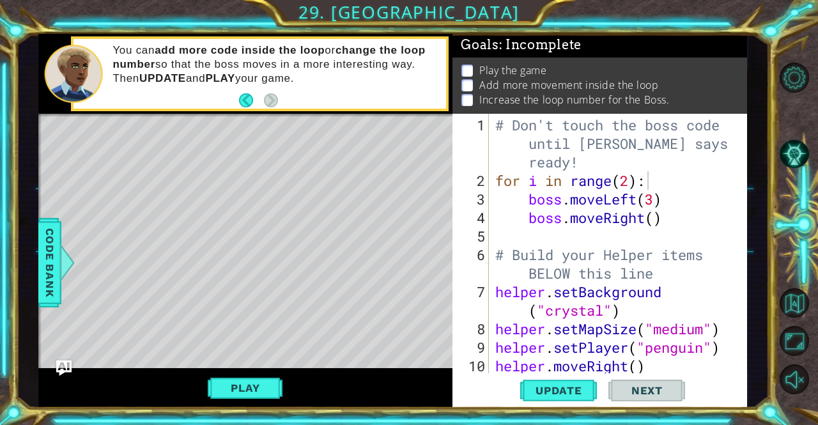
click at [460, 141] on div "1" at bounding box center [472, 144] width 34 height 56
click at [632, 185] on div "# Don't touch the boss code until [PERSON_NAME] says you're ready! for i in ran…" at bounding box center [617, 283] width 248 height 334
click at [601, 231] on div "# Don't touch the boss code until [PERSON_NAME] says you're ready! for i in ran…" at bounding box center [617, 283] width 248 height 334
type textarea "b"
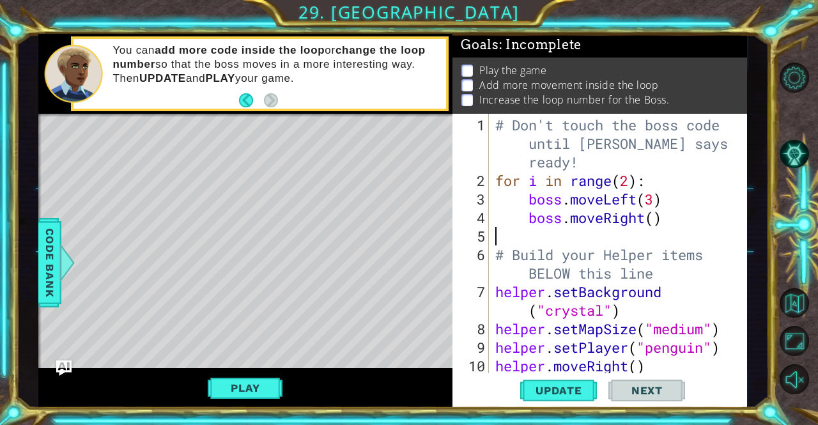
click at [532, 230] on div "# Don't touch the boss code until [PERSON_NAME] says you're ready! for i in ran…" at bounding box center [617, 283] width 248 height 334
click at [532, 231] on div "# Don't touch the boss code until [PERSON_NAME] says you're ready! for i in ran…" at bounding box center [617, 283] width 248 height 334
click at [538, 228] on div "# Don't touch the boss code until [PERSON_NAME] says you're ready! for i in ran…" at bounding box center [617, 283] width 248 height 334
click at [555, 230] on div "# Don't touch the boss code until [PERSON_NAME] says you're ready! for i in ran…" at bounding box center [617, 283] width 248 height 334
click at [575, 230] on div "# Don't touch the boss code until [PERSON_NAME] says you're ready! for i in ran…" at bounding box center [617, 283] width 248 height 334
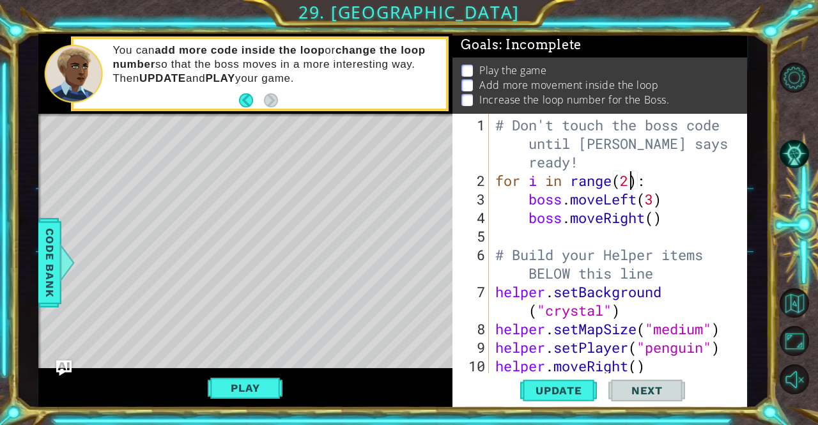
click at [630, 180] on div "# Don't touch the boss code until [PERSON_NAME] says you're ready! for i in ran…" at bounding box center [617, 283] width 248 height 334
type textarea "for i in range(4):"
click at [586, 231] on div "# Don't touch the boss code until [PERSON_NAME] says you're ready! for i in ran…" at bounding box center [617, 283] width 248 height 334
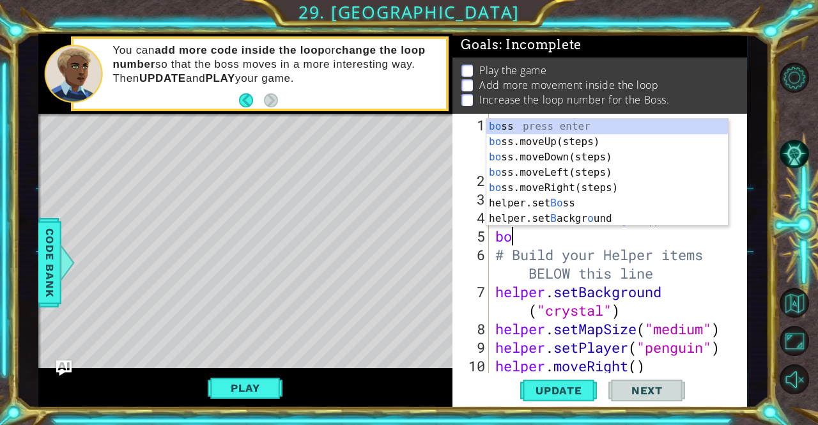
scroll to position [0, 0]
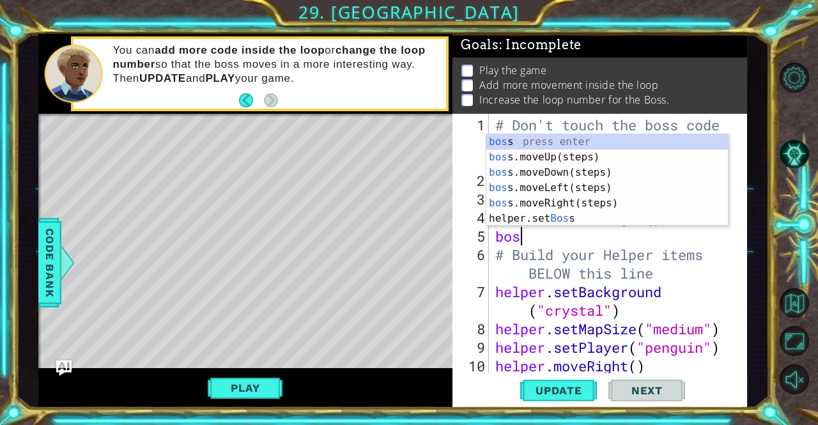
type textarea "boss"
click at [522, 154] on div "boss press enter boss .moveUp(steps) press enter boss .moveDown(steps) press en…" at bounding box center [608, 195] width 242 height 123
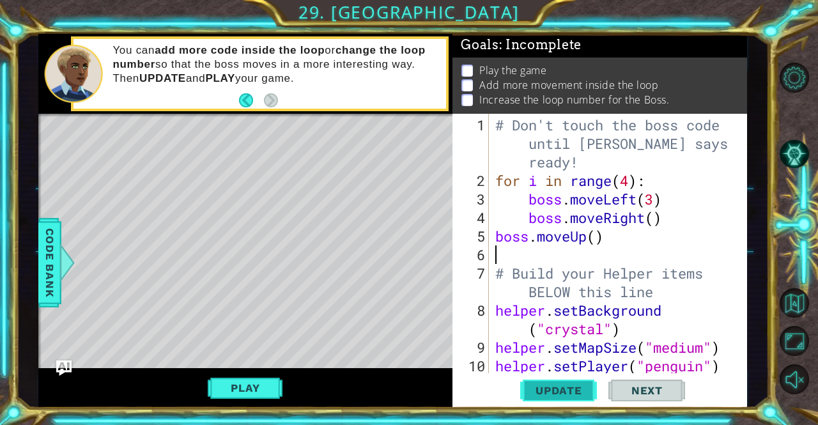
click at [584, 386] on span "Update" at bounding box center [559, 390] width 72 height 13
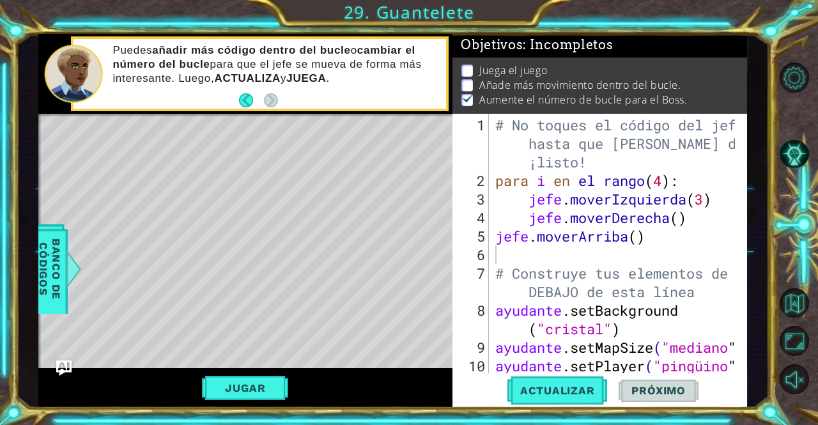
click at [474, 140] on div "1" at bounding box center [472, 144] width 34 height 56
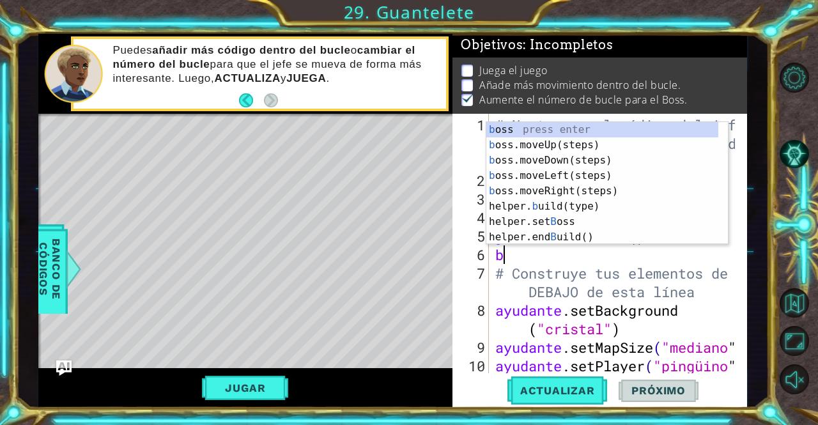
type textarea "bo"
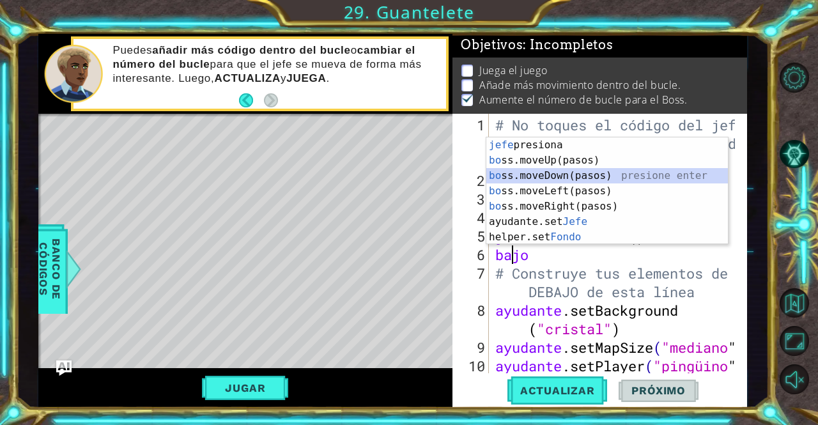
click at [556, 174] on div "jefe presiona enter bo ss.moveUp(pasos) presione enter bo ss.moveDown(pasos) pr…" at bounding box center [608, 206] width 242 height 138
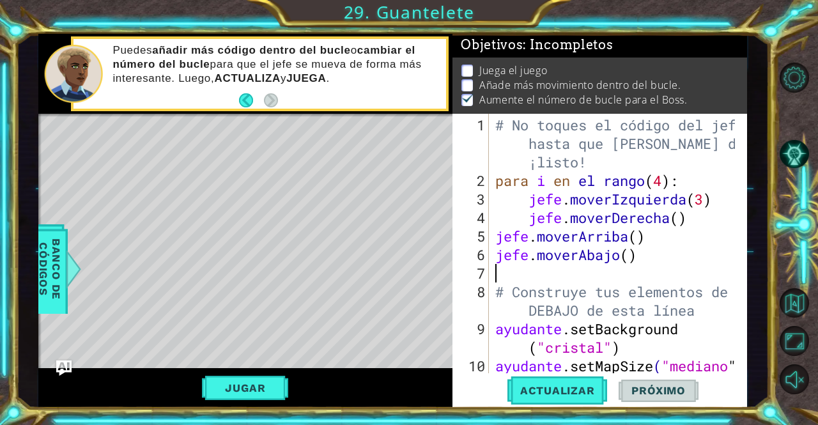
click at [670, 239] on div "# No toques el código del jefe hasta que [PERSON_NAME] diga que estás ¡listo! p…" at bounding box center [617, 283] width 248 height 334
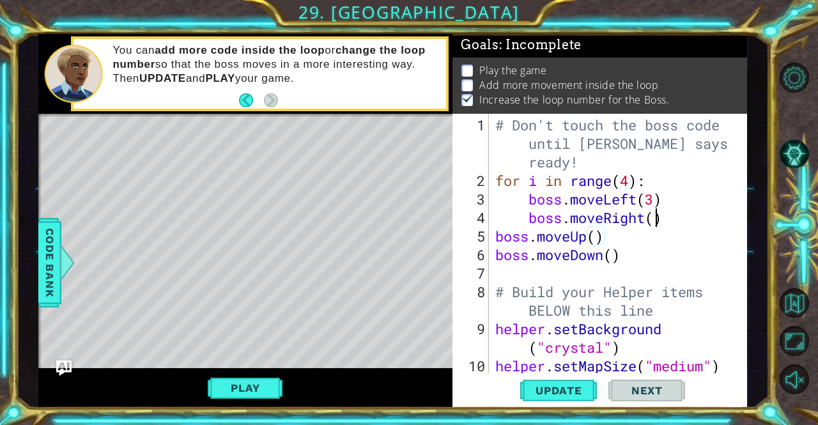
click at [657, 219] on div "# Don't touch the boss code until [PERSON_NAME] says you're ready! for i in ran…" at bounding box center [617, 283] width 248 height 334
click at [599, 245] on div "# Don't touch the boss code until [PERSON_NAME] says you're ready! for i in ran…" at bounding box center [617, 283] width 248 height 334
click at [613, 255] on div "# Don't touch the boss code until [PERSON_NAME] says you're ready! for i in ran…" at bounding box center [617, 283] width 248 height 334
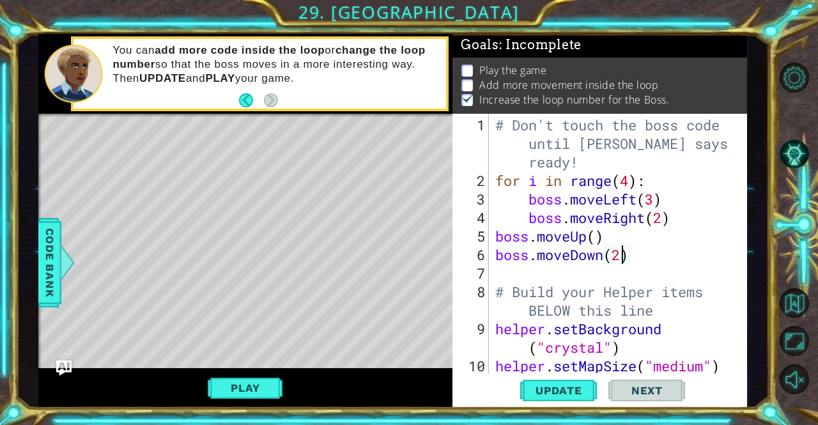
click at [593, 233] on div "# Don't touch the boss code until [PERSON_NAME] says you're ready! for i in ran…" at bounding box center [617, 283] width 248 height 334
click at [533, 389] on span "Update" at bounding box center [559, 390] width 72 height 13
click at [224, 383] on button "Play" at bounding box center [245, 388] width 75 height 24
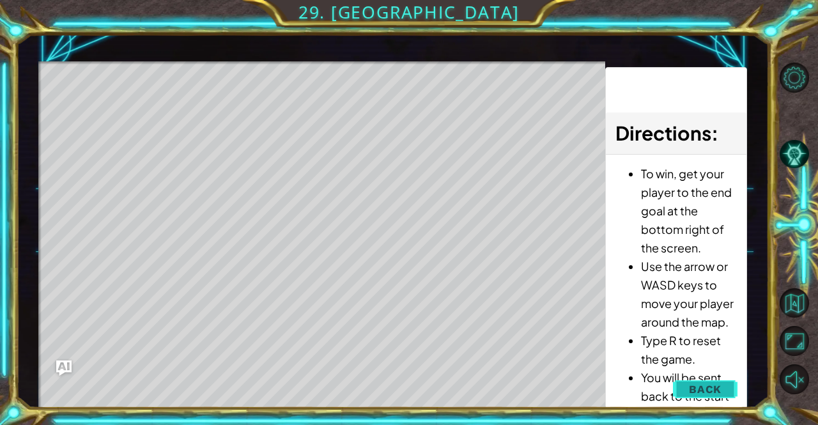
click at [726, 398] on button "Back" at bounding box center [705, 390] width 65 height 26
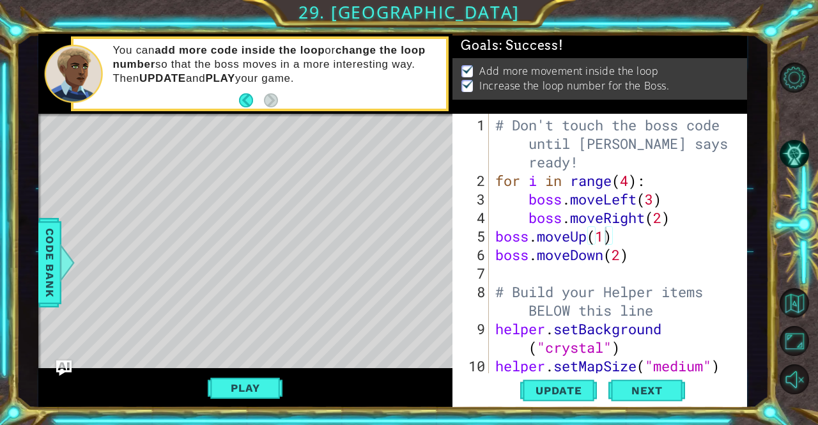
click at [654, 200] on div "# Don't touch the boss code until [PERSON_NAME] says you're ready! for i in ran…" at bounding box center [617, 283] width 248 height 334
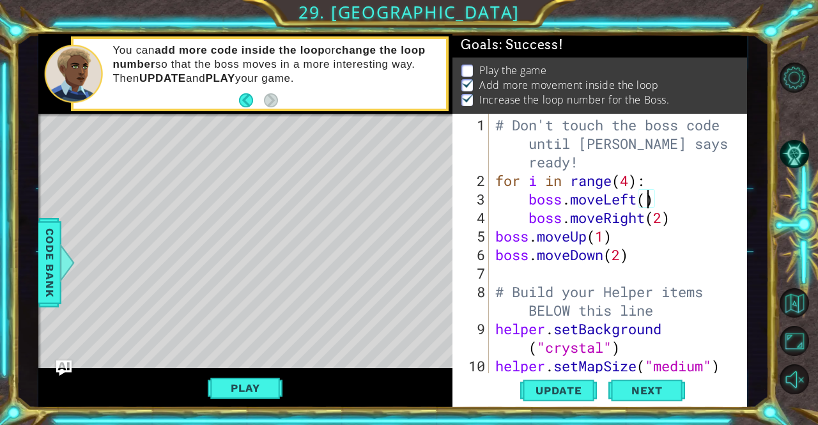
scroll to position [1, 0]
click at [544, 400] on button "Update" at bounding box center [558, 390] width 77 height 29
click at [662, 217] on div "# Don't touch the boss code until [PERSON_NAME] says you're ready! for i in ran…" at bounding box center [617, 283] width 248 height 334
click at [604, 240] on div "# Don't touch the boss code until [PERSON_NAME] says you're ready! for i in ran…" at bounding box center [617, 283] width 248 height 334
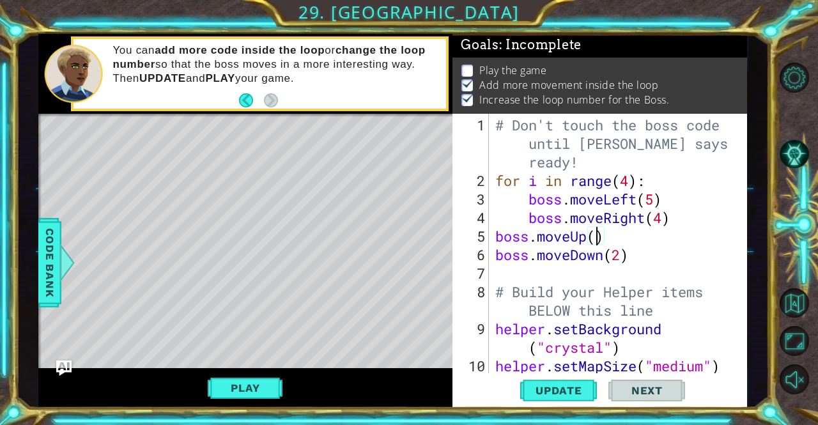
scroll to position [0, 4]
type textarea "boss.moveUp(3)"
click at [577, 403] on button "Update" at bounding box center [558, 390] width 77 height 29
click at [278, 377] on button "Play" at bounding box center [245, 388] width 75 height 24
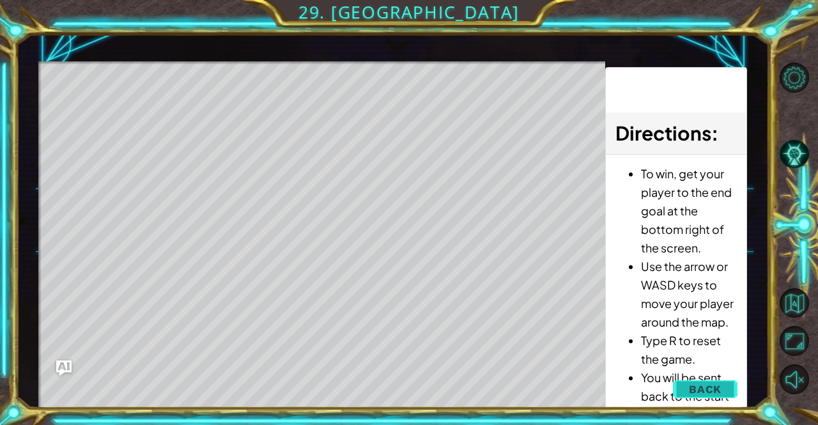
click at [714, 398] on button "Back" at bounding box center [705, 390] width 65 height 26
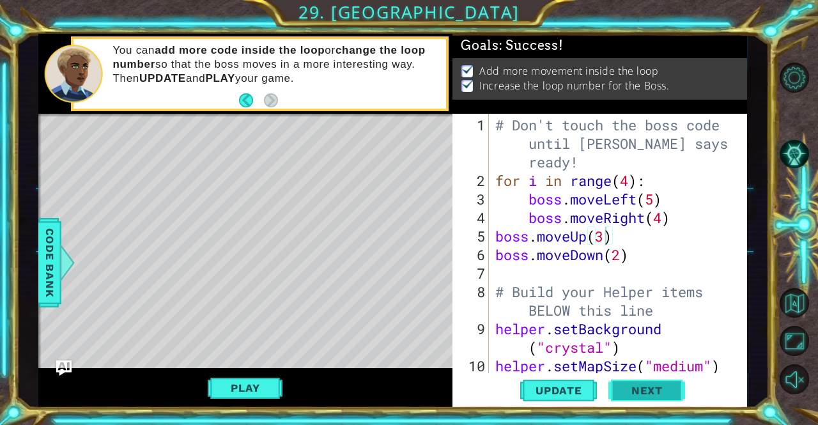
click at [621, 387] on span "Next" at bounding box center [647, 393] width 57 height 13
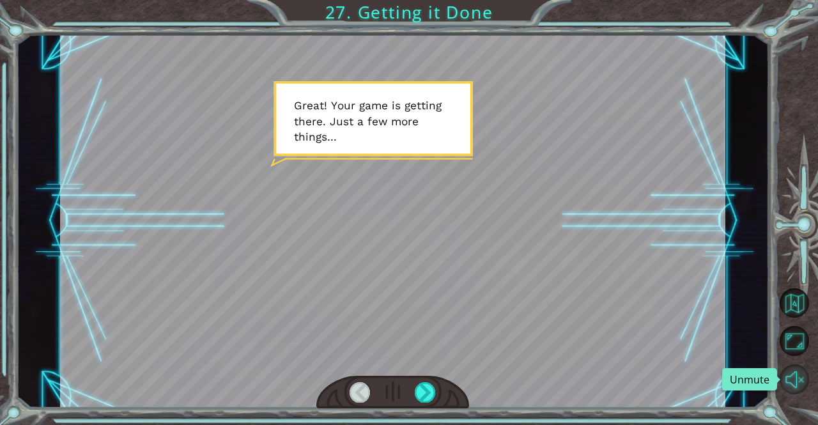
click at [801, 386] on button "Unmute" at bounding box center [795, 379] width 30 height 30
click at [419, 384] on div at bounding box center [425, 392] width 21 height 20
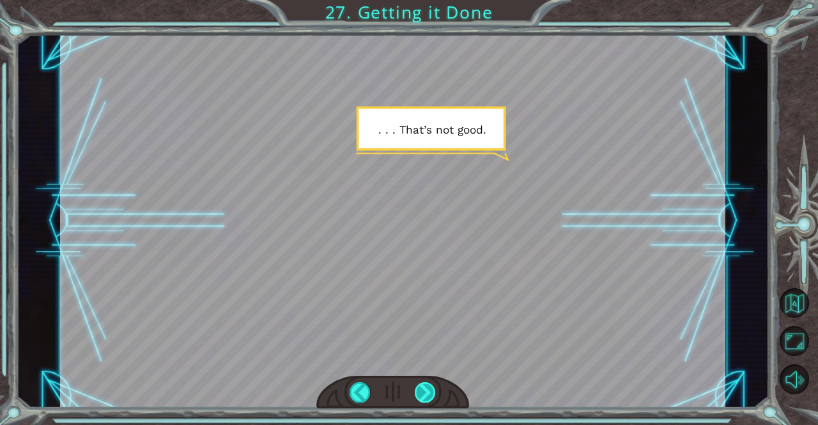
click at [419, 384] on div at bounding box center [425, 392] width 21 height 20
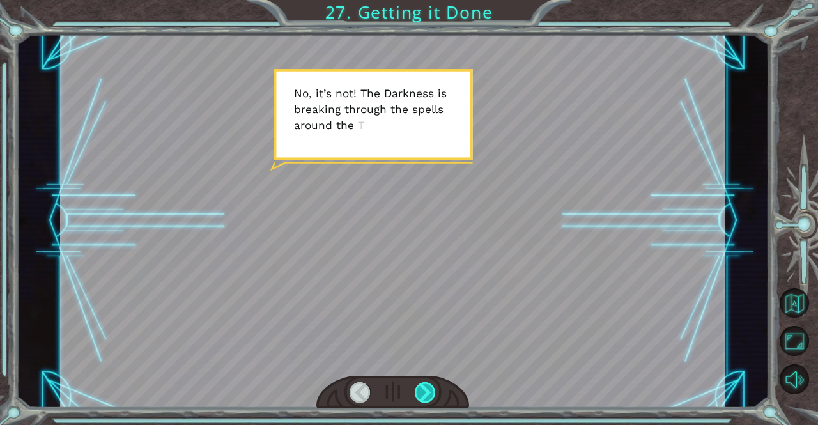
click at [419, 384] on div at bounding box center [425, 392] width 21 height 20
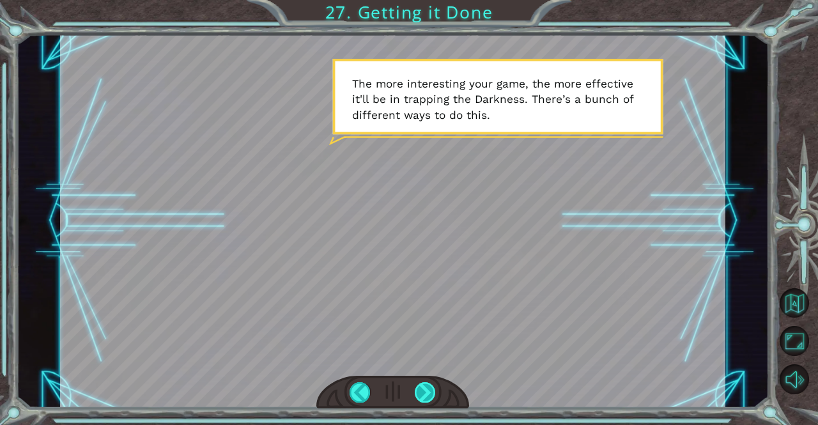
click at [419, 384] on div at bounding box center [425, 392] width 21 height 20
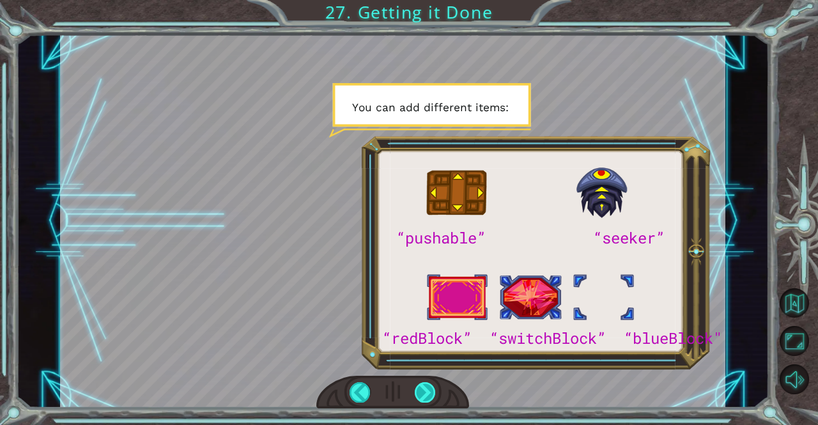
click at [419, 384] on div at bounding box center [425, 392] width 21 height 20
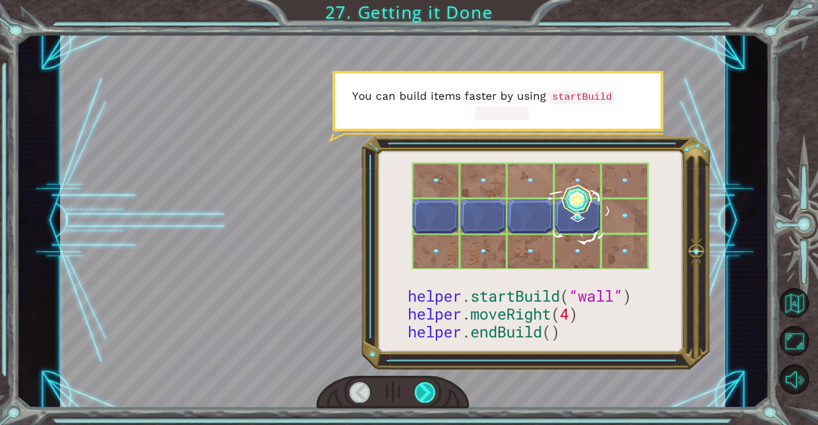
click at [419, 384] on div at bounding box center [425, 392] width 21 height 20
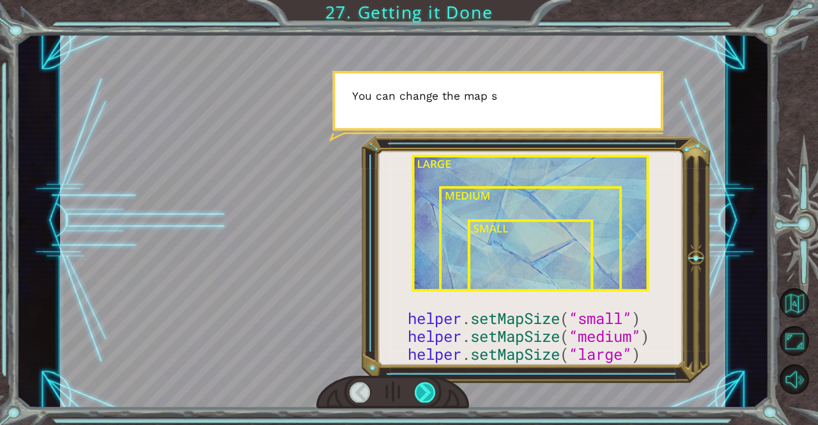
click at [419, 384] on div at bounding box center [425, 392] width 21 height 20
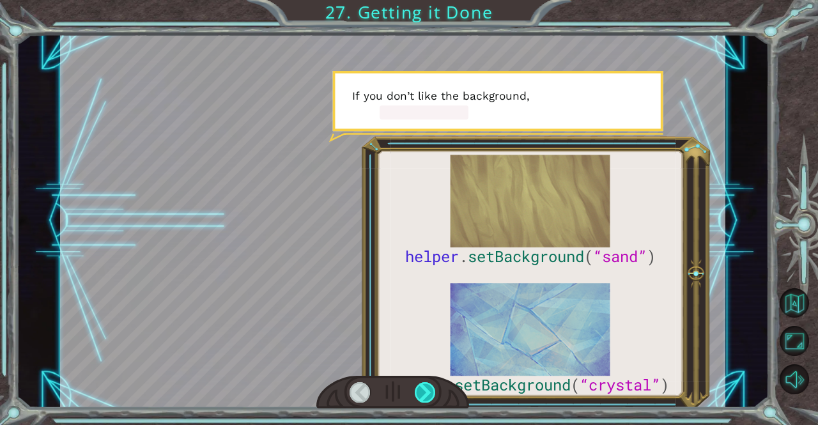
click at [419, 384] on div at bounding box center [425, 392] width 21 height 20
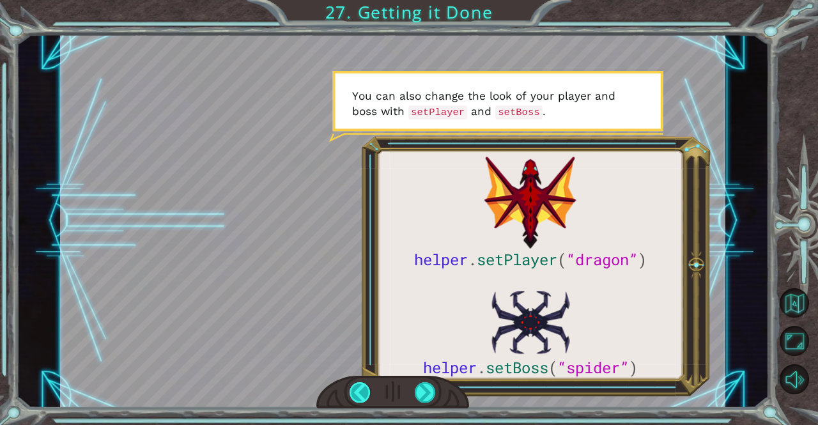
click at [357, 395] on div at bounding box center [360, 392] width 21 height 20
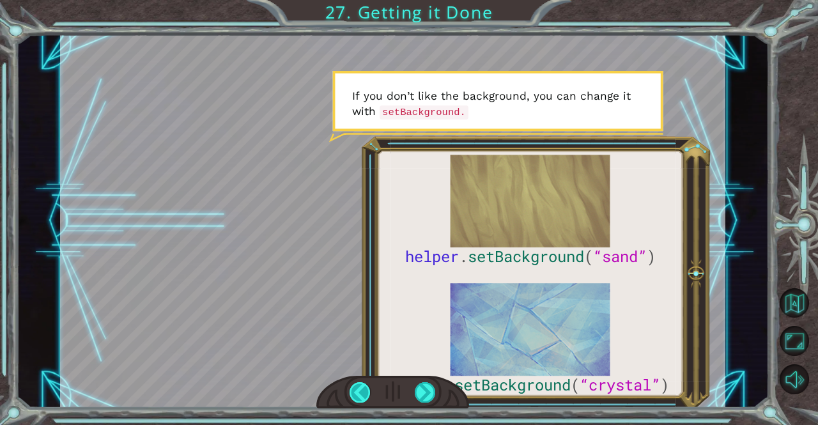
click at [357, 395] on div at bounding box center [360, 392] width 21 height 20
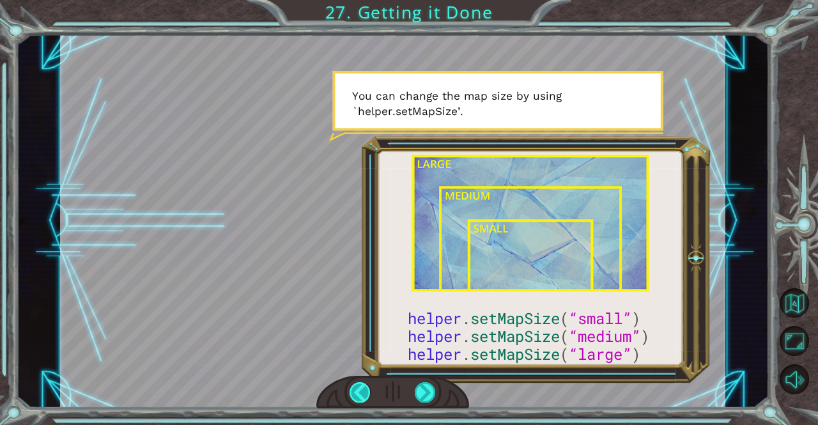
click at [357, 395] on div at bounding box center [360, 392] width 21 height 20
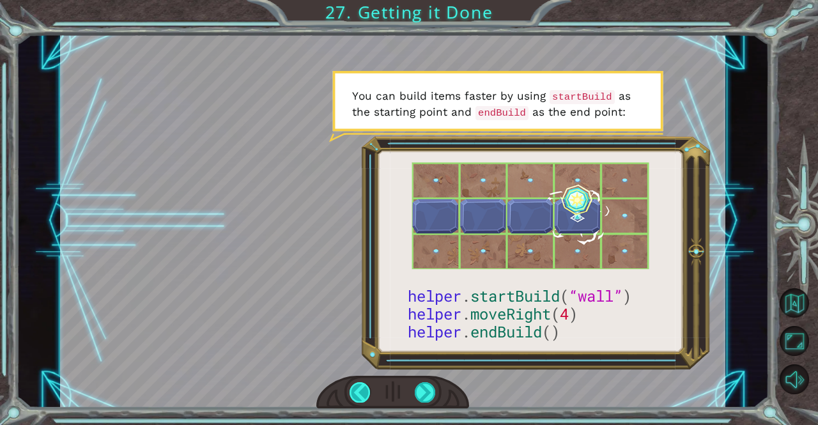
click at [357, 395] on div at bounding box center [360, 392] width 21 height 20
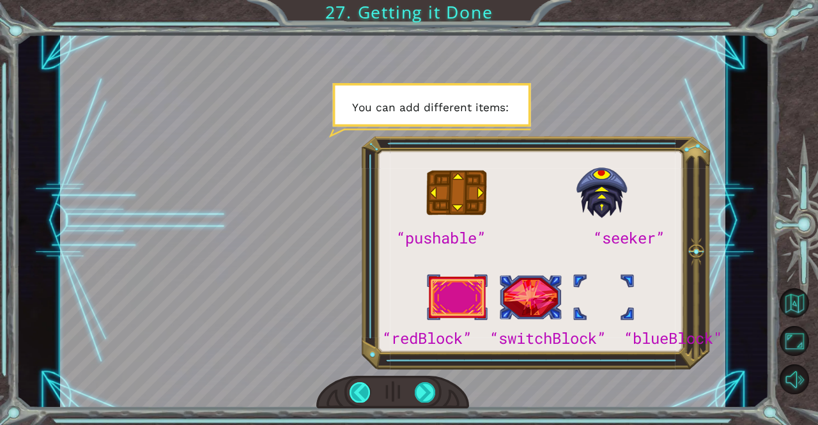
click at [357, 395] on div at bounding box center [360, 392] width 21 height 20
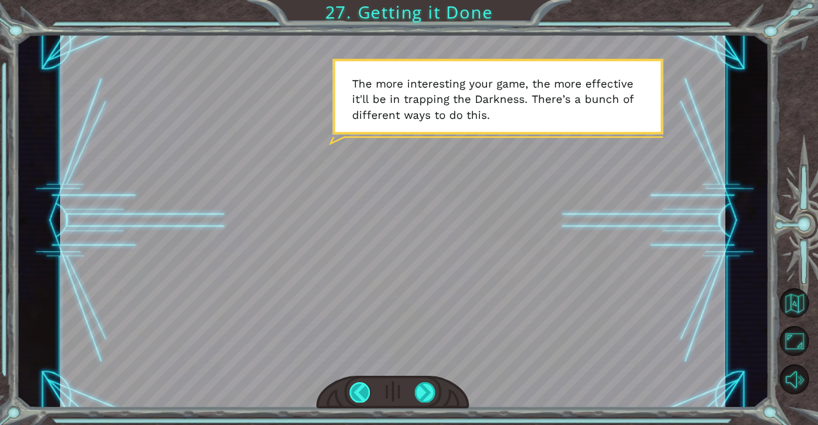
click at [357, 395] on div at bounding box center [360, 392] width 21 height 20
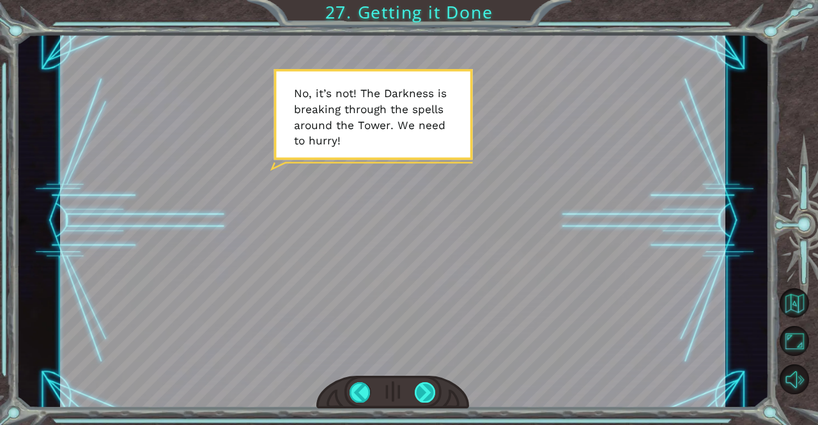
click at [419, 396] on div at bounding box center [425, 392] width 21 height 20
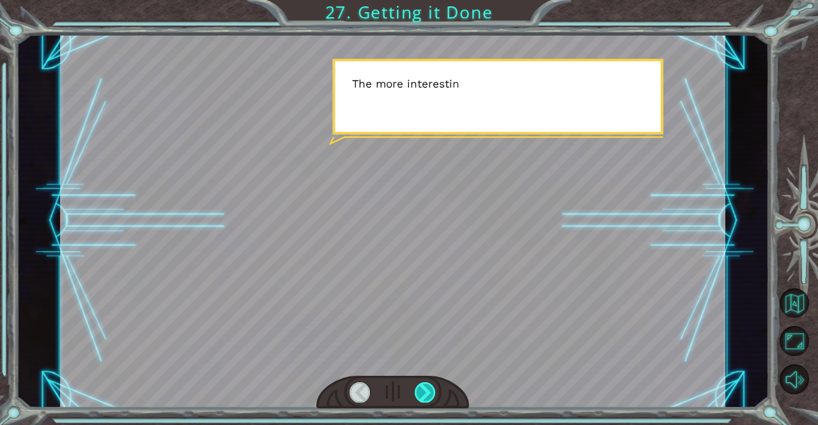
click at [419, 396] on div at bounding box center [425, 392] width 21 height 20
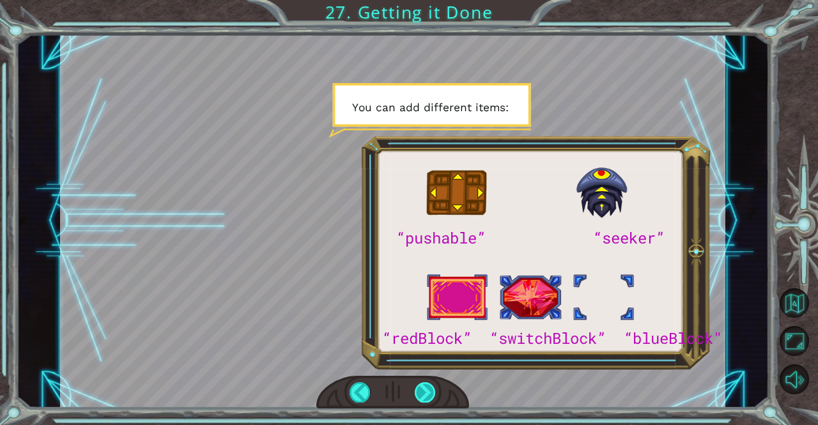
click at [428, 387] on div at bounding box center [425, 392] width 21 height 20
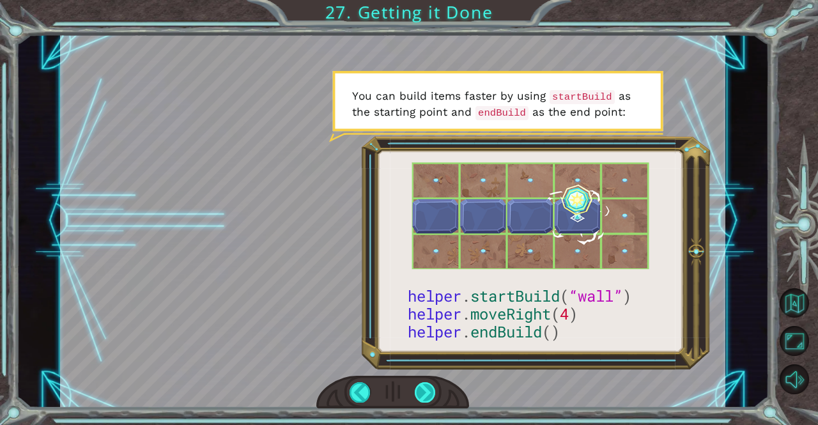
click at [423, 391] on div at bounding box center [425, 392] width 21 height 20
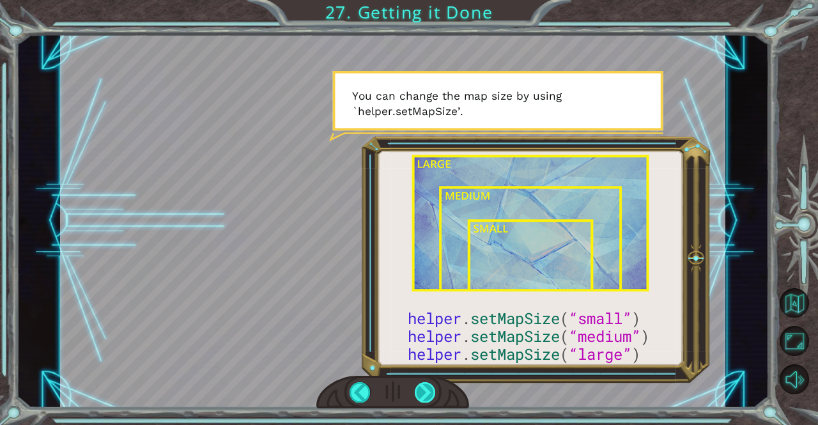
click at [426, 386] on div at bounding box center [425, 392] width 21 height 20
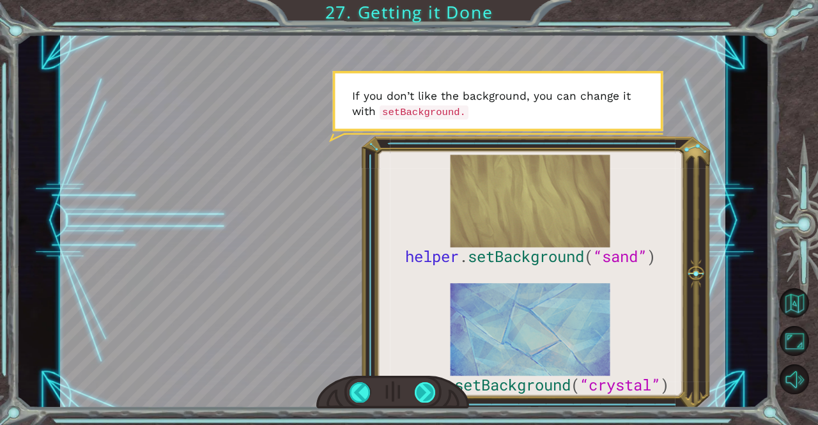
click at [426, 386] on div at bounding box center [425, 392] width 21 height 20
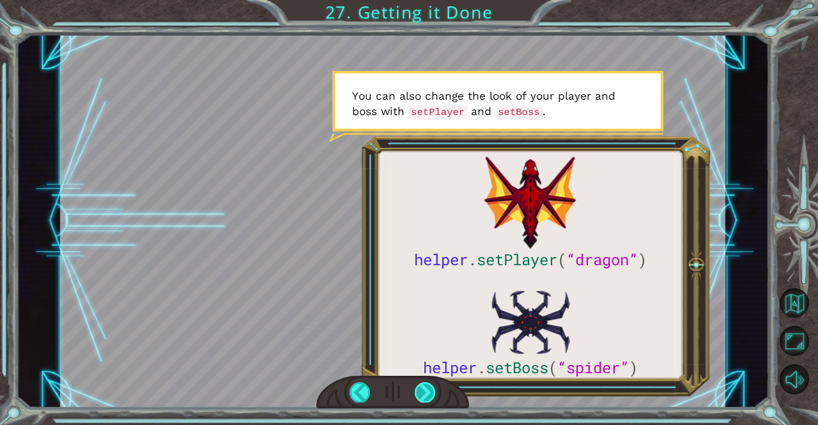
click at [426, 386] on div at bounding box center [425, 392] width 21 height 20
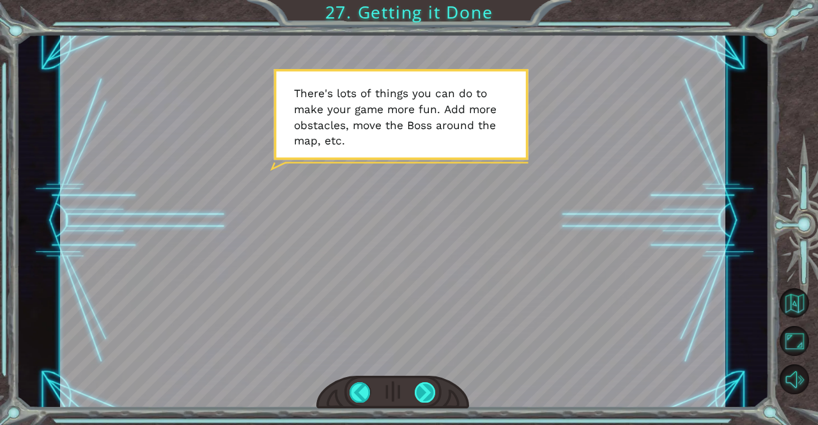
click at [426, 386] on div at bounding box center [425, 392] width 21 height 20
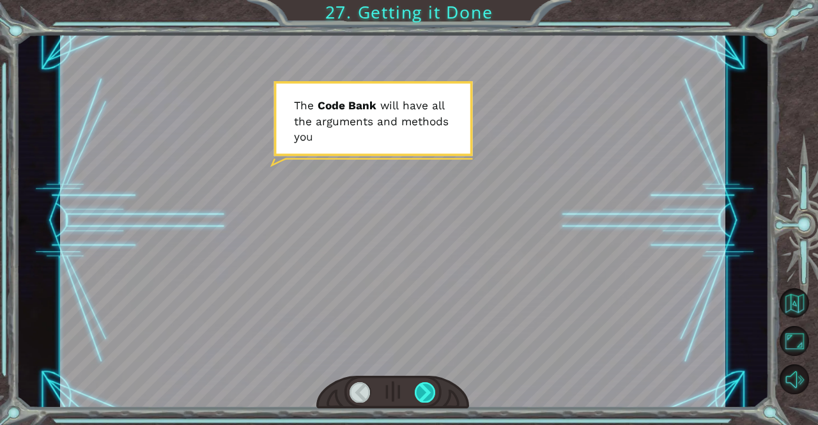
click at [426, 386] on div at bounding box center [425, 392] width 21 height 20
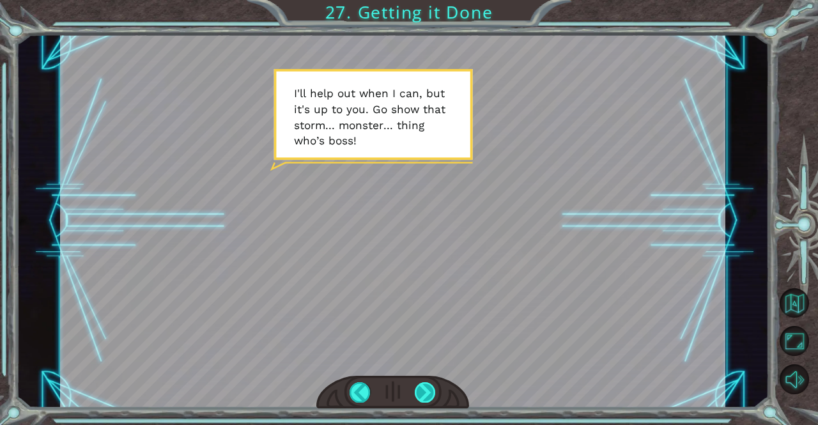
click at [426, 386] on div at bounding box center [425, 392] width 21 height 20
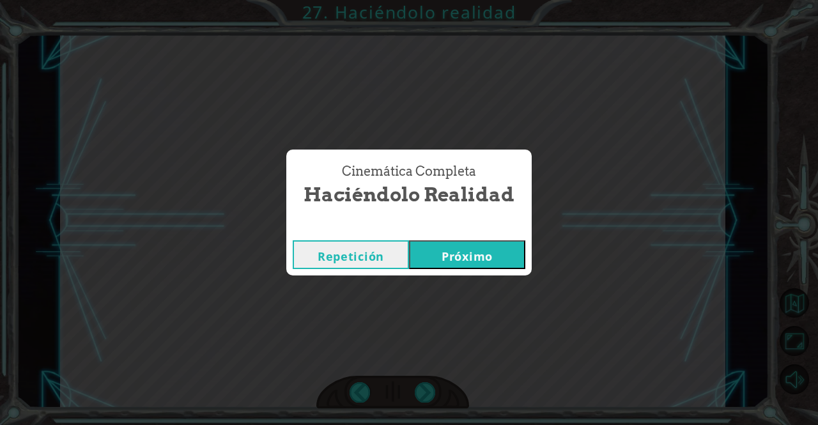
click at [536, 125] on div "Cinemática completa Haciéndolo realidad Repetición Próximo" at bounding box center [409, 212] width 818 height 425
click at [498, 251] on button "Próximo" at bounding box center [467, 254] width 116 height 29
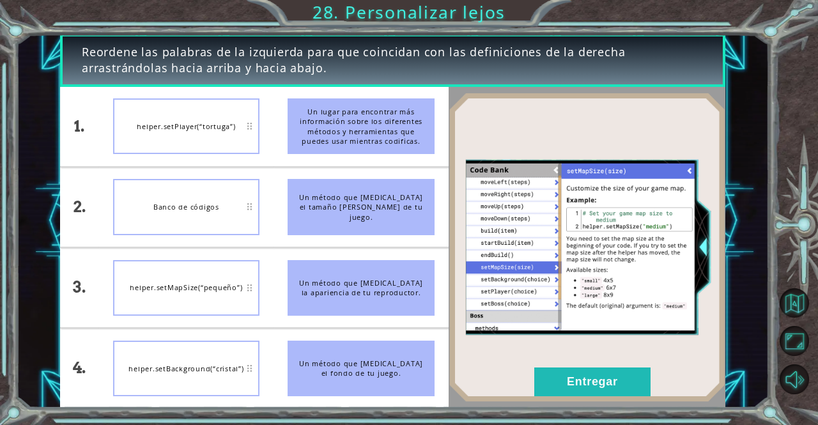
click at [568, 118] on img at bounding box center [587, 247] width 277 height 309
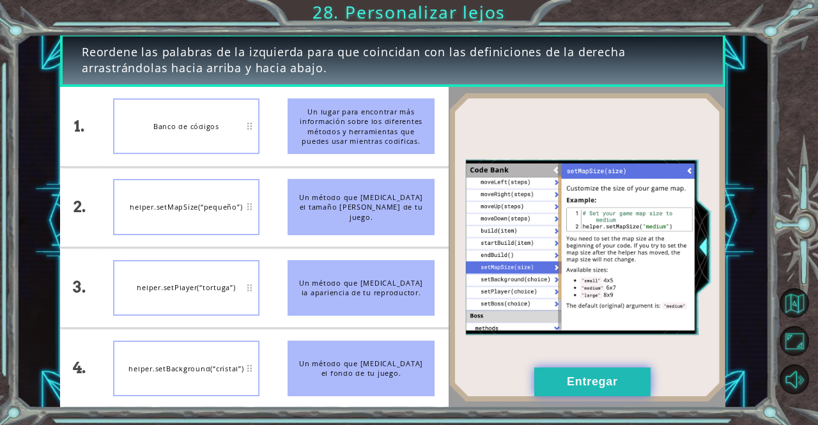
click at [620, 384] on button "Entregar" at bounding box center [593, 382] width 116 height 29
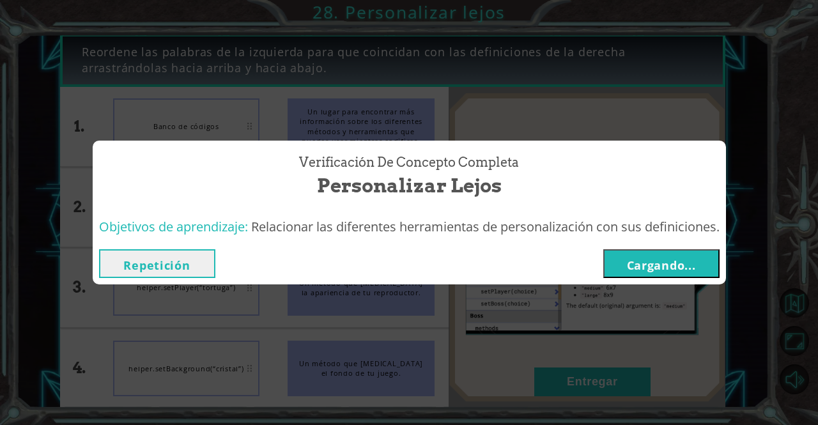
click at [662, 264] on font "Cargando..." at bounding box center [661, 265] width 69 height 15
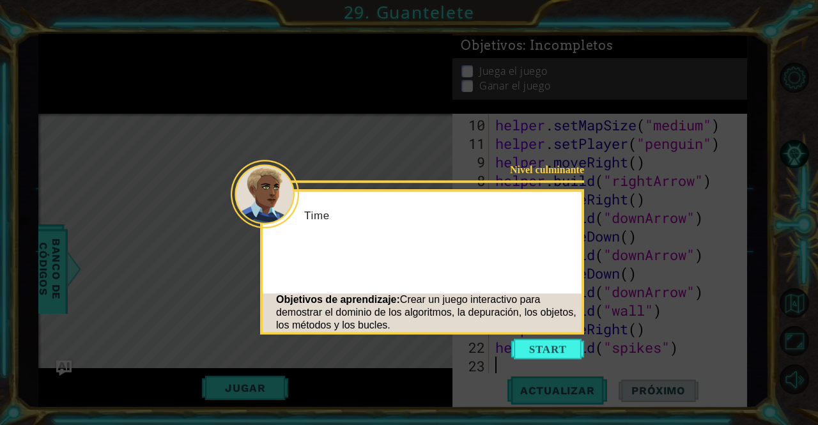
scroll to position [241, 0]
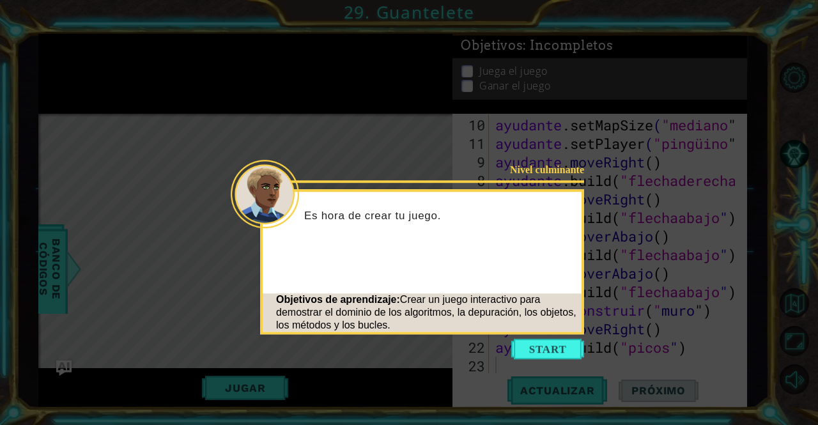
click at [534, 345] on button "Comenzar" at bounding box center [548, 349] width 73 height 20
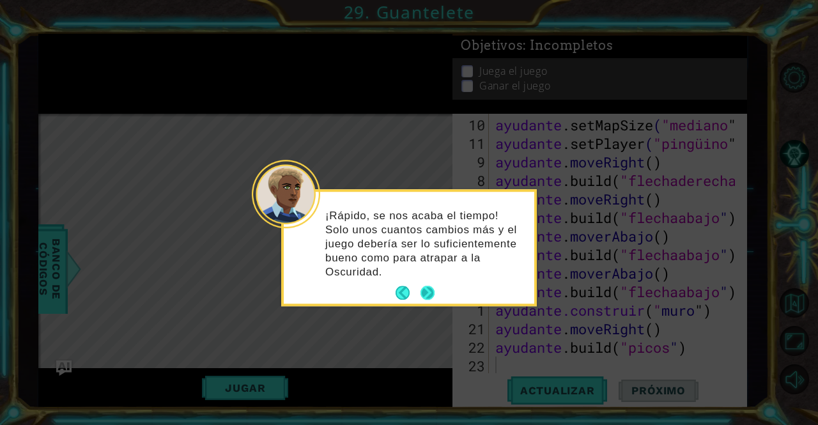
click at [424, 288] on button "Próximo" at bounding box center [428, 293] width 14 height 14
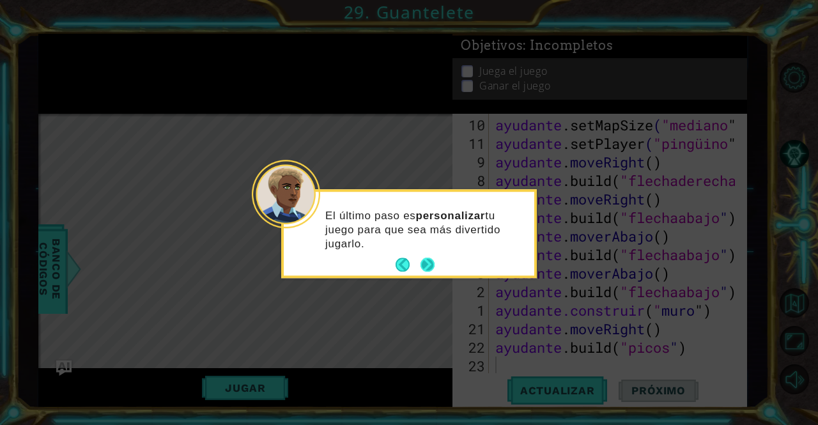
click at [423, 265] on button "Próximo" at bounding box center [428, 265] width 15 height 15
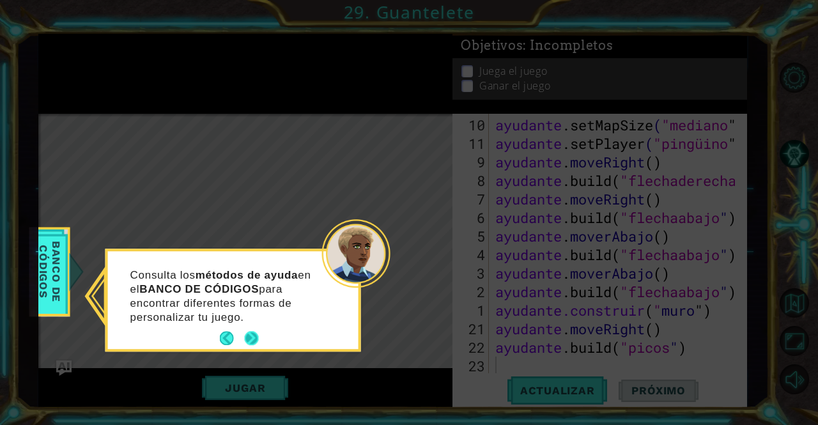
click at [252, 332] on button "Próximo" at bounding box center [252, 339] width 16 height 16
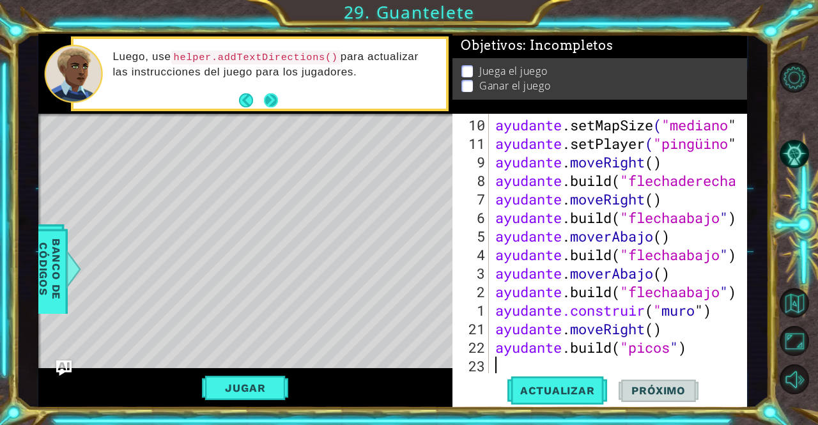
click at [272, 97] on button "Próximo" at bounding box center [270, 100] width 15 height 15
click at [271, 95] on button "Próximo" at bounding box center [271, 100] width 22 height 22
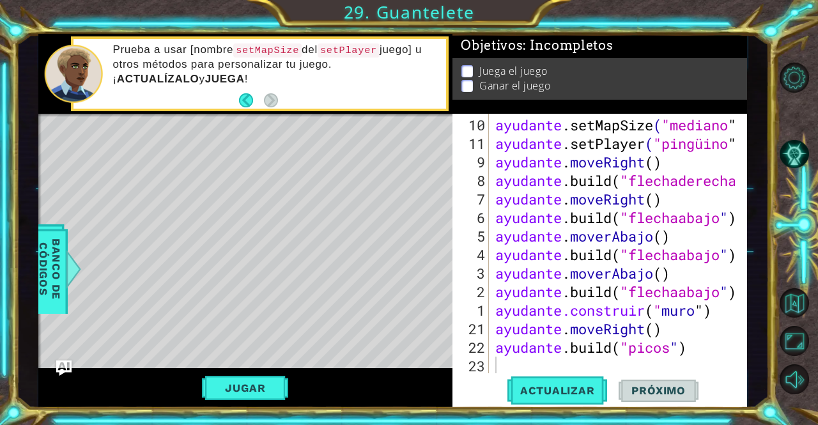
click at [506, 370] on div "ayudante .setMapSize ( "mediano " ) ayudante .setPlayer ( "pingüino " ) ayudant…" at bounding box center [617, 264] width 248 height 297
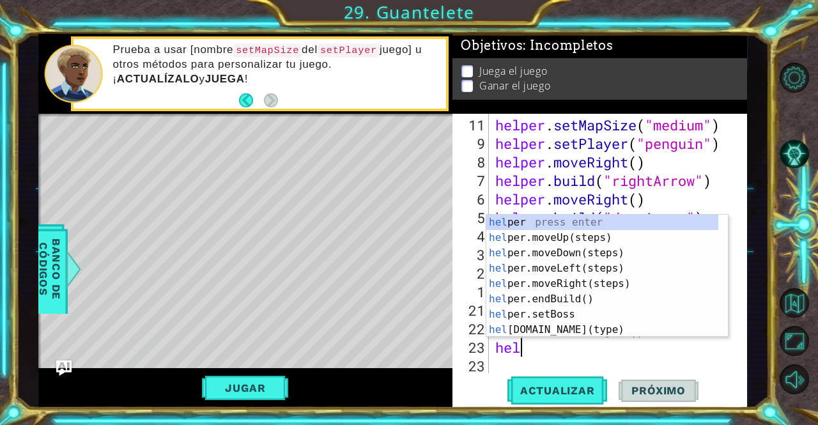
type textarea "h"
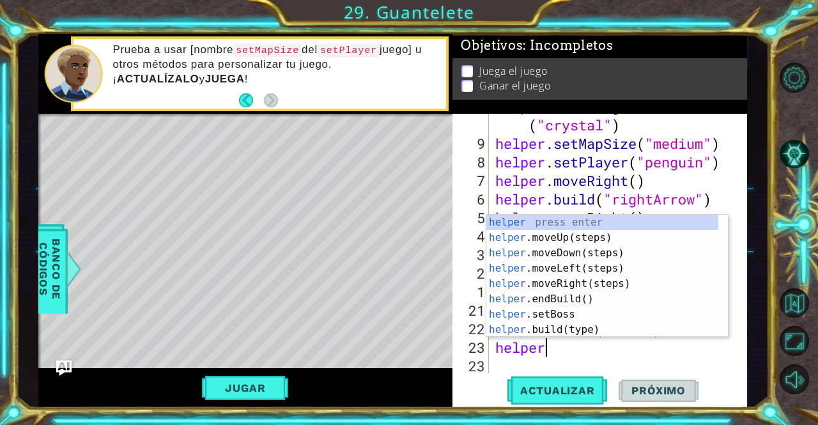
type textarea "h"
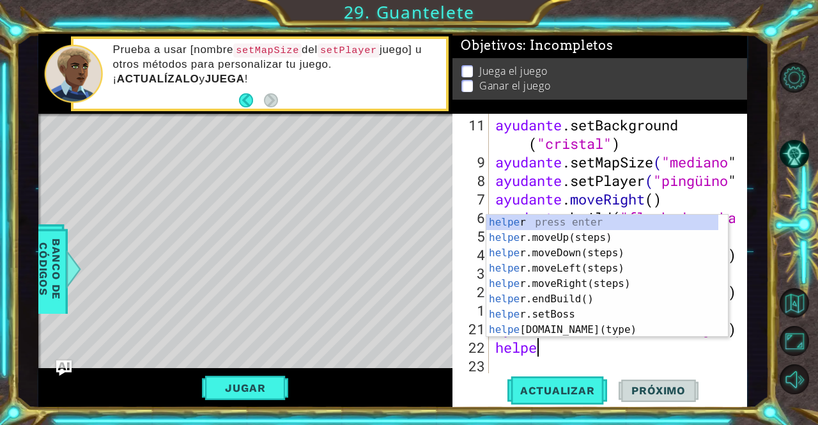
type textarea "h"
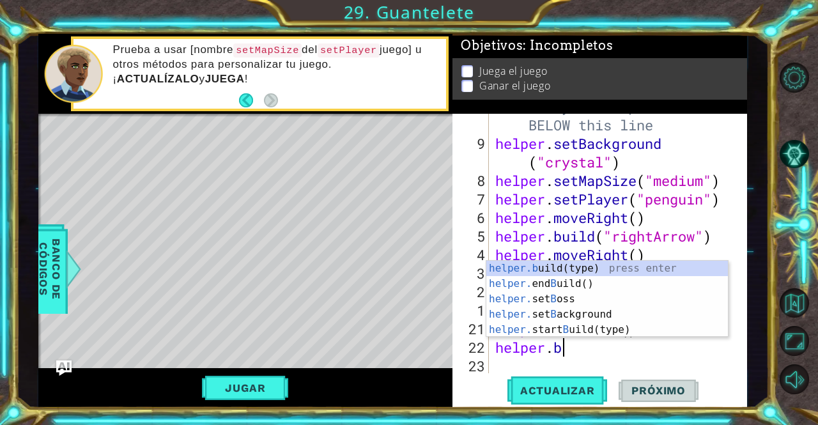
type textarea "h"
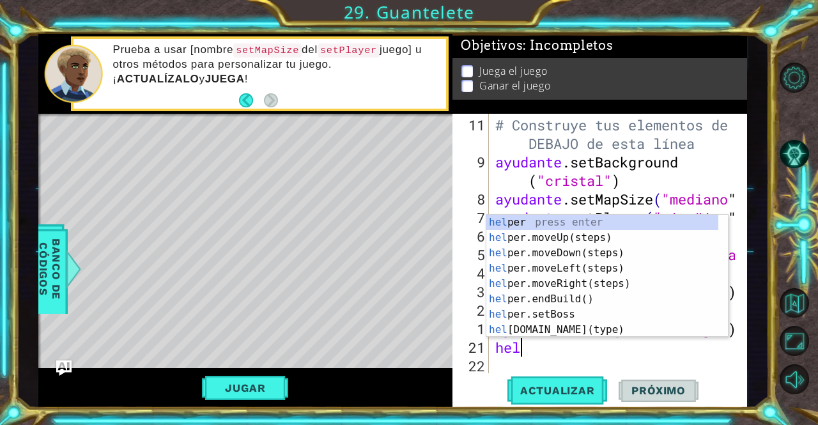
type textarea "h"
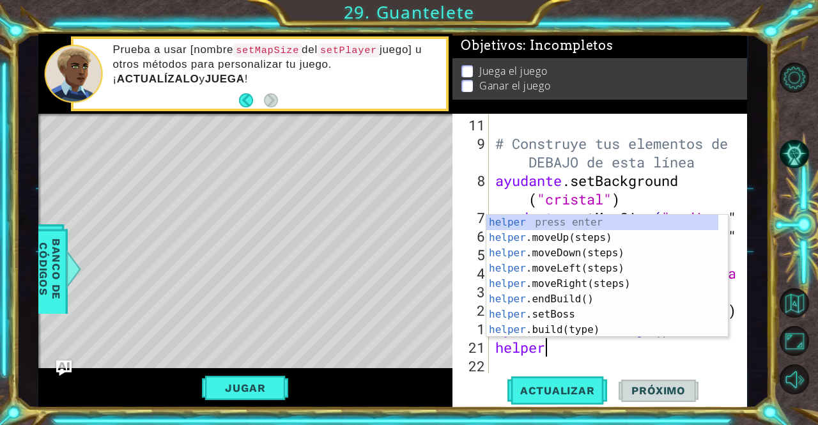
type textarea "h"
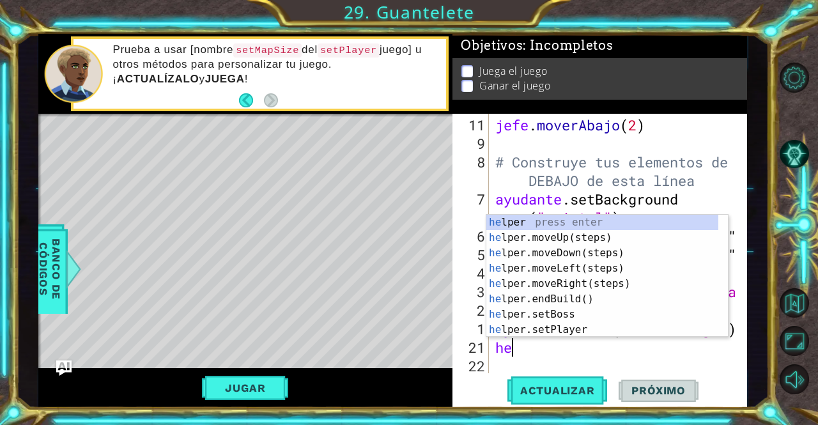
type textarea "h"
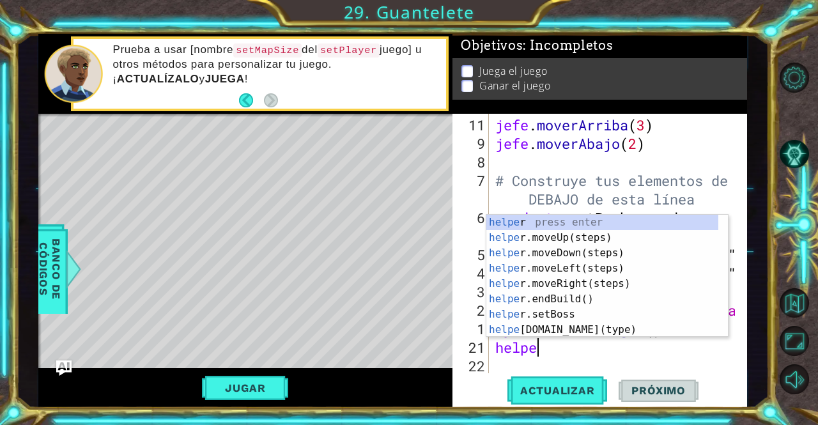
type textarea "h"
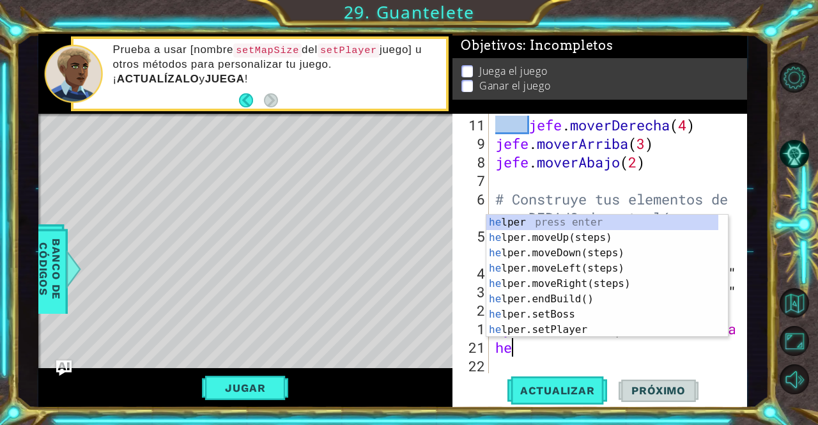
type textarea "h"
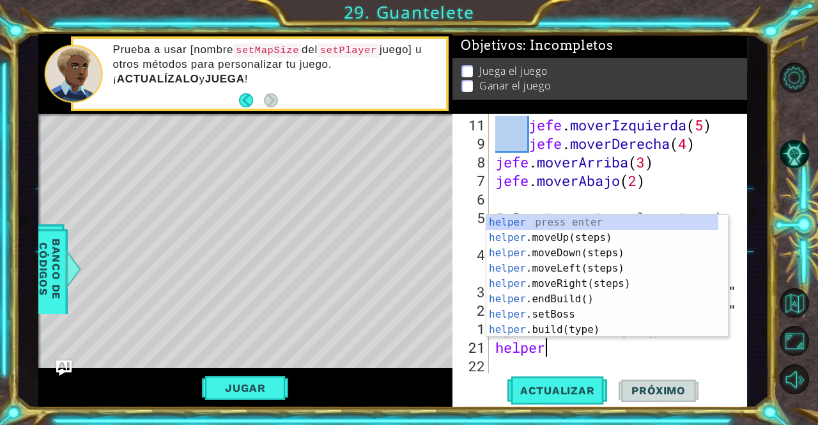
type textarea "h"
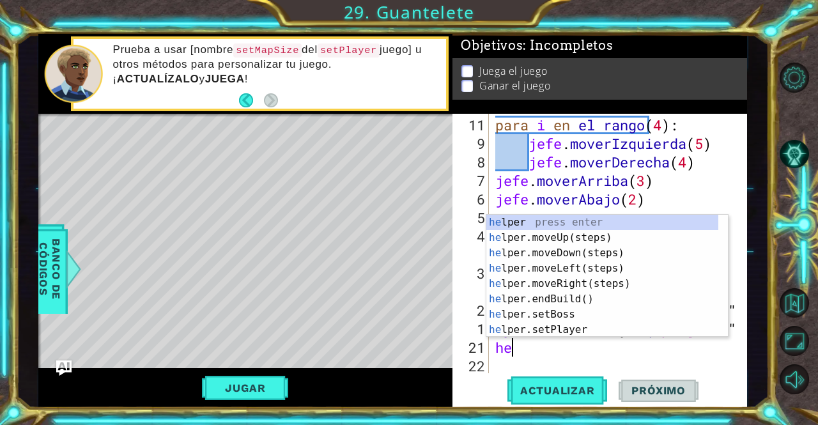
type textarea "h"
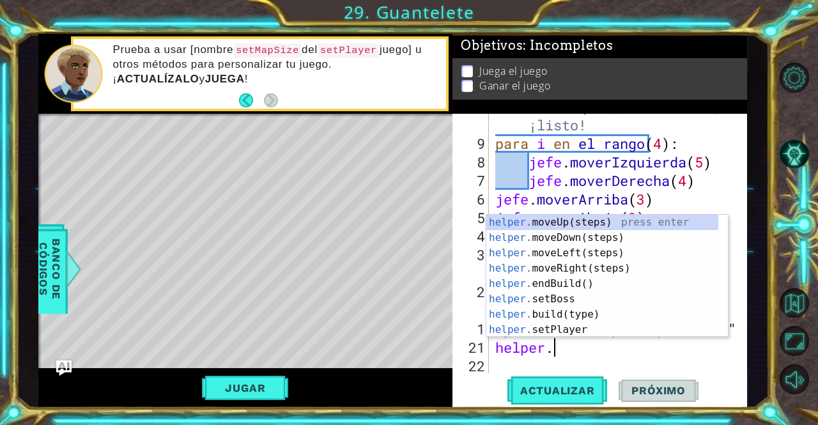
type textarea "h"
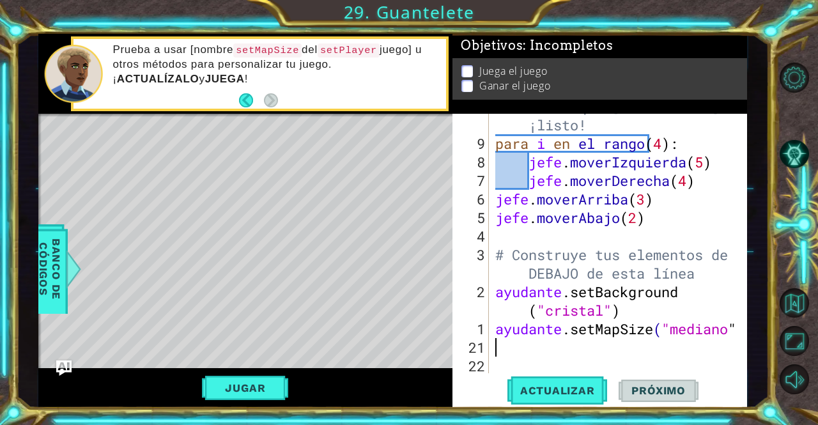
scroll to position [19, 0]
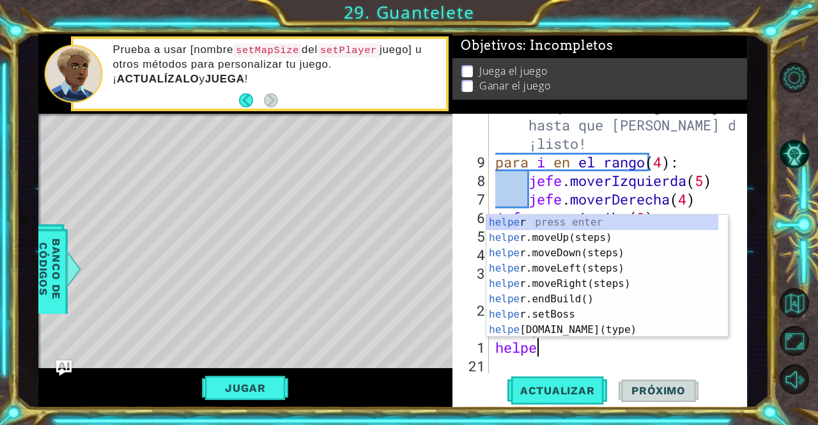
type textarea "h"
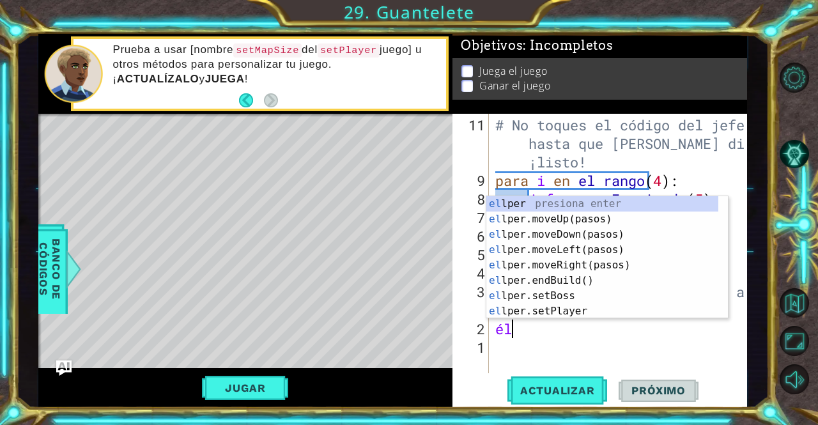
type textarea "h"
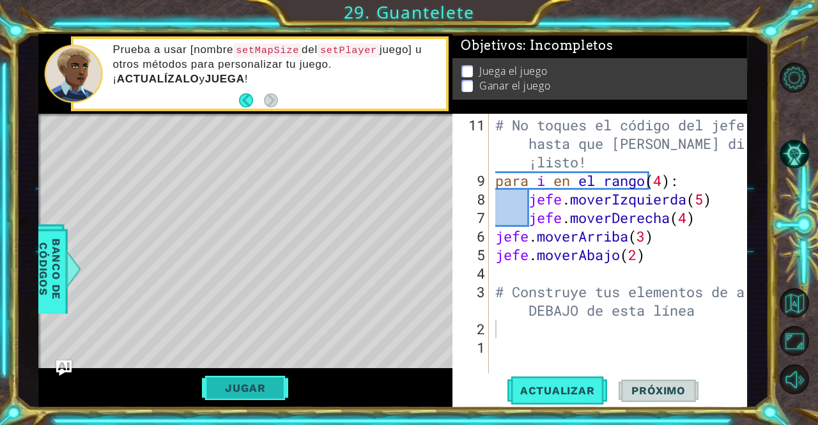
click at [269, 387] on button "Jugar" at bounding box center [245, 388] width 86 height 24
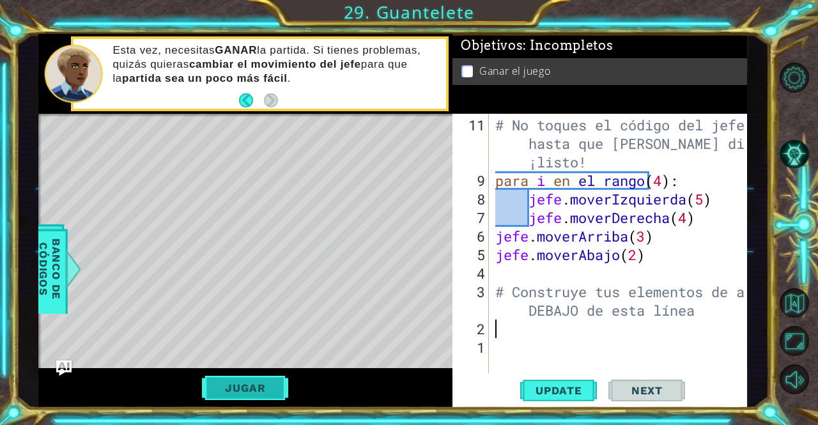
click at [246, 382] on font "Jugar" at bounding box center [245, 388] width 40 height 13
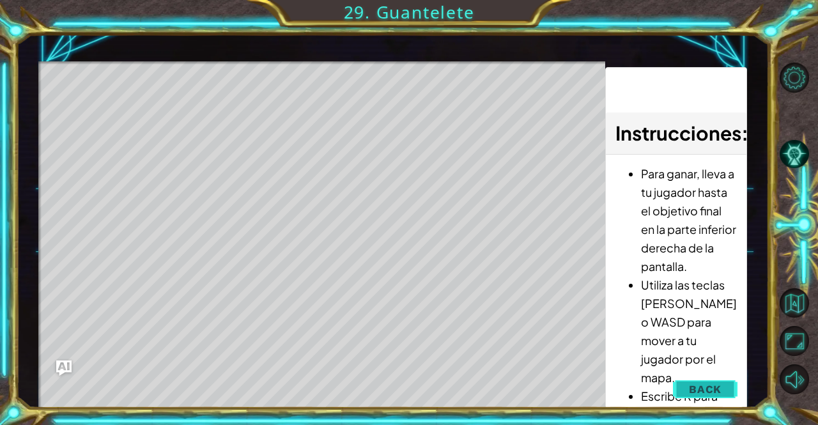
click at [717, 391] on span "Back" at bounding box center [705, 389] width 33 height 13
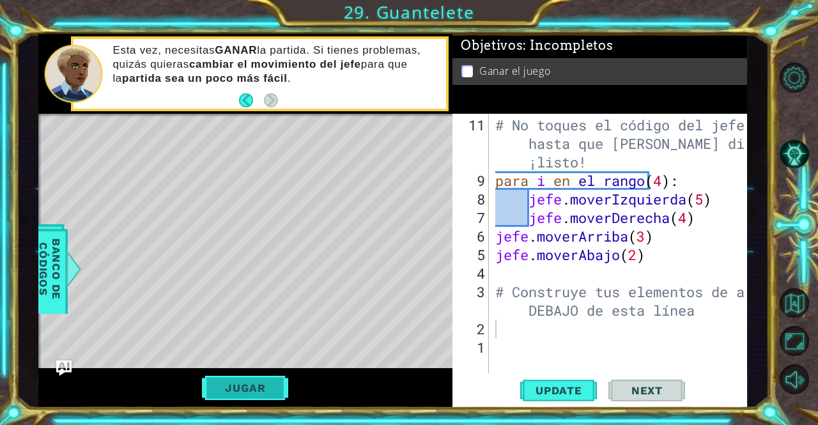
click at [280, 377] on button "Jugar" at bounding box center [245, 388] width 86 height 24
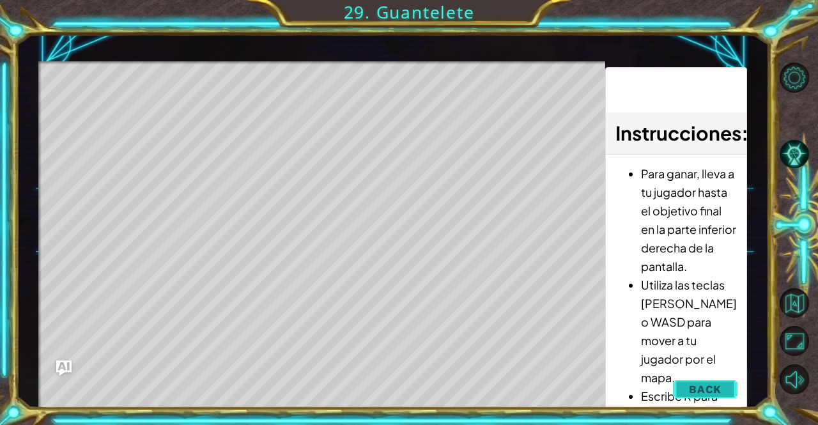
click at [682, 391] on button "Back" at bounding box center [705, 390] width 65 height 26
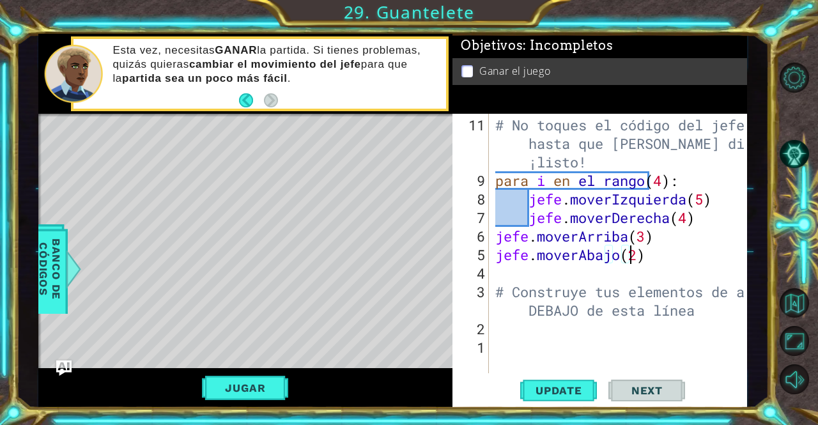
click at [718, 258] on div "# No toques el código del jefe hasta que [PERSON_NAME] diga que estás ¡listo! p…" at bounding box center [622, 283] width 258 height 334
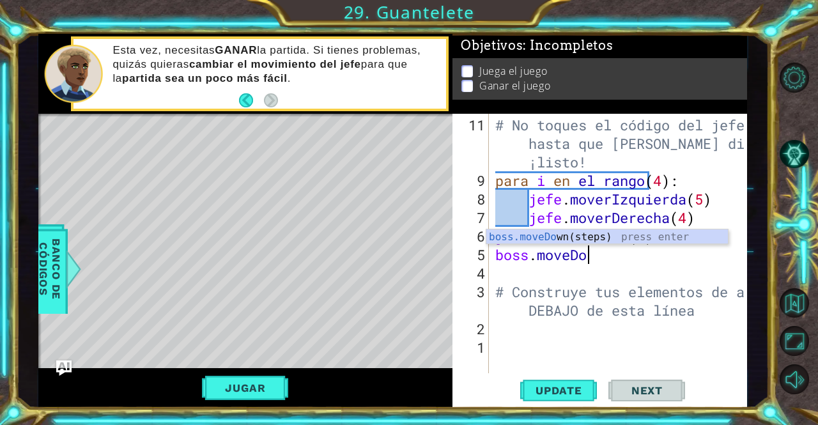
scroll to position [0, 1]
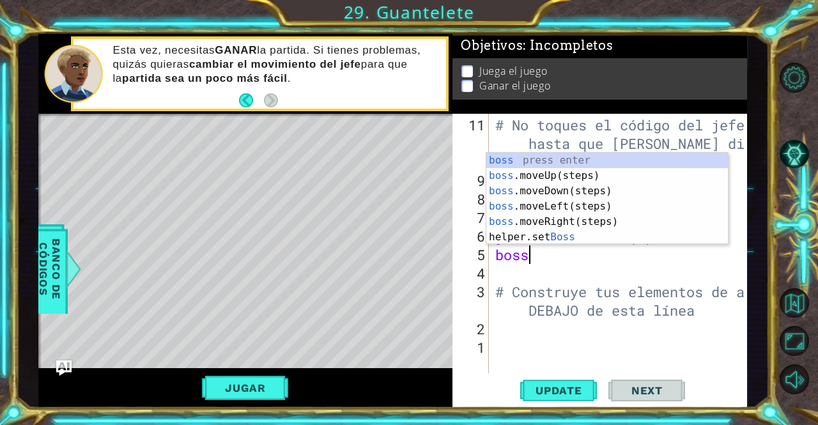
type textarea "b"
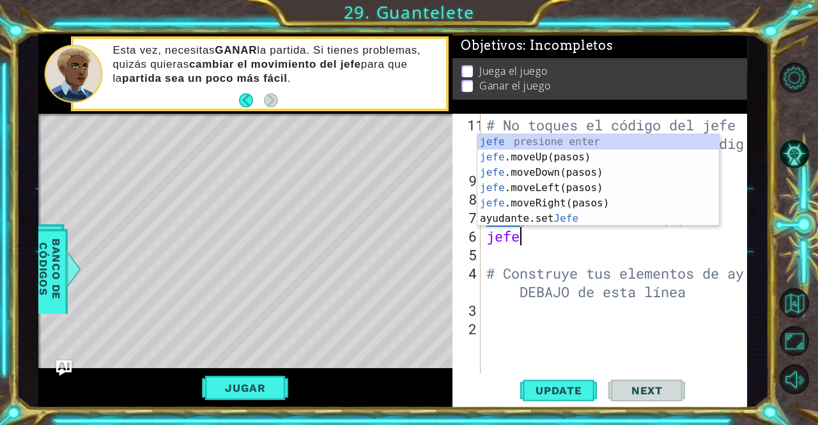
type textarea "b"
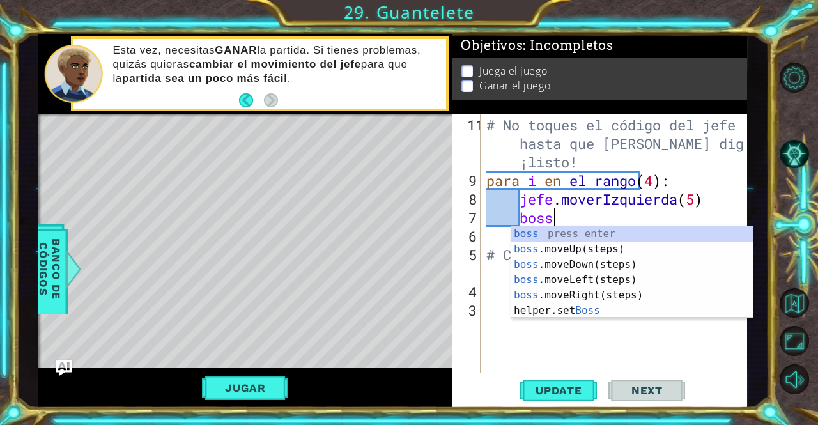
type textarea "b"
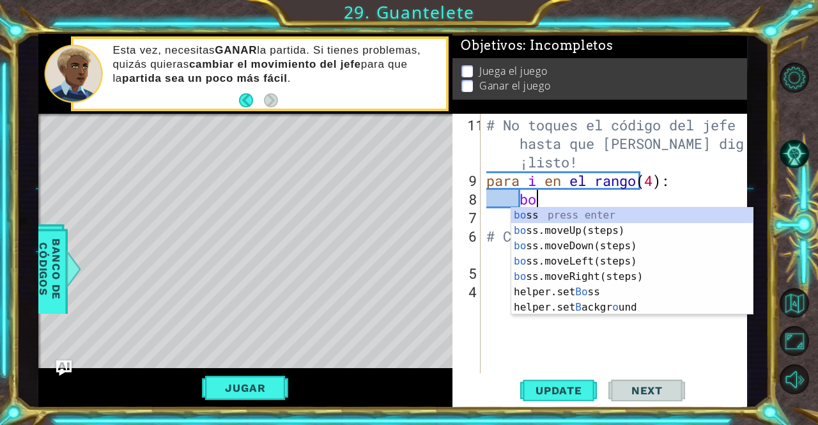
type textarea "b"
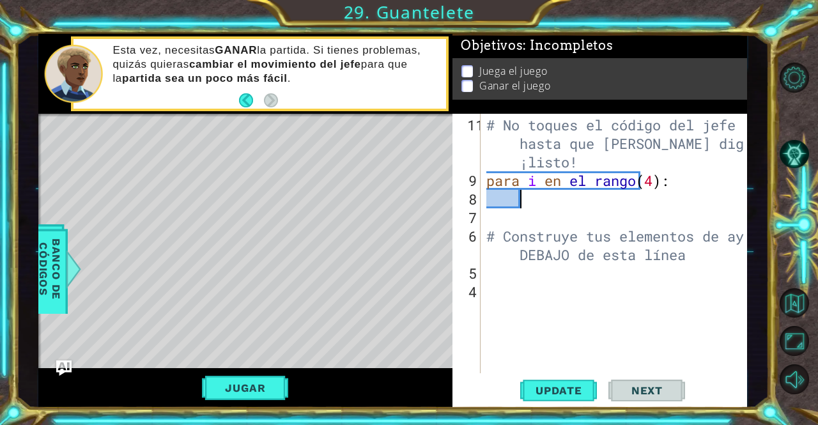
type textarea "b"
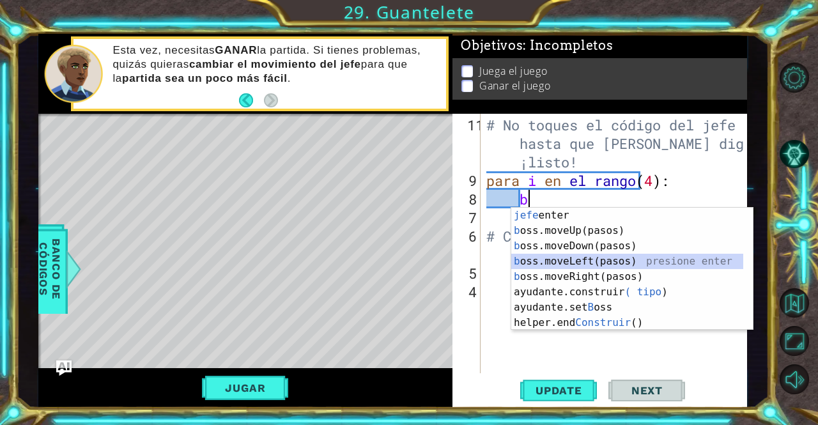
click at [679, 256] on div "jefe presione enter b oss.moveUp(pasos) presione enter b oss.moveDown(pasos) pr…" at bounding box center [628, 284] width 233 height 153
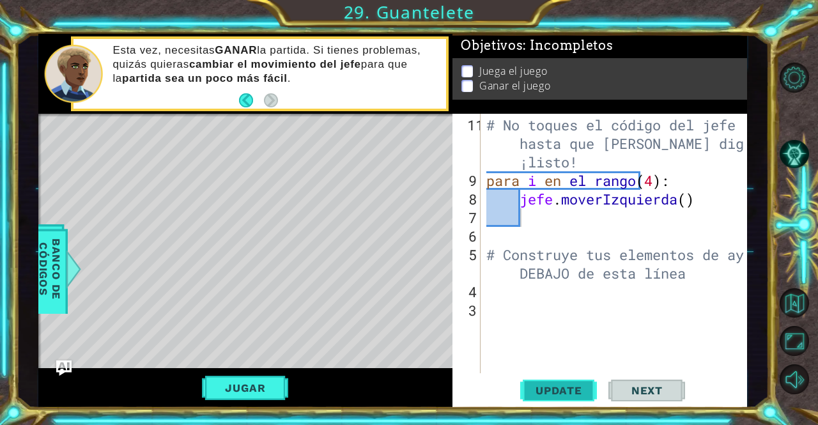
click at [541, 380] on button "Update" at bounding box center [558, 390] width 77 height 29
click at [255, 384] on font "Jugar" at bounding box center [245, 388] width 40 height 13
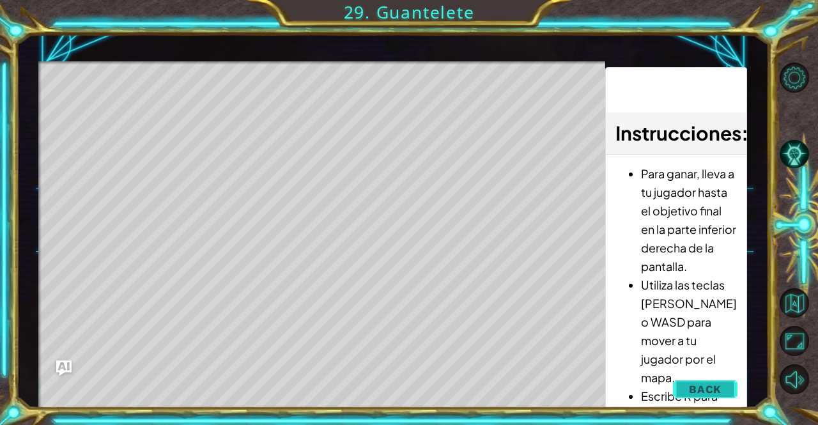
click at [688, 386] on button "Back" at bounding box center [705, 390] width 65 height 26
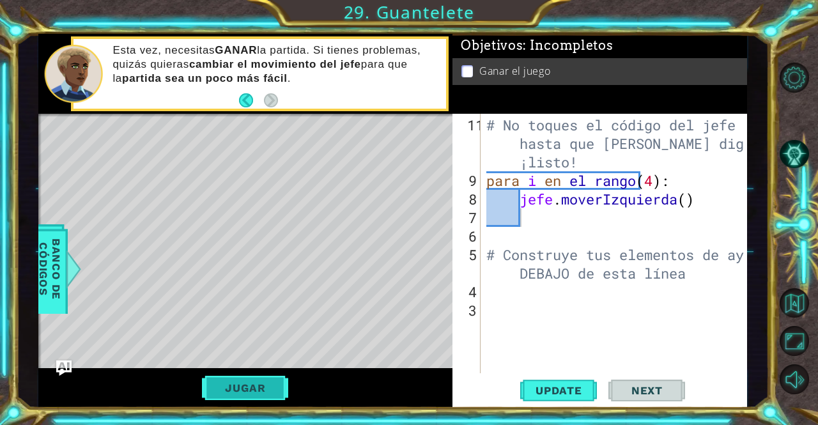
click at [243, 393] on font "Jugar" at bounding box center [245, 388] width 40 height 13
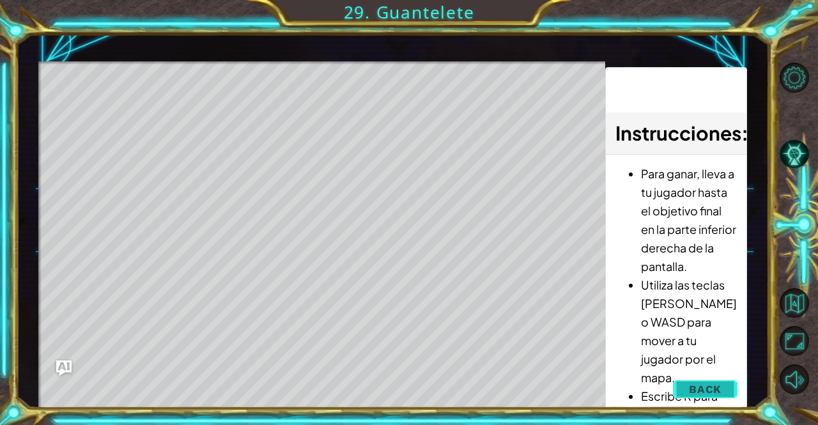
click at [719, 401] on button "Back" at bounding box center [705, 390] width 65 height 26
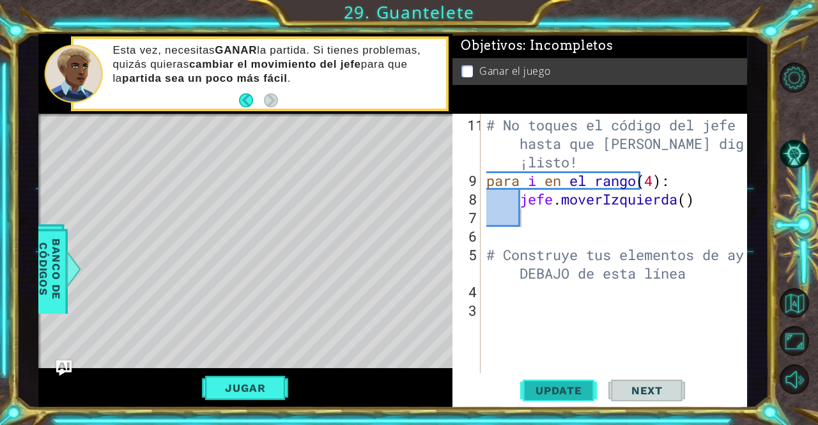
click at [569, 391] on span "Update" at bounding box center [559, 390] width 72 height 13
click at [260, 386] on font "Jugar" at bounding box center [245, 388] width 40 height 13
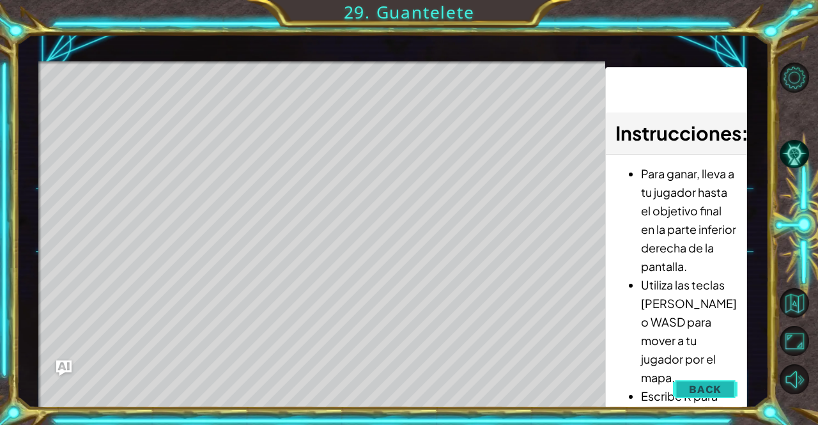
click at [686, 393] on button "Back" at bounding box center [705, 390] width 65 height 26
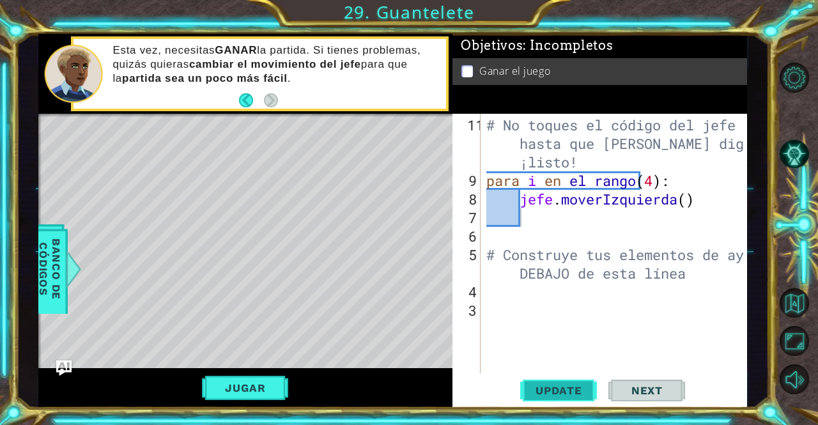
click at [568, 397] on span "Update" at bounding box center [559, 390] width 72 height 13
click at [526, 310] on div "# No toques el código del jefe hasta que [PERSON_NAME] diga que estás ¡listo! p…" at bounding box center [617, 283] width 267 height 334
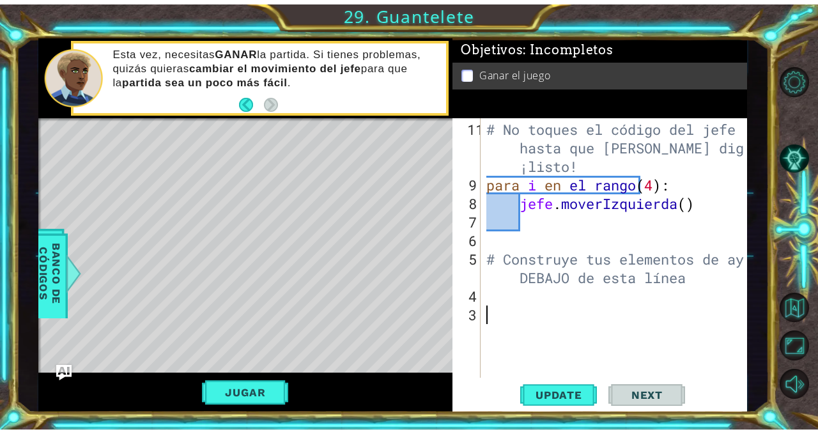
scroll to position [0, 0]
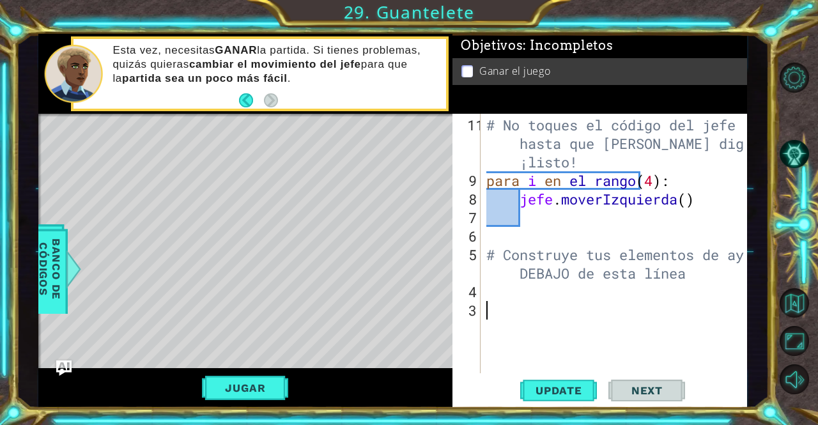
click at [523, 299] on div "# No toques el código del jefe hasta que [PERSON_NAME] diga que estás ¡listo! p…" at bounding box center [617, 283] width 267 height 334
click at [715, 199] on div "# No toques el código del jefe hasta que [PERSON_NAME] diga que estás ¡listo! p…" at bounding box center [617, 283] width 267 height 334
type textarea "boss.moveLeft()"
click at [715, 199] on div "# No toques el código del jefe hasta que [PERSON_NAME] diga que estás ¡listo! p…" at bounding box center [617, 283] width 267 height 334
click at [722, 195] on div "# No toques el código del jefe hasta que [PERSON_NAME] diga que estás ¡listo! p…" at bounding box center [617, 283] width 267 height 334
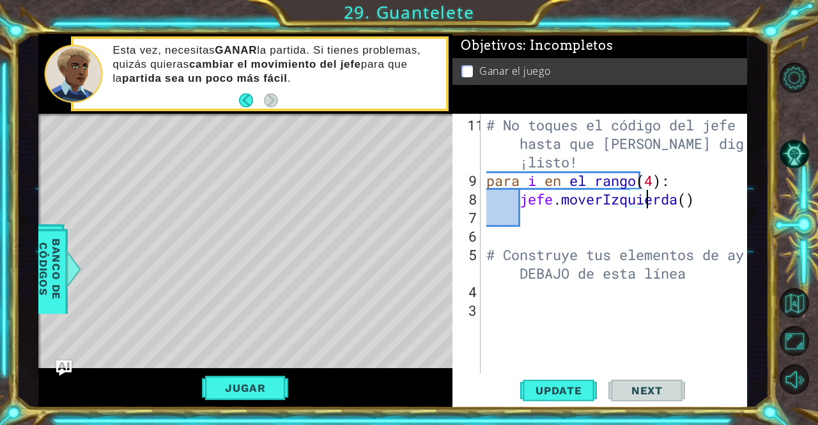
click at [615, 239] on div "# No toques el código del jefe hasta que [PERSON_NAME] diga que estás ¡listo! p…" at bounding box center [617, 283] width 267 height 334
click at [539, 189] on div "# No toques el código del jefe hasta que [PERSON_NAME] diga que estás ¡listo! p…" at bounding box center [617, 283] width 267 height 334
type textarea "boss.moveLeft()"
click at [547, 217] on div "# No toques el código del jefe hasta que [PERSON_NAME] diga que estás ¡listo! p…" at bounding box center [617, 283] width 267 height 334
click at [492, 301] on div "# No toques el código del jefe hasta que [PERSON_NAME] diga que estás ¡listo! p…" at bounding box center [618, 283] width 266 height 334
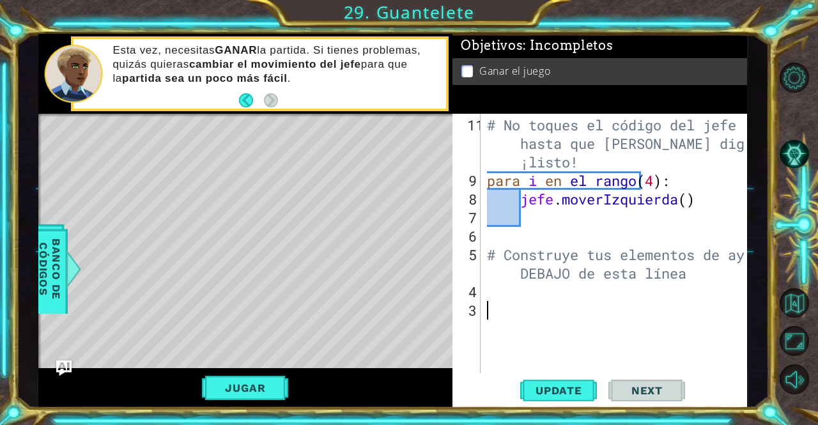
click at [499, 291] on div "# No toques el código del jefe hasta que [PERSON_NAME] diga que estás ¡listo! p…" at bounding box center [618, 283] width 266 height 334
click at [218, 395] on button "Jugar" at bounding box center [245, 388] width 86 height 24
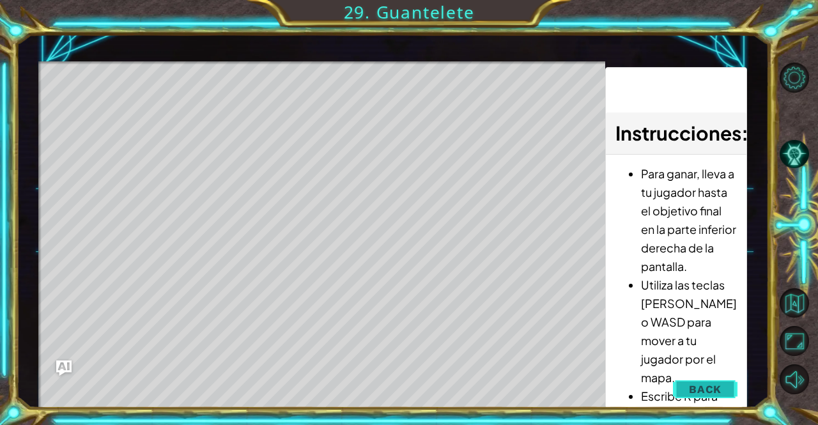
click at [717, 395] on span "Back" at bounding box center [705, 389] width 33 height 13
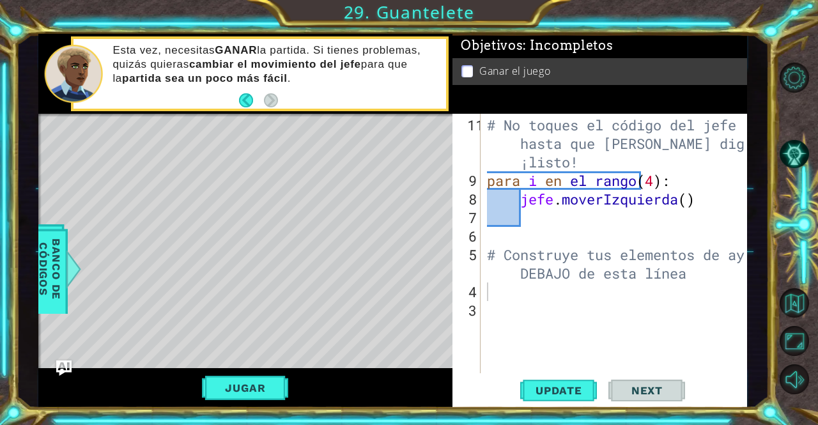
click at [555, 217] on div "# No toques el código del jefe hasta que [PERSON_NAME] diga que estás ¡listo! p…" at bounding box center [618, 283] width 266 height 334
click at [204, 389] on button "Jugar" at bounding box center [245, 388] width 86 height 24
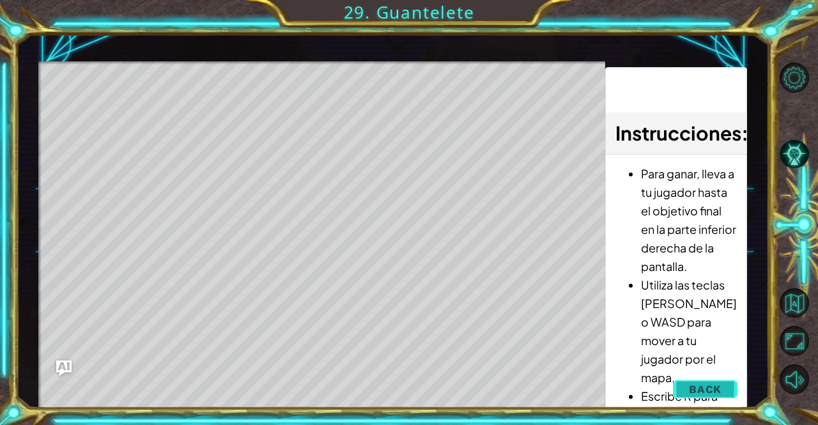
click at [717, 381] on button "Back" at bounding box center [705, 390] width 65 height 26
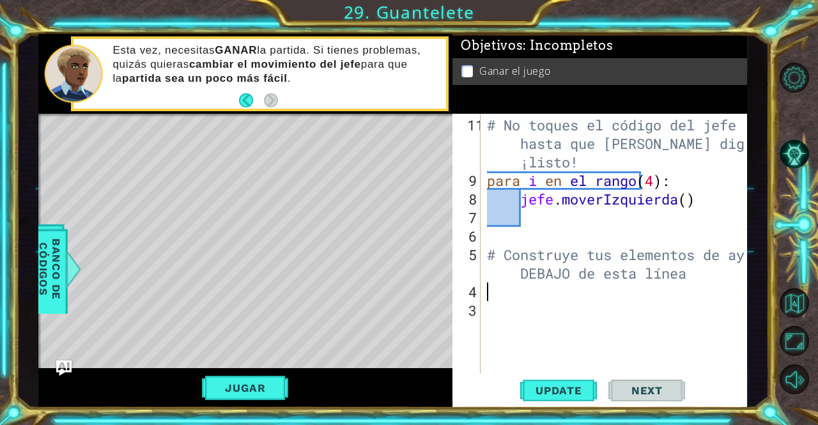
click at [519, 292] on div "# No toques el código del jefe hasta que [PERSON_NAME] diga que estás ¡listo! p…" at bounding box center [618, 283] width 266 height 334
click at [566, 233] on div "# No toques el código del jefe hasta que [PERSON_NAME] diga que estás ¡listo! p…" at bounding box center [618, 283] width 266 height 334
click at [576, 215] on div "# No toques el código del jefe hasta que [PERSON_NAME] diga que estás ¡listo! p…" at bounding box center [618, 283] width 266 height 334
click at [496, 281] on div "# No toques el código del jefe hasta que [PERSON_NAME] diga que estás ¡listo! p…" at bounding box center [618, 283] width 266 height 334
click at [59, 277] on font "Banco de códigos" at bounding box center [50, 269] width 26 height 61
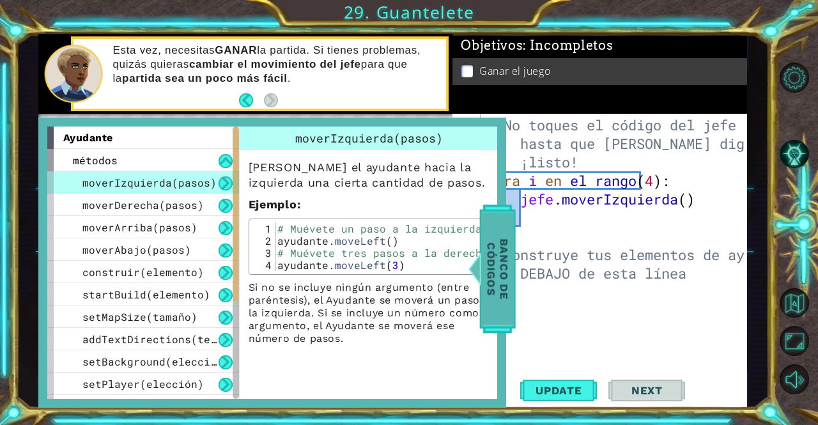
click at [503, 240] on font "Banco de códigos" at bounding box center [498, 269] width 26 height 61
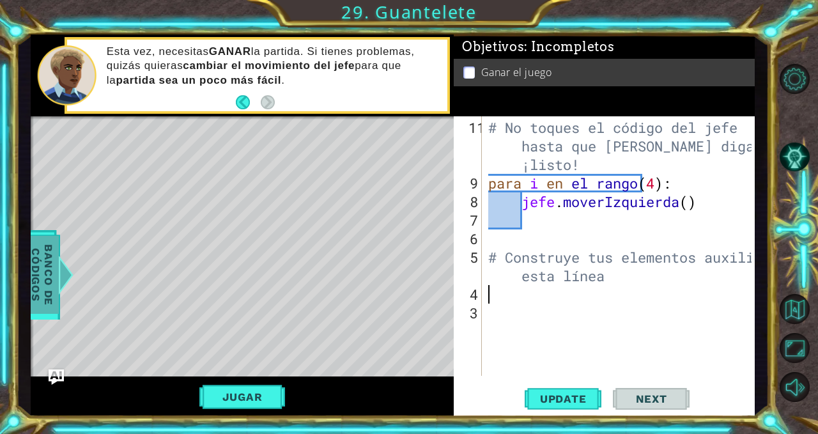
click at [515, 297] on div "# No toques el código del jefe hasta que [PERSON_NAME] diga que estás ¡listo! p…" at bounding box center [622, 285] width 272 height 334
click at [737, 203] on div "# No toques el código del jefe hasta que [PERSON_NAME] diga que estás ¡listo! p…" at bounding box center [622, 285] width 272 height 334
click at [701, 187] on div "# No toques el código del jefe hasta que [PERSON_NAME] diga que estás ¡listo! p…" at bounding box center [622, 285] width 272 height 334
click at [711, 177] on div "# No toques el código del jefe hasta que [PERSON_NAME] diga que estás ¡listo! p…" at bounding box center [622, 285] width 272 height 334
click at [705, 194] on div "# No toques el código del jefe hasta que [PERSON_NAME] diga que estás ¡listo! p…" at bounding box center [622, 285] width 272 height 334
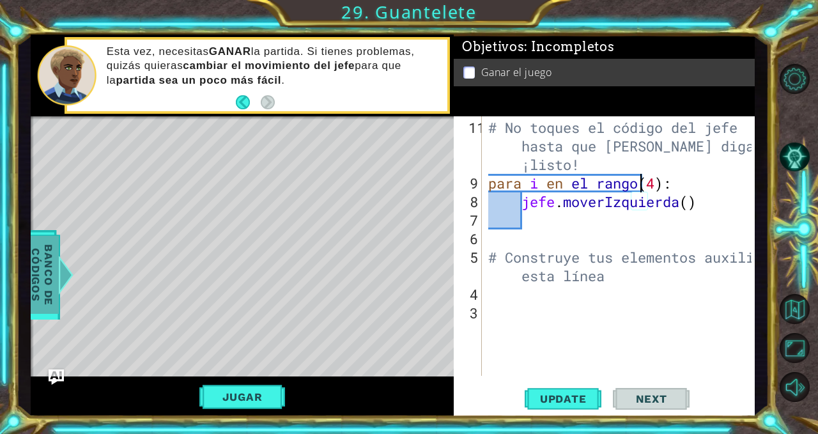
click at [707, 181] on div "# No toques el código del jefe hasta que [PERSON_NAME] diga que estás ¡listo! p…" at bounding box center [622, 285] width 272 height 334
click at [726, 184] on div "# No toques el código del jefe hasta que [PERSON_NAME] diga que estás ¡listo! p…" at bounding box center [622, 285] width 272 height 334
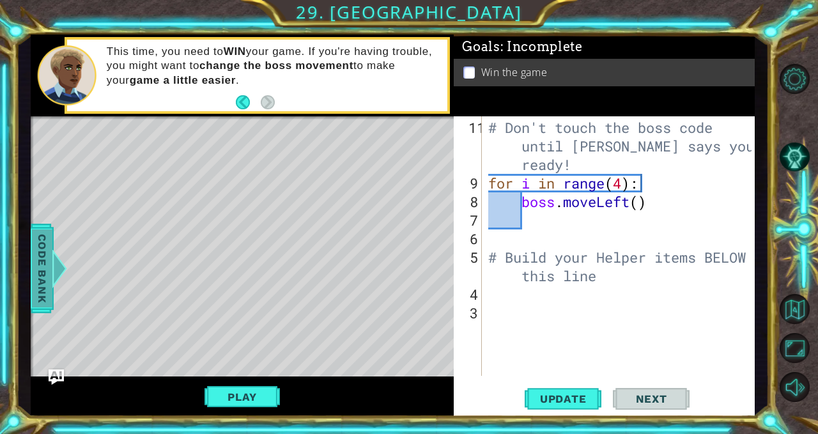
click at [602, 251] on div "# Don't touch the boss code until [PERSON_NAME] says you're ready! for i in ran…" at bounding box center [622, 285] width 272 height 334
click at [622, 184] on div "# Don't touch the boss code until [PERSON_NAME] says you're ready! for i in ran…" at bounding box center [622, 285] width 272 height 334
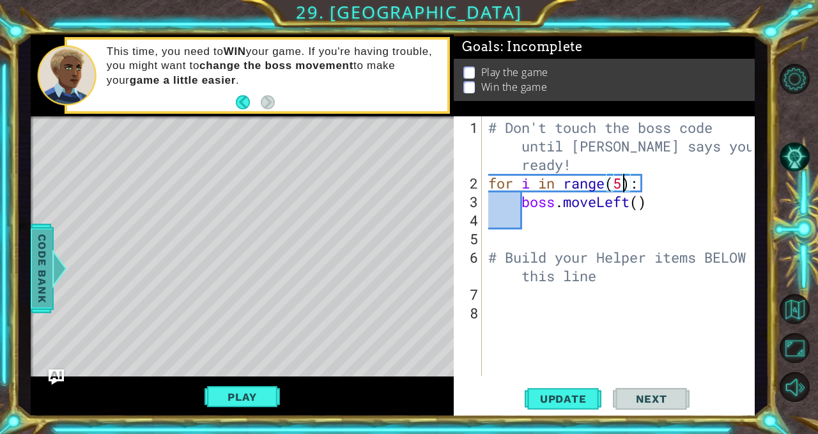
scroll to position [0, 6]
type textarea "for i in range(5):"
click at [226, 387] on button "Play" at bounding box center [242, 397] width 75 height 24
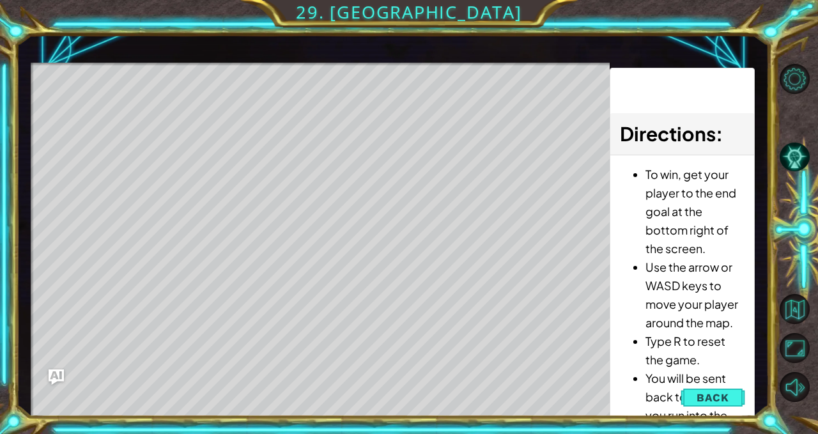
click at [727, 394] on span "Back" at bounding box center [713, 397] width 33 height 13
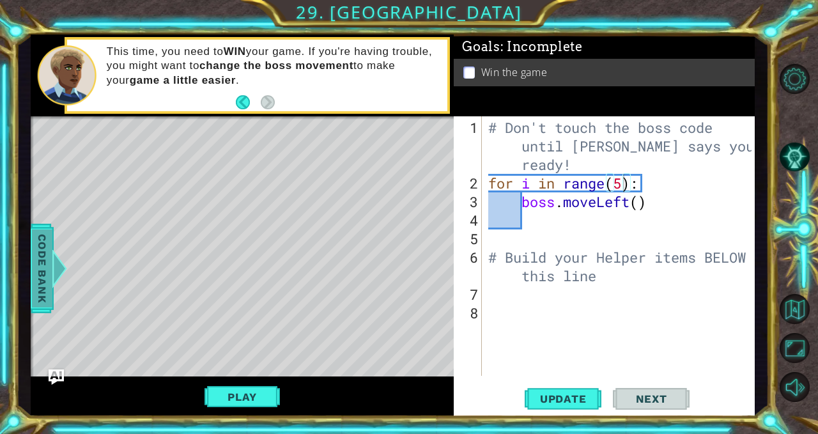
click at [544, 224] on div "# Don't touch the boss code until [PERSON_NAME] says you're ready! for i in ran…" at bounding box center [622, 285] width 272 height 334
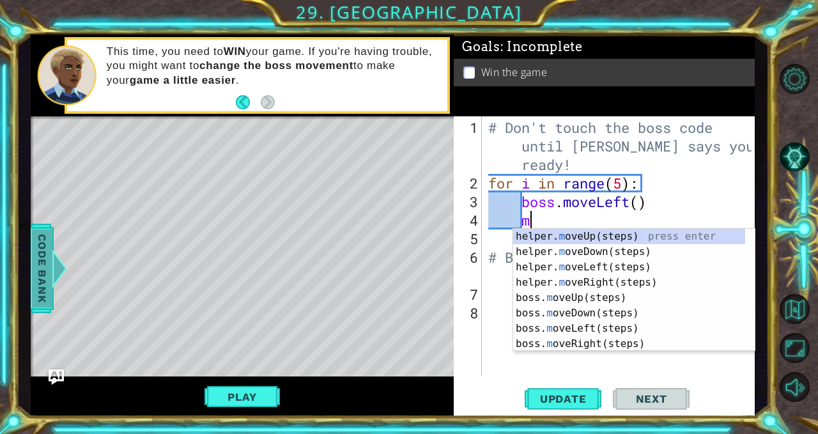
scroll to position [0, 1]
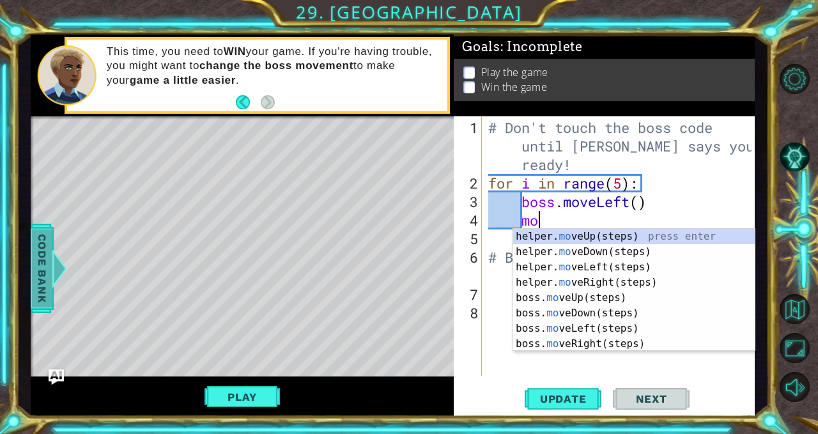
type textarea "m"
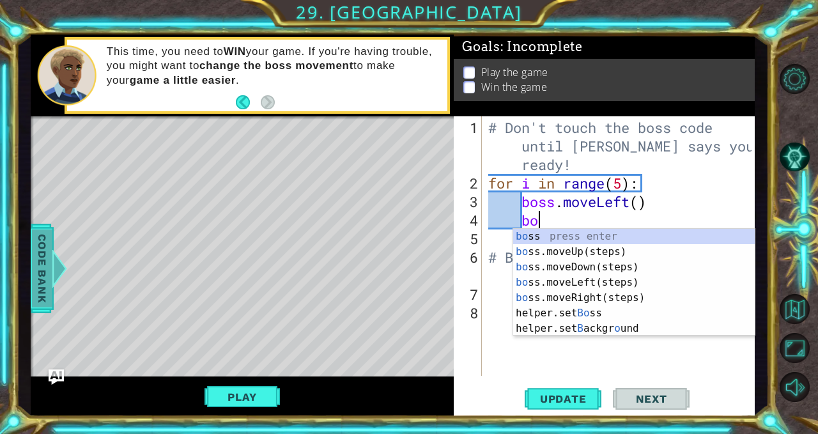
type textarea "bos"
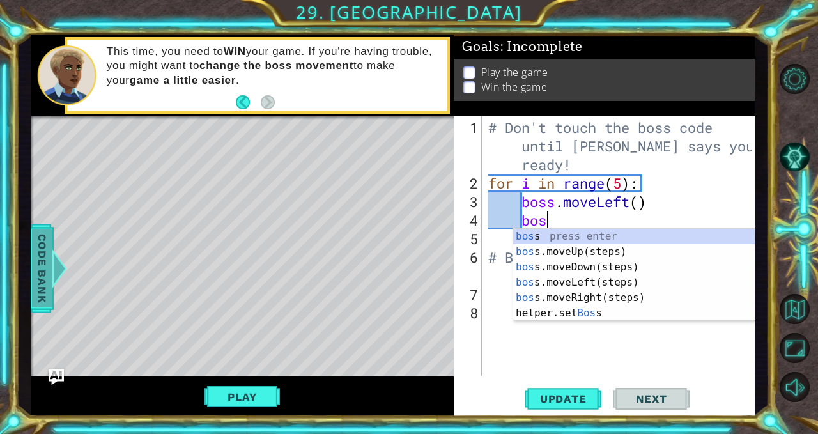
scroll to position [0, 2]
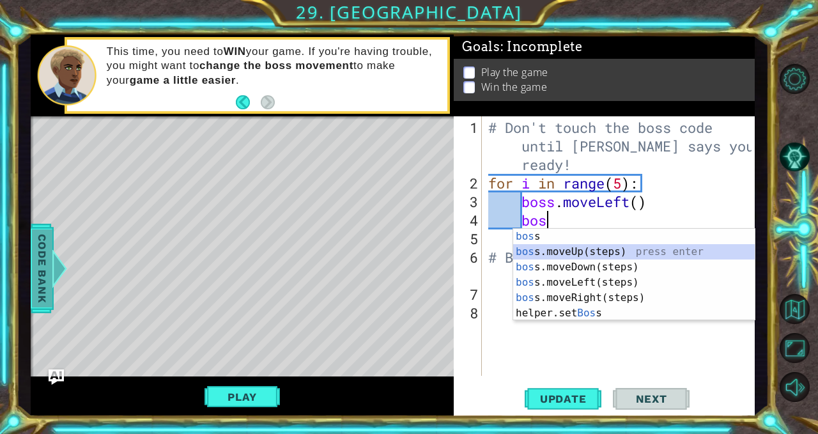
click at [551, 253] on div "bos s press enter bos s.moveUp(steps) press enter bos s.moveDown(steps) press e…" at bounding box center [634, 290] width 242 height 123
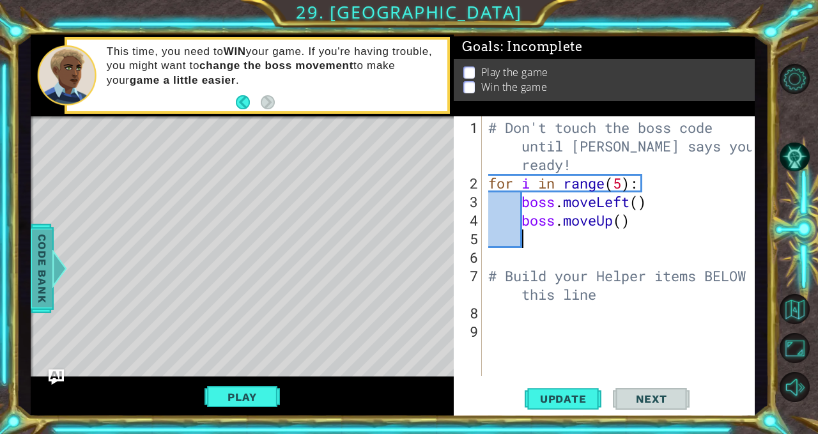
click at [219, 405] on button "Play" at bounding box center [242, 397] width 75 height 24
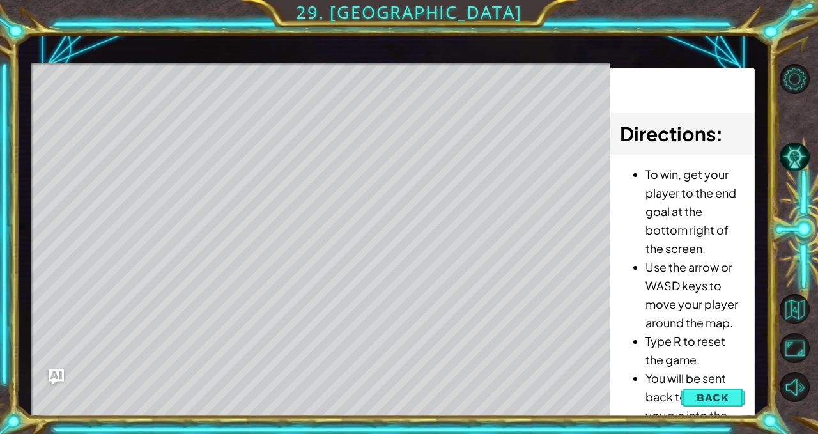
click at [706, 393] on span "Back" at bounding box center [713, 397] width 33 height 13
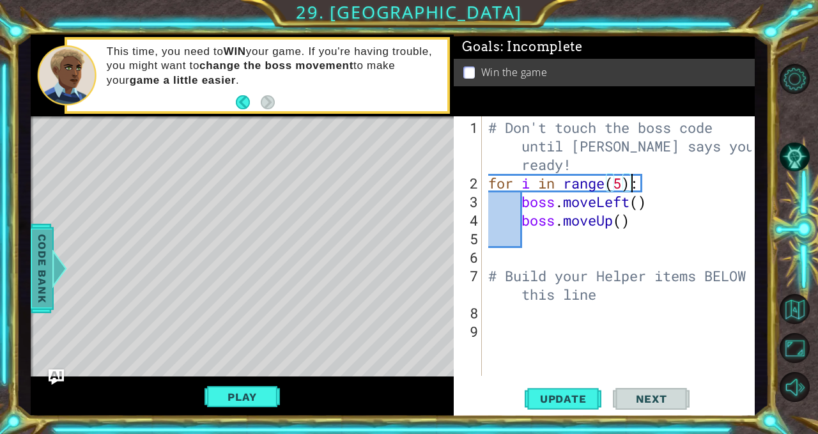
click at [628, 187] on div "# Don't touch the boss code until [PERSON_NAME] says you're ready! for i in ran…" at bounding box center [622, 285] width 272 height 334
click at [622, 182] on div "# Don't touch the boss code until [PERSON_NAME] says you're ready! for i in ran…" at bounding box center [622, 285] width 272 height 334
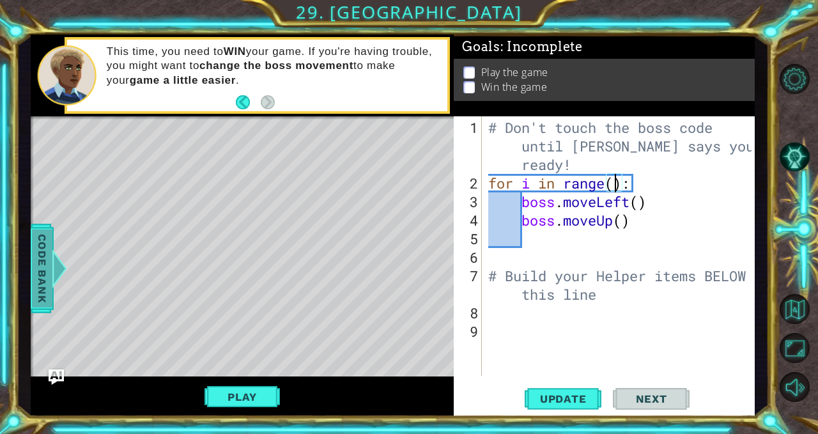
scroll to position [0, 6]
click at [636, 201] on div "# Don't touch the boss code until [PERSON_NAME] says you're ready! for i in ran…" at bounding box center [622, 285] width 272 height 334
click at [637, 201] on div "# Don't touch the boss code until [PERSON_NAME] says you're ready! for i in ran…" at bounding box center [622, 285] width 272 height 334
click at [269, 391] on button "Play" at bounding box center [242, 397] width 75 height 24
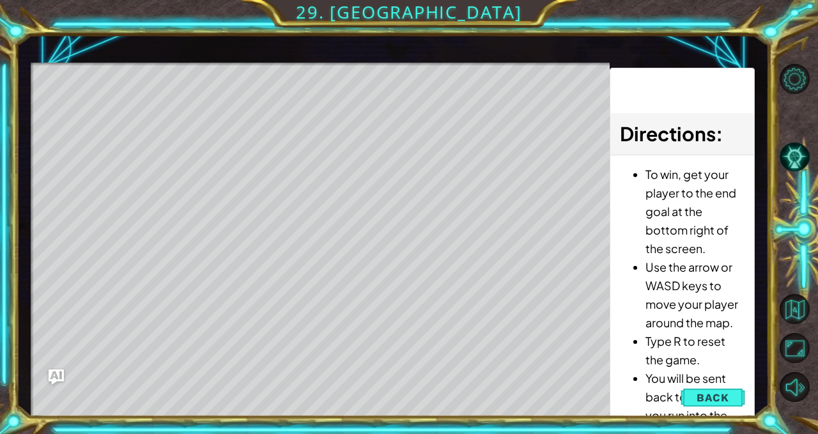
click at [727, 388] on button "Back" at bounding box center [713, 398] width 65 height 26
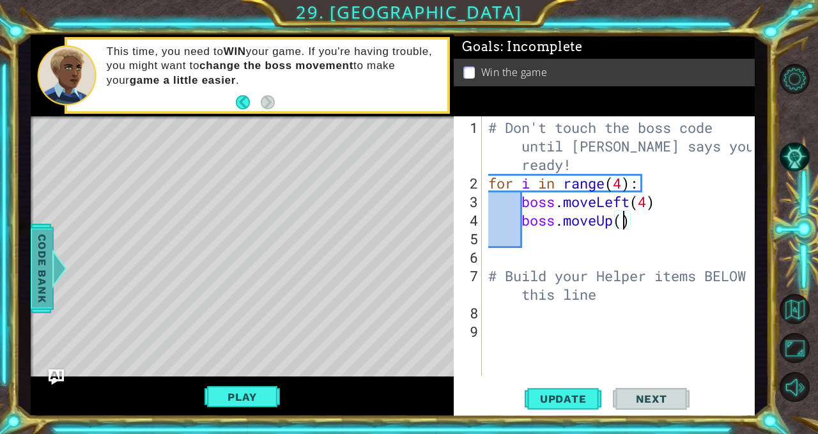
scroll to position [0, 6]
click at [625, 223] on div "# Don't touch the boss code until [PERSON_NAME] says you're ready! for i in ran…" at bounding box center [622, 285] width 272 height 334
type textarea "boss.moveUp(2)"
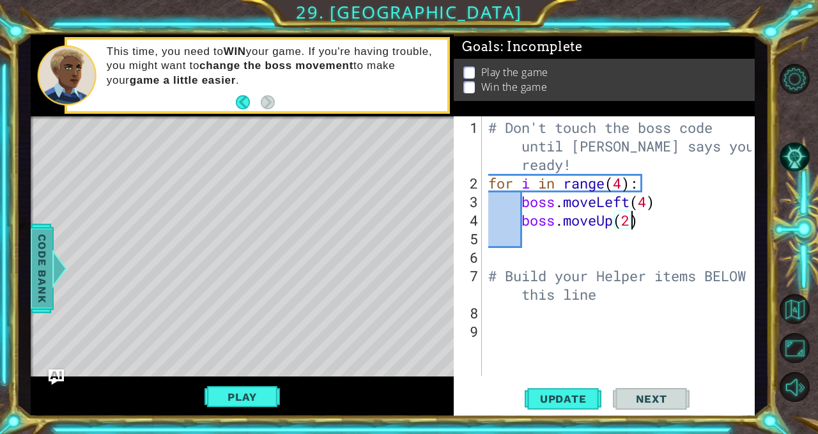
scroll to position [0, 6]
click at [620, 247] on div "# Don't touch the boss code until [PERSON_NAME] says you're ready! for i in ran…" at bounding box center [622, 285] width 272 height 334
click at [534, 233] on div "# Don't touch the boss code until [PERSON_NAME] says you're ready! for i in ran…" at bounding box center [622, 285] width 272 height 334
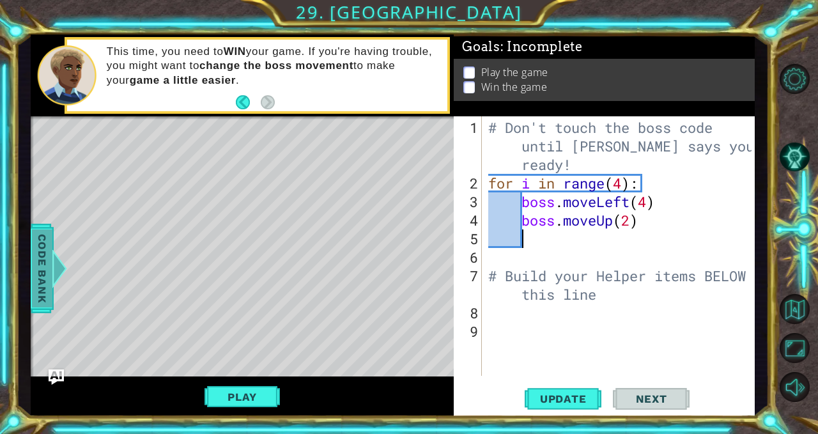
type textarea "b"
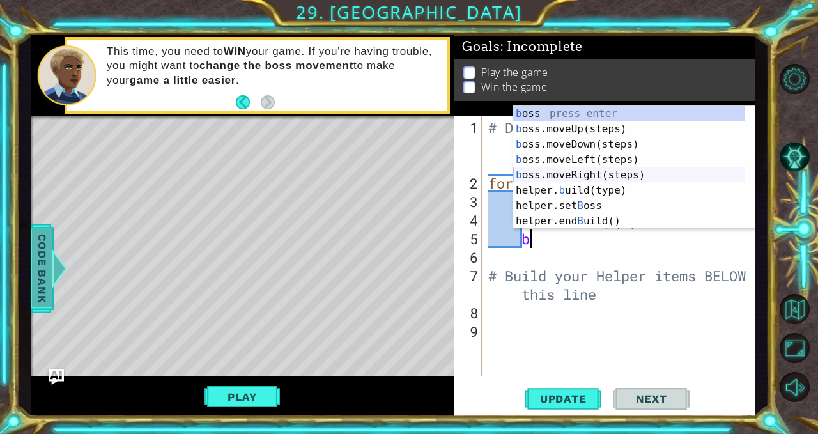
click at [560, 175] on div "b oss press enter b oss.moveUp(steps) press enter b oss.moveDown(steps) press e…" at bounding box center [629, 182] width 233 height 153
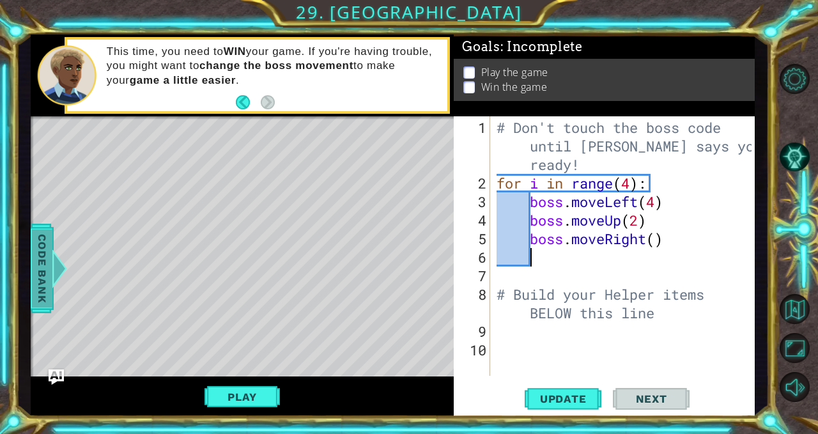
scroll to position [0, 1]
click at [657, 240] on div "# Don't touch the boss code until [PERSON_NAME] says you're ready! for i in ran…" at bounding box center [626, 285] width 265 height 334
type textarea "boss.moveRight(2)"
click at [547, 254] on div "# Don't touch the boss code until [PERSON_NAME] says you're ready! for i in ran…" at bounding box center [626, 285] width 265 height 334
click at [664, 236] on div "# Don't touch the boss code until [PERSON_NAME] says you're ready! for i in ran…" at bounding box center [626, 285] width 265 height 334
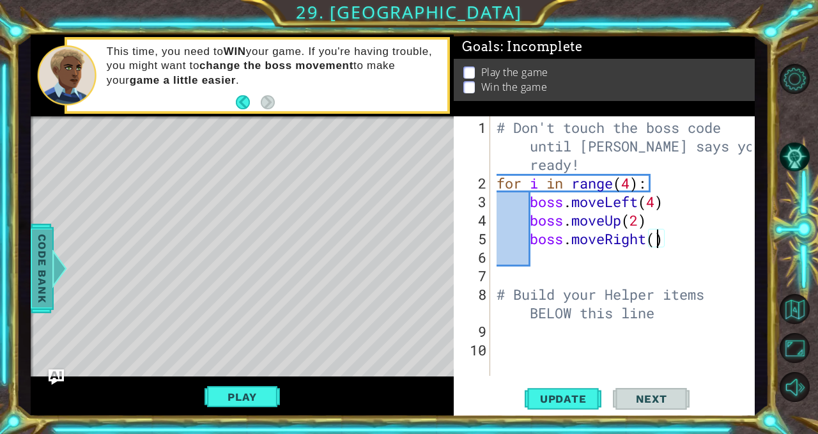
type textarea "boss.moveRight(1)"
click at [585, 262] on div "# Don't touch the boss code until [PERSON_NAME] says you're ready! for i in ran…" at bounding box center [626, 285] width 265 height 334
type textarea "b"
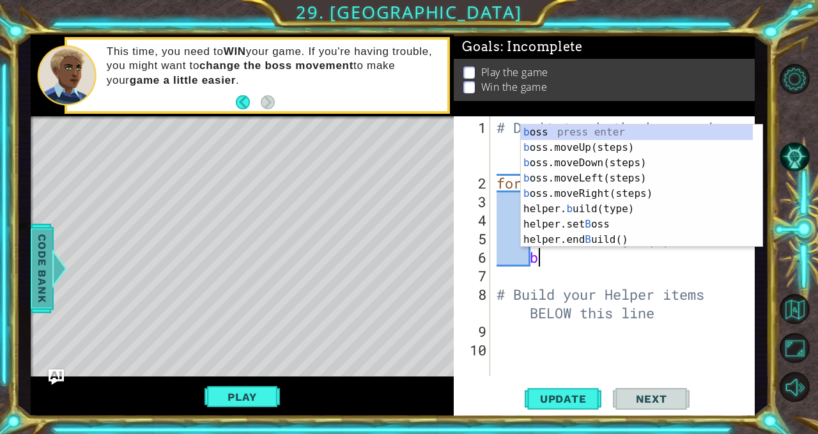
scroll to position [0, 1]
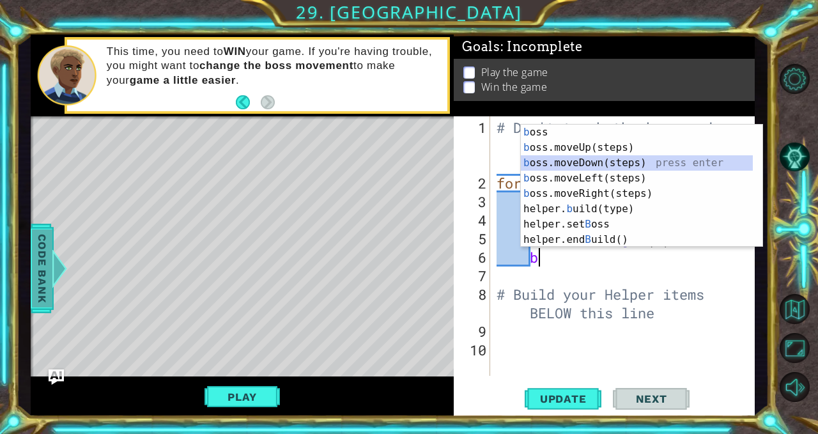
click at [618, 160] on div "b oss press enter b oss.moveUp(steps) press enter b oss.moveDown(steps) press e…" at bounding box center [637, 201] width 233 height 153
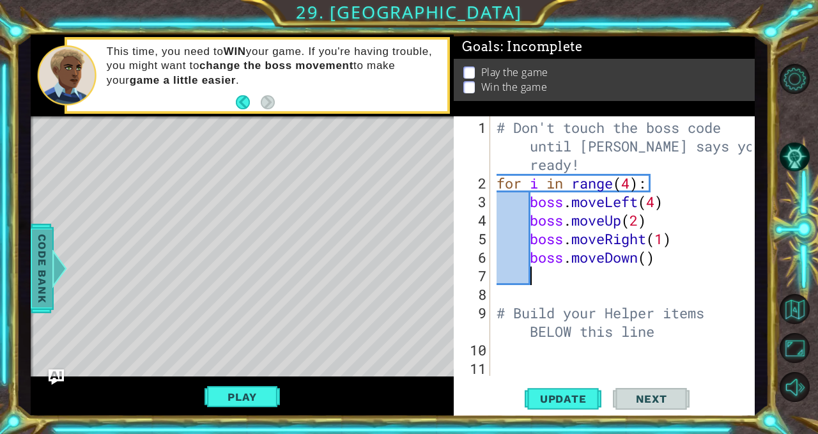
click at [573, 281] on div "# Don't touch the boss code until [PERSON_NAME] says you're ready! for i in ran…" at bounding box center [626, 285] width 265 height 334
click at [646, 258] on div "# Don't touch the boss code until [PERSON_NAME] says you're ready! for i in ran…" at bounding box center [626, 285] width 265 height 334
type textarea "boss.moveDown(2)"
click at [551, 287] on div "# Don't touch the boss code until [PERSON_NAME] says you're ready! for i in ran…" at bounding box center [626, 285] width 265 height 334
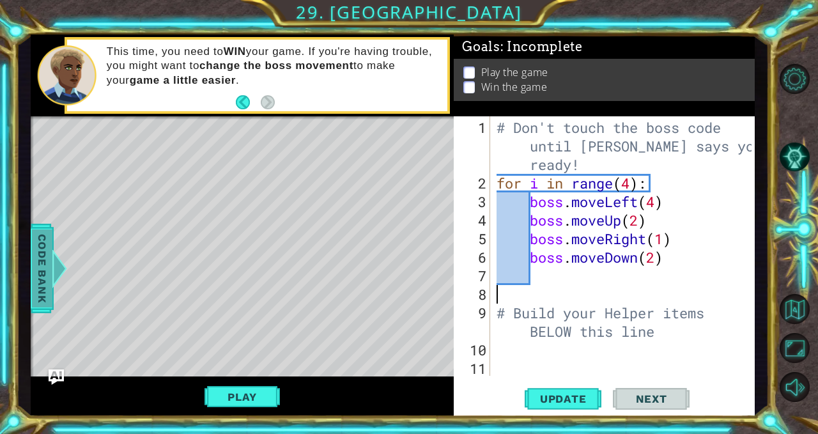
scroll to position [0, 0]
click at [560, 265] on div "# Don't touch the boss code until [PERSON_NAME] says you're ready! for i in ran…" at bounding box center [626, 285] width 265 height 334
type textarea "b"
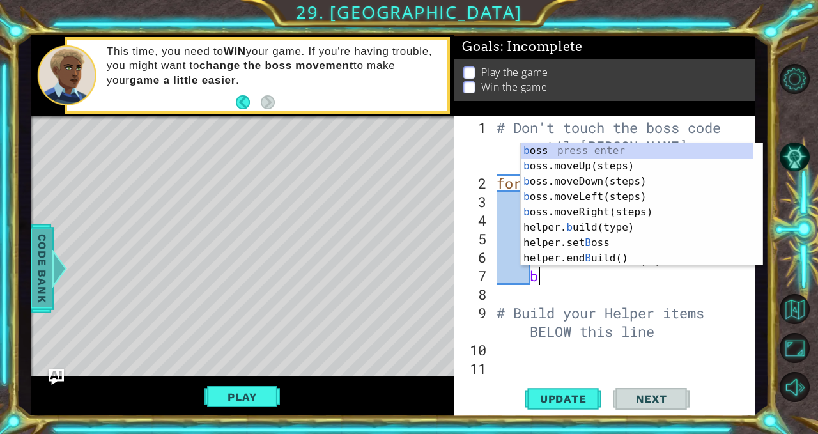
scroll to position [0, 1]
click at [572, 212] on div "b oss press enter b oss.moveUp(steps) press enter b oss.moveDown(steps) press e…" at bounding box center [637, 219] width 233 height 153
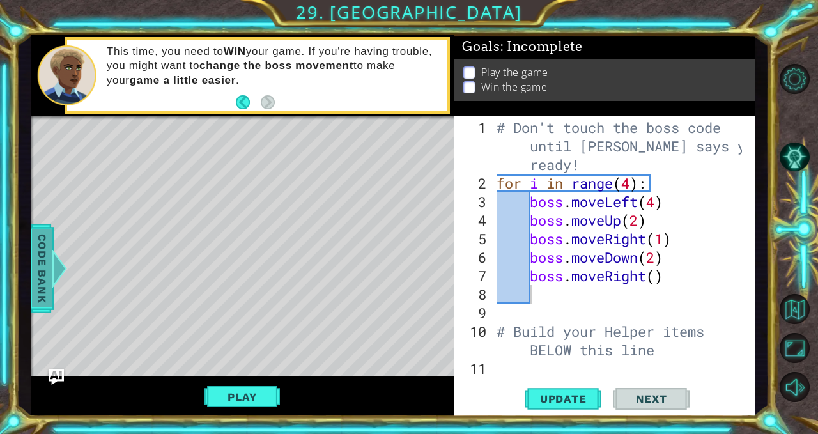
click at [260, 398] on button "Play" at bounding box center [242, 397] width 75 height 24
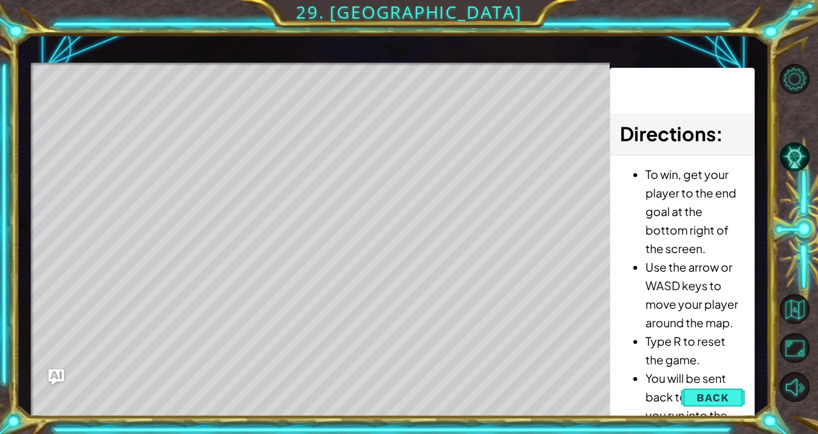
click at [692, 392] on button "Back" at bounding box center [713, 398] width 65 height 26
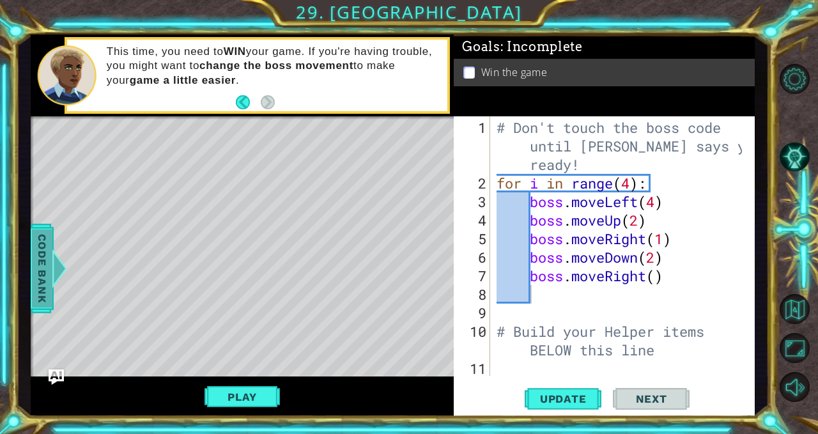
click at [636, 186] on div "# Don't touch the boss code until [PERSON_NAME] says you're ready! for i in ran…" at bounding box center [621, 285] width 254 height 334
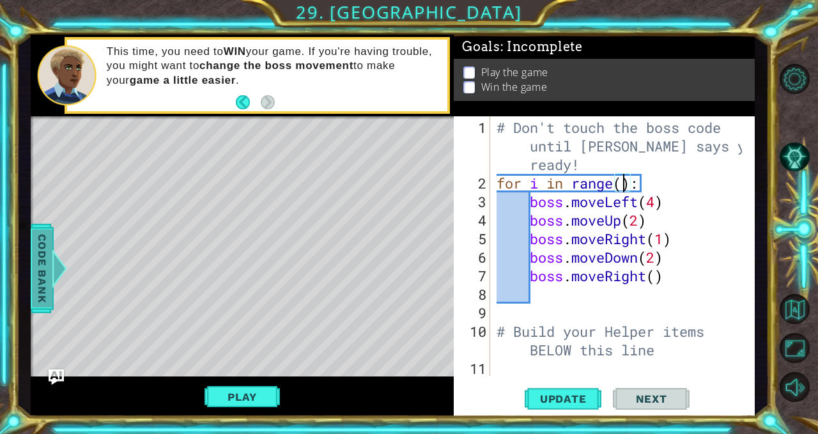
scroll to position [0, 6]
click at [246, 395] on button "Play" at bounding box center [242, 397] width 75 height 24
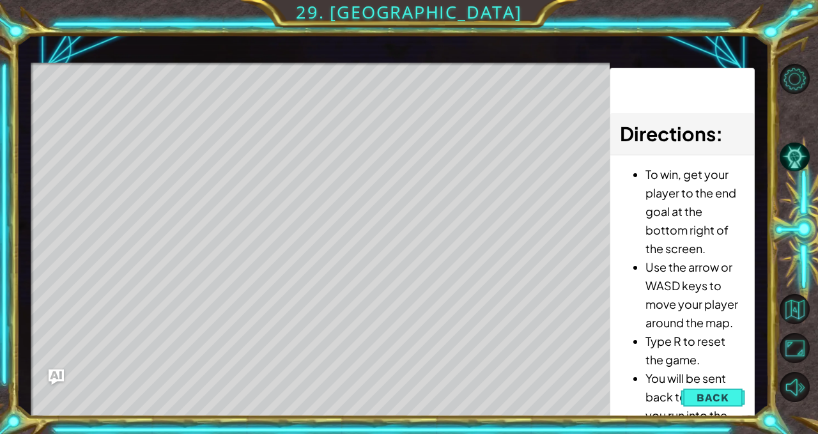
click at [700, 396] on span "Back" at bounding box center [713, 397] width 33 height 13
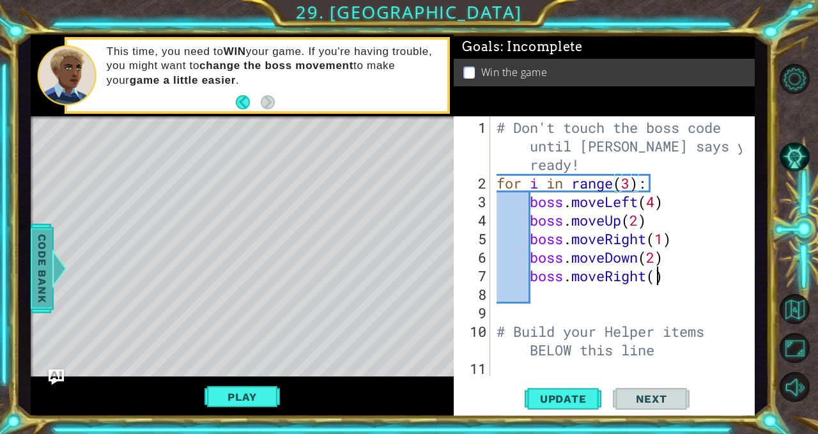
click at [656, 277] on div "# Don't touch the boss code until [PERSON_NAME] says you're ready! for i in ran…" at bounding box center [621, 285] width 254 height 334
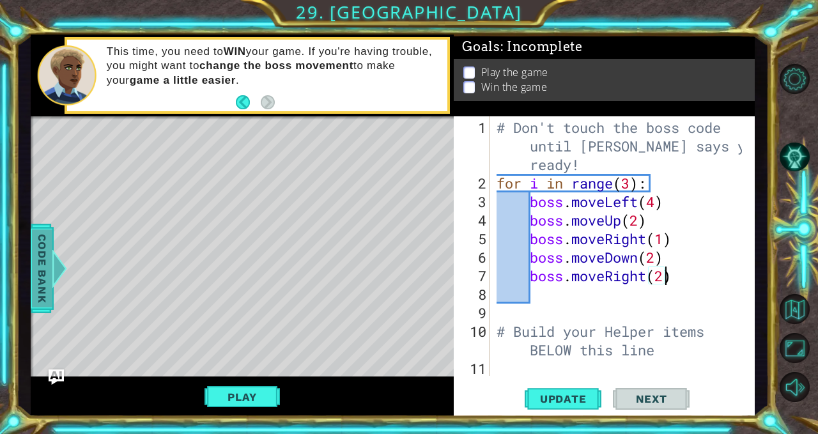
scroll to position [0, 7]
type textarea "boss.moveRight(2)"
click at [228, 385] on button "Play" at bounding box center [242, 397] width 75 height 24
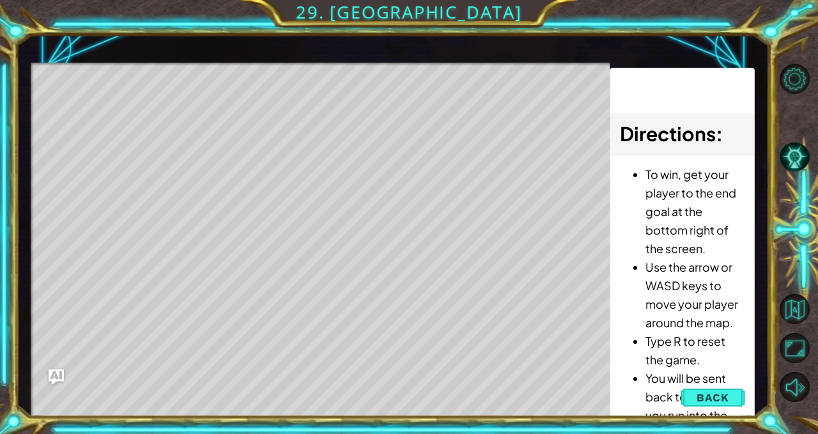
click at [696, 400] on button "Back" at bounding box center [713, 398] width 65 height 26
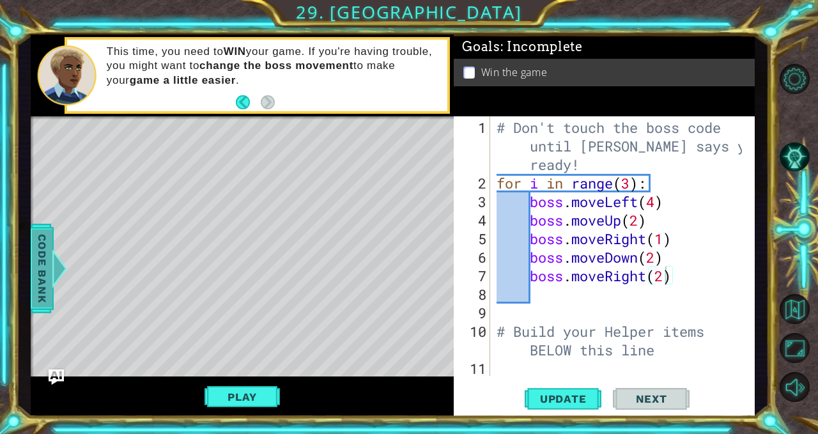
scroll to position [19, 0]
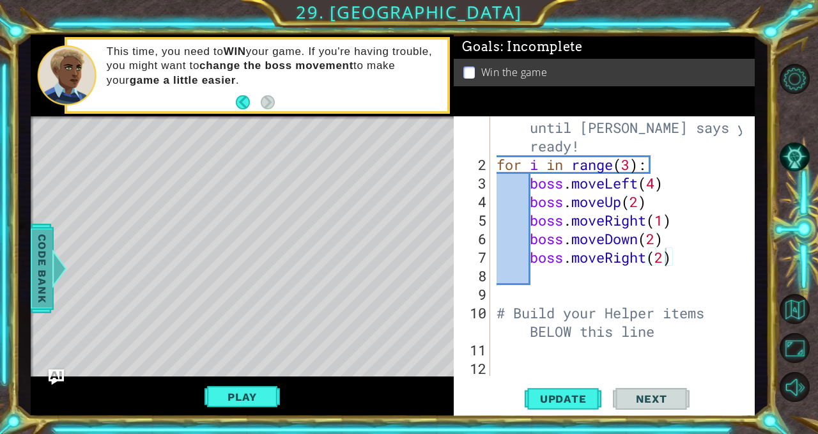
click at [521, 359] on div "# Don't touch the boss code until [PERSON_NAME] says you're ready! for i in ran…" at bounding box center [621, 267] width 254 height 334
click at [492, 348] on div "1 2 3 4 5 6 7 8 9 10 11 12 # Don't touch the boss code until [PERSON_NAME] says…" at bounding box center [603, 246] width 298 height 260
click at [514, 341] on div "# Don't touch the boss code until [PERSON_NAME] says you're ready! for i in ran…" at bounding box center [621, 267] width 254 height 334
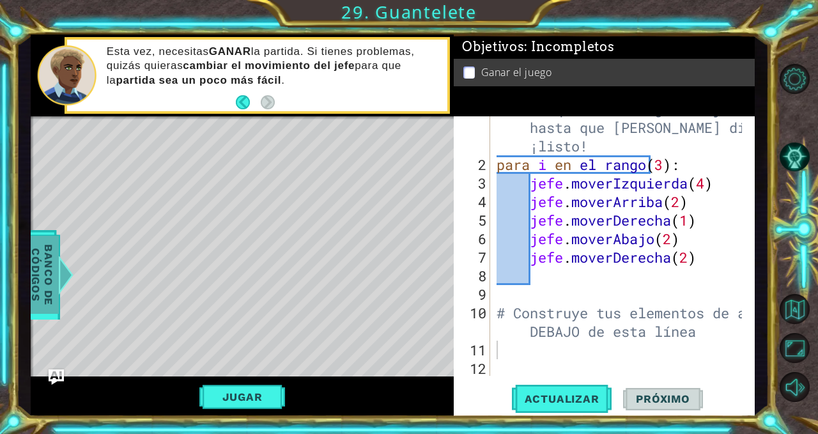
click at [35, 249] on font "Banco de códigos" at bounding box center [42, 274] width 26 height 61
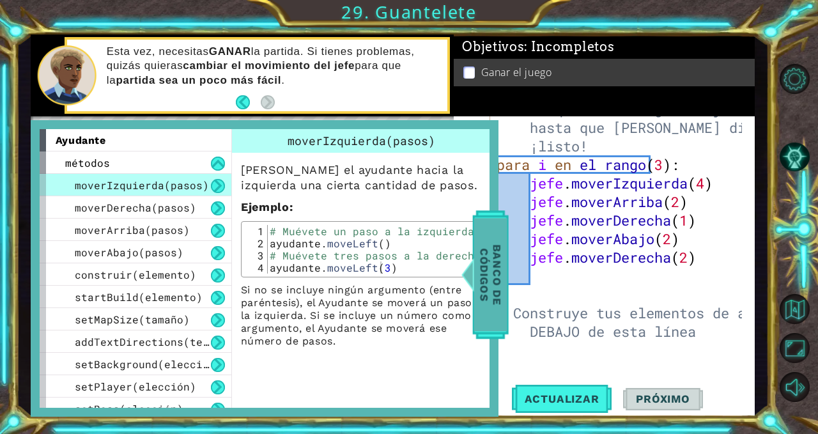
click at [120, 313] on font "setMapSize(tamaño)" at bounding box center [132, 319] width 115 height 13
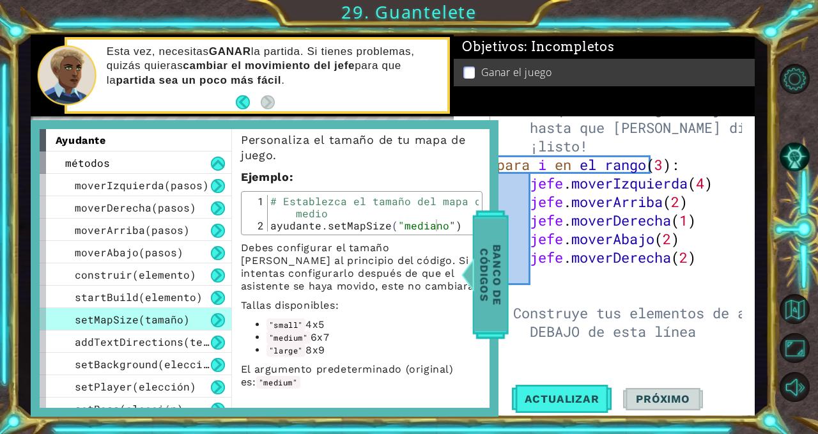
scroll to position [31, 0]
click at [143, 340] on font "addTextDirections(texto)" at bounding box center [151, 341] width 153 height 13
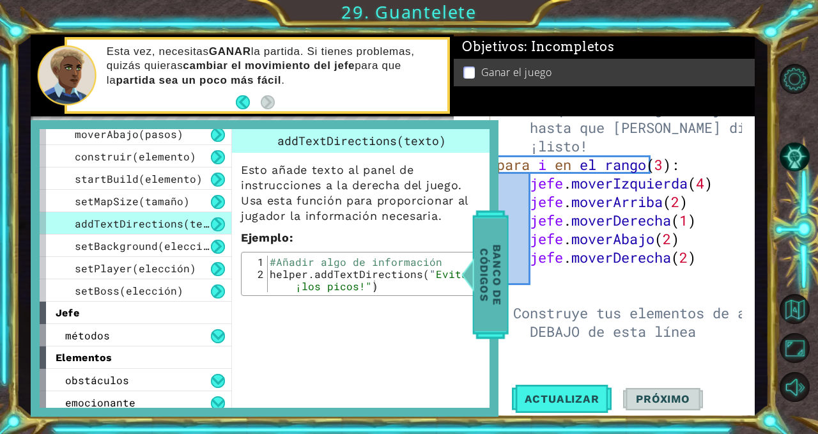
scroll to position [128, 0]
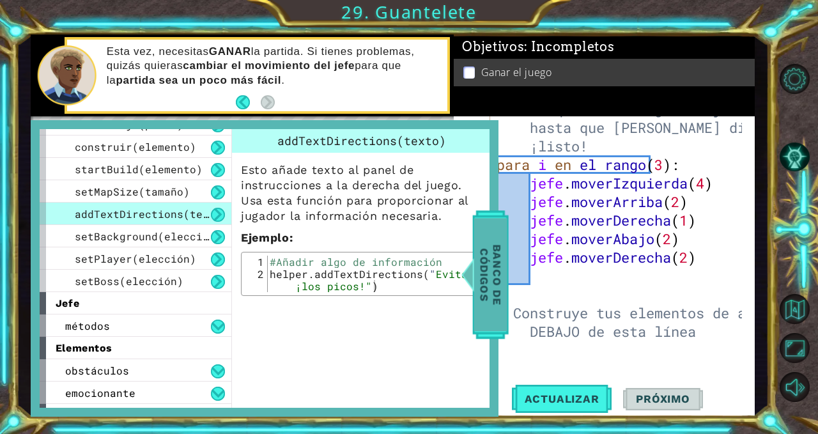
click at [152, 237] on font "setBackground(elección)" at bounding box center [148, 236] width 147 height 13
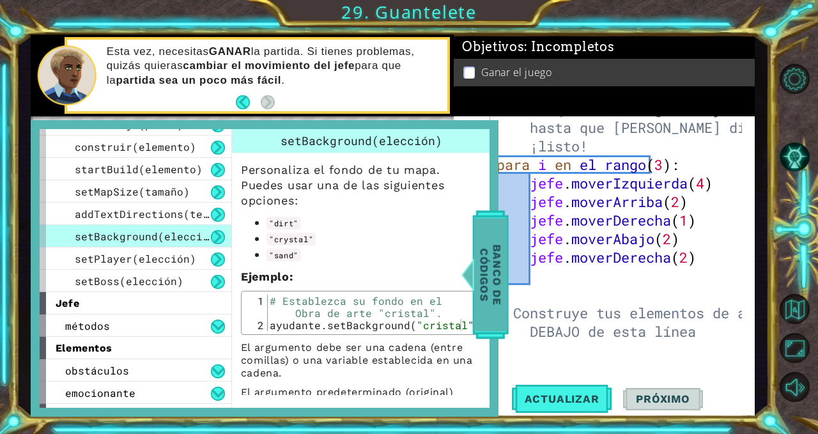
click at [147, 256] on font "setPlayer(elección)" at bounding box center [135, 258] width 121 height 13
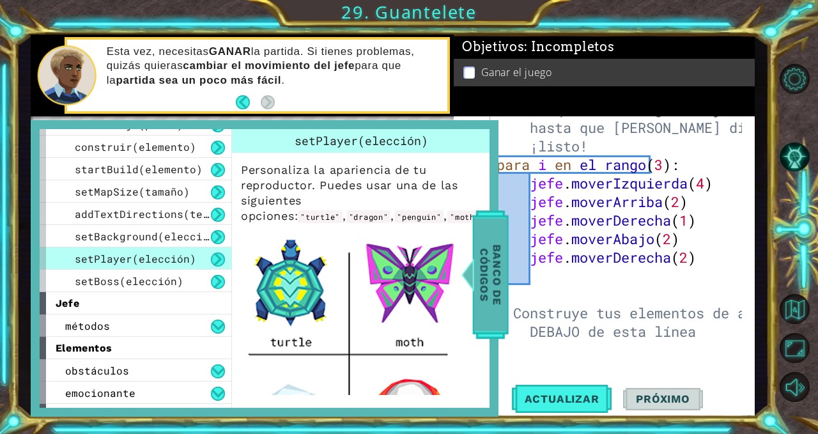
click at [143, 212] on font "addTextDirections(texto)" at bounding box center [151, 213] width 153 height 13
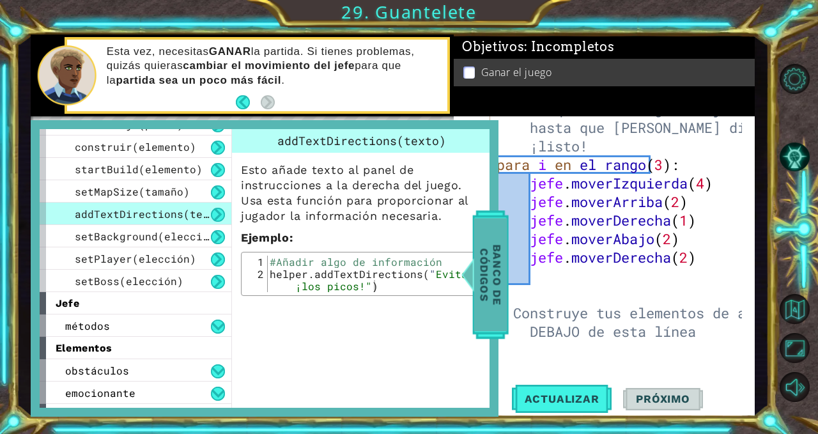
click at [490, 249] on font "Banco de códigos" at bounding box center [491, 274] width 26 height 61
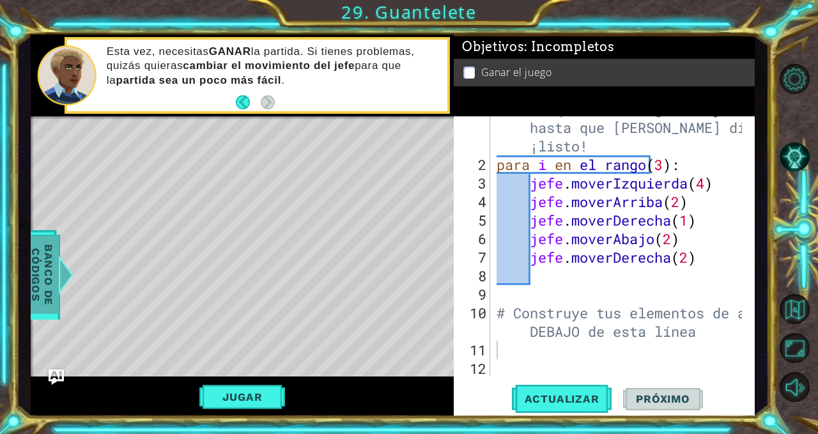
click at [599, 402] on span "Actualizar" at bounding box center [562, 399] width 100 height 13
click at [737, 253] on div "# No toques el código del jefe hasta que [PERSON_NAME] diga que estás ¡listo! p…" at bounding box center [621, 267] width 254 height 334
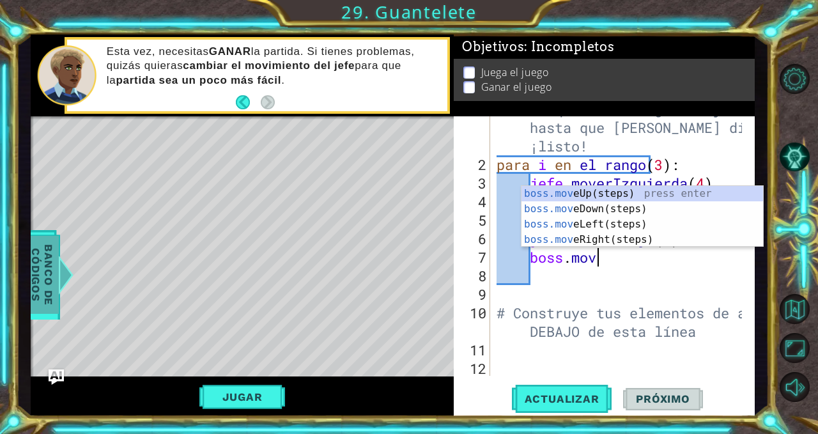
type textarea "b"
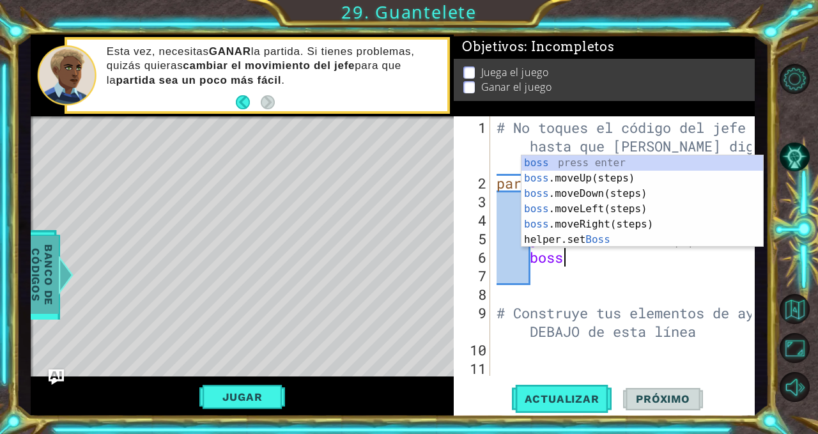
type textarea "b"
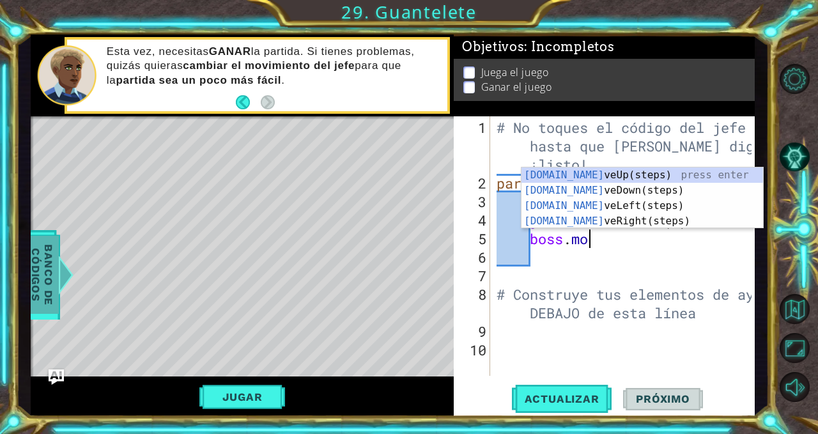
type textarea "b"
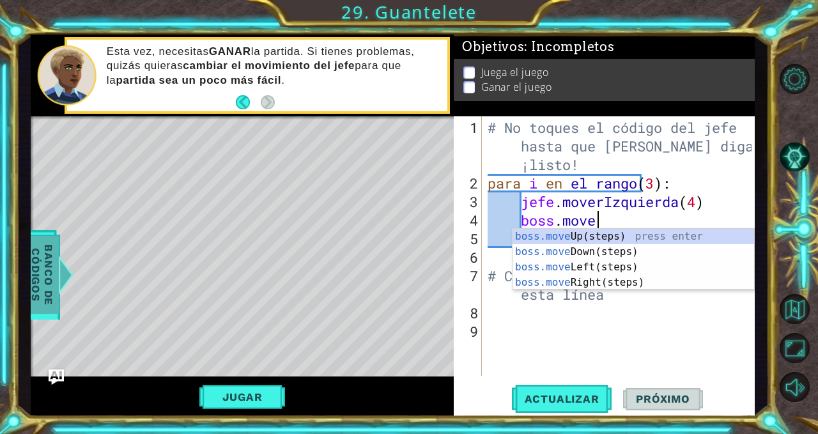
type textarea "b"
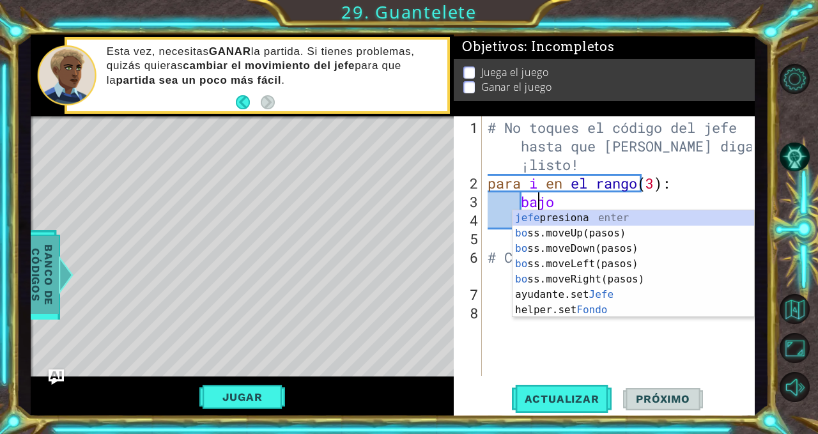
type textarea "b"
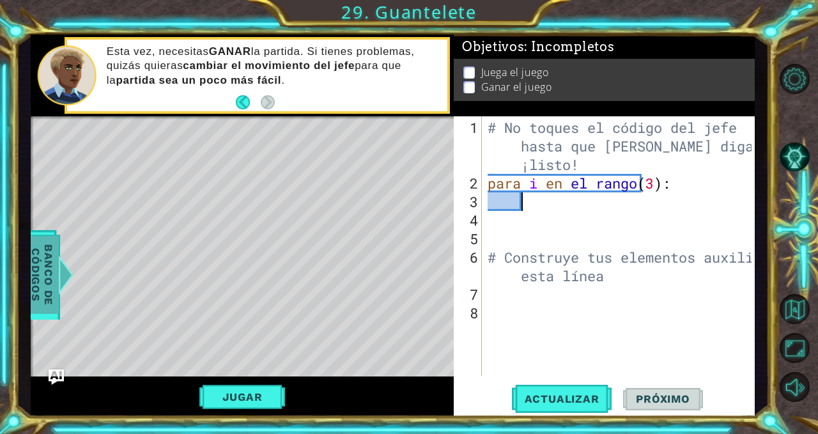
click at [523, 303] on div "# No toques el código del jefe hasta que [PERSON_NAME] diga que estás ¡listo! p…" at bounding box center [621, 285] width 273 height 334
click at [520, 297] on div "# No toques el código del jefe hasta que [PERSON_NAME] diga que estás ¡listo! p…" at bounding box center [621, 285] width 273 height 334
click at [55, 260] on span "Banco de códigos" at bounding box center [42, 275] width 33 height 78
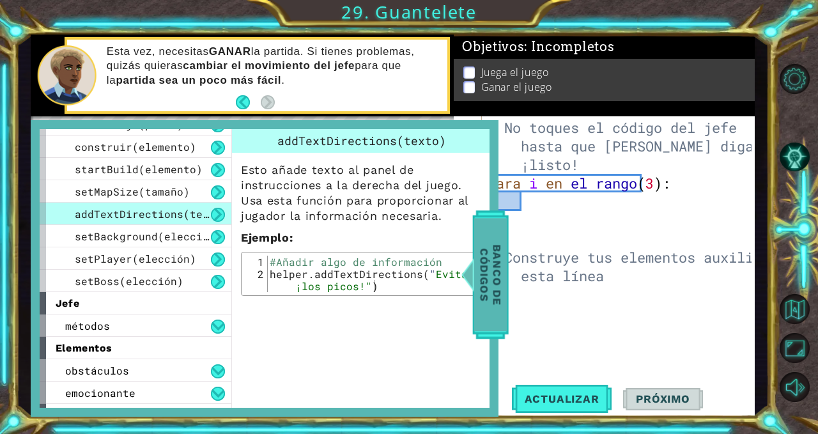
click at [150, 180] on div "setMapSize(tamaño)" at bounding box center [136, 191] width 192 height 22
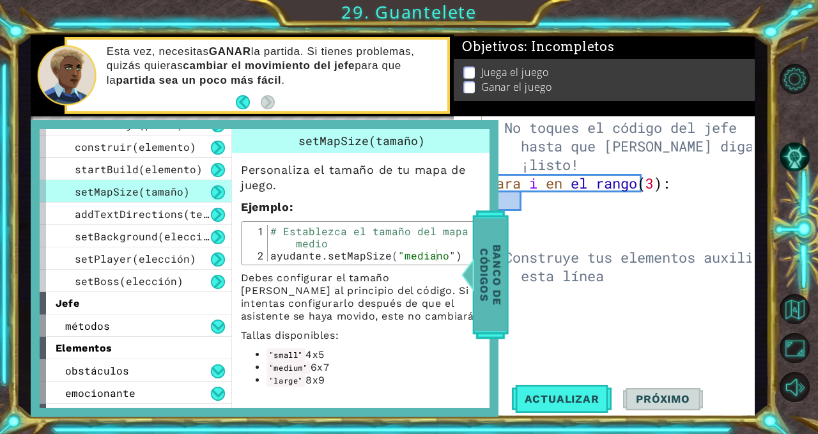
click at [153, 173] on font "startBuild(elemento)" at bounding box center [139, 168] width 128 height 13
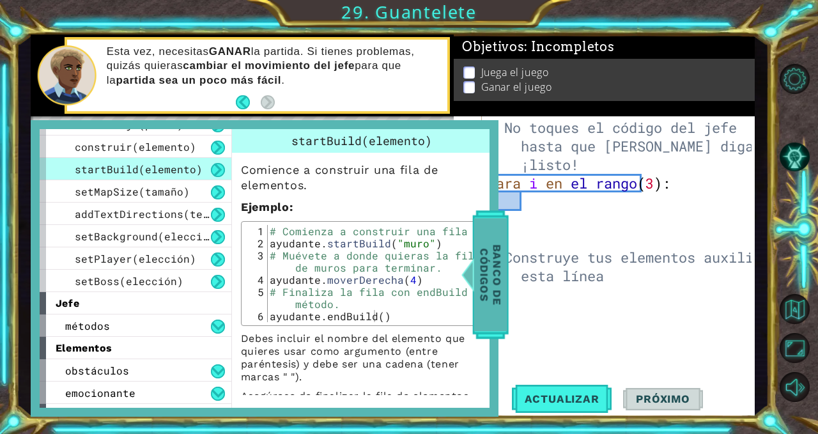
click at [123, 185] on font "setMapSize(tamaño)" at bounding box center [132, 191] width 115 height 13
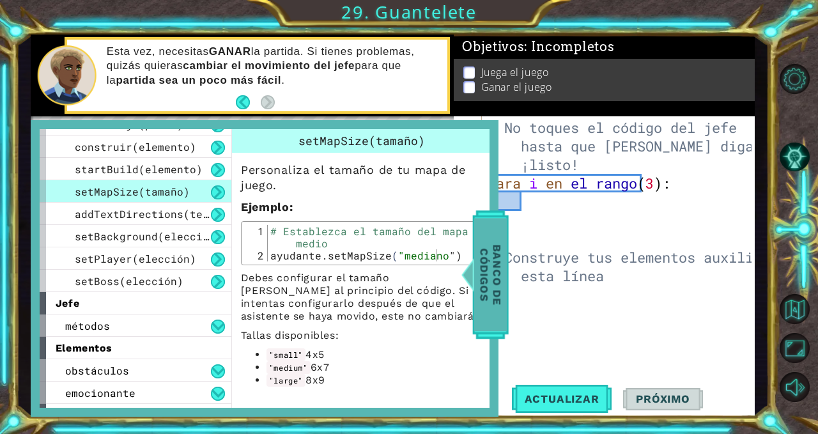
click at [130, 211] on font "addTextDirections(texto)" at bounding box center [151, 213] width 153 height 13
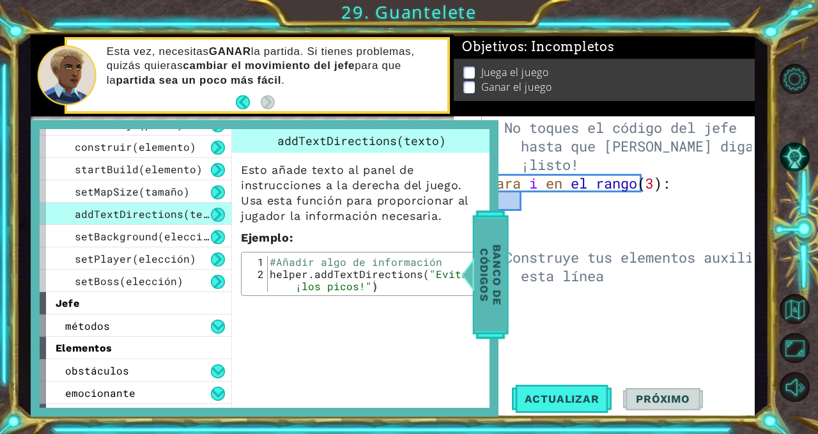
click at [136, 234] on font "setBackground(elección)" at bounding box center [148, 236] width 147 height 13
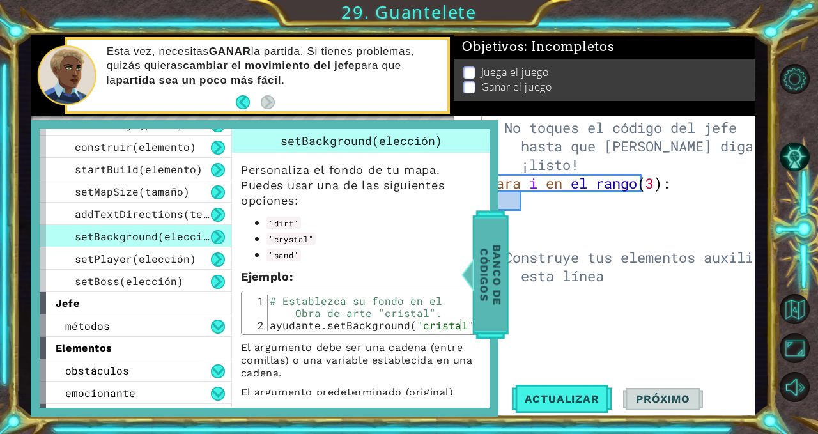
click at [137, 254] on font "setPlayer(elección)" at bounding box center [135, 258] width 121 height 13
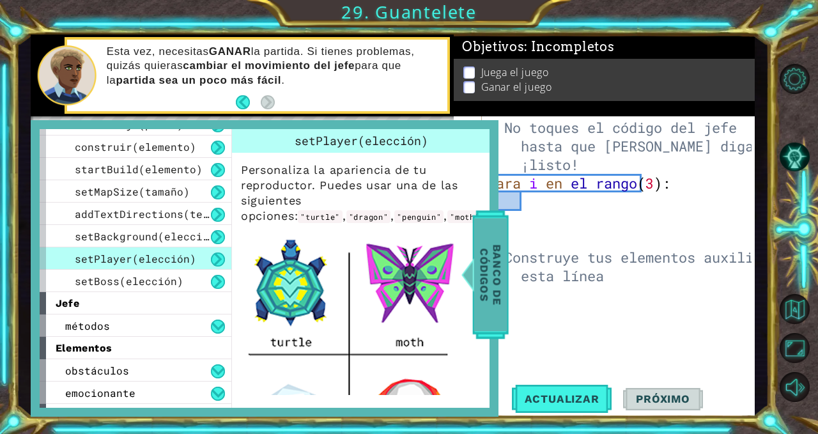
click at [143, 274] on font "setBoss(elección)" at bounding box center [129, 280] width 109 height 13
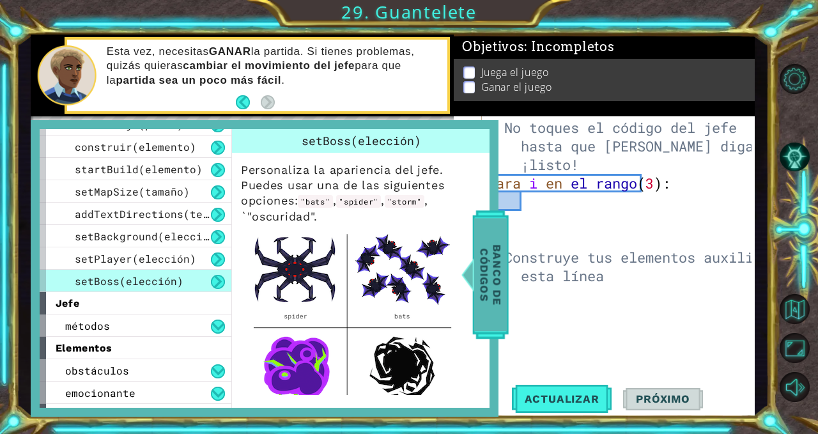
click at [143, 254] on font "setPlayer(elección)" at bounding box center [135, 258] width 121 height 13
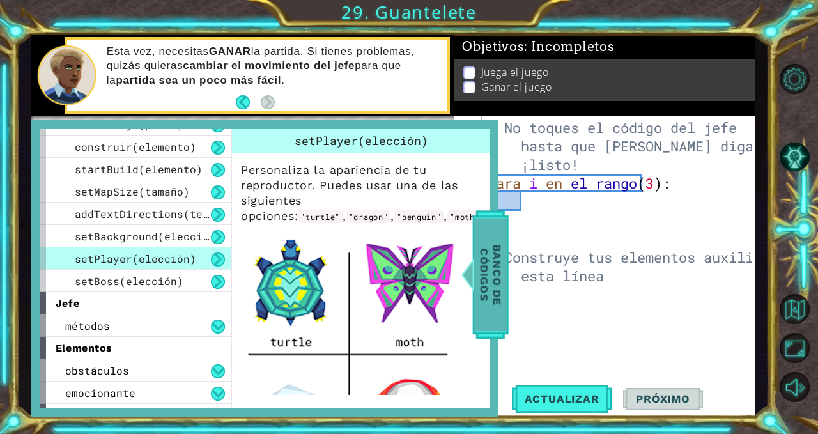
click at [141, 237] on font "setBackground(elección)" at bounding box center [148, 236] width 147 height 13
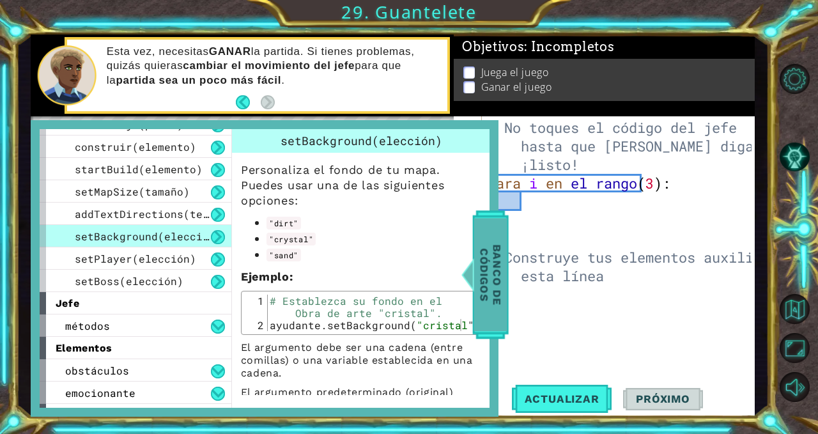
click at [490, 253] on font "Banco de códigos" at bounding box center [491, 274] width 26 height 61
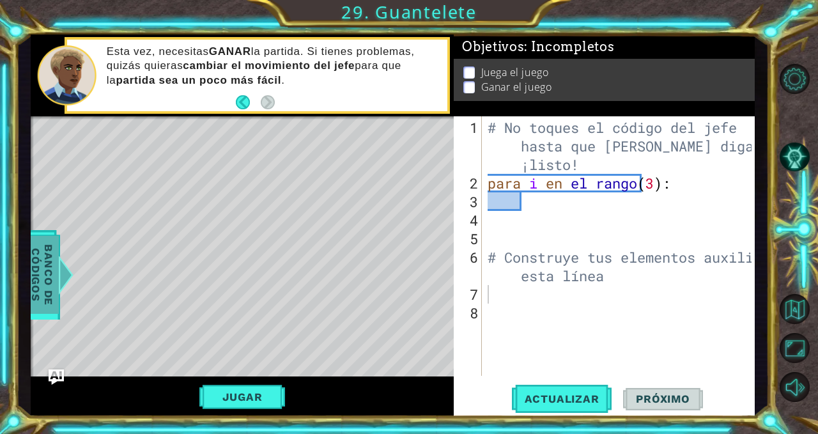
click at [45, 289] on font "Banco de códigos" at bounding box center [42, 274] width 26 height 61
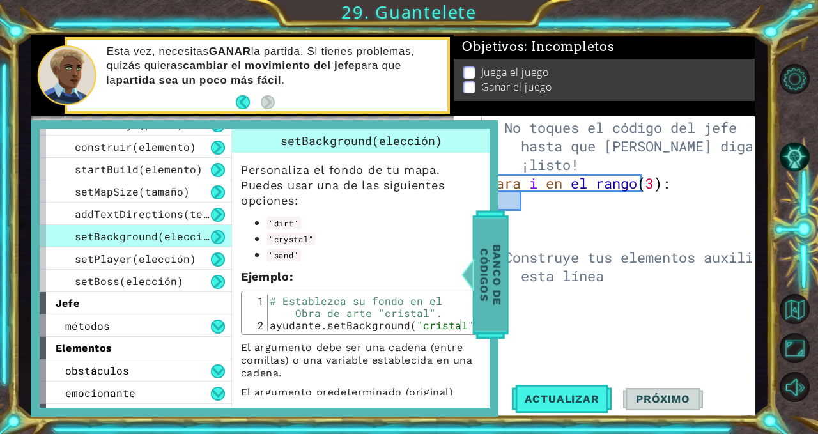
click at [146, 215] on font "addTextDirections(texto)" at bounding box center [151, 213] width 153 height 13
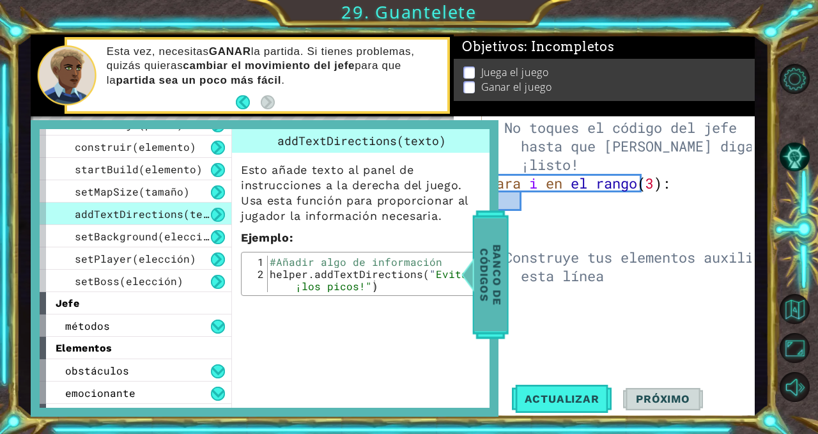
click at [152, 194] on font "setMapSize(tamaño)" at bounding box center [132, 191] width 115 height 13
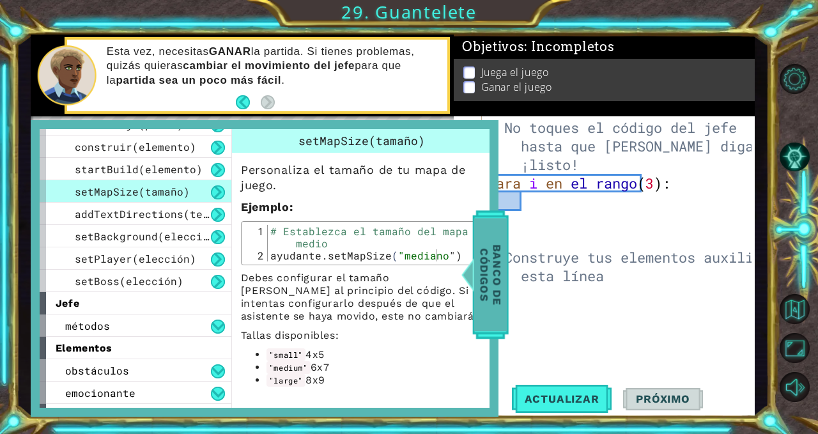
click at [480, 293] on font "Banco de códigos" at bounding box center [491, 274] width 26 height 61
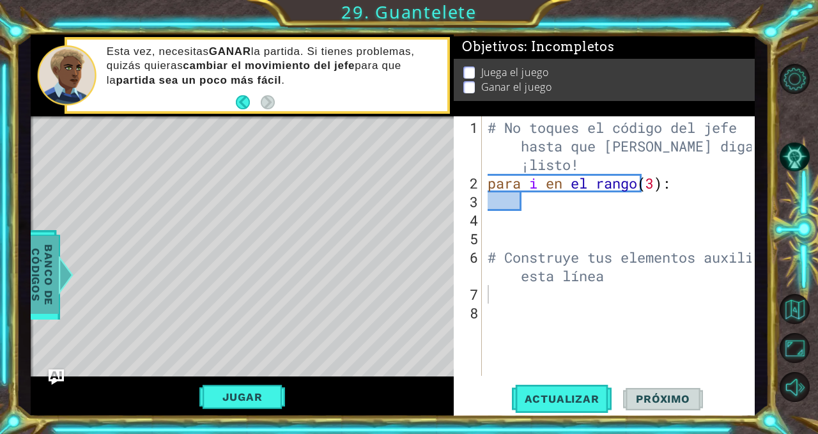
click at [52, 270] on font "Banco de códigos" at bounding box center [42, 274] width 26 height 61
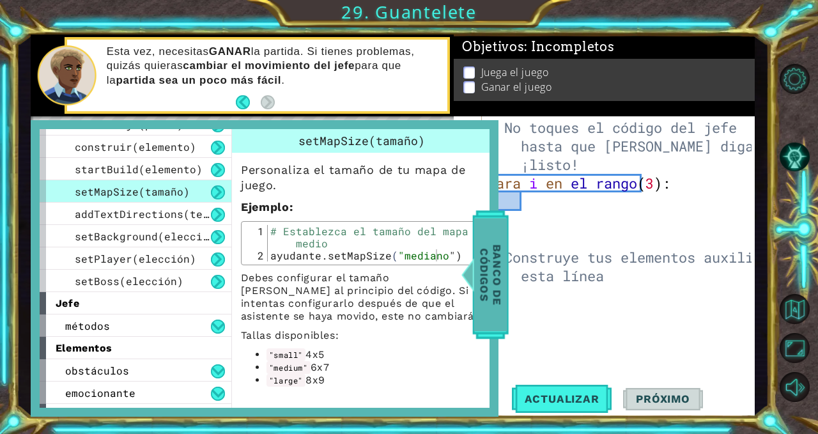
click at [477, 260] on span "Banco de códigos" at bounding box center [490, 275] width 33 height 114
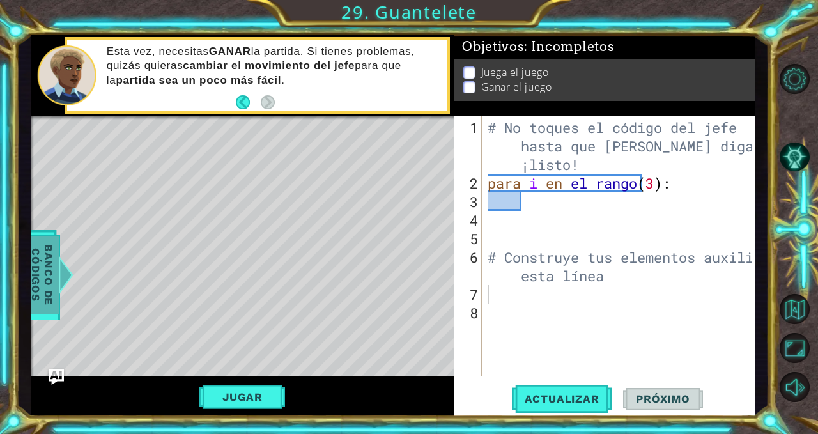
click at [502, 302] on div "# No toques el código del jefe hasta que [PERSON_NAME] diga que estás ¡listo! p…" at bounding box center [621, 285] width 273 height 334
click at [500, 297] on div "# No toques el código del jefe hasta que [PERSON_NAME] diga que estás ¡listo! p…" at bounding box center [621, 285] width 273 height 334
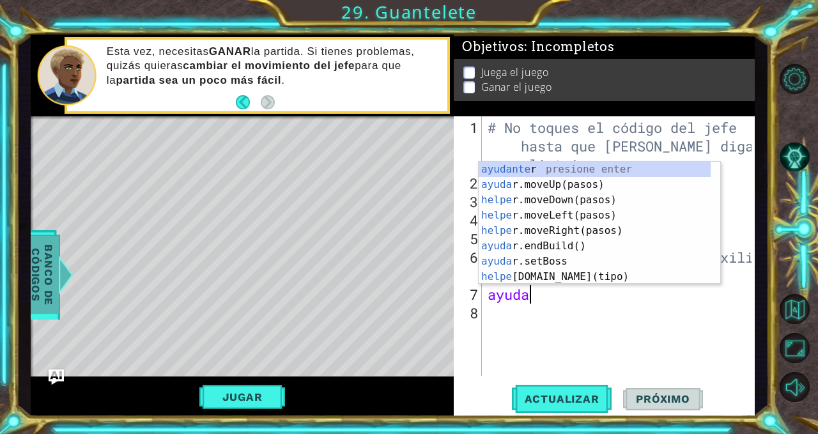
scroll to position [0, 1]
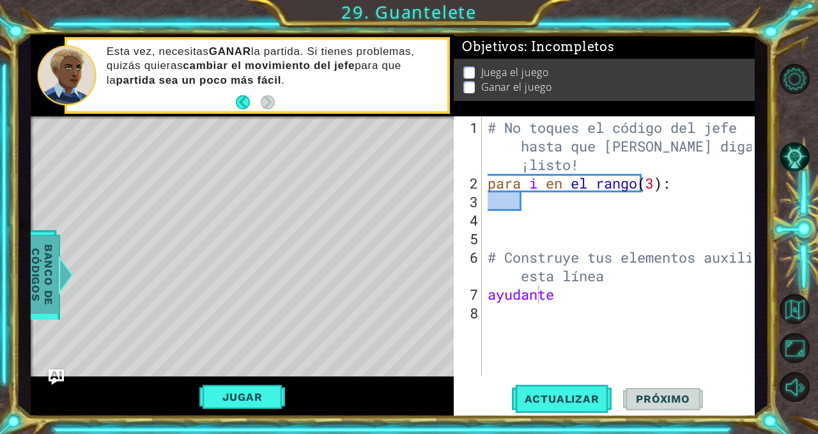
click at [31, 260] on font "Banco de códigos" at bounding box center [42, 274] width 26 height 61
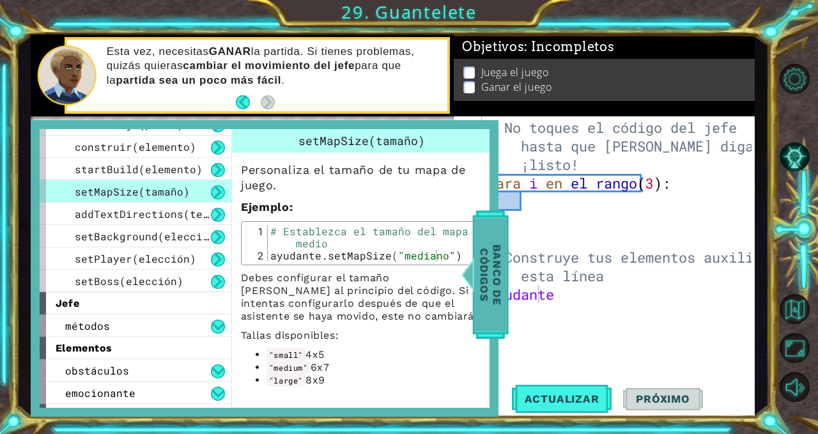
click at [478, 274] on font "Banco de códigos" at bounding box center [491, 274] width 26 height 61
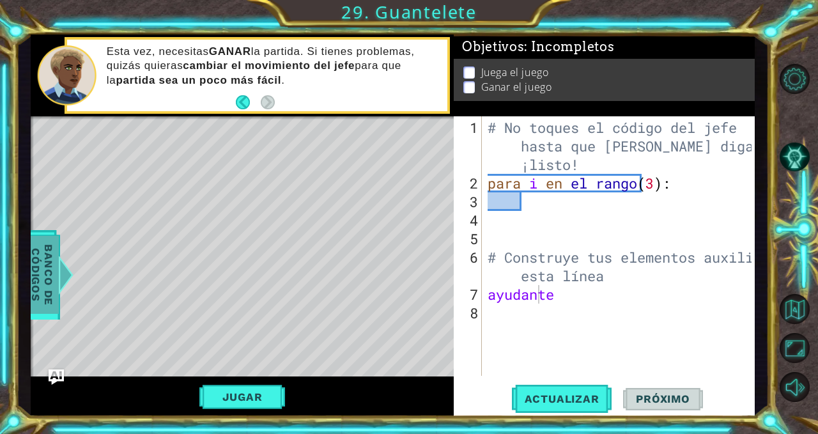
click at [562, 300] on div "# No toques el código del jefe hasta que [PERSON_NAME] diga que estás ¡listo! p…" at bounding box center [621, 285] width 273 height 334
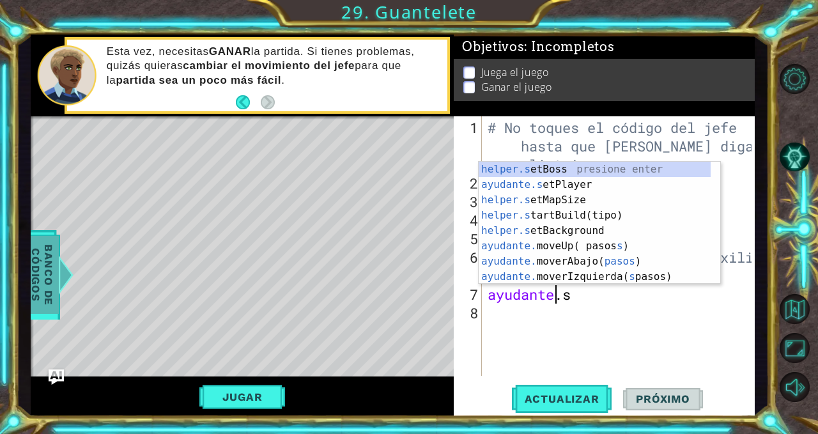
scroll to position [0, 3]
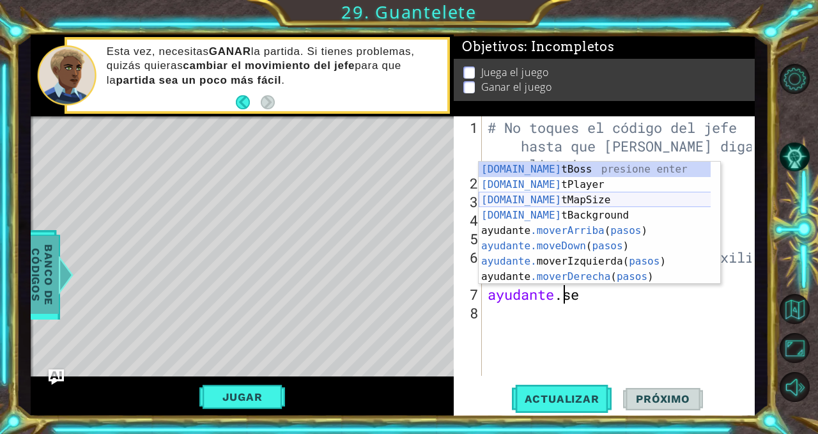
click at [563, 200] on div "[DOMAIN_NAME] tBoss presione enter [DOMAIN_NAME] tPlayer presione enter [DOMAIN…" at bounding box center [595, 238] width 233 height 153
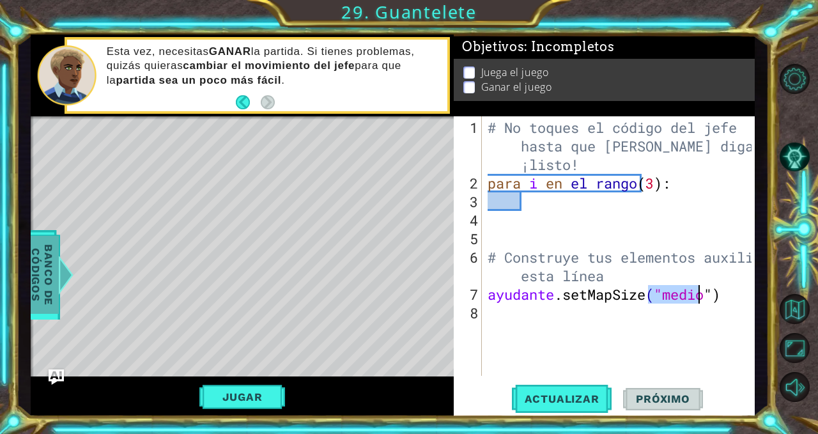
type textarea "helper.setMapSize("middle")"
click at [637, 320] on div "# No toques el código del jefe hasta que [PERSON_NAME] diga que estás ¡listo! p…" at bounding box center [621, 285] width 273 height 334
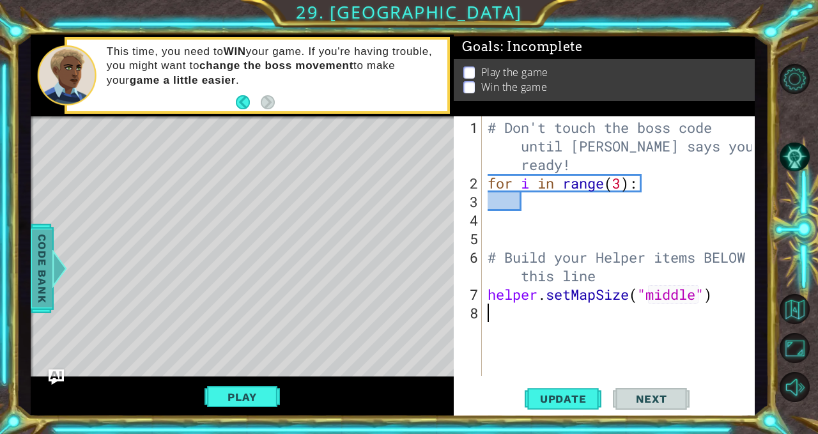
scroll to position [0, 0]
click at [702, 294] on div "# Don't touch the boss code until [PERSON_NAME] says you're ready! for i in ran…" at bounding box center [621, 285] width 273 height 334
type textarea "helper.setMapSize("large")"
click at [545, 402] on span "Update" at bounding box center [564, 399] width 72 height 13
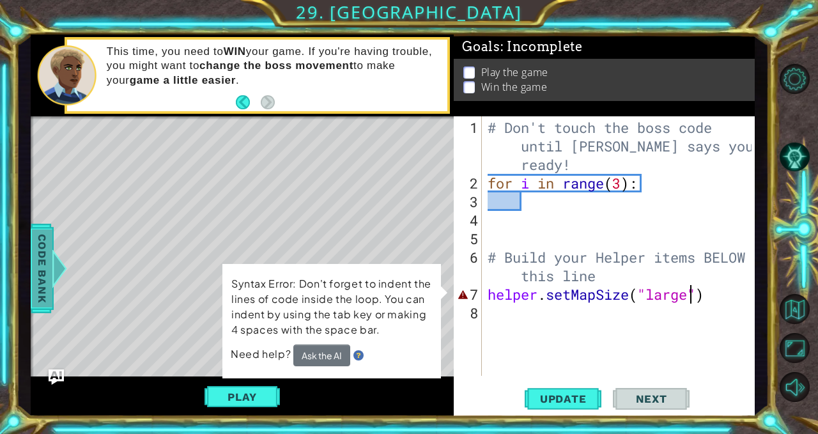
click at [45, 292] on span "Code Bank" at bounding box center [42, 269] width 20 height 78
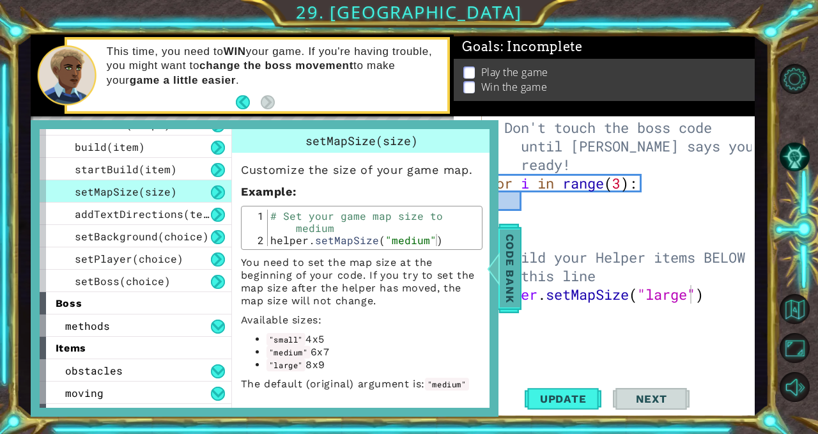
click at [512, 261] on span "Code Bank" at bounding box center [510, 269] width 20 height 78
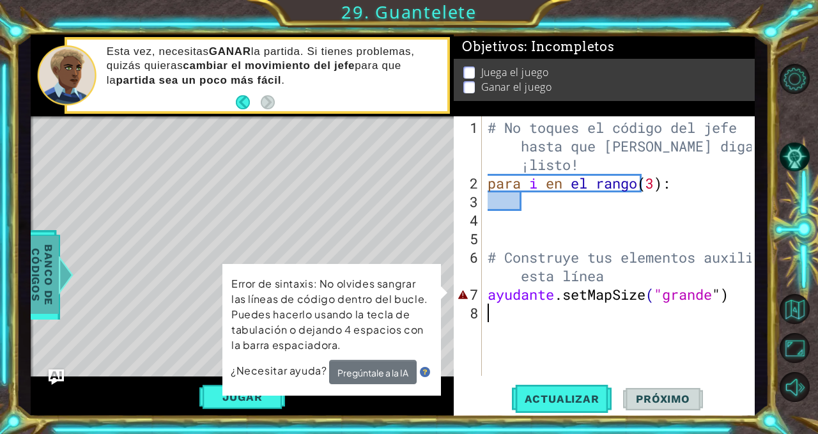
click at [543, 316] on div "# No toques el código del jefe hasta que [PERSON_NAME] diga que estás ¡listo! p…" at bounding box center [621, 285] width 273 height 334
click at [385, 368] on font "Pregúntale a la IA" at bounding box center [373, 374] width 71 height 12
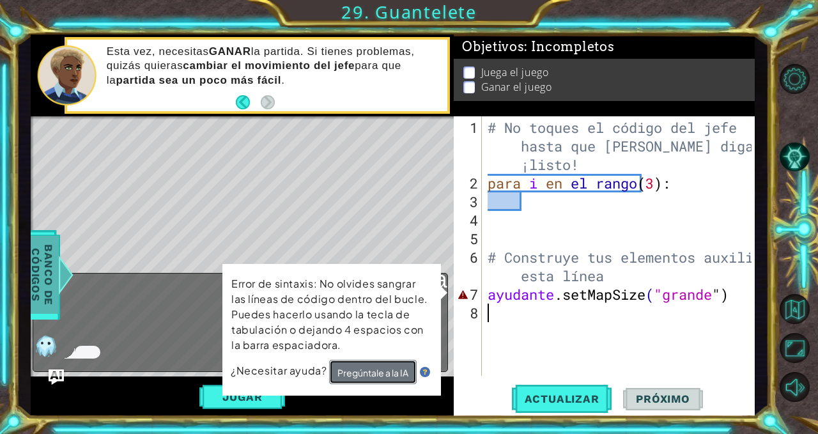
click at [377, 375] on font "Pregúntale a la IA" at bounding box center [373, 374] width 71 height 12
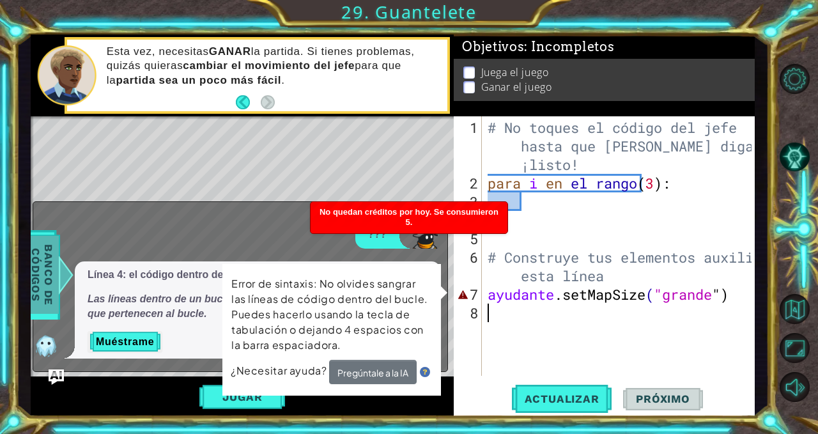
click at [669, 295] on div "# No toques el código del jefe hasta que [PERSON_NAME] diga que estás ¡listo! p…" at bounding box center [621, 285] width 273 height 334
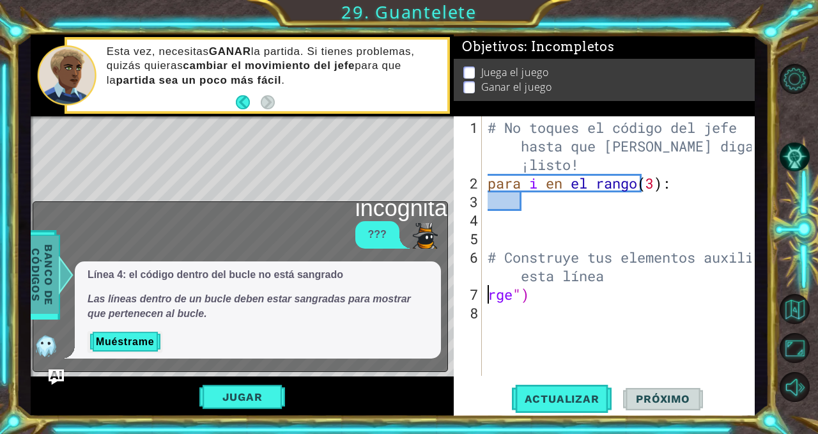
type textarea "# Build your Helper items BELOW this linerge")"
click at [669, 295] on div "# No toques el código del jefe hasta que [PERSON_NAME] diga que estás ¡listo! p…" at bounding box center [621, 285] width 273 height 334
click at [673, 279] on div "# No toques el código del jefe hasta que [PERSON_NAME] diga que estás ¡listo! p…" at bounding box center [621, 285] width 273 height 334
type textarea "# Build your Helper items BELOW this line"
click at [672, 277] on div "# No toques el código del jefe hasta que [PERSON_NAME] diga que estás ¡listo! p…" at bounding box center [621, 285] width 273 height 334
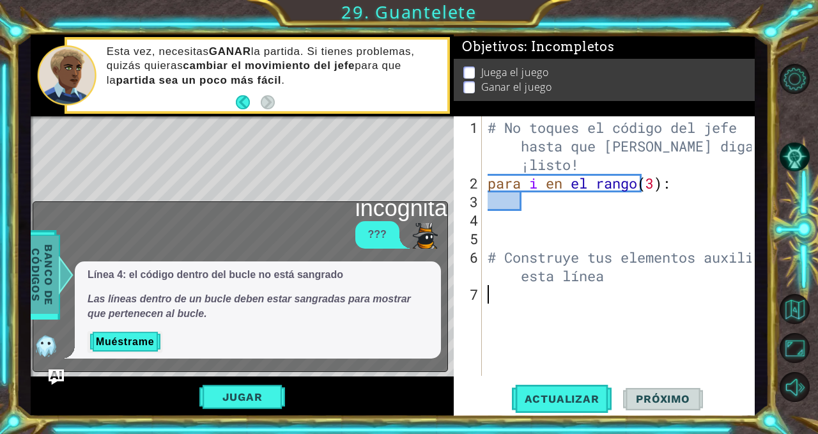
click at [517, 290] on div "# No toques el código del jefe hasta que [PERSON_NAME] diga que estás ¡listo! p…" at bounding box center [621, 285] width 273 height 334
click at [119, 334] on button "Muéstrame" at bounding box center [125, 341] width 75 height 21
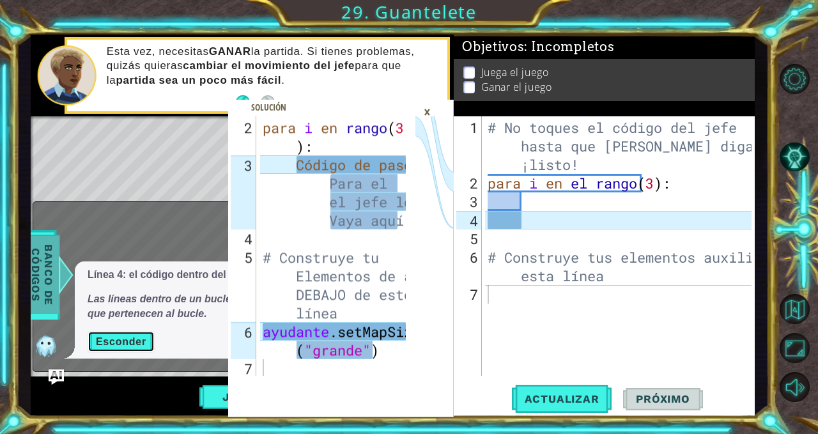
scroll to position [54, 0]
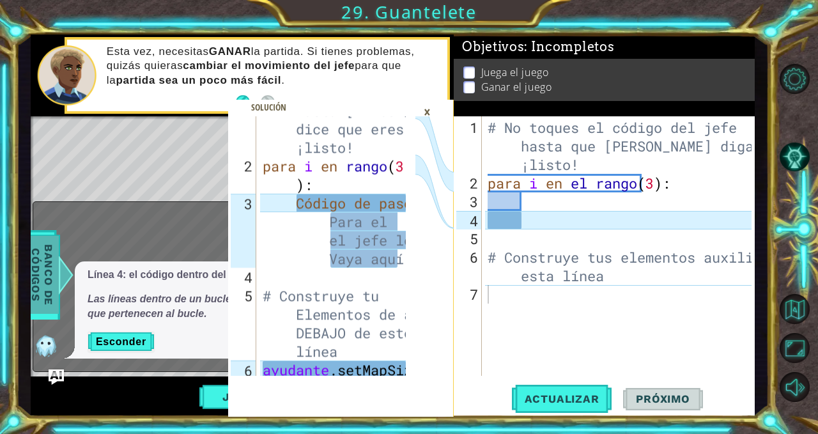
click at [421, 110] on div "×" at bounding box center [428, 112] width 20 height 22
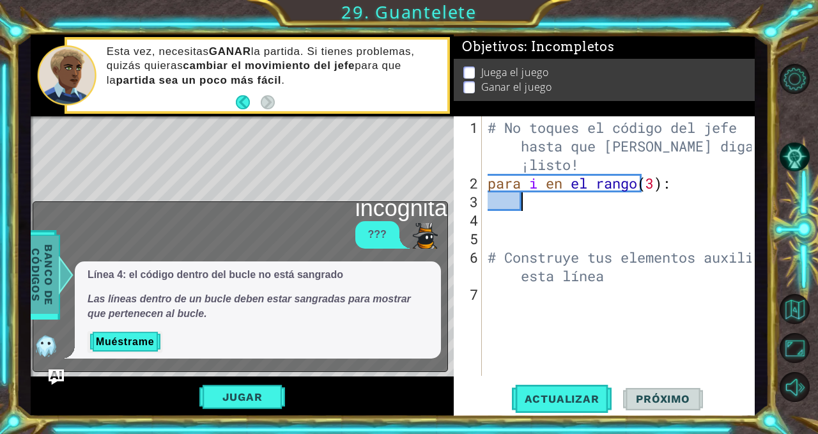
click at [561, 208] on div "# No toques el código del jefe hasta que [PERSON_NAME] diga que estás ¡listo! p…" at bounding box center [621, 285] width 273 height 334
type textarea "b"
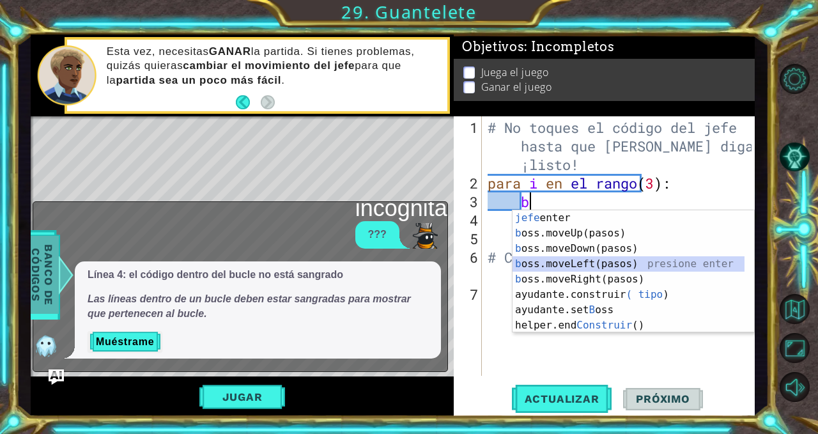
click at [592, 260] on div "jefe presione enter b oss.moveUp(pasos) presione enter b oss.moveDown(pasos) pr…" at bounding box center [629, 286] width 233 height 153
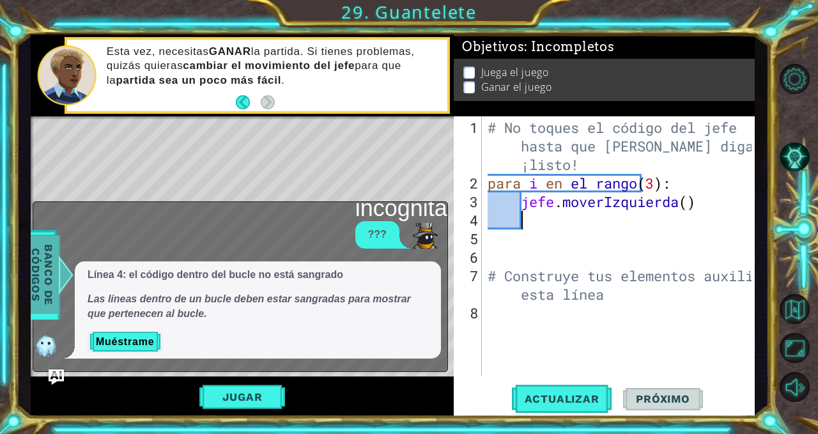
click at [523, 318] on div "# No toques el código del jefe hasta que [PERSON_NAME] diga que estás ¡listo! p…" at bounding box center [621, 285] width 273 height 334
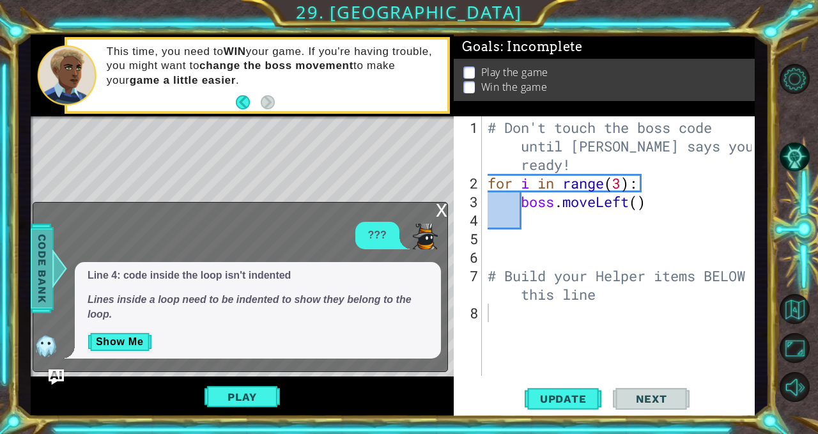
click at [599, 252] on div "# Don't touch the boss code until [PERSON_NAME] says you're ready! for i in ran…" at bounding box center [621, 285] width 273 height 334
click at [508, 318] on div "# Don't touch the boss code until [PERSON_NAME] says you're ready! for i in ran…" at bounding box center [621, 285] width 273 height 334
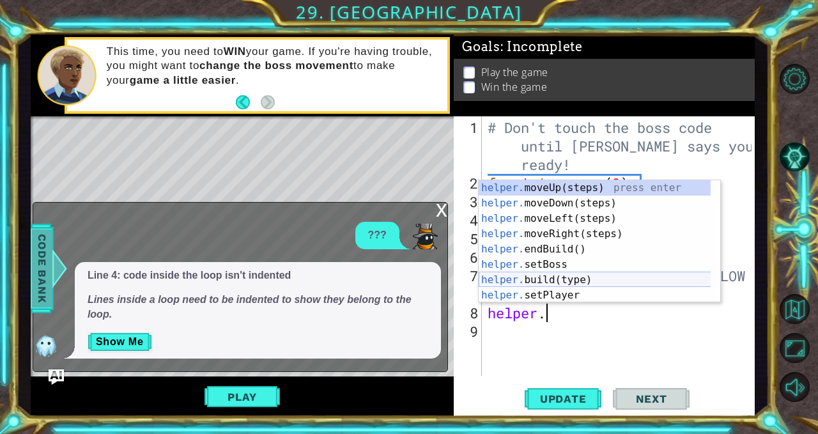
scroll to position [0, 2]
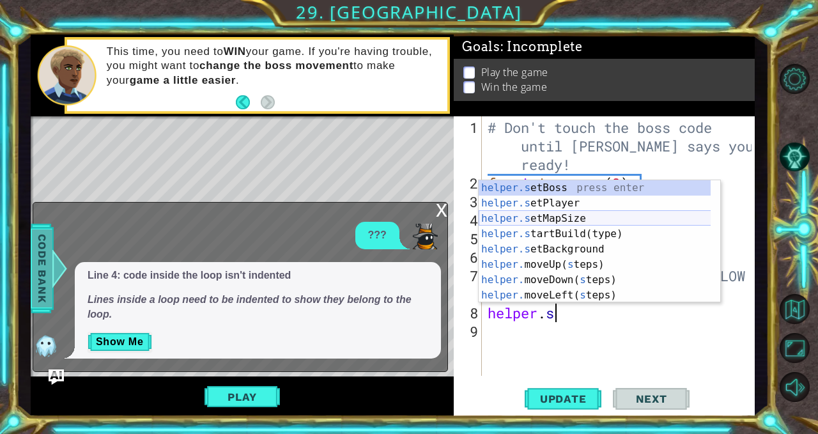
click at [552, 222] on div "helper.s etBoss press enter helper.s etPlayer press enter helper.s etMapSize pr…" at bounding box center [595, 256] width 233 height 153
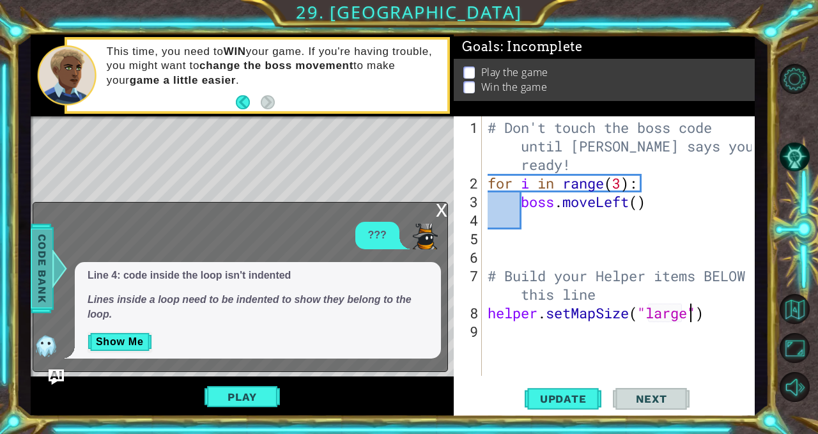
scroll to position [0, 9]
type textarea "helper.setMapSize("large")"
click at [582, 401] on span "Update" at bounding box center [564, 399] width 72 height 13
click at [442, 210] on div "x" at bounding box center [442, 209] width 12 height 13
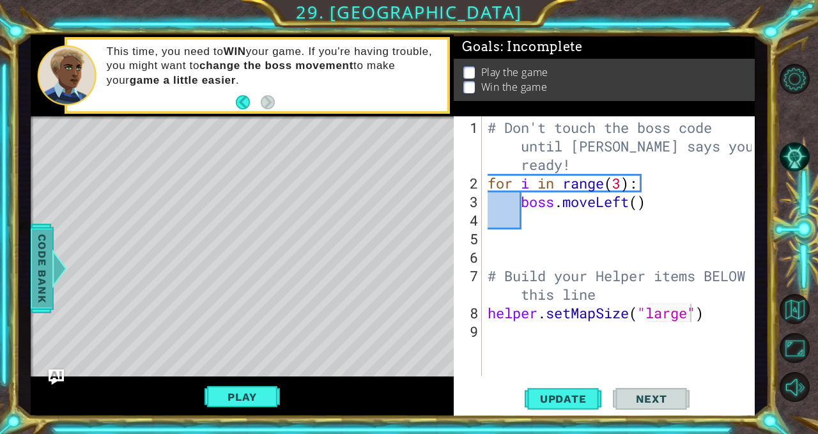
scroll to position [0, 0]
click at [508, 344] on div "# Don't touch the boss code until [PERSON_NAME] says you're ready! for i in ran…" at bounding box center [621, 285] width 273 height 334
click at [689, 313] on div "# Don't touch the boss code until [PERSON_NAME] says you're ready! for i in ran…" at bounding box center [621, 285] width 273 height 334
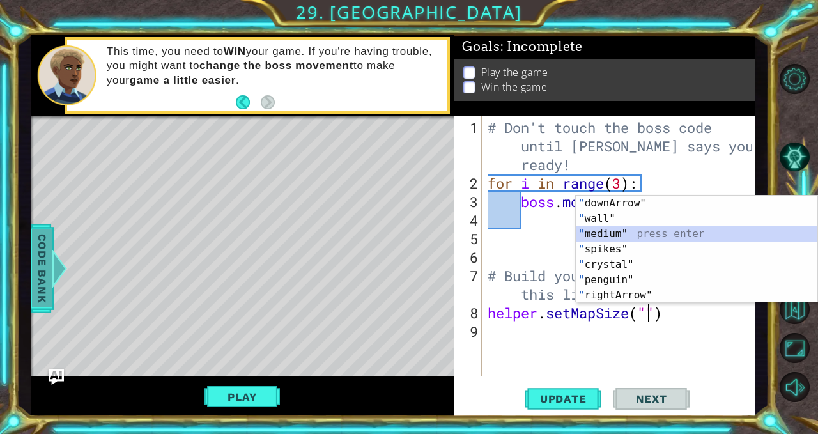
click at [674, 233] on div "" downArrow" press enter " wall" press enter " medium" press enter " spikes" pr…" at bounding box center [697, 265] width 242 height 138
type textarea "helper.setMapSize("medium")"
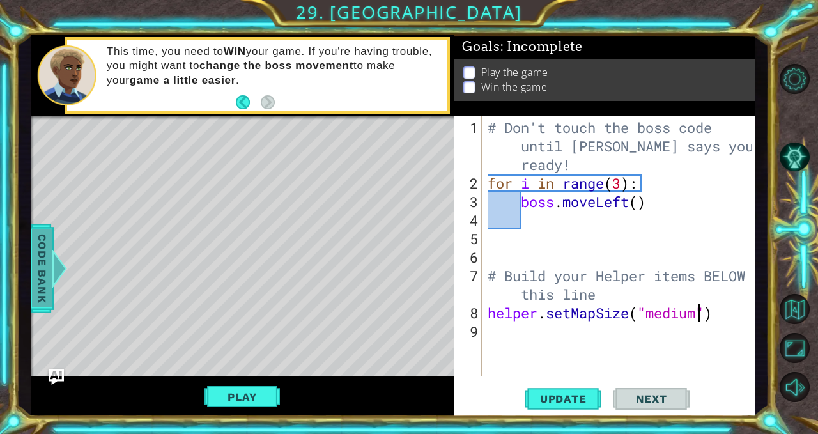
click at [570, 402] on span "Update" at bounding box center [564, 399] width 72 height 13
click at [487, 326] on div "# Don't touch the boss code until [PERSON_NAME] says you're ready! for i in ran…" at bounding box center [621, 285] width 273 height 334
click at [58, 258] on div at bounding box center [59, 268] width 16 height 38
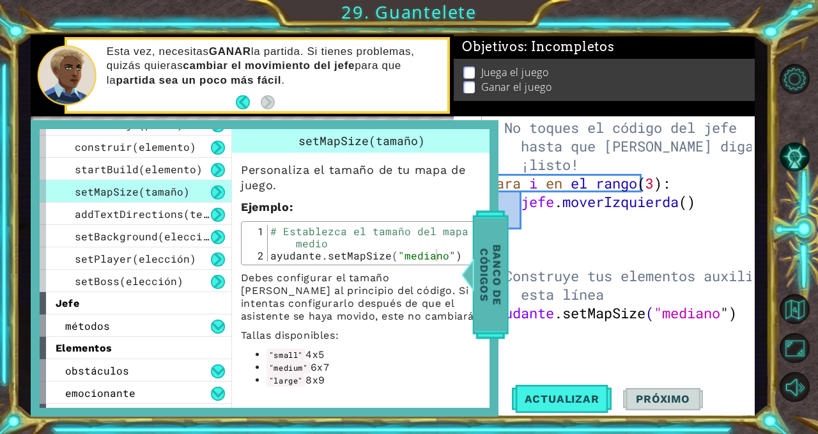
click at [136, 214] on font "addTextDirections(texto)" at bounding box center [151, 213] width 153 height 13
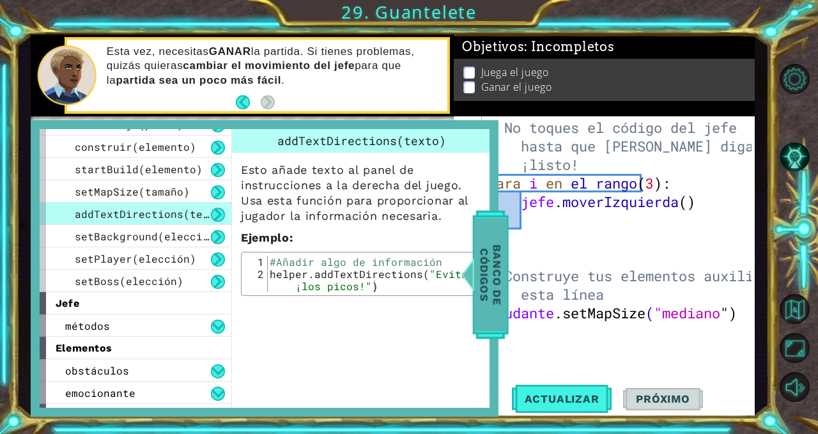
click at [139, 192] on font "setMapSize(tamaño)" at bounding box center [132, 191] width 115 height 13
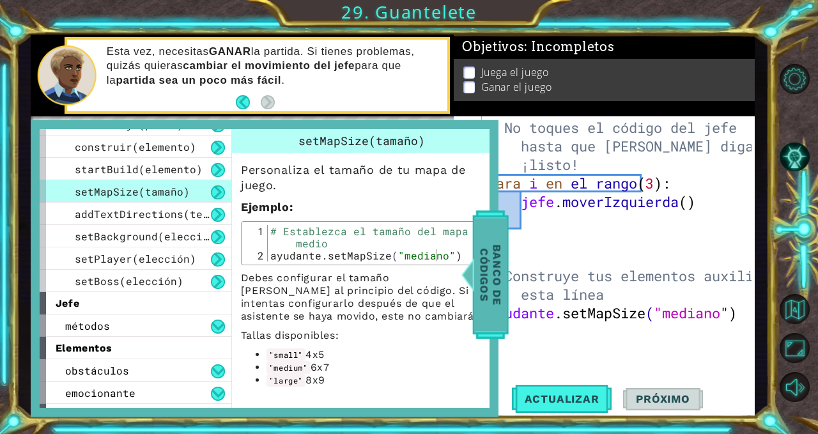
click at [145, 235] on font "setBackground(elección)" at bounding box center [148, 236] width 147 height 13
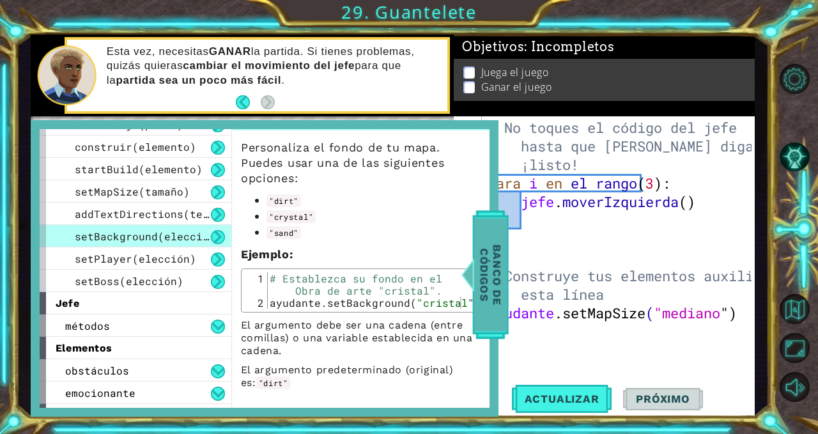
scroll to position [23, 0]
click at [179, 259] on font "setPlayer(elección)" at bounding box center [135, 258] width 121 height 13
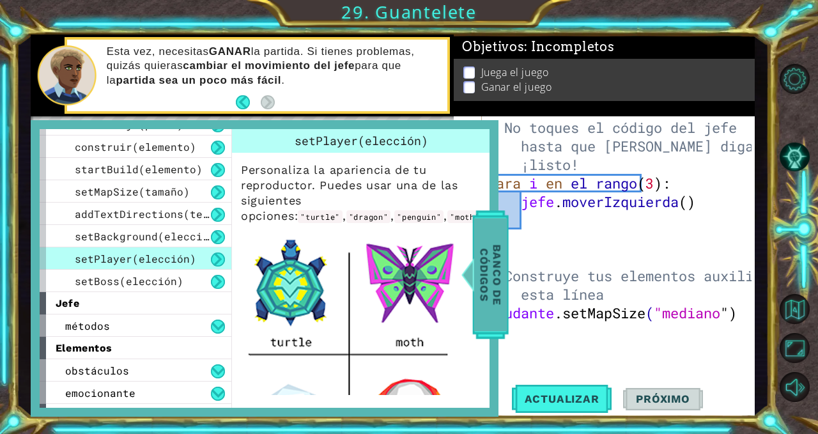
click at [174, 240] on font "setBackground(elección)" at bounding box center [148, 236] width 147 height 13
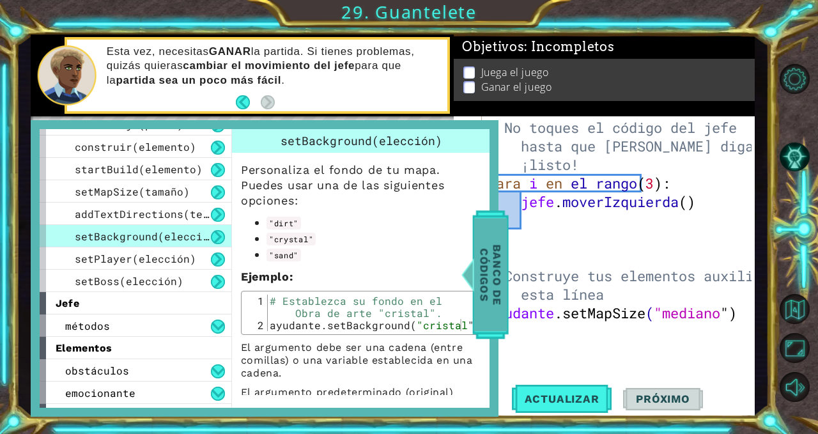
click at [167, 257] on font "setPlayer(elección)" at bounding box center [135, 258] width 121 height 13
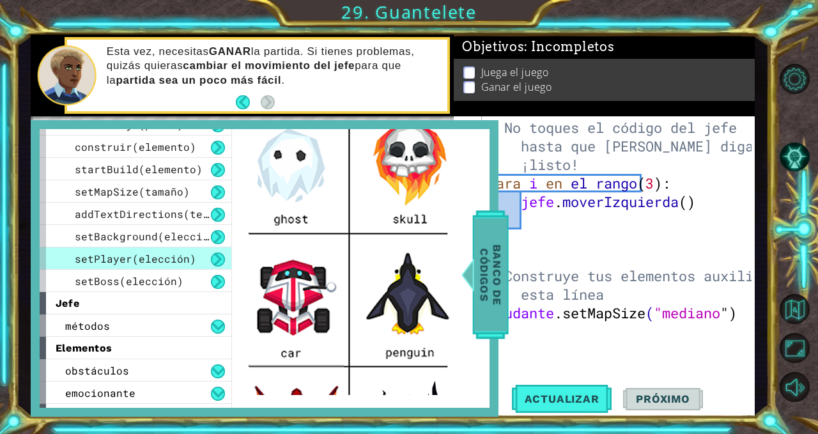
scroll to position [541, 0]
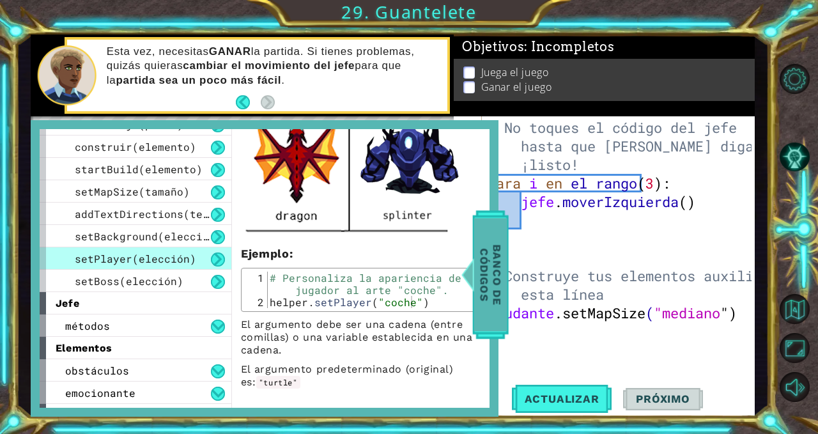
click at [169, 283] on font "setBoss(elección)" at bounding box center [129, 280] width 109 height 13
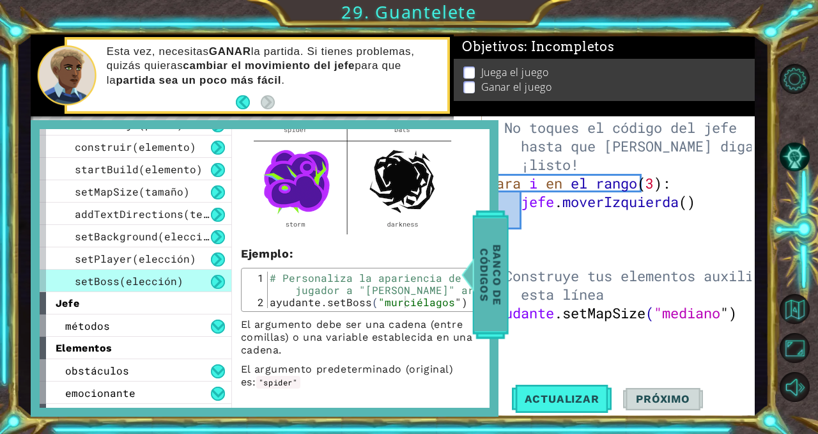
scroll to position [59, 0]
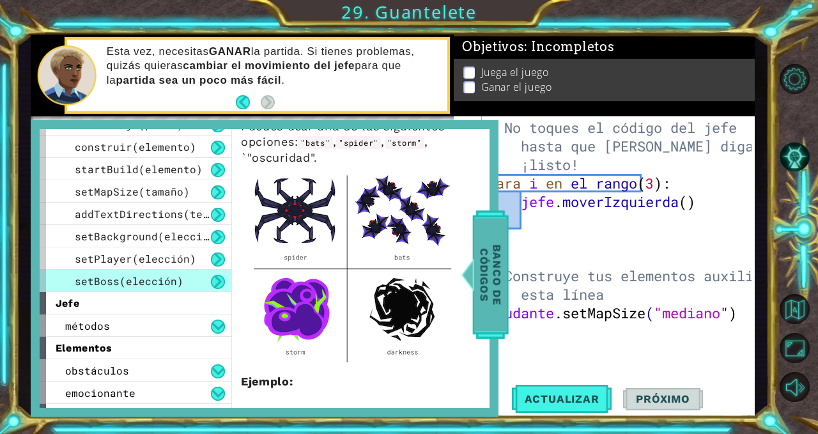
click at [174, 228] on div "setBackground(elección)" at bounding box center [136, 236] width 192 height 22
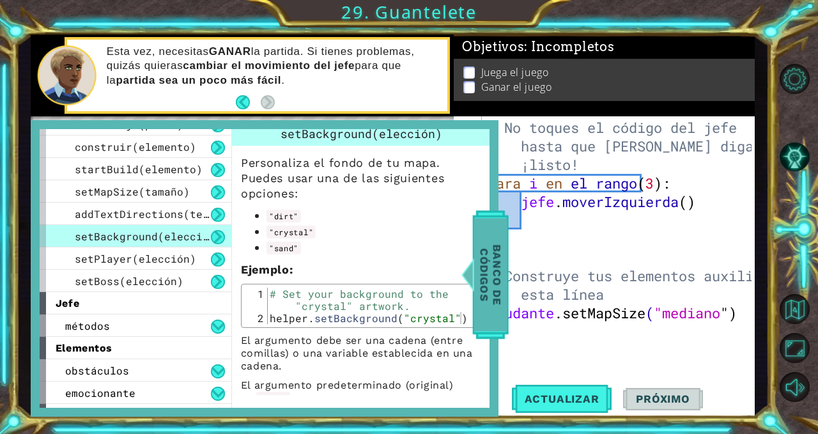
scroll to position [23, 0]
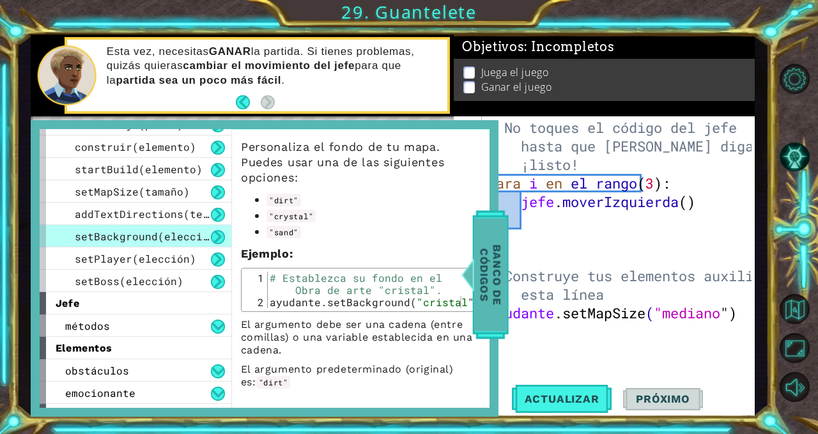
click at [483, 292] on font "Banco de códigos" at bounding box center [491, 274] width 26 height 61
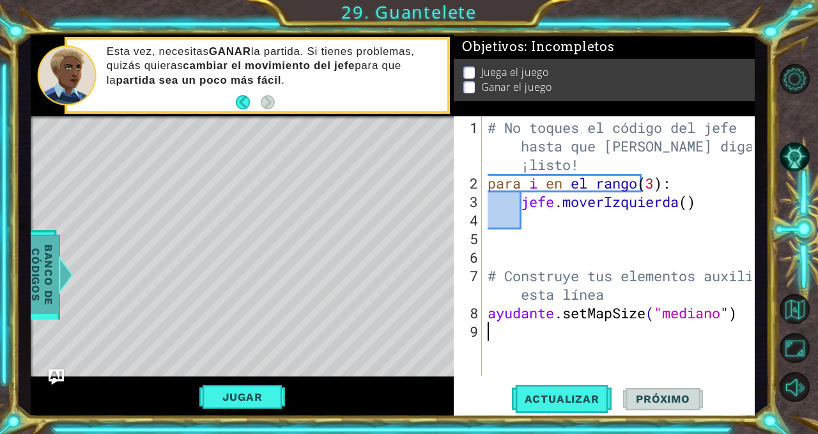
click at [513, 327] on div "# No toques el código del jefe hasta que [PERSON_NAME] diga que estás ¡listo! p…" at bounding box center [621, 285] width 273 height 334
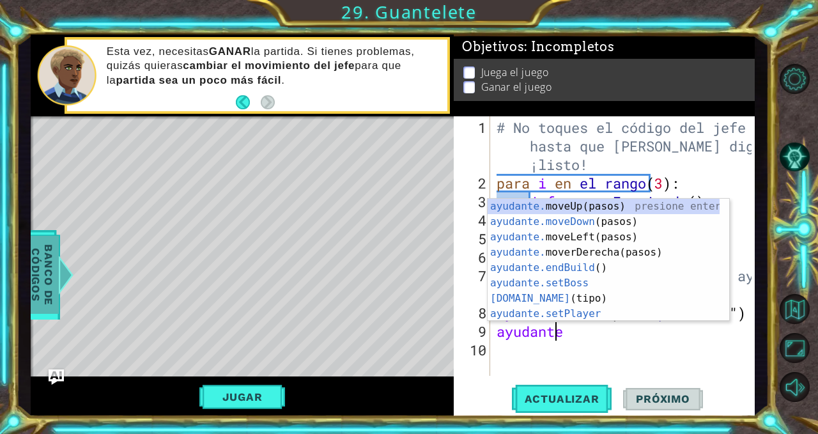
scroll to position [0, 3]
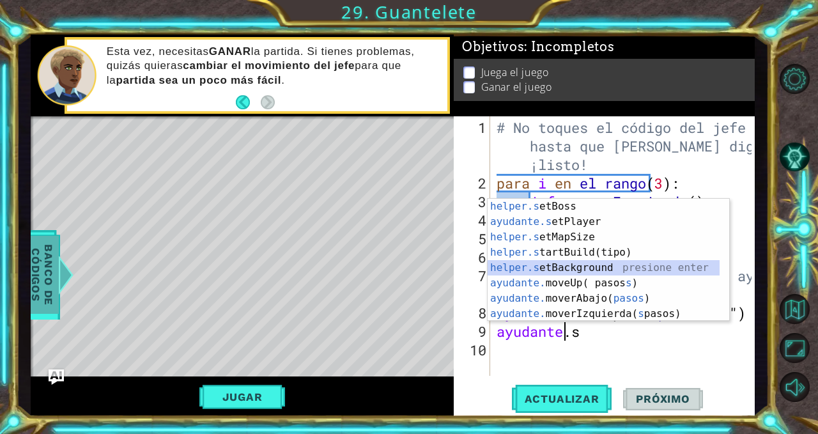
click at [541, 267] on div "helper.s etBoss presione enter ayudante.s etPlayer presione enter helper.s etMa…" at bounding box center [604, 275] width 233 height 153
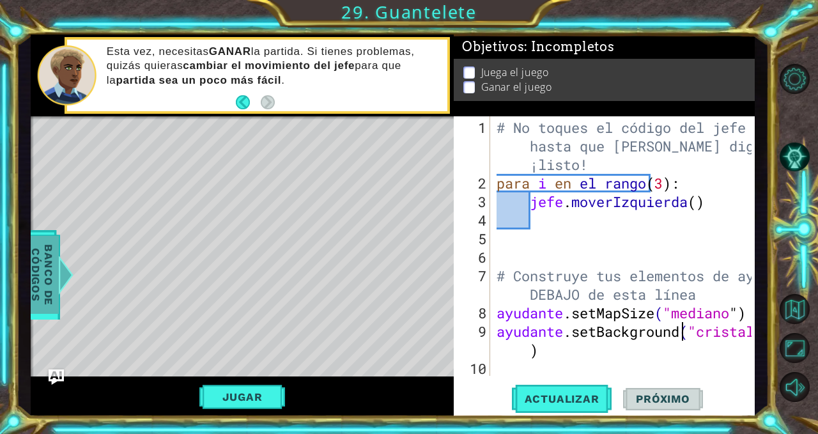
type textarea "helper.setBackground("crystal")"
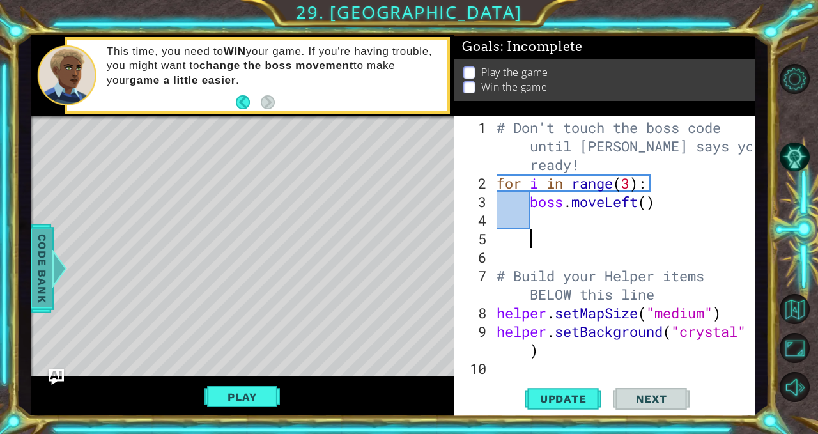
scroll to position [0, 1]
click at [687, 239] on div "# Don't touch the boss code until [PERSON_NAME] says you're ready! for i in ran…" at bounding box center [626, 285] width 265 height 334
click at [554, 219] on div "# Don't touch the boss code until [PERSON_NAME] says you're ready! for i in ran…" at bounding box center [626, 285] width 265 height 334
click at [671, 143] on div "# Don't touch the boss code until [PERSON_NAME] says you're ready! for i in ran…" at bounding box center [626, 285] width 265 height 334
click at [739, 332] on div "# Don't touch the boss code until [PERSON_NAME] says you're ready! for i in ran…" at bounding box center [626, 285] width 265 height 334
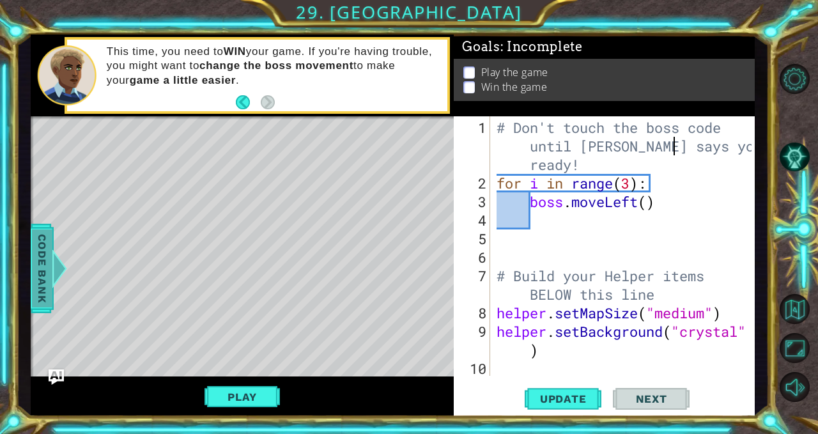
type textarea "helper.setBackground("crystal")"
click at [557, 388] on button "Update" at bounding box center [563, 399] width 77 height 30
click at [510, 369] on div "# Don't touch the boss code until [PERSON_NAME] says you're ready! for i in ran…" at bounding box center [626, 285] width 265 height 334
click at [551, 359] on div "# Don't touch the boss code until [PERSON_NAME] says you're ready! for i in ran…" at bounding box center [626, 285] width 265 height 334
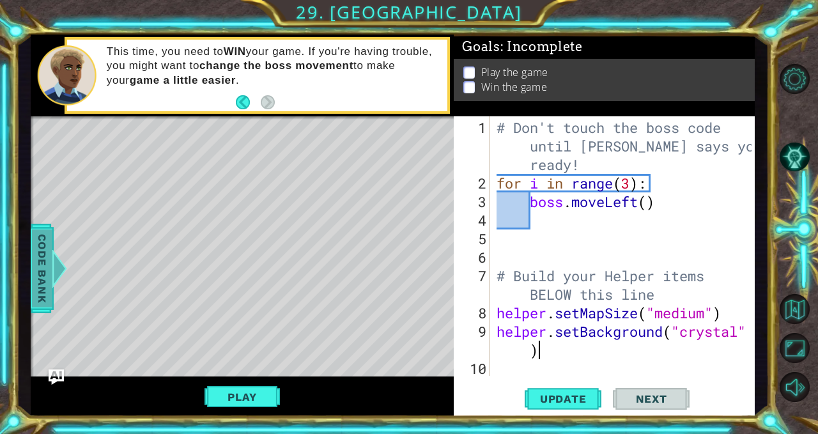
click at [552, 342] on div "# Don't touch the boss code until [PERSON_NAME] says you're ready! for i in ran…" at bounding box center [626, 285] width 265 height 334
click at [567, 391] on button "Update" at bounding box center [563, 399] width 77 height 30
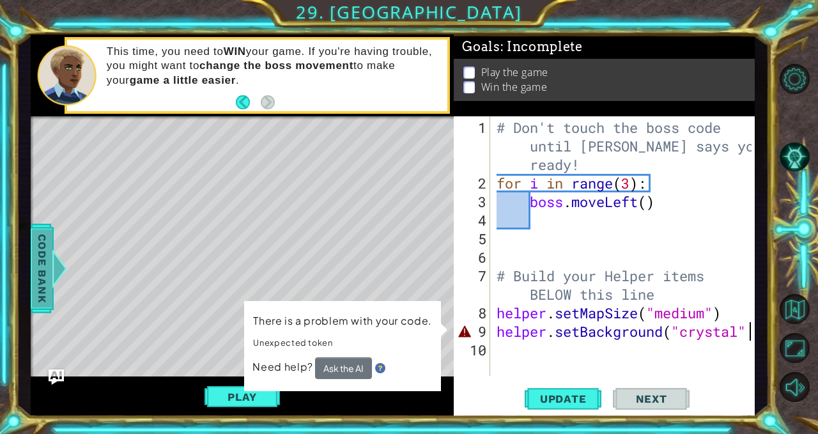
scroll to position [0, 11]
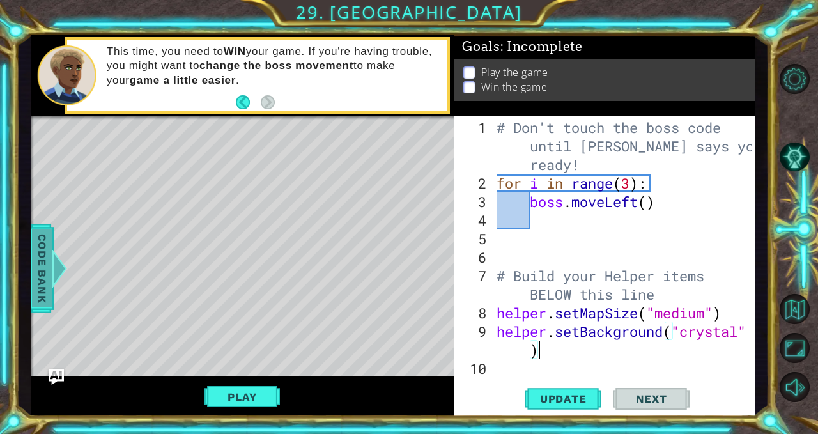
type textarea "helper.setBackground("crystal")"
click at [581, 402] on span "Update" at bounding box center [564, 399] width 72 height 13
click at [494, 374] on div "# Don't touch the boss code until [PERSON_NAME] says you're ready! for i in ran…" at bounding box center [626, 285] width 265 height 334
click at [256, 406] on button "Play" at bounding box center [242, 397] width 75 height 24
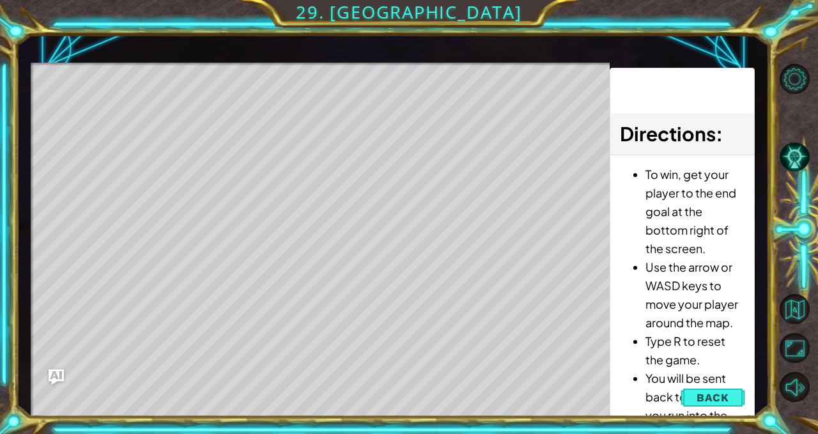
click at [705, 400] on span "Back" at bounding box center [713, 397] width 33 height 13
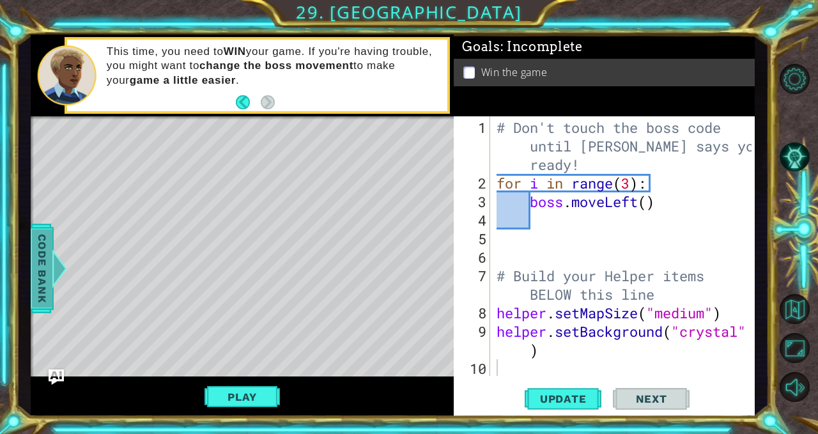
click at [509, 373] on div "# Don't touch the boss code until [PERSON_NAME] says you're ready! for i in ran…" at bounding box center [626, 285] width 265 height 334
click at [808, 319] on button "Back to Map" at bounding box center [795, 309] width 31 height 31
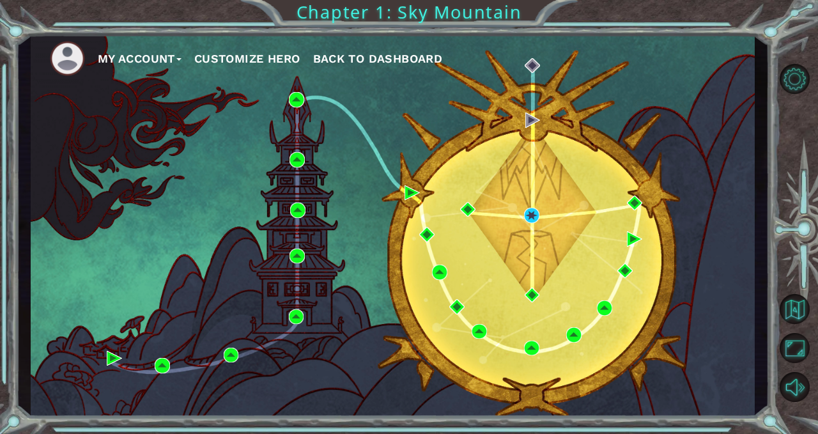
click at [510, 372] on div "My Account Customize Hero Back to Dashboard" at bounding box center [393, 226] width 724 height 382
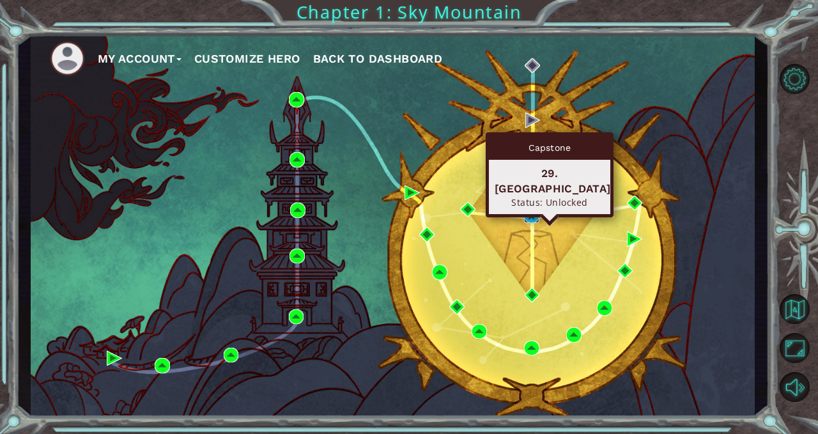
click at [531, 210] on img at bounding box center [531, 215] width 15 height 15
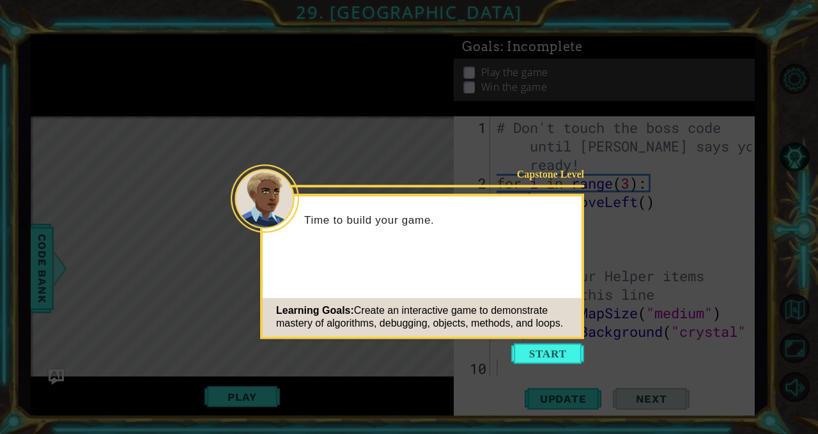
click at [567, 352] on button "Start" at bounding box center [548, 353] width 73 height 20
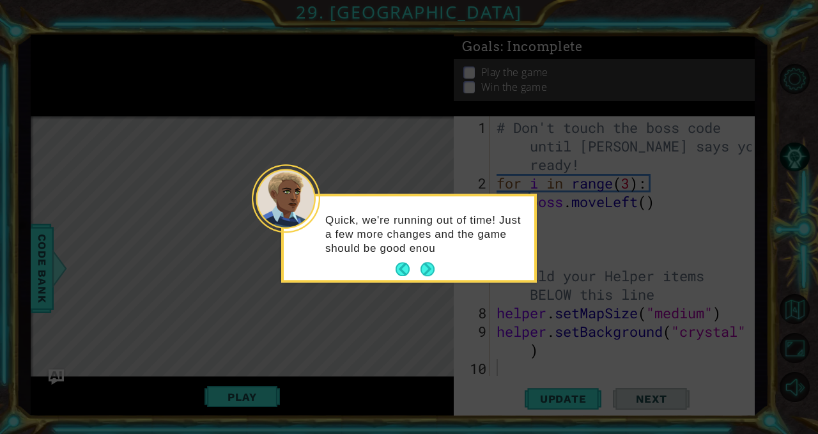
click at [422, 274] on button "Next" at bounding box center [427, 269] width 15 height 15
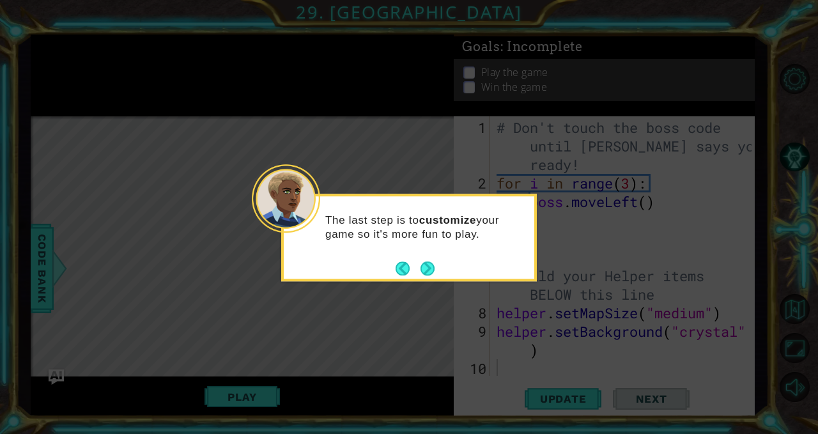
click at [422, 274] on button "Next" at bounding box center [428, 269] width 14 height 14
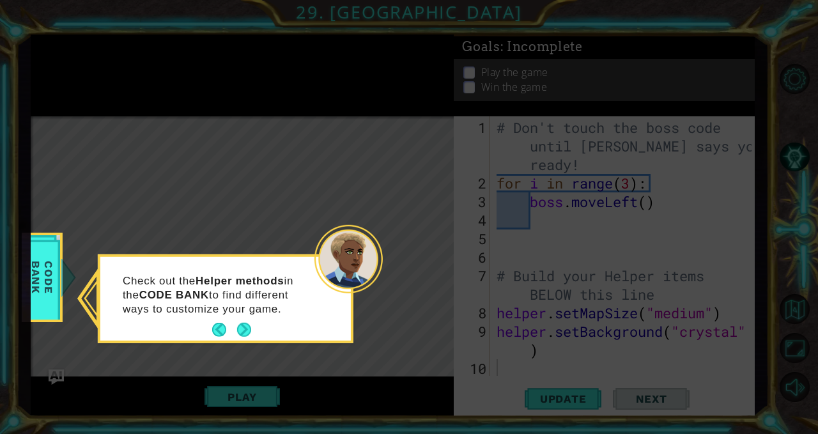
click at [243, 337] on button "Next" at bounding box center [244, 330] width 14 height 14
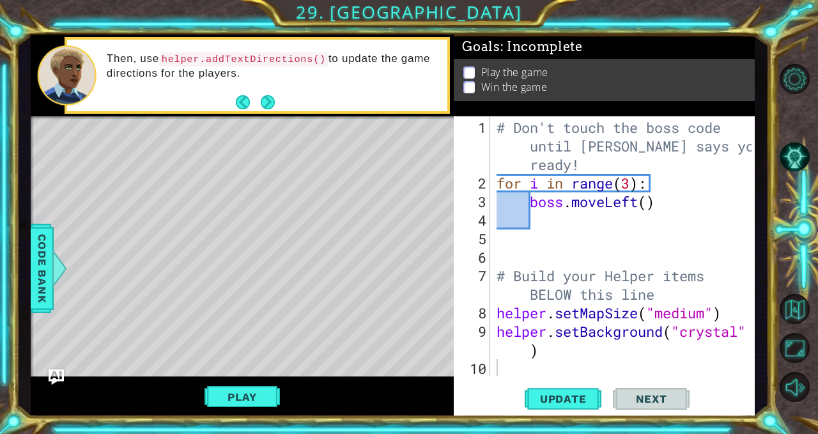
click at [267, 107] on button "Next" at bounding box center [267, 102] width 15 height 15
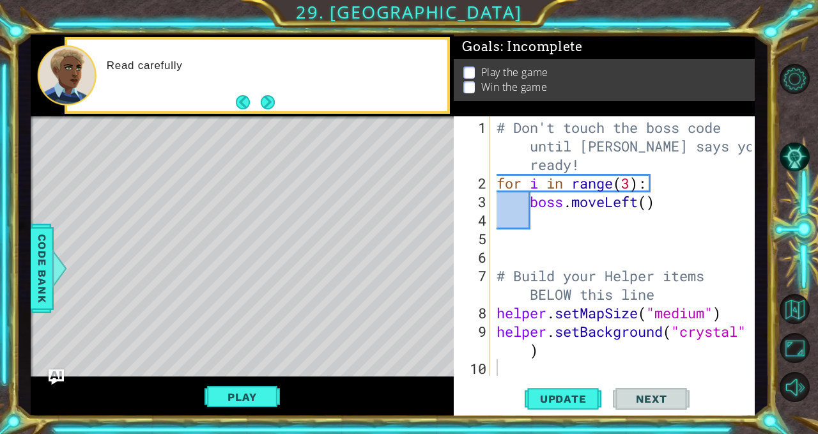
click at [265, 109] on button "Next" at bounding box center [268, 102] width 14 height 14
click at [265, 111] on footer at bounding box center [255, 102] width 39 height 19
